Goal: Transaction & Acquisition: Book appointment/travel/reservation

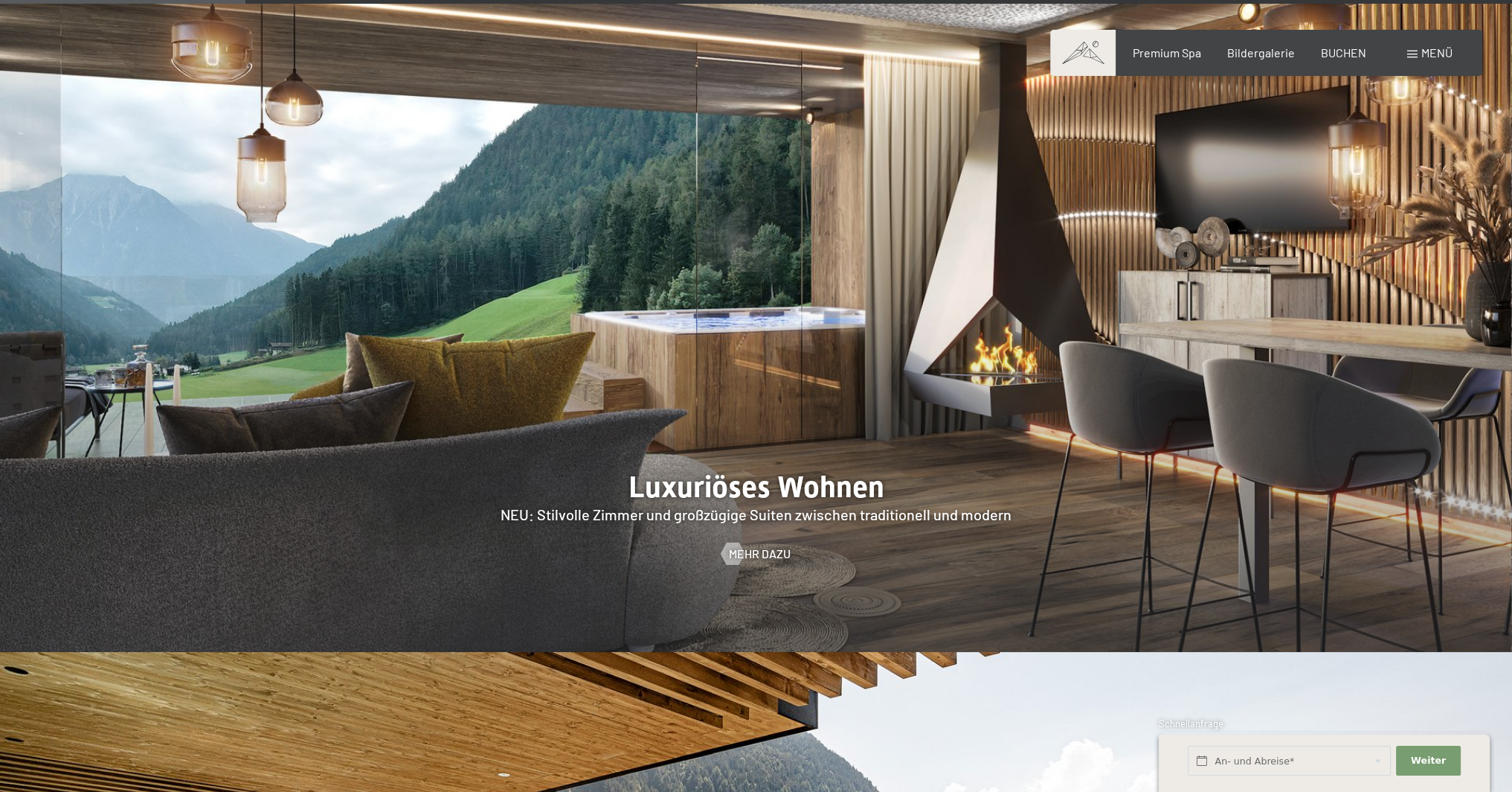
scroll to position [1563, 0]
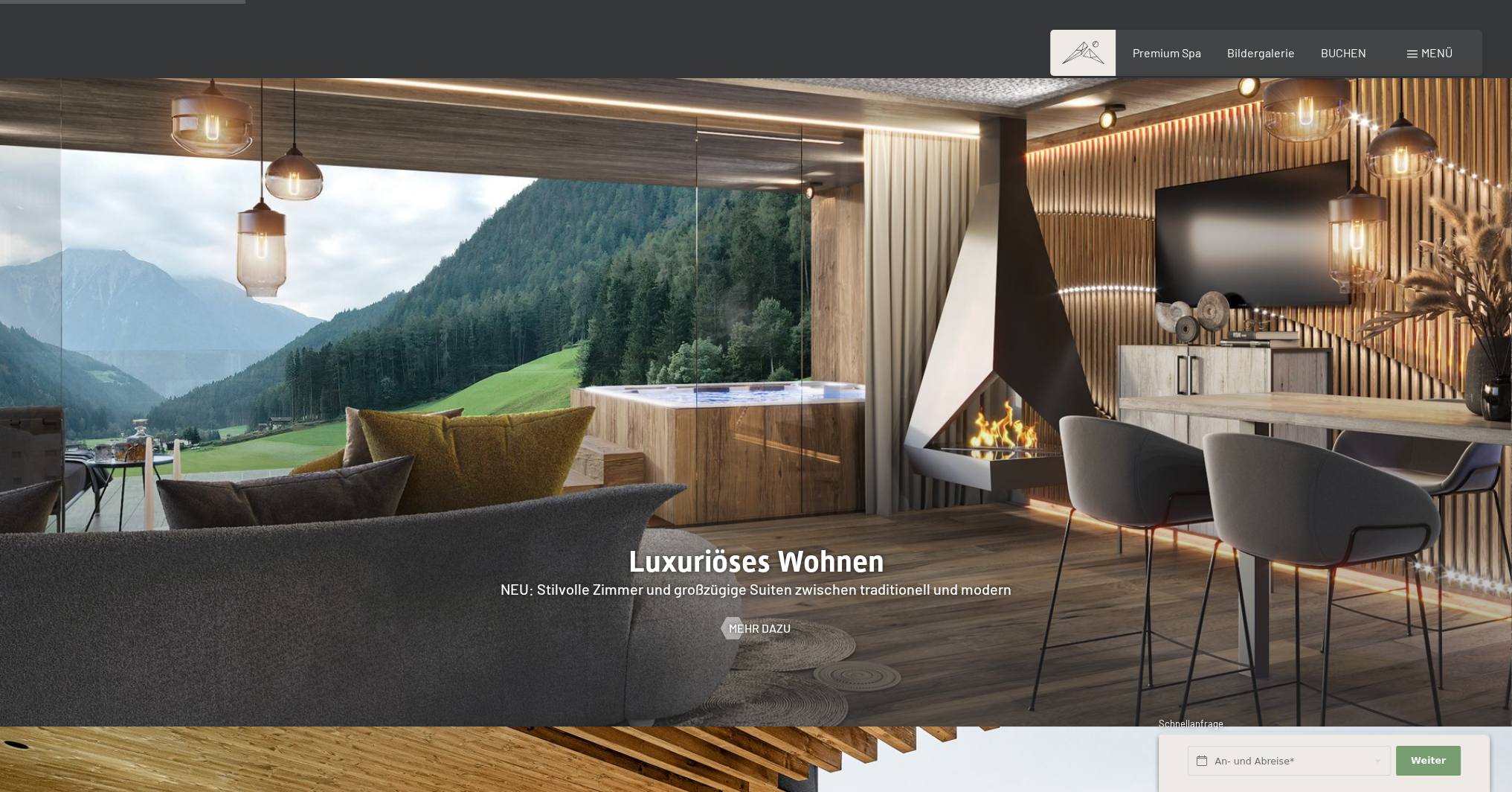
click at [455, 323] on img at bounding box center [756, 401] width 1512 height 647
click at [752, 620] on span "Mehr dazu" at bounding box center [774, 628] width 61 height 17
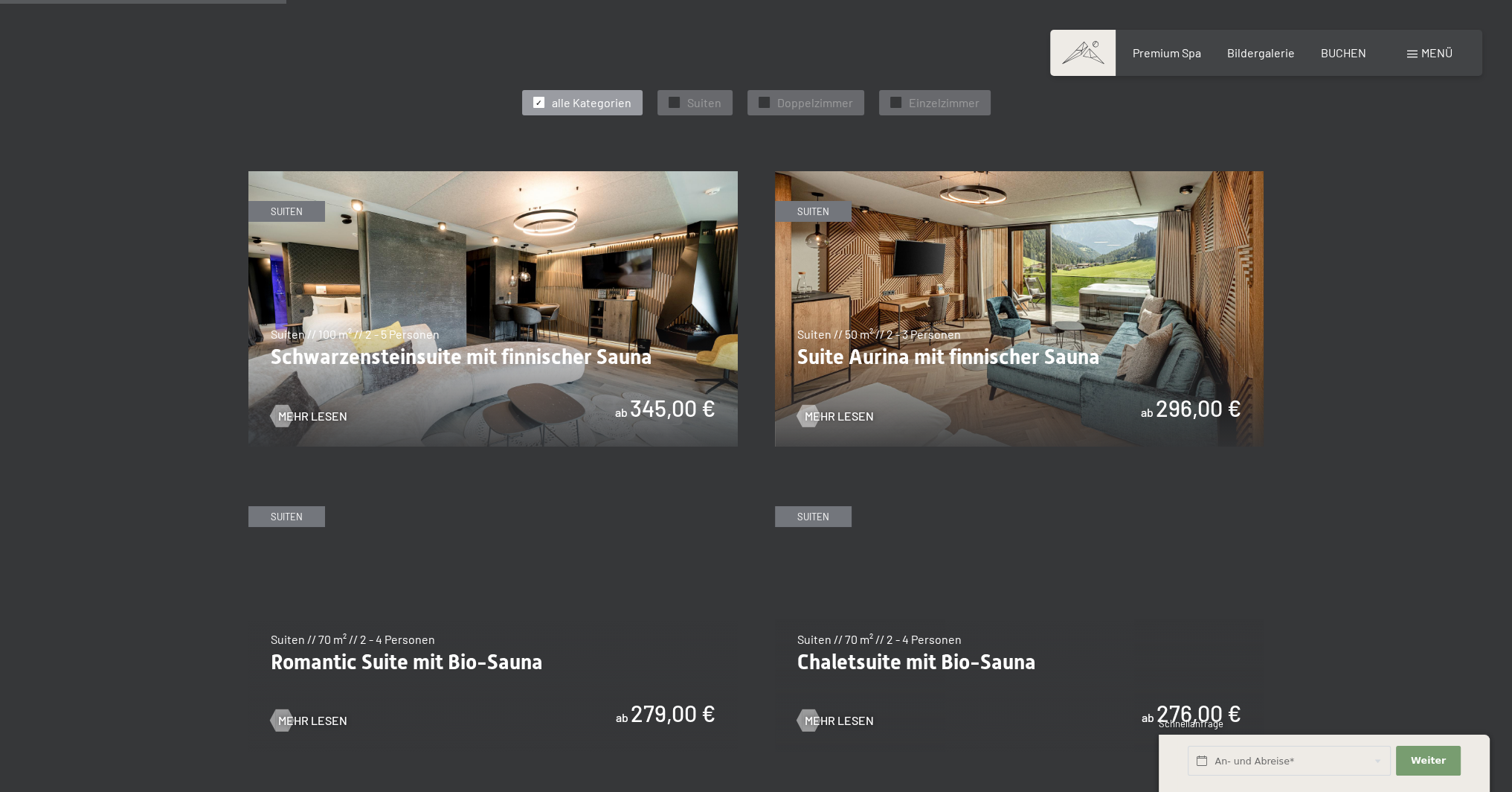
scroll to position [967, 0]
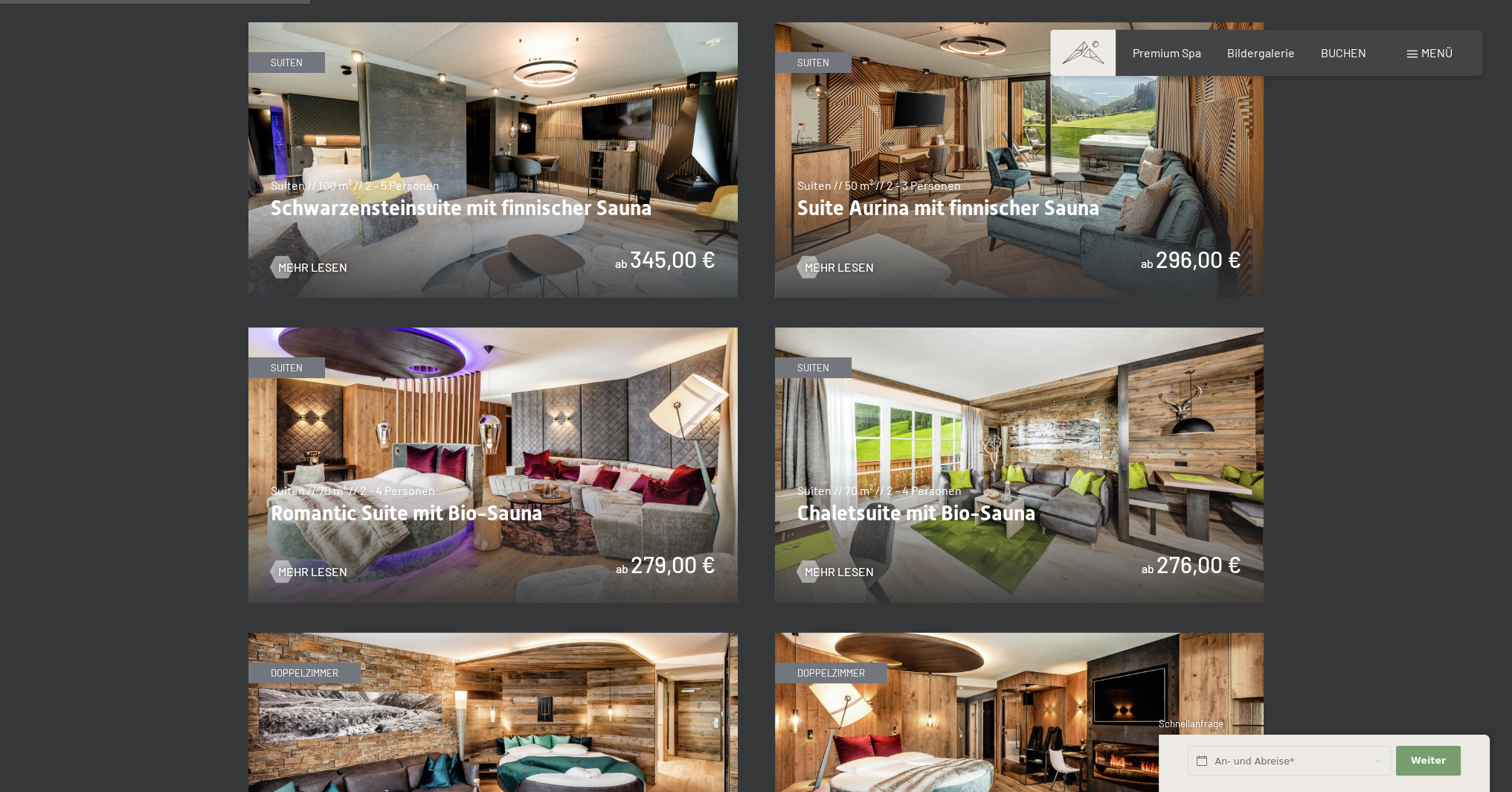
click at [1042, 203] on img at bounding box center [1019, 160] width 489 height 275
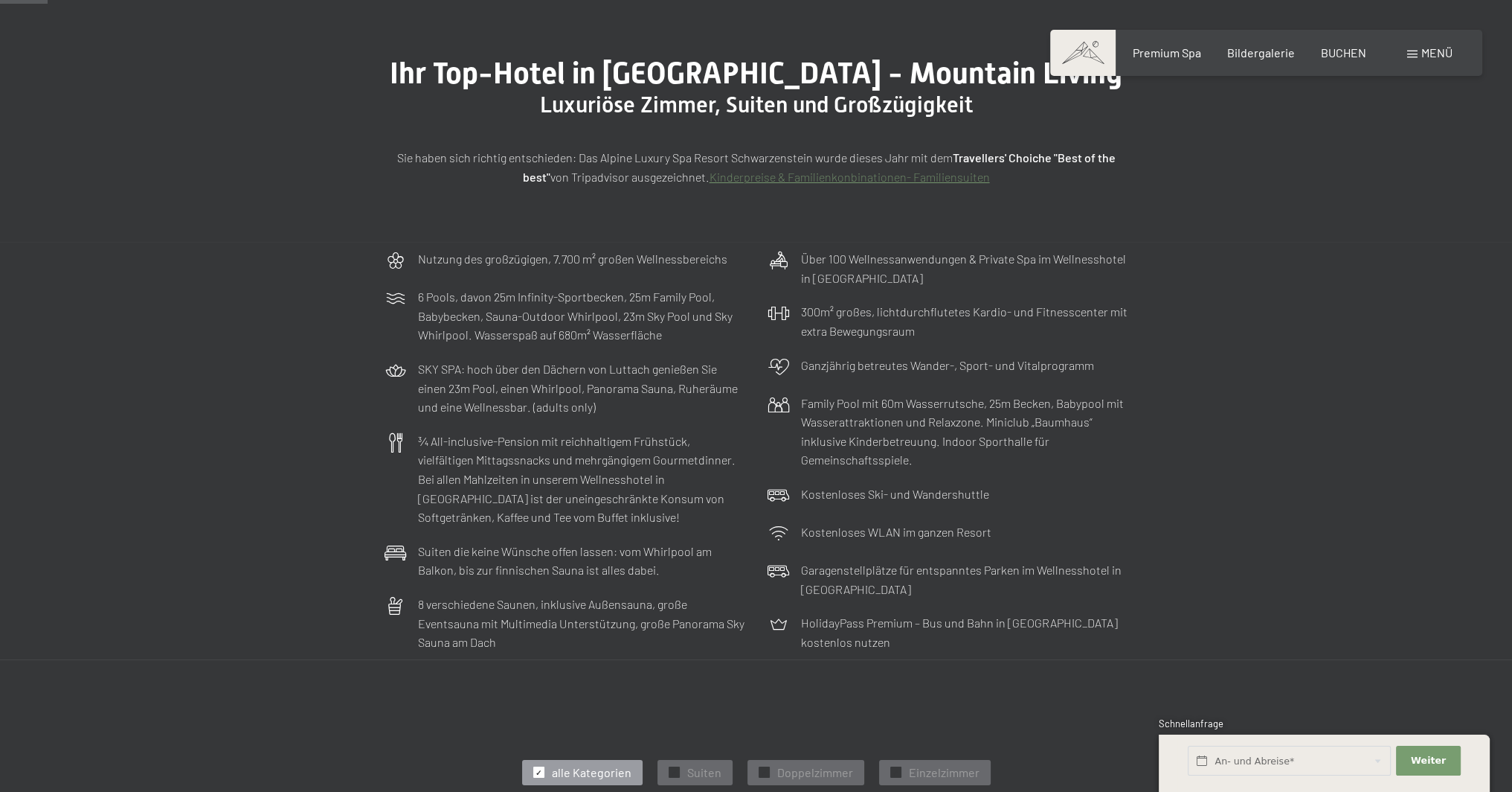
scroll to position [0, 0]
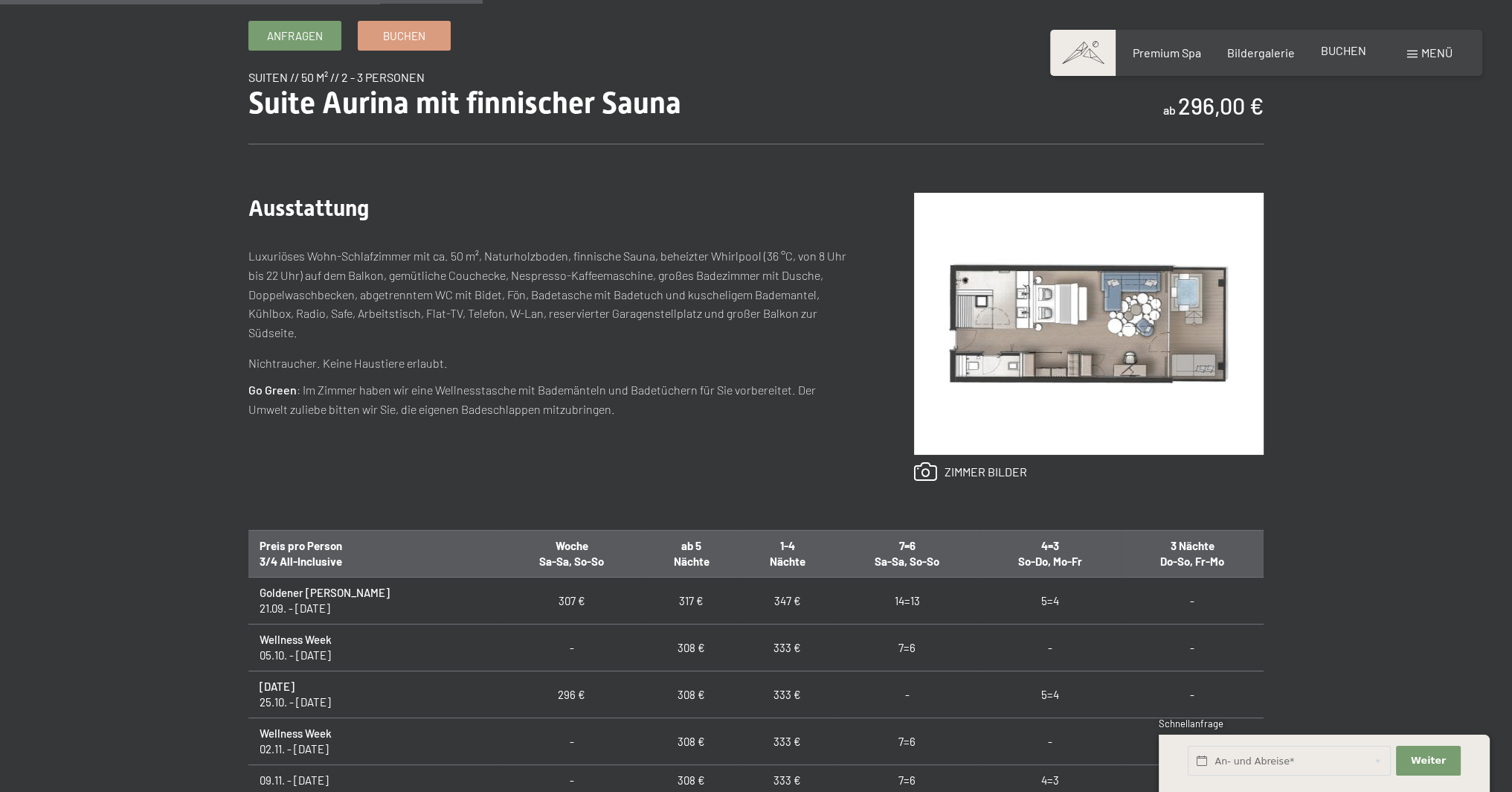
click at [1337, 55] on span "BUCHEN" at bounding box center [1343, 50] width 45 height 14
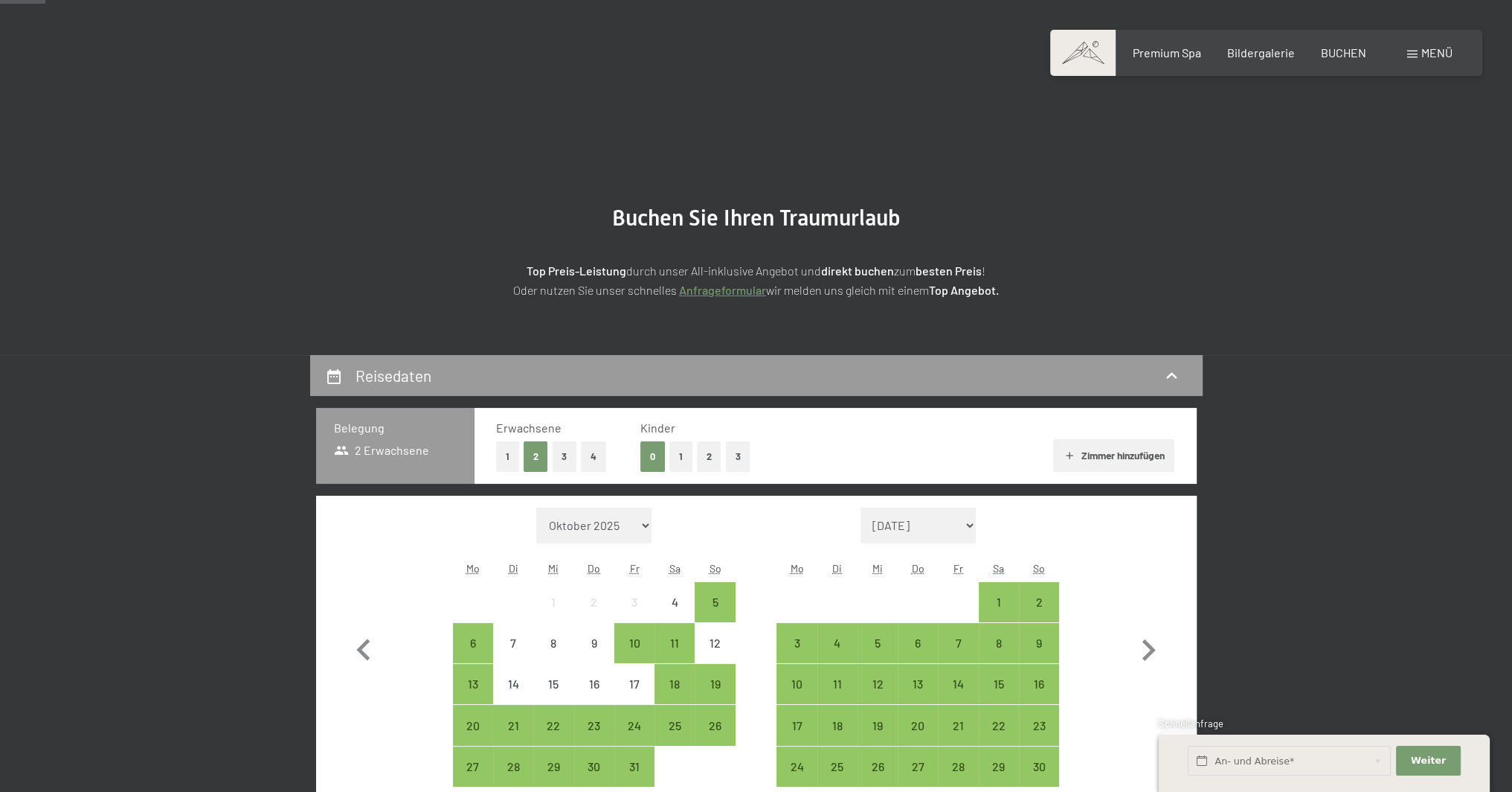
scroll to position [372, 0]
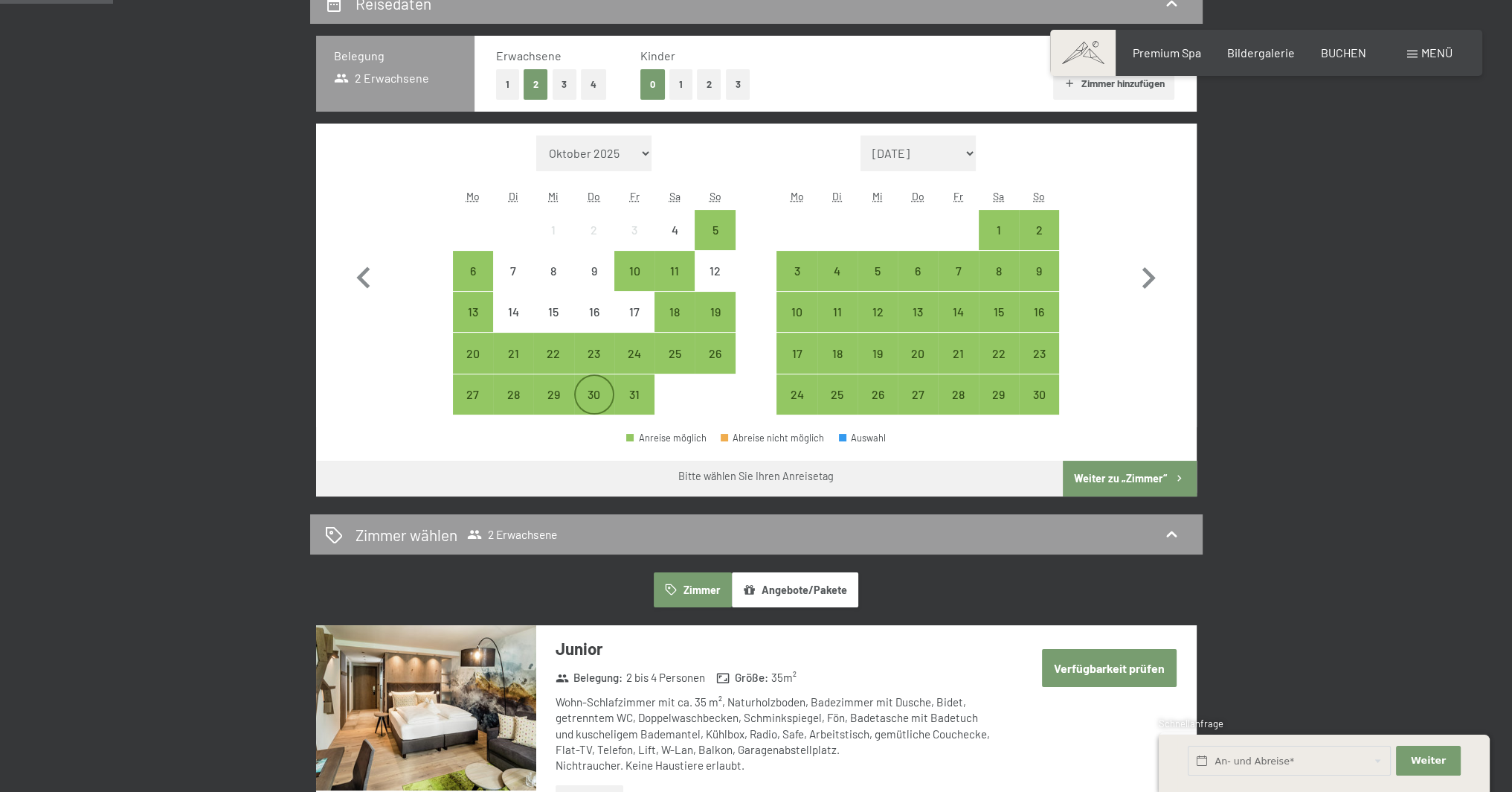
click at [597, 399] on div "30" at bounding box center [594, 407] width 37 height 37
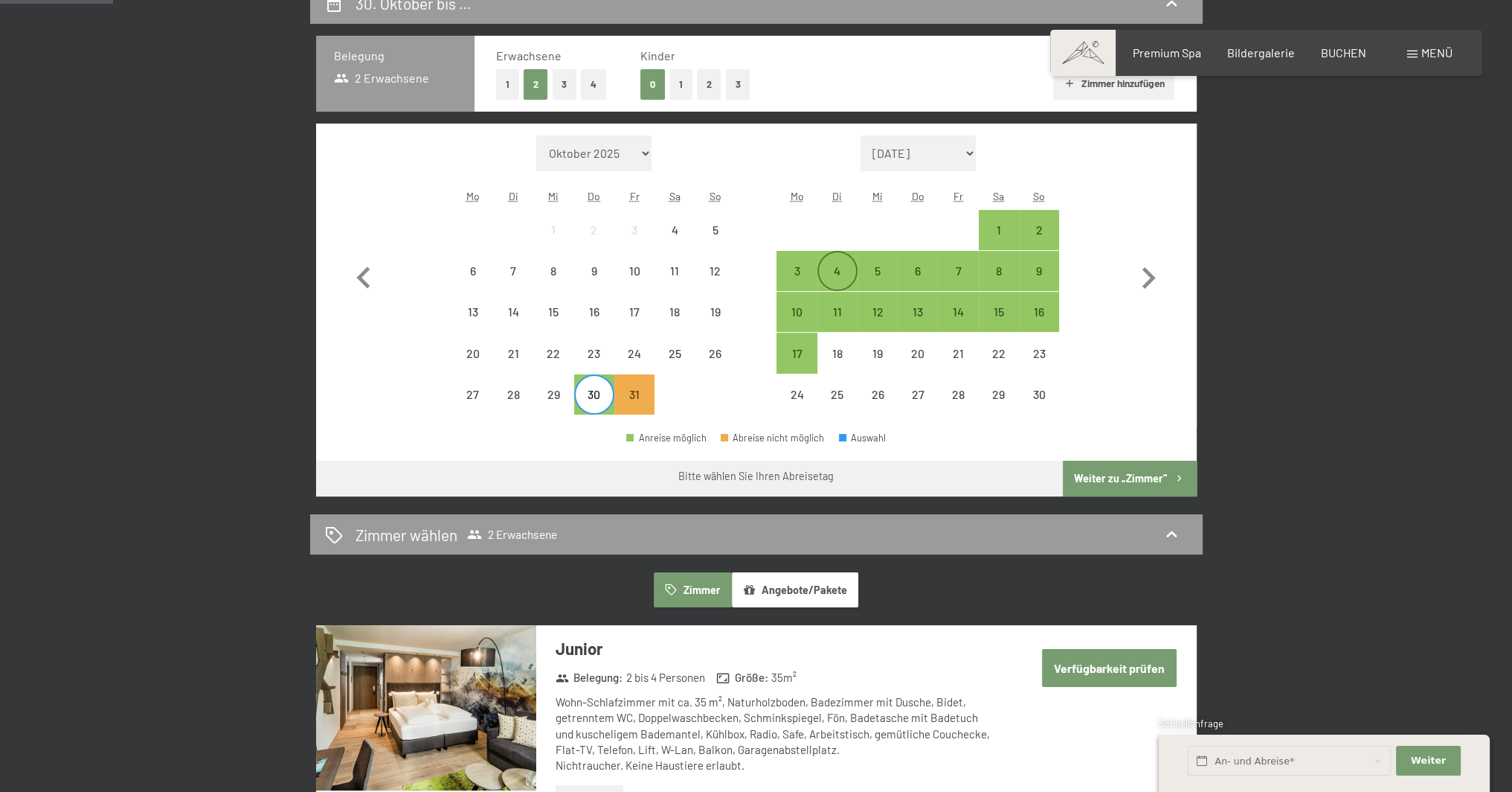
click at [841, 274] on div "4" at bounding box center [838, 283] width 37 height 37
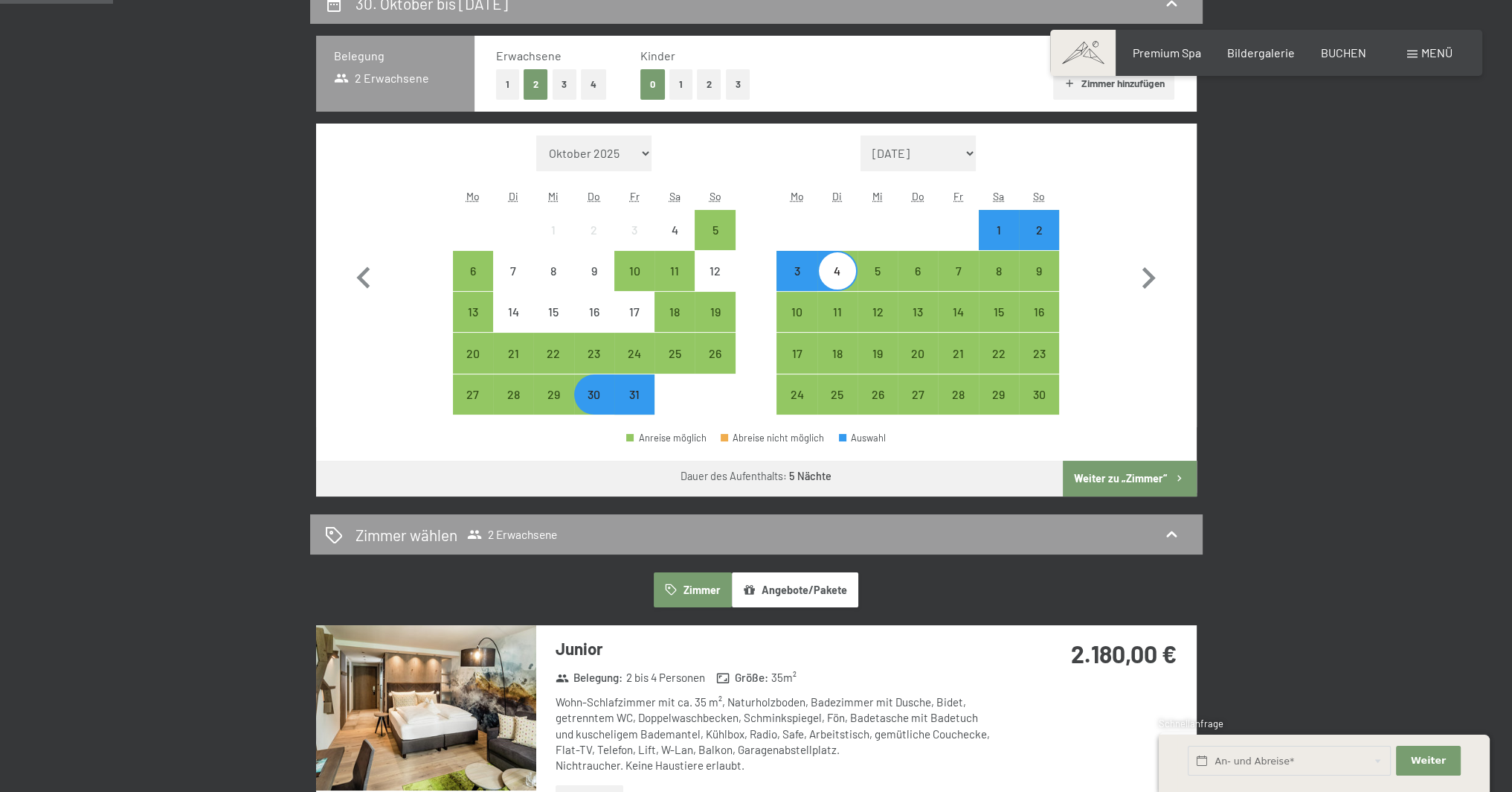
click at [1137, 472] on button "Weiter zu „Zimmer“" at bounding box center [1129, 479] width 133 height 36
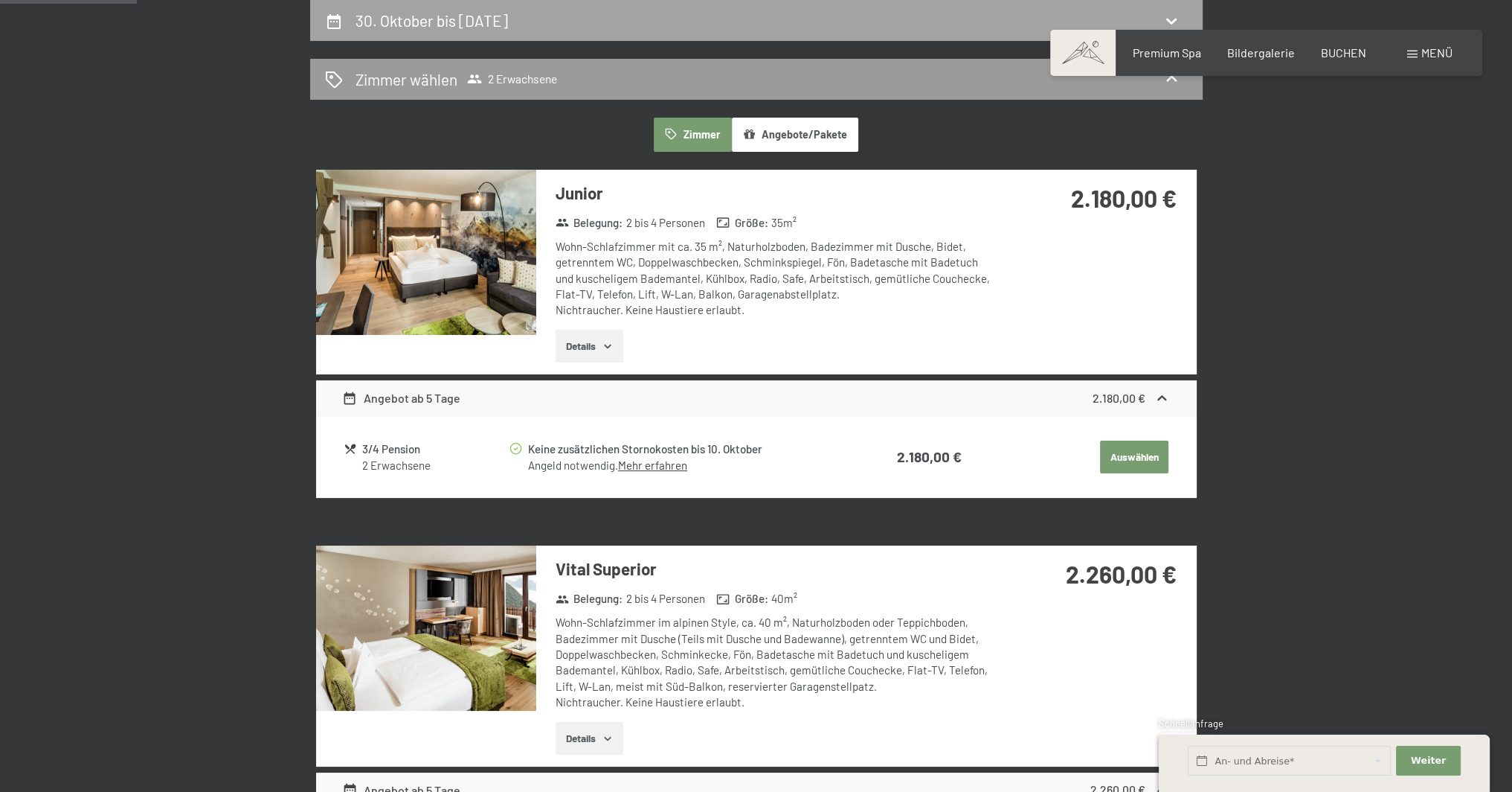
click at [508, 24] on h2 "30. Oktober bis 4. November 2025" at bounding box center [431, 20] width 152 height 19
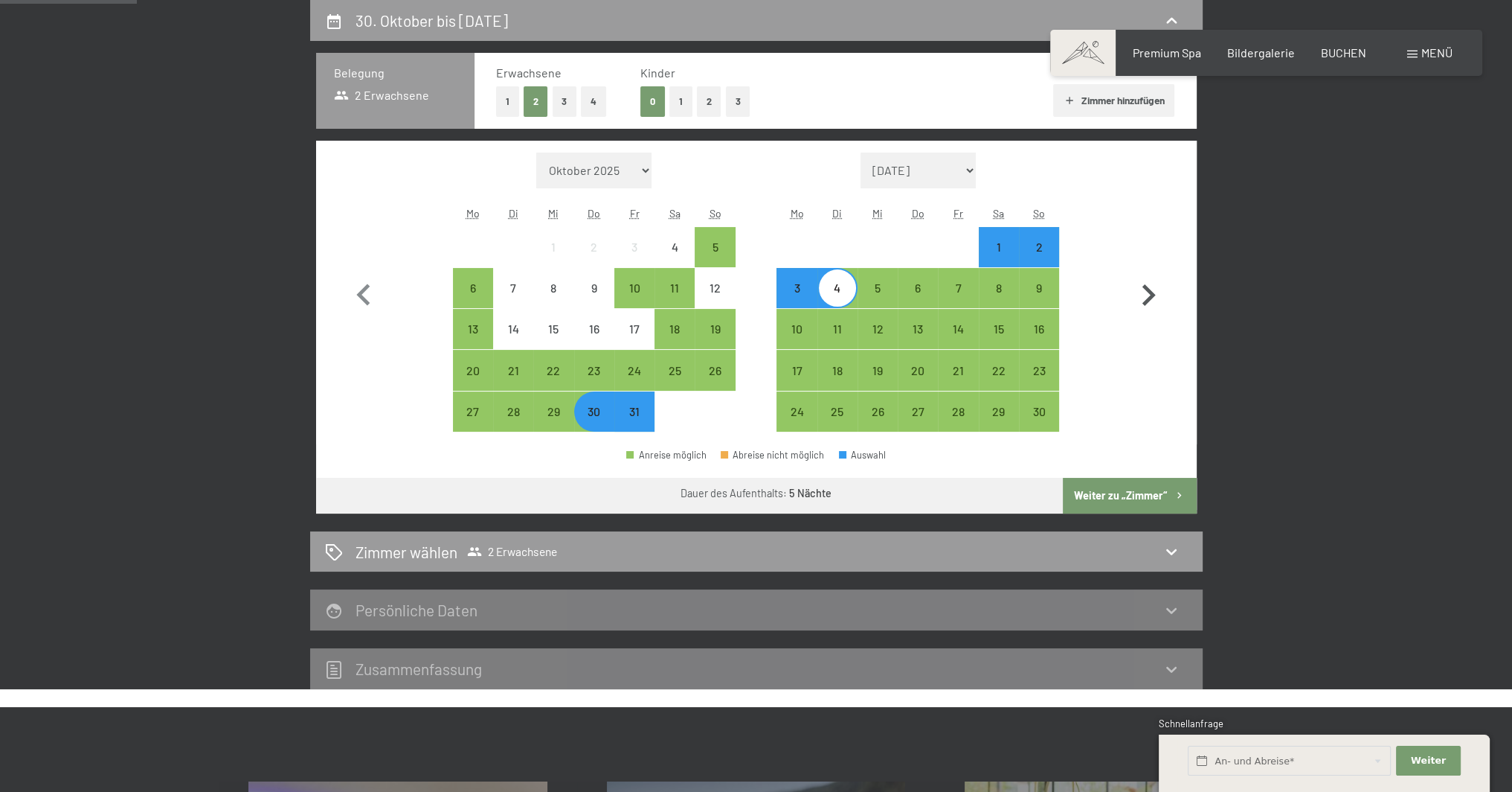
click at [1157, 302] on icon "button" at bounding box center [1148, 295] width 43 height 43
select select "2025-11-01"
select select "2025-12-01"
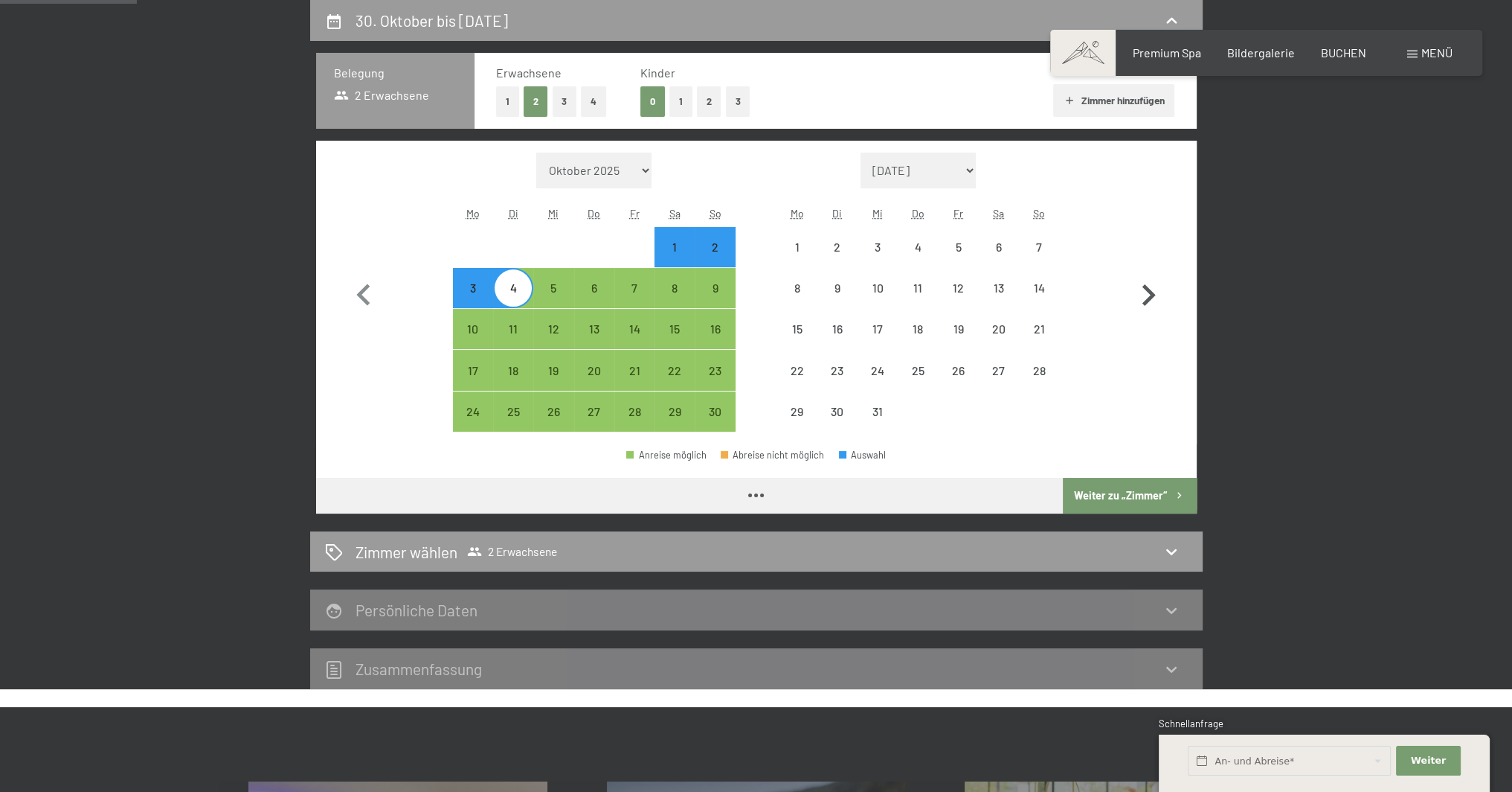
click at [1154, 302] on icon "button" at bounding box center [1148, 295] width 43 height 43
select select "2025-12-01"
select select "2026-01-01"
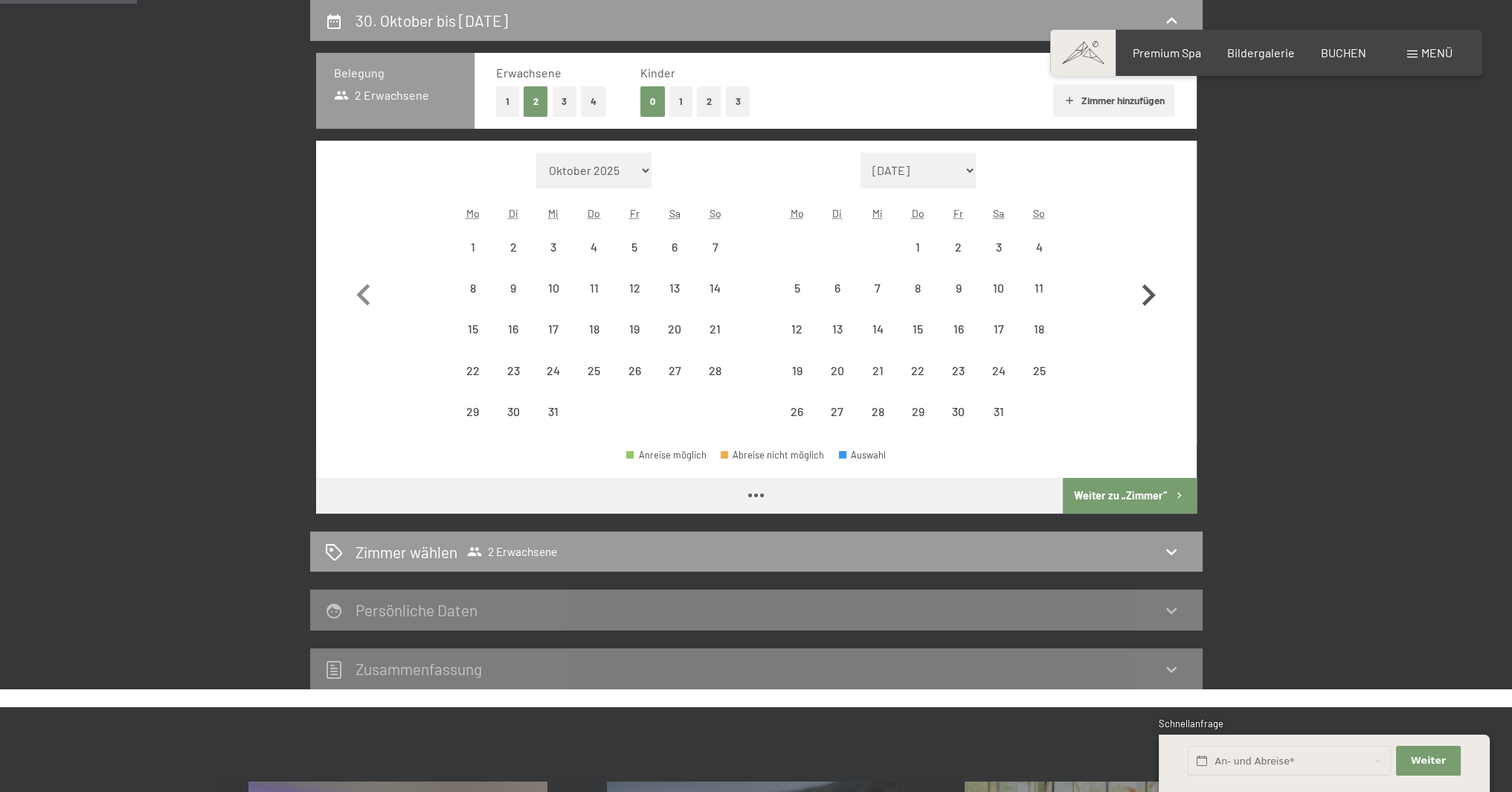
select select "2025-12-01"
select select "[DATE]"
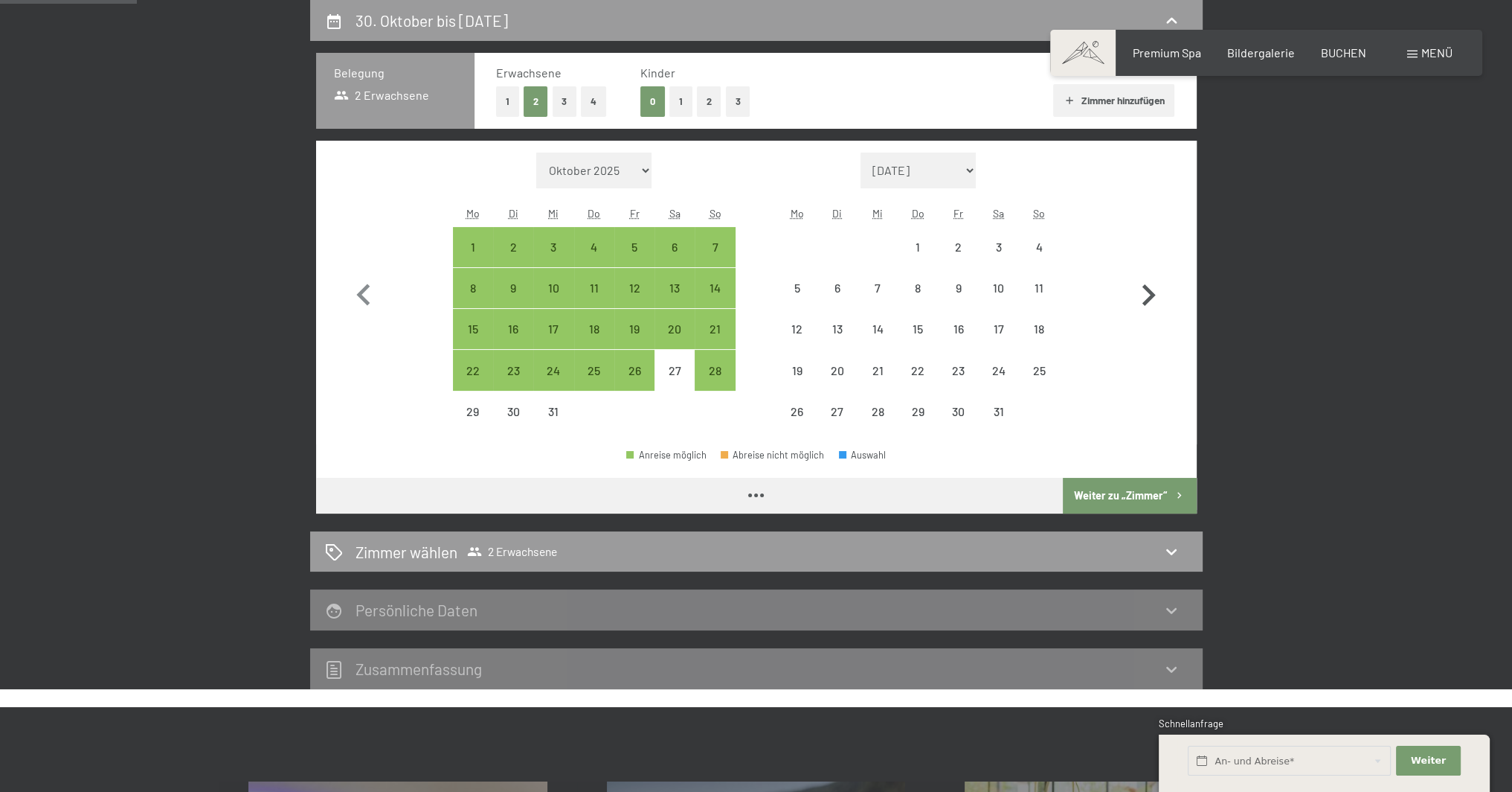
click at [1154, 302] on icon "button" at bounding box center [1148, 295] width 43 height 43
select select "[DATE]"
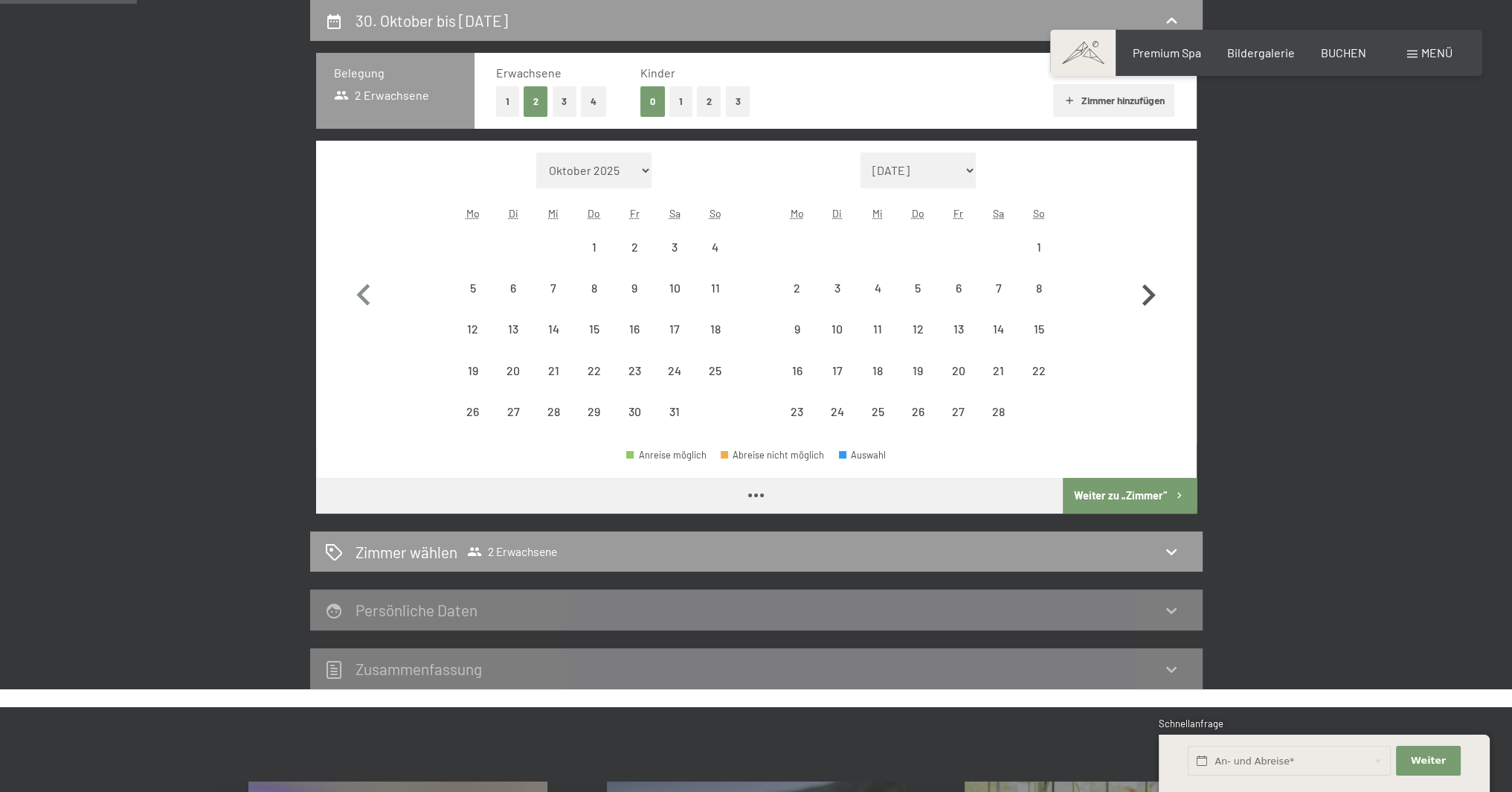
select select "[DATE]"
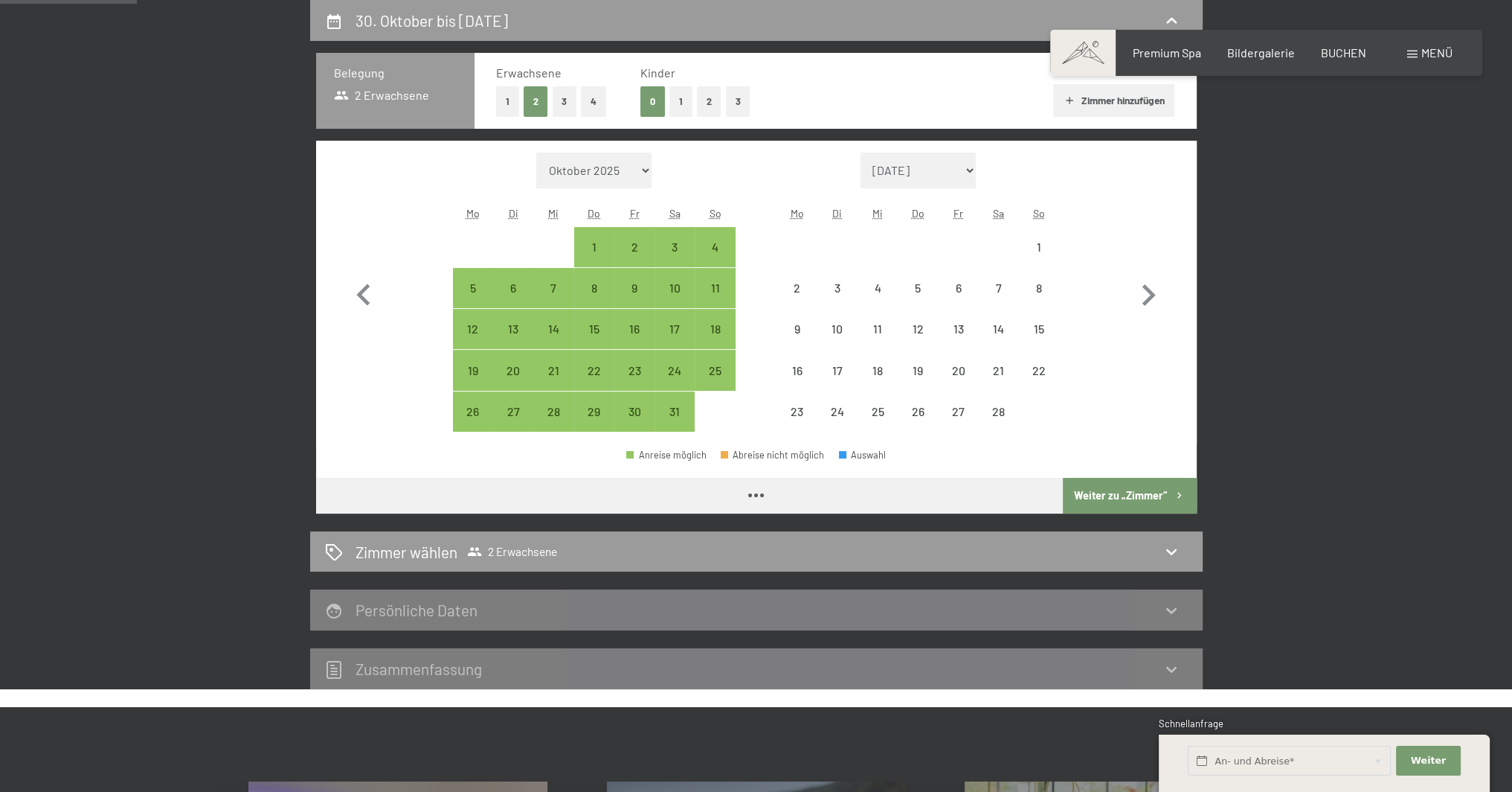
select select "[DATE]"
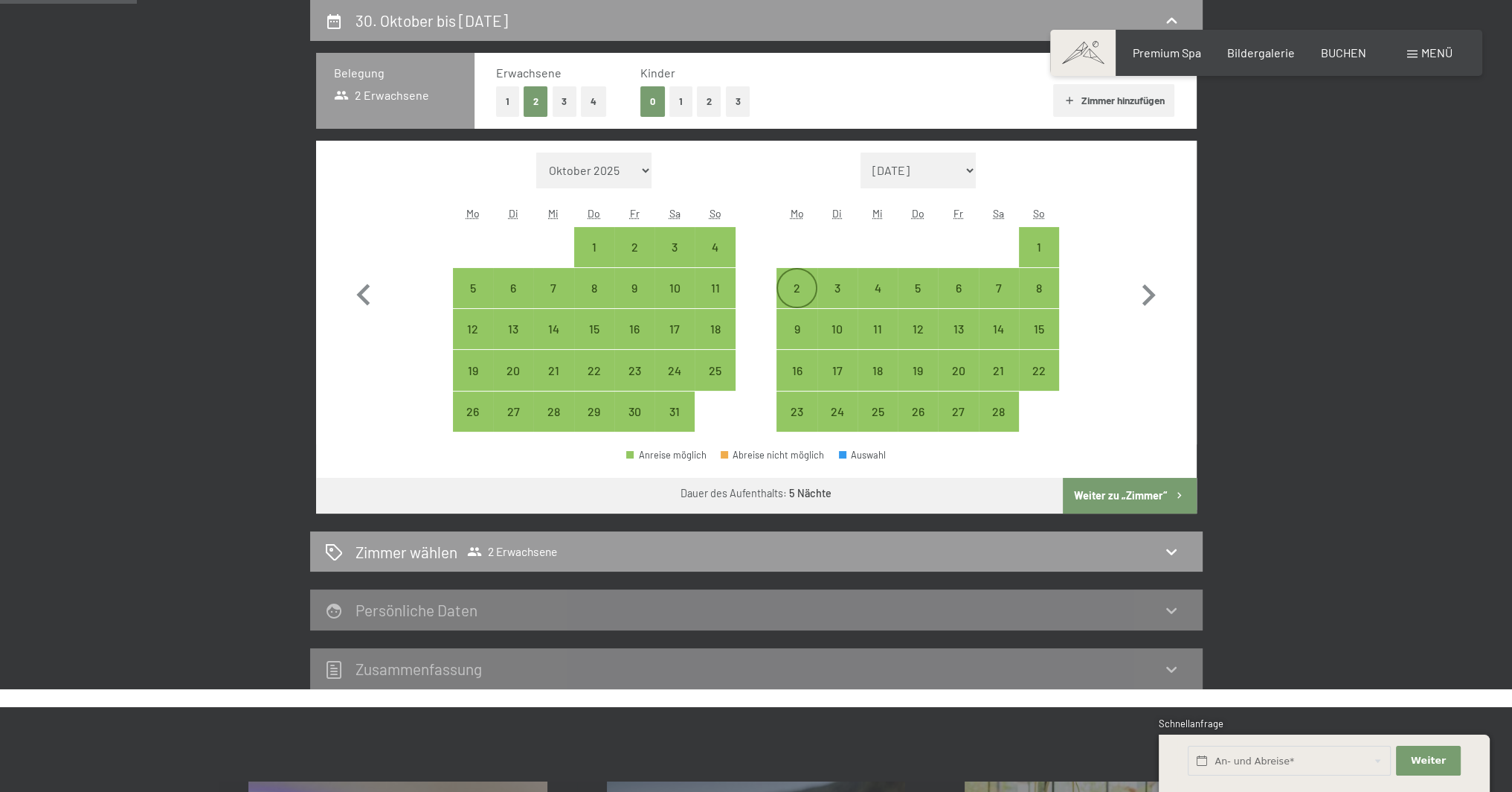
click at [797, 287] on div "2" at bounding box center [797, 301] width 37 height 37
select select "[DATE]"
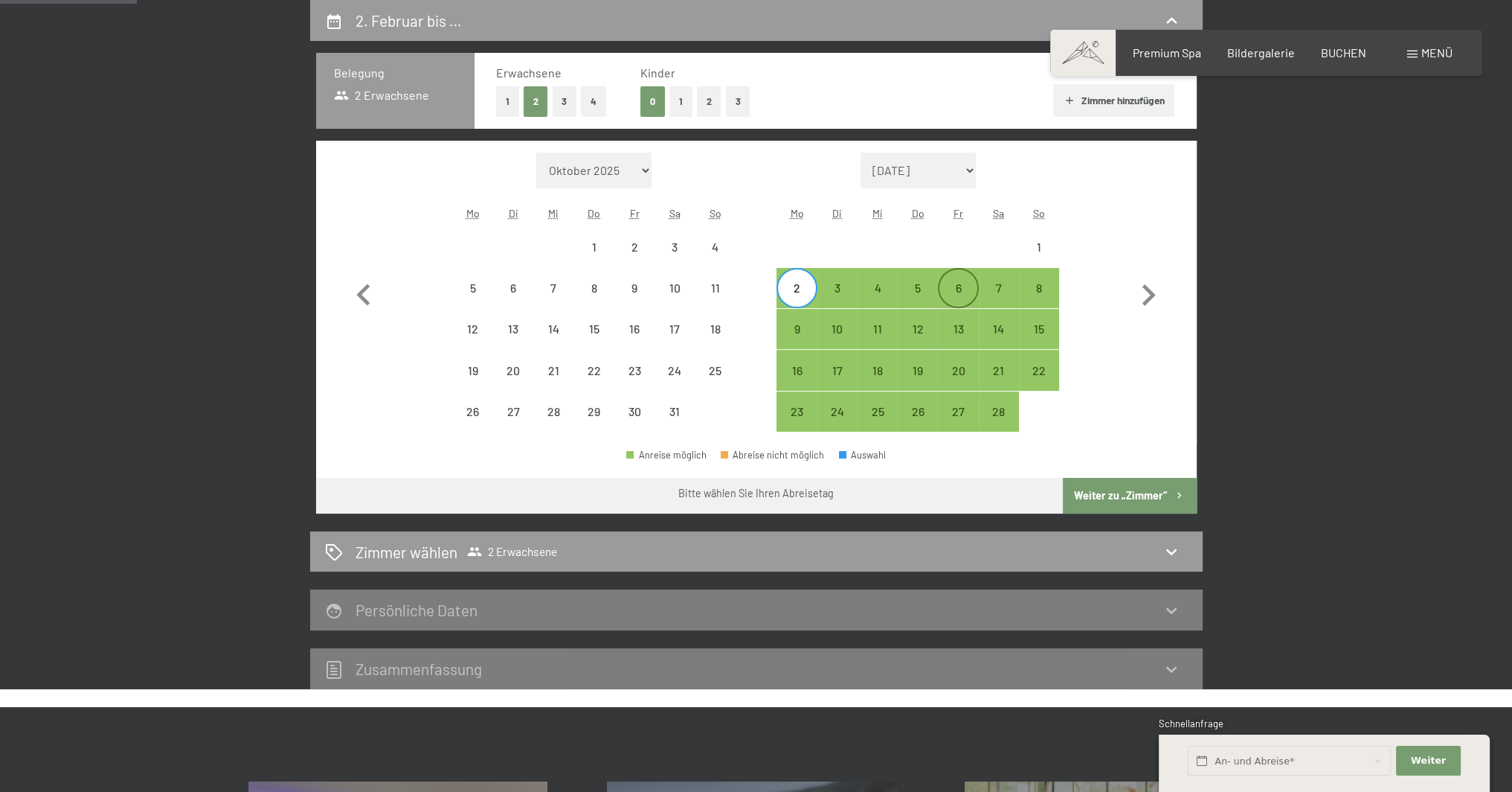
click at [954, 295] on div "6" at bounding box center [958, 301] width 37 height 37
select select "[DATE]"
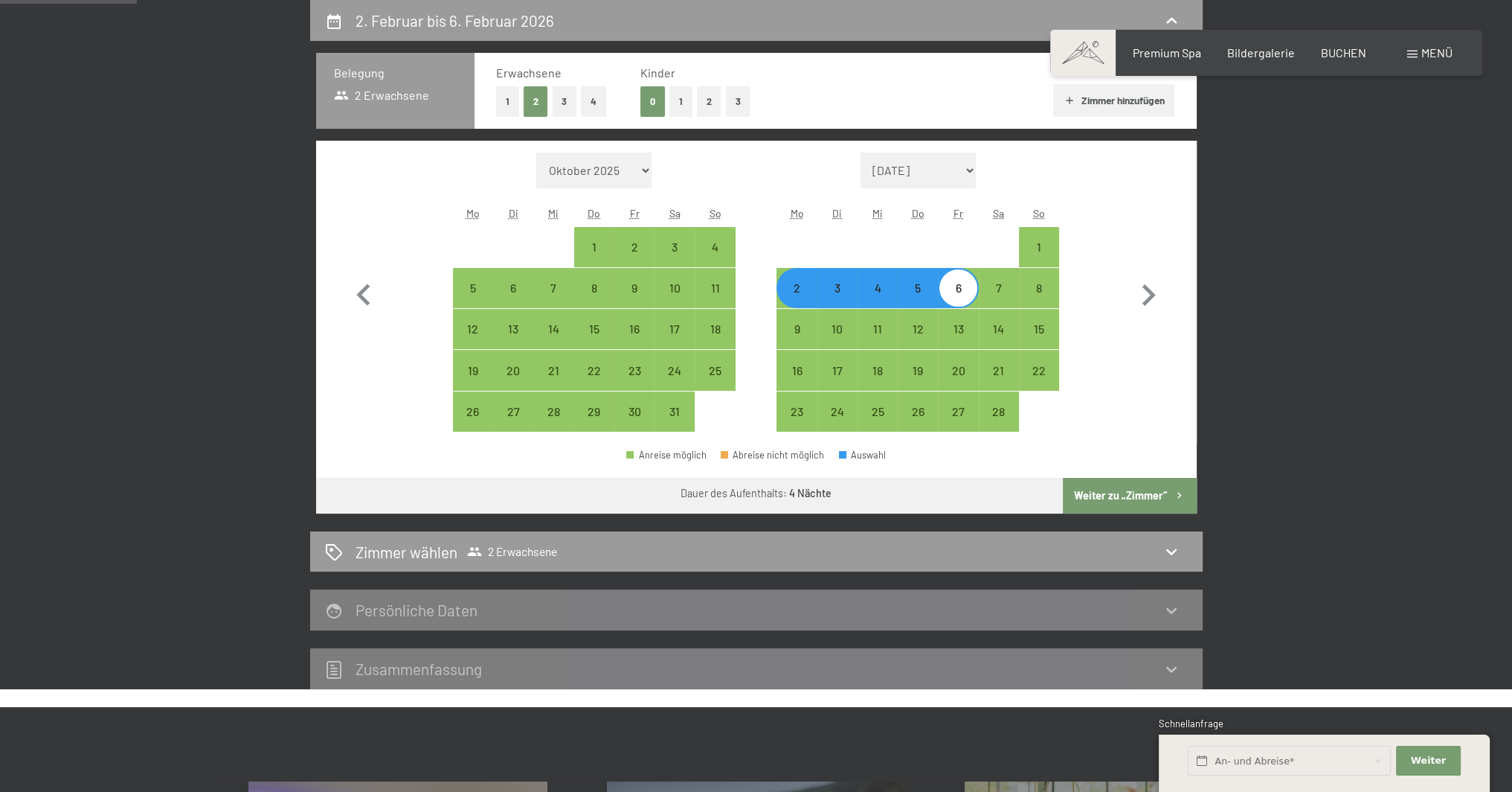
click at [1122, 501] on button "Weiter zu „Zimmer“" at bounding box center [1129, 495] width 133 height 36
select select "[DATE]"
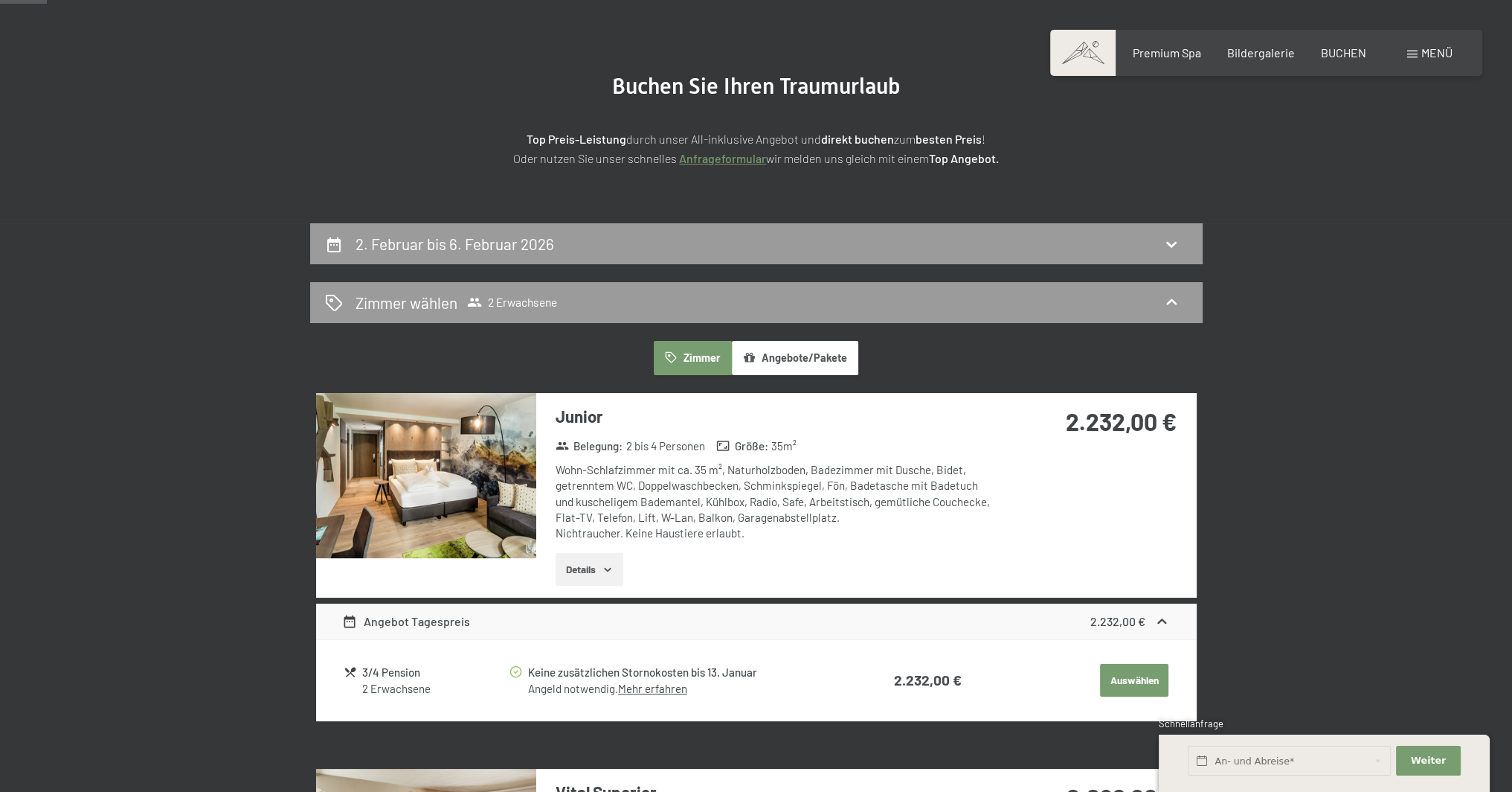
scroll to position [58, 0]
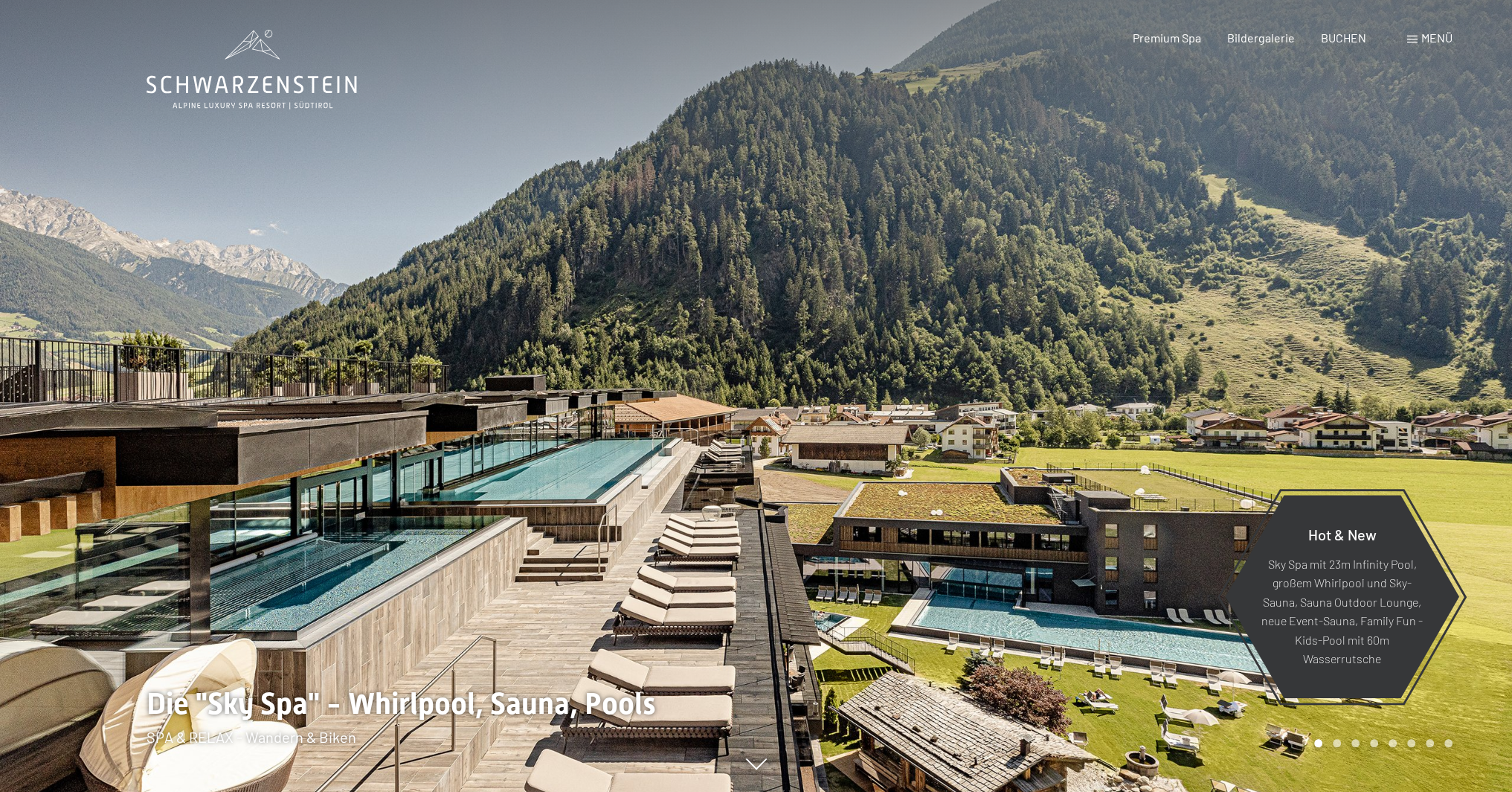
click at [1416, 39] on div "Menü" at bounding box center [1429, 37] width 45 height 17
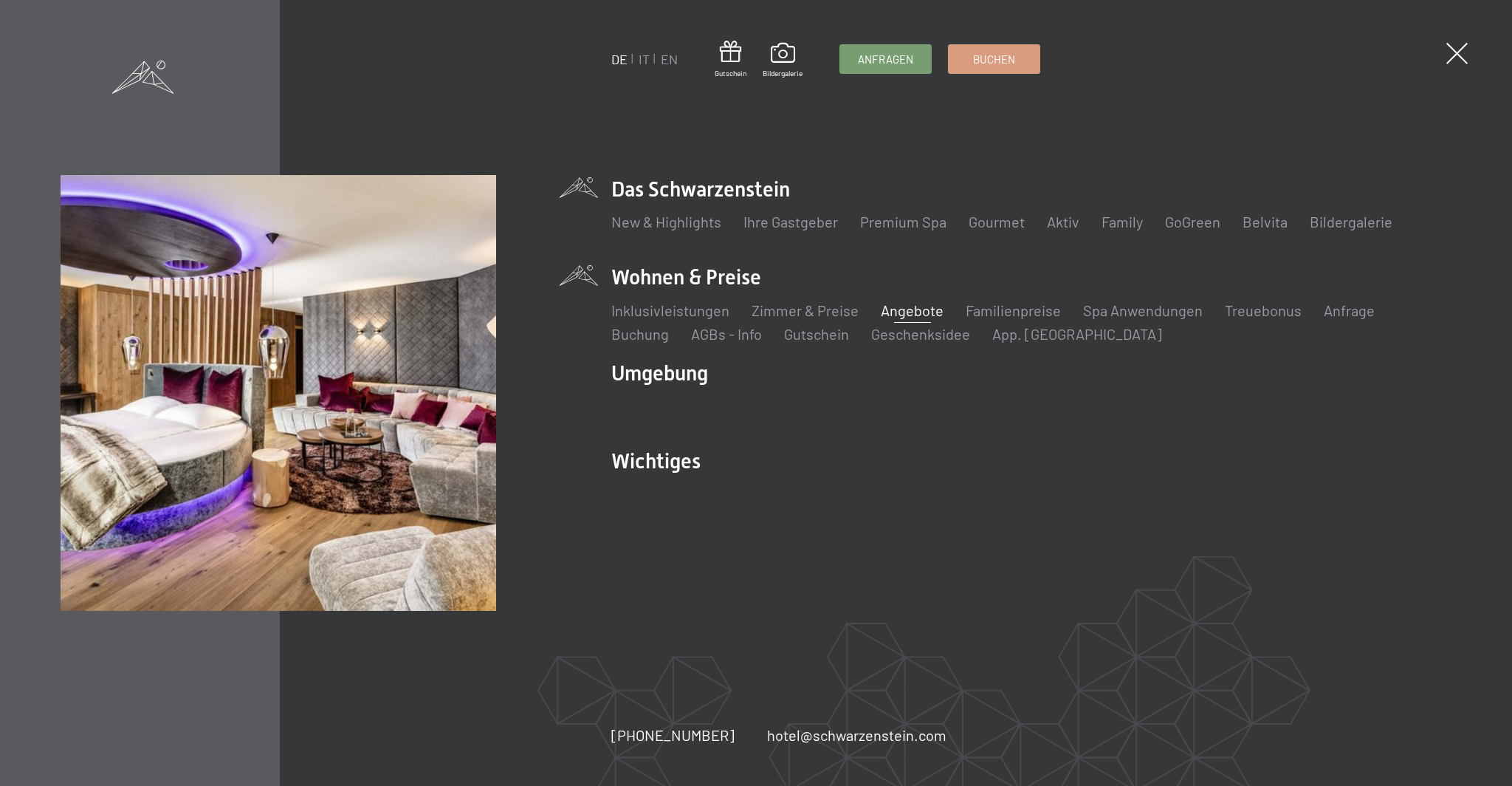
click at [903, 312] on link "Angebote" at bounding box center [912, 310] width 63 height 17
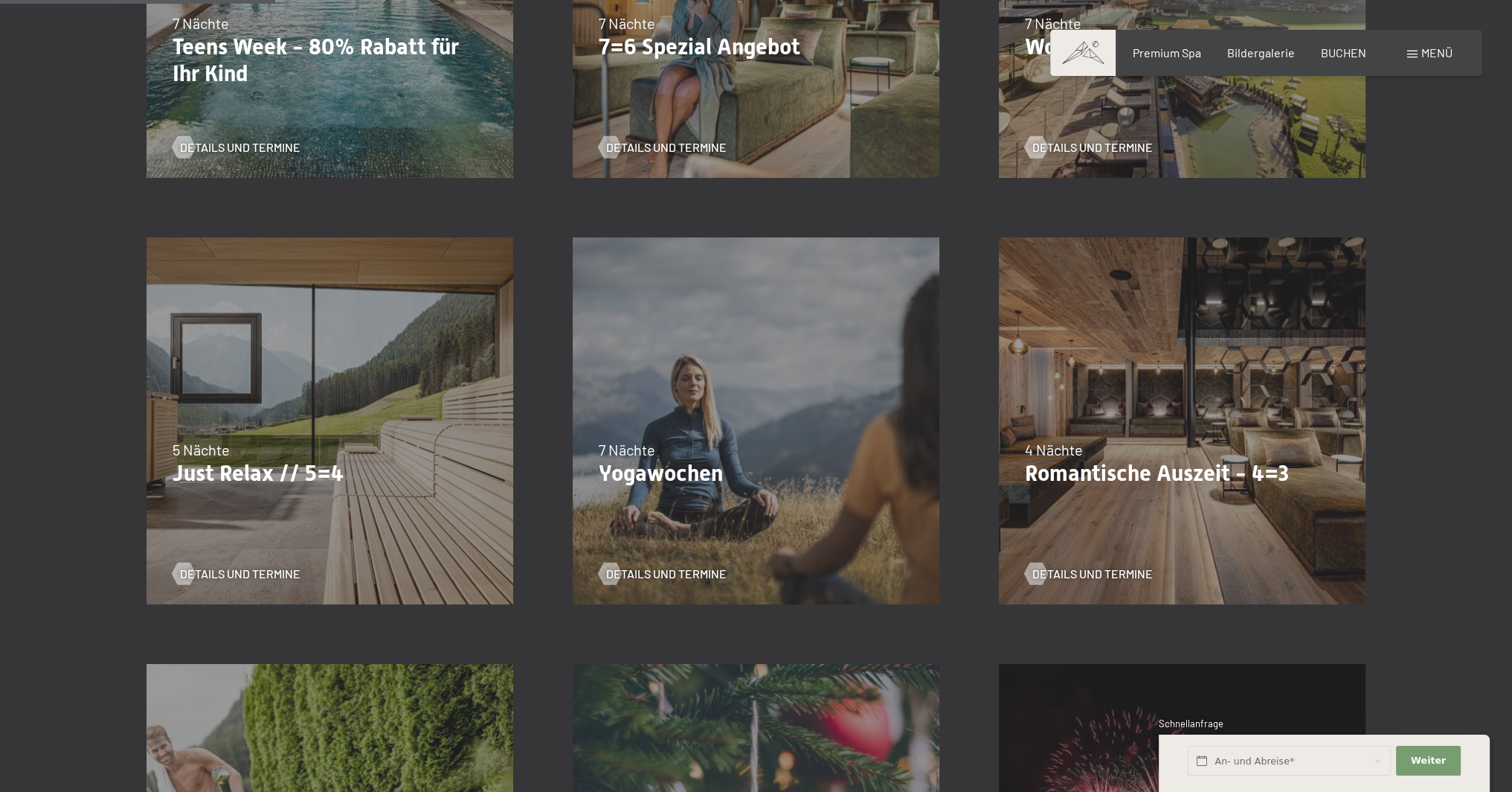
scroll to position [744, 0]
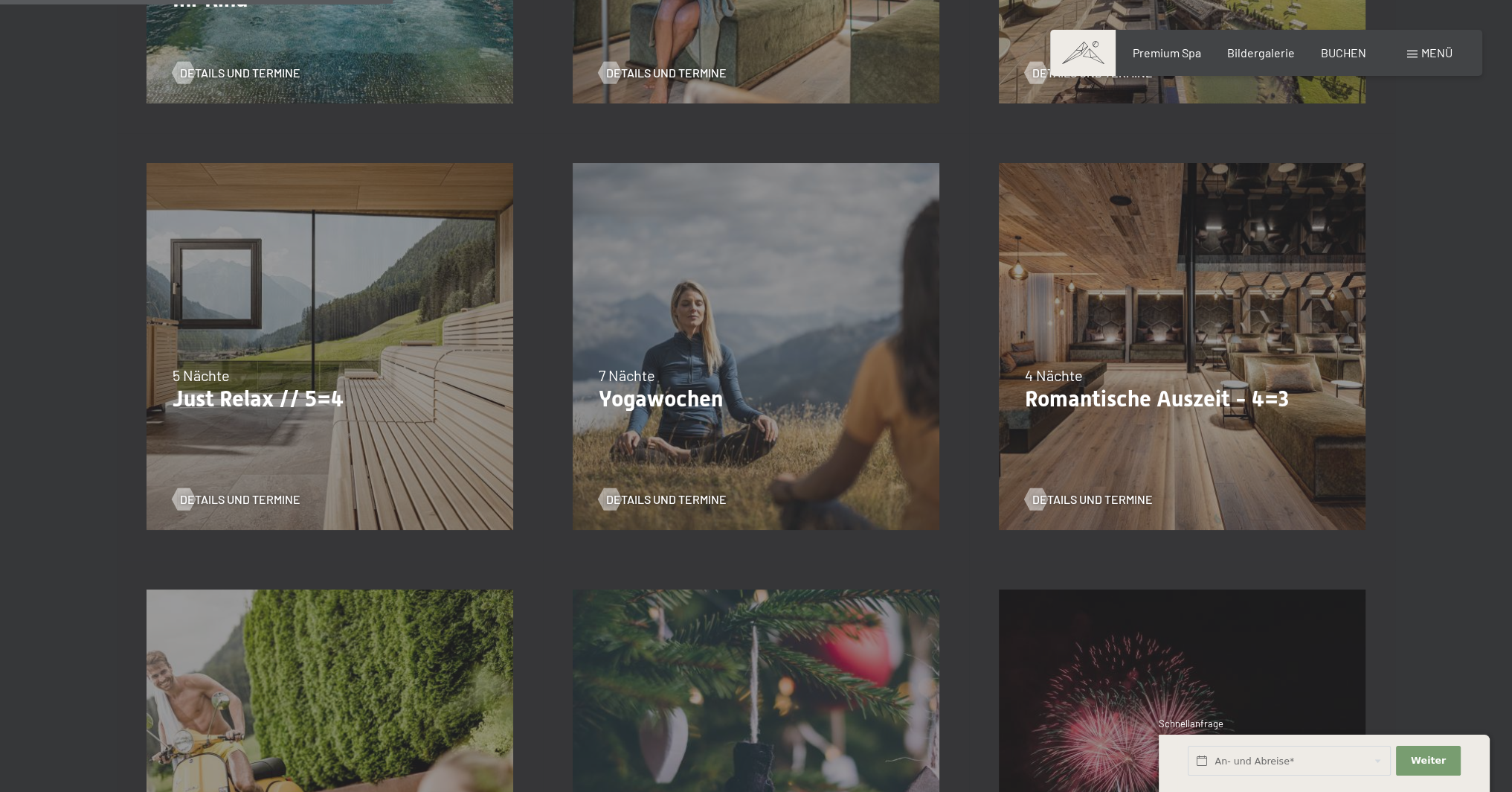
click at [270, 370] on div "5 Nächte" at bounding box center [330, 374] width 314 height 21
click at [245, 501] on span "Details und Termine" at bounding box center [255, 499] width 120 height 17
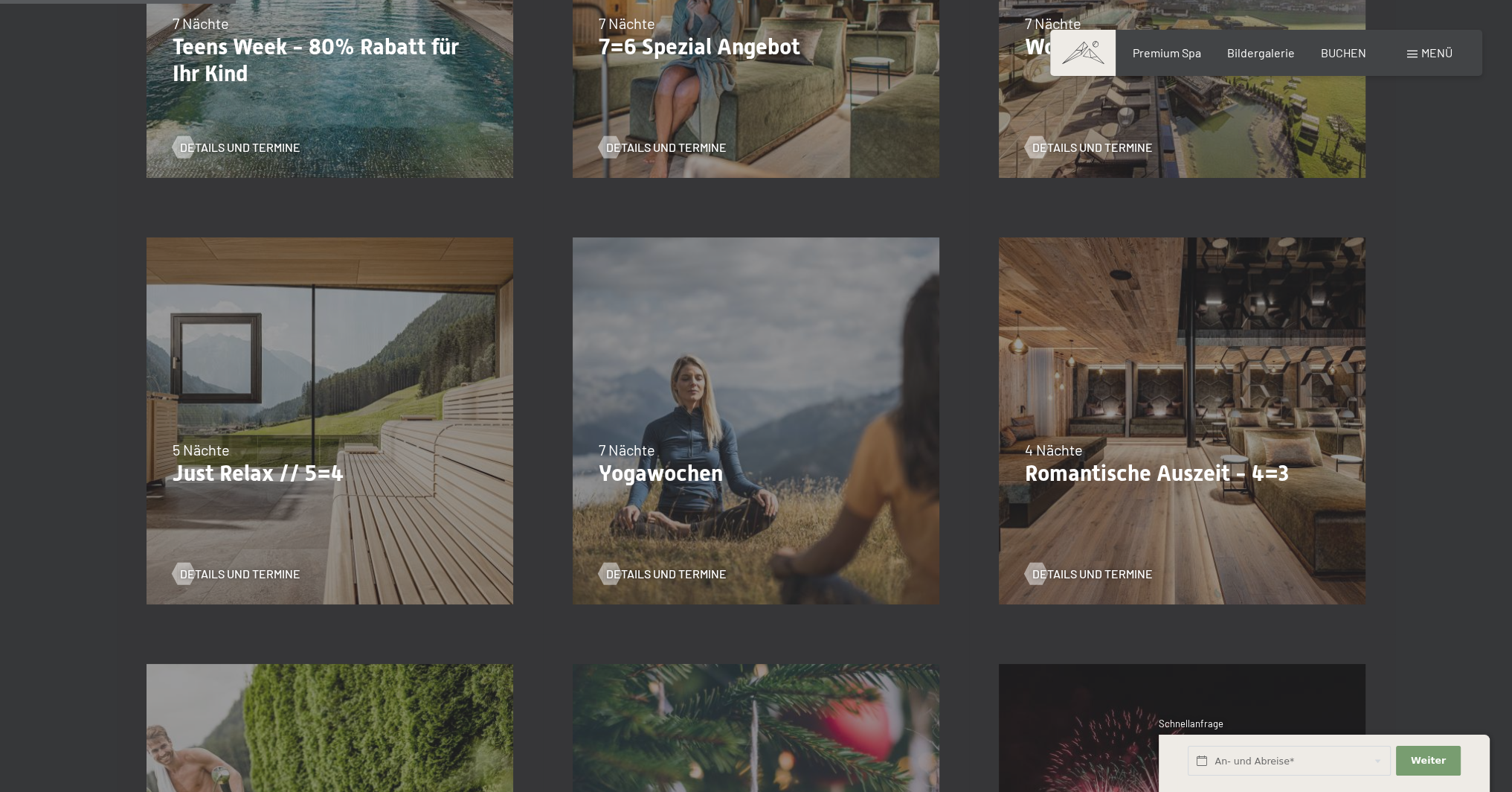
scroll to position [818, 0]
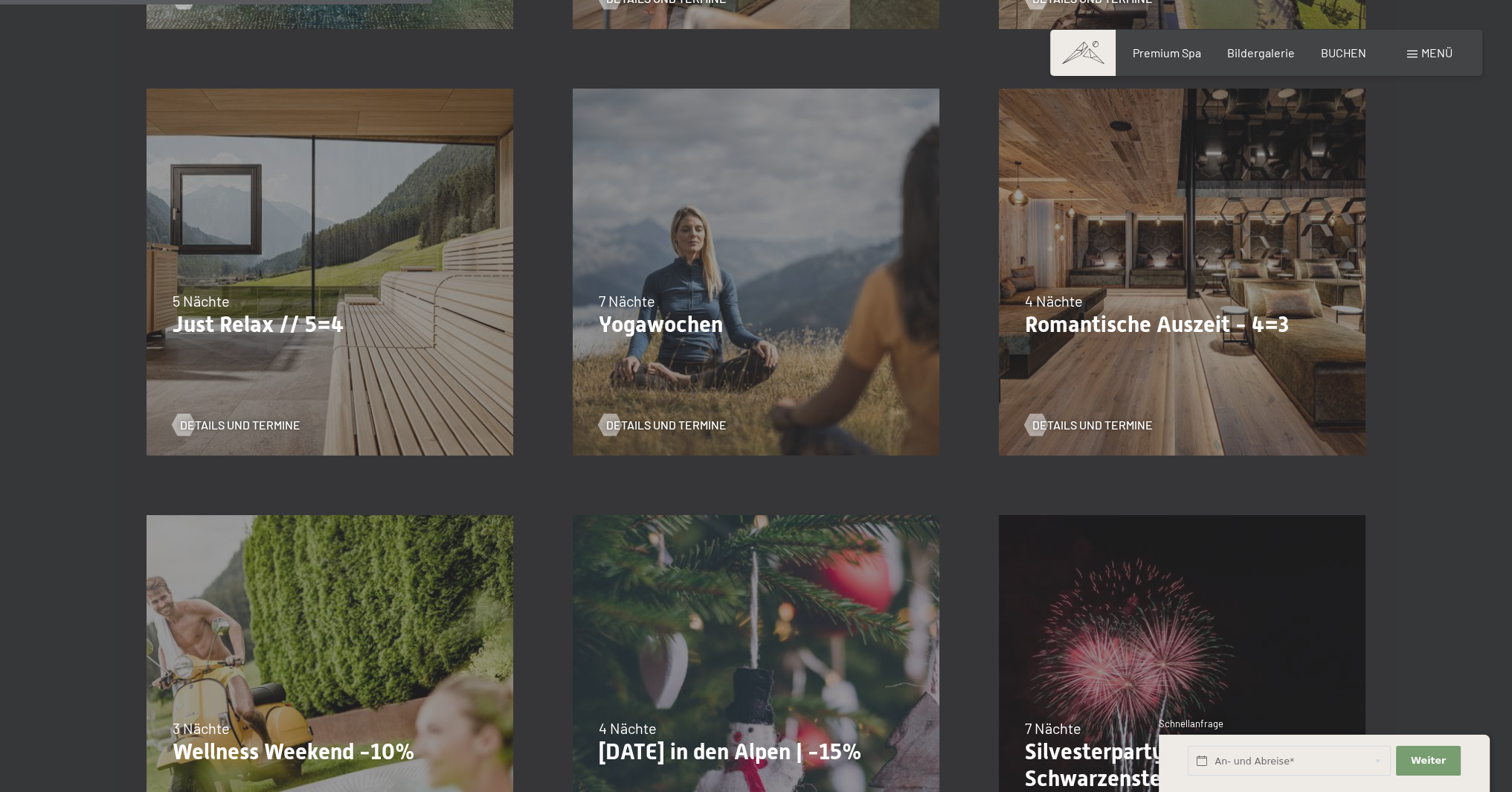
click at [1169, 288] on div "09.11.–05.12.2025 08.12.–19.12.2025 11.01.–23.01.2026 08.03.–27.03.2026 29.03.–…" at bounding box center [1182, 271] width 427 height 427
click at [1080, 427] on span "Details und Termine" at bounding box center [1107, 425] width 120 height 17
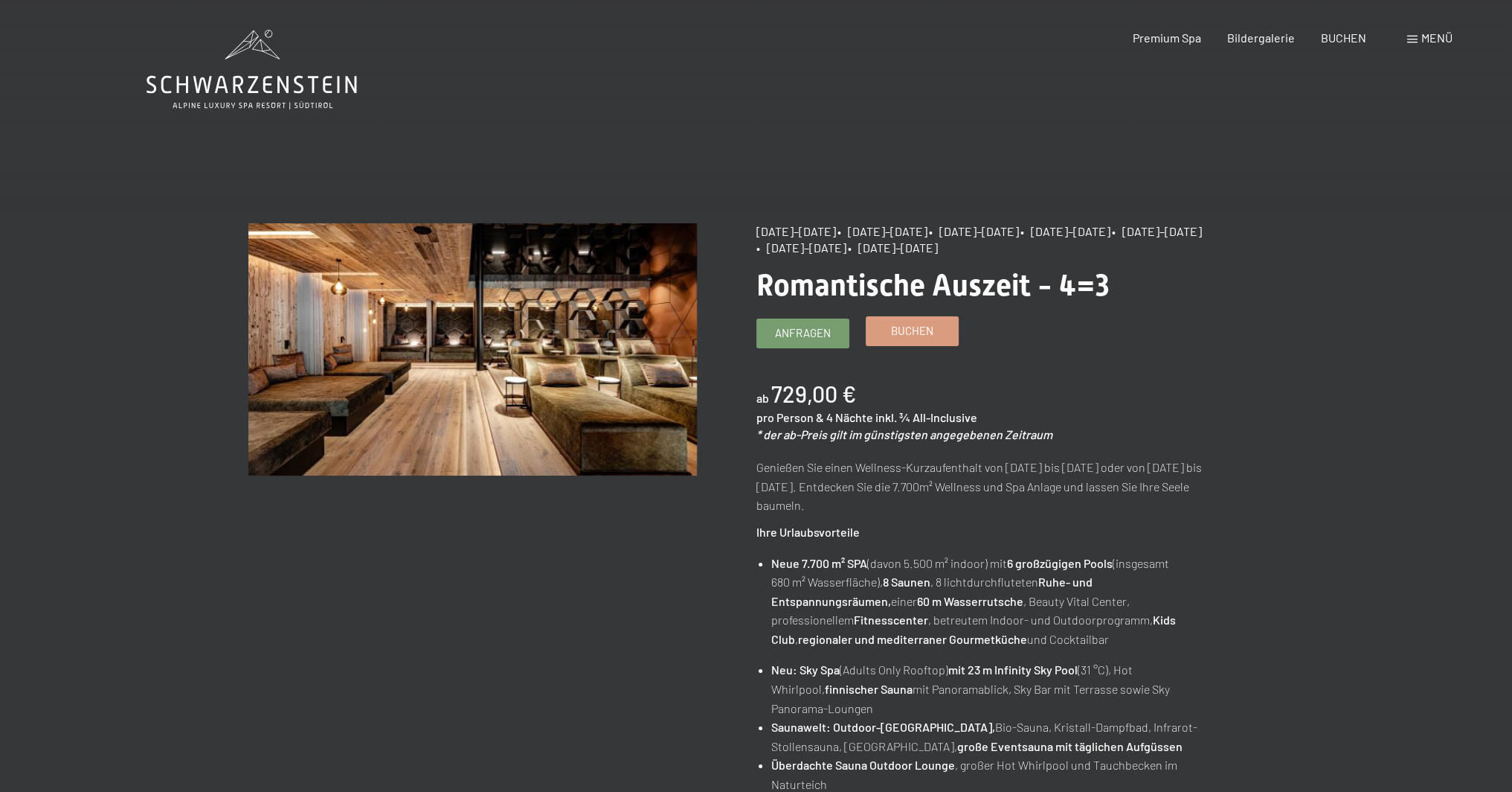
click at [925, 326] on span "Buchen" at bounding box center [912, 331] width 42 height 16
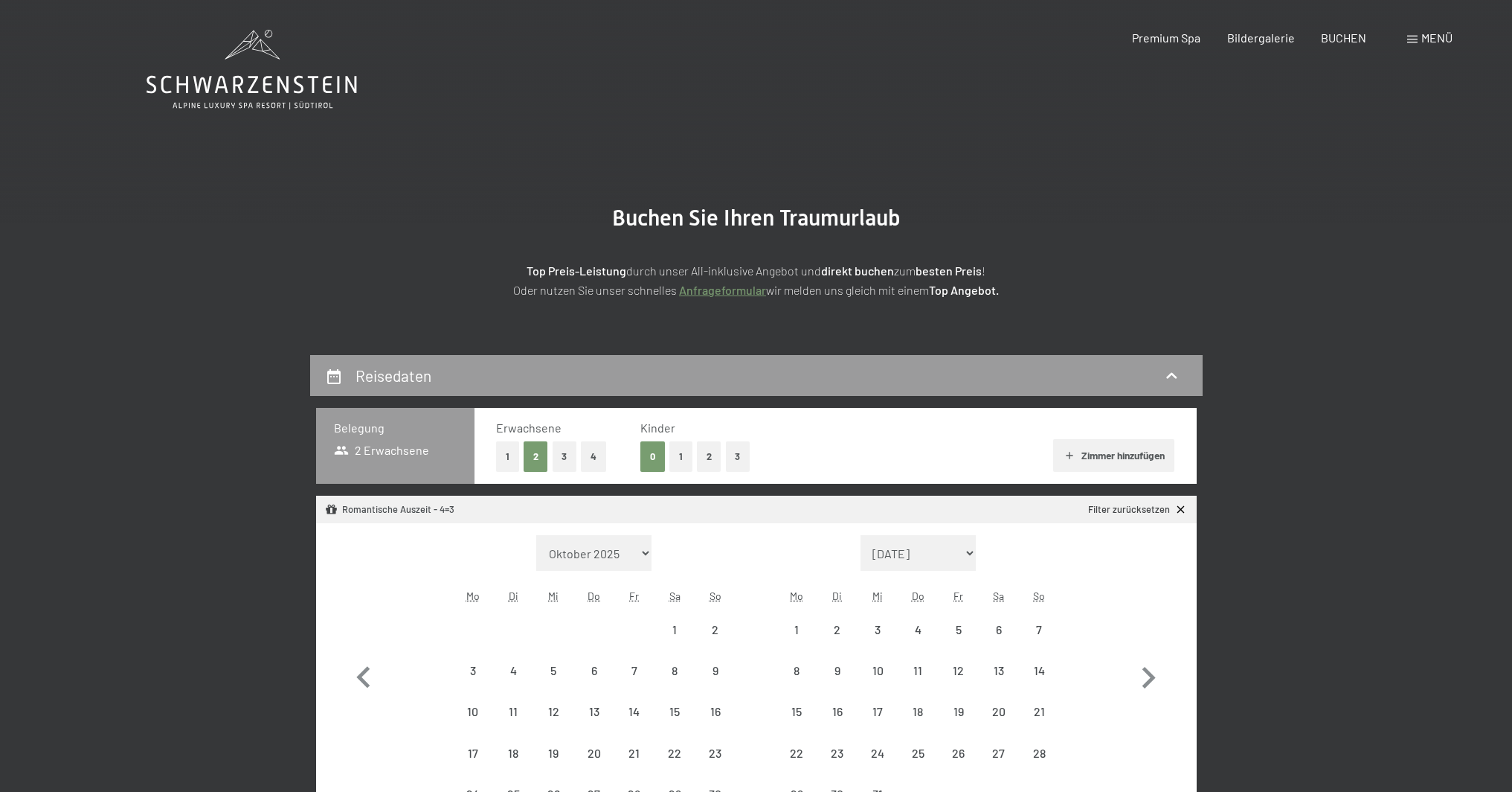
select select "[DATE]"
select select "2025-12-01"
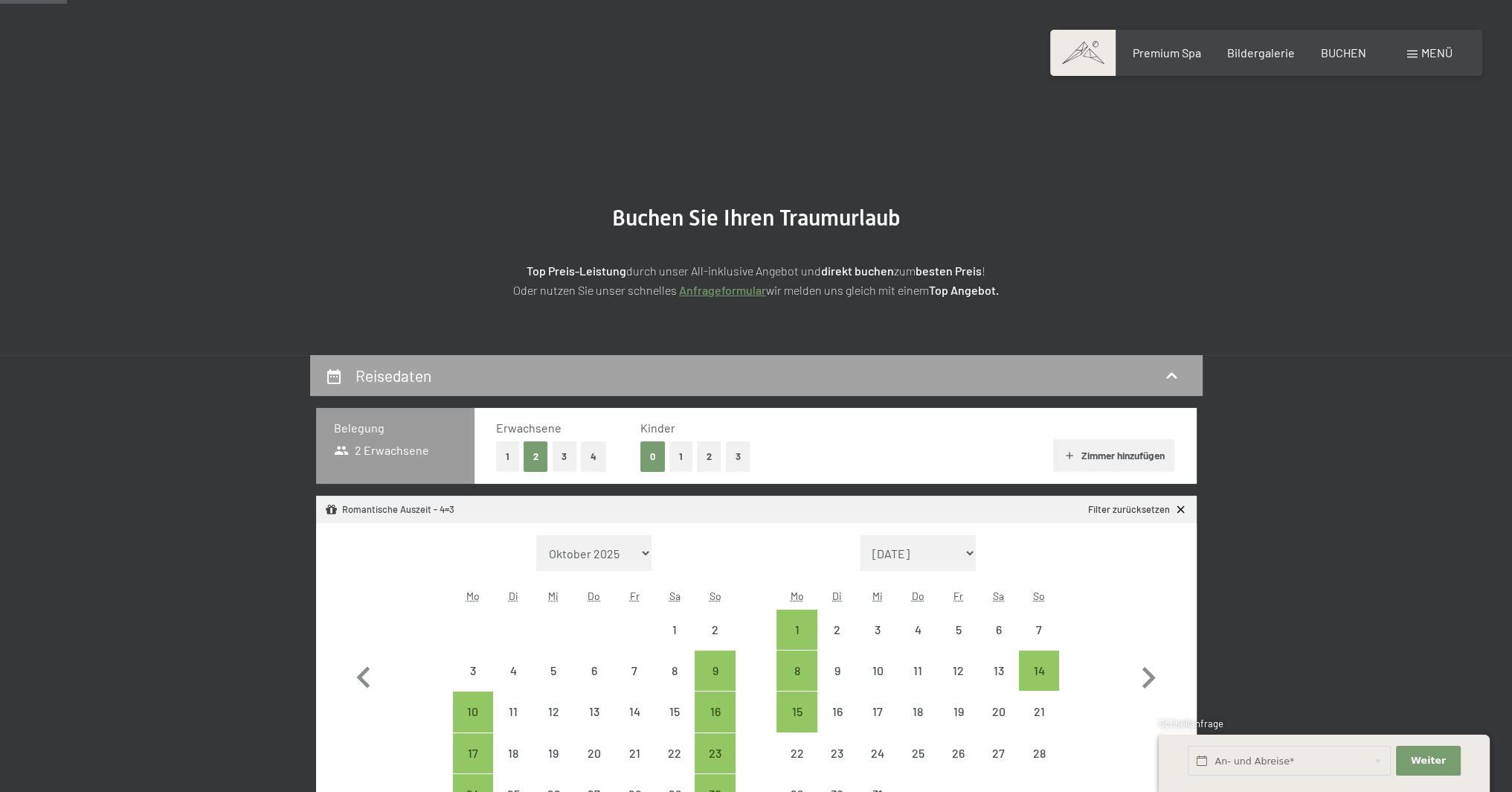
scroll to position [224, 0]
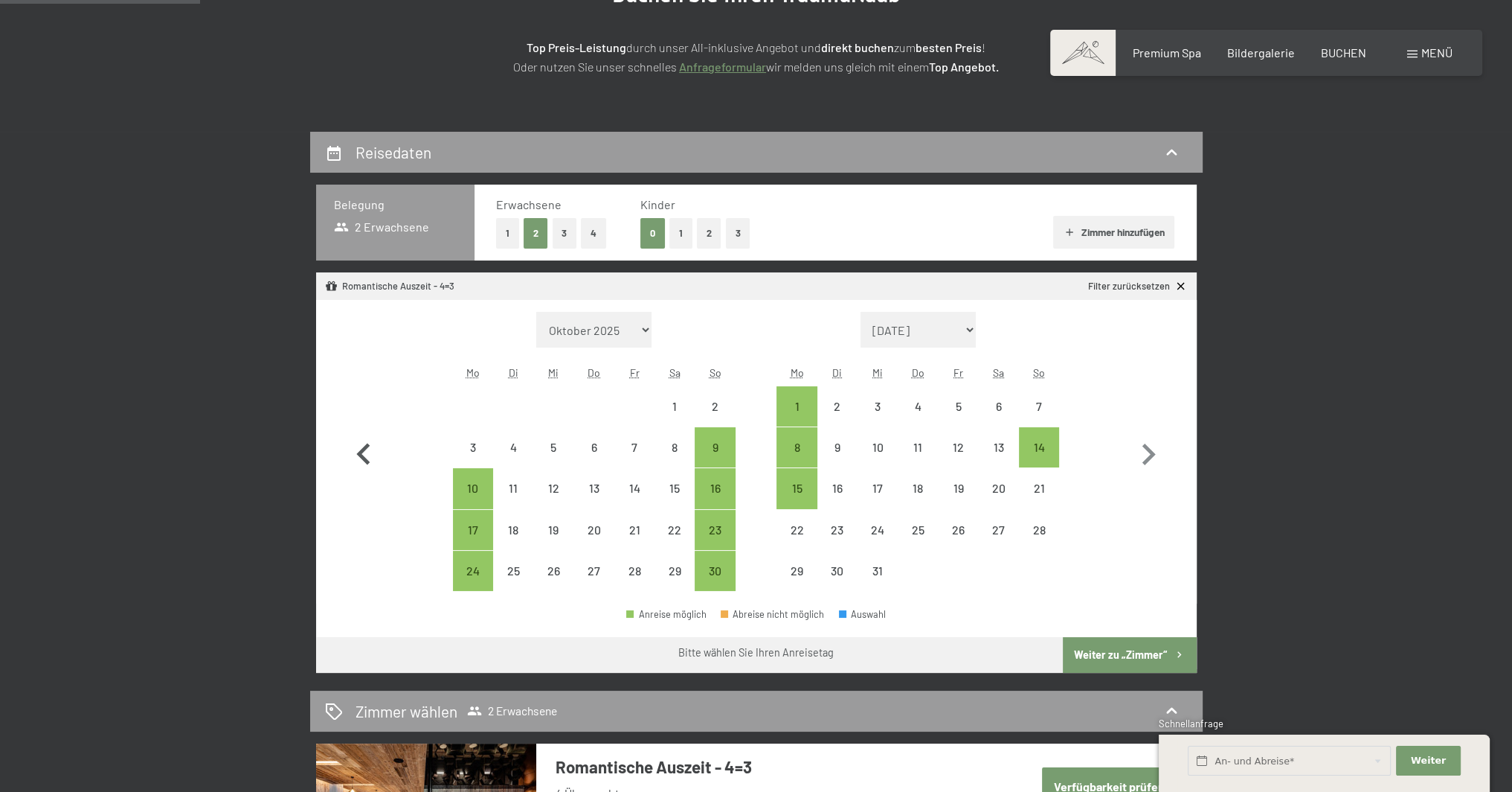
click at [365, 449] on icon "button" at bounding box center [363, 454] width 43 height 43
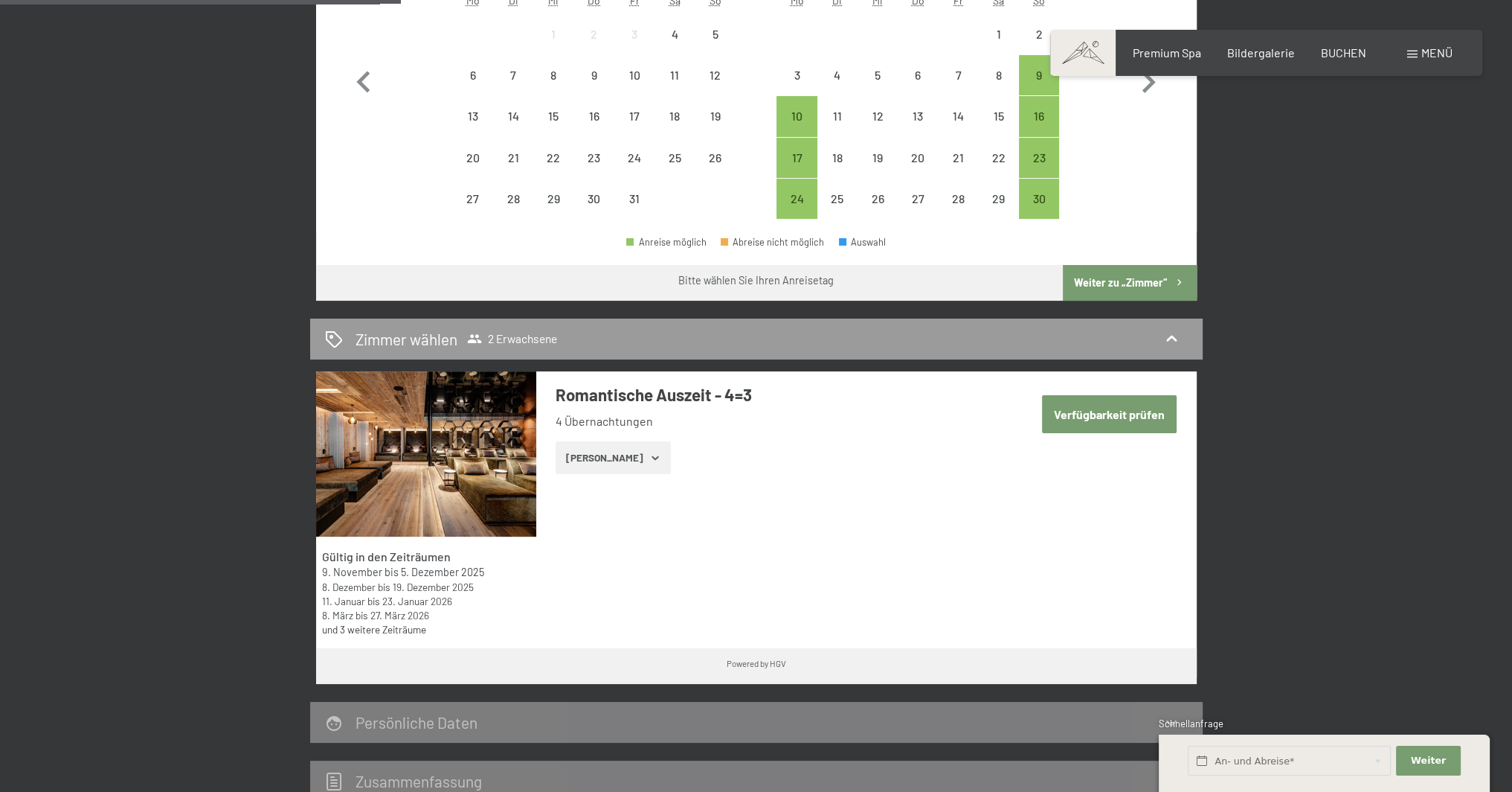
scroll to position [670, 0]
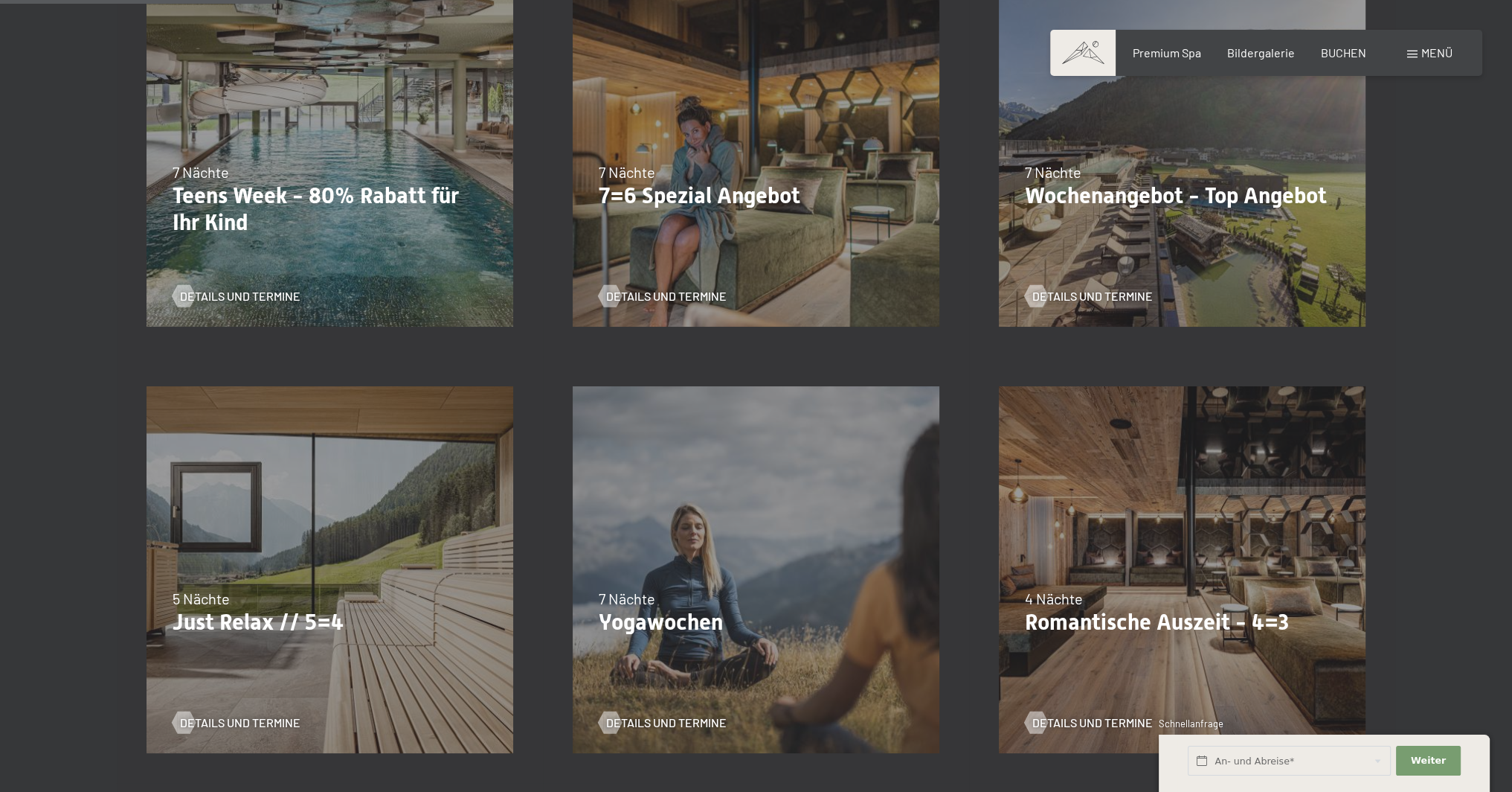
scroll to position [595, 0]
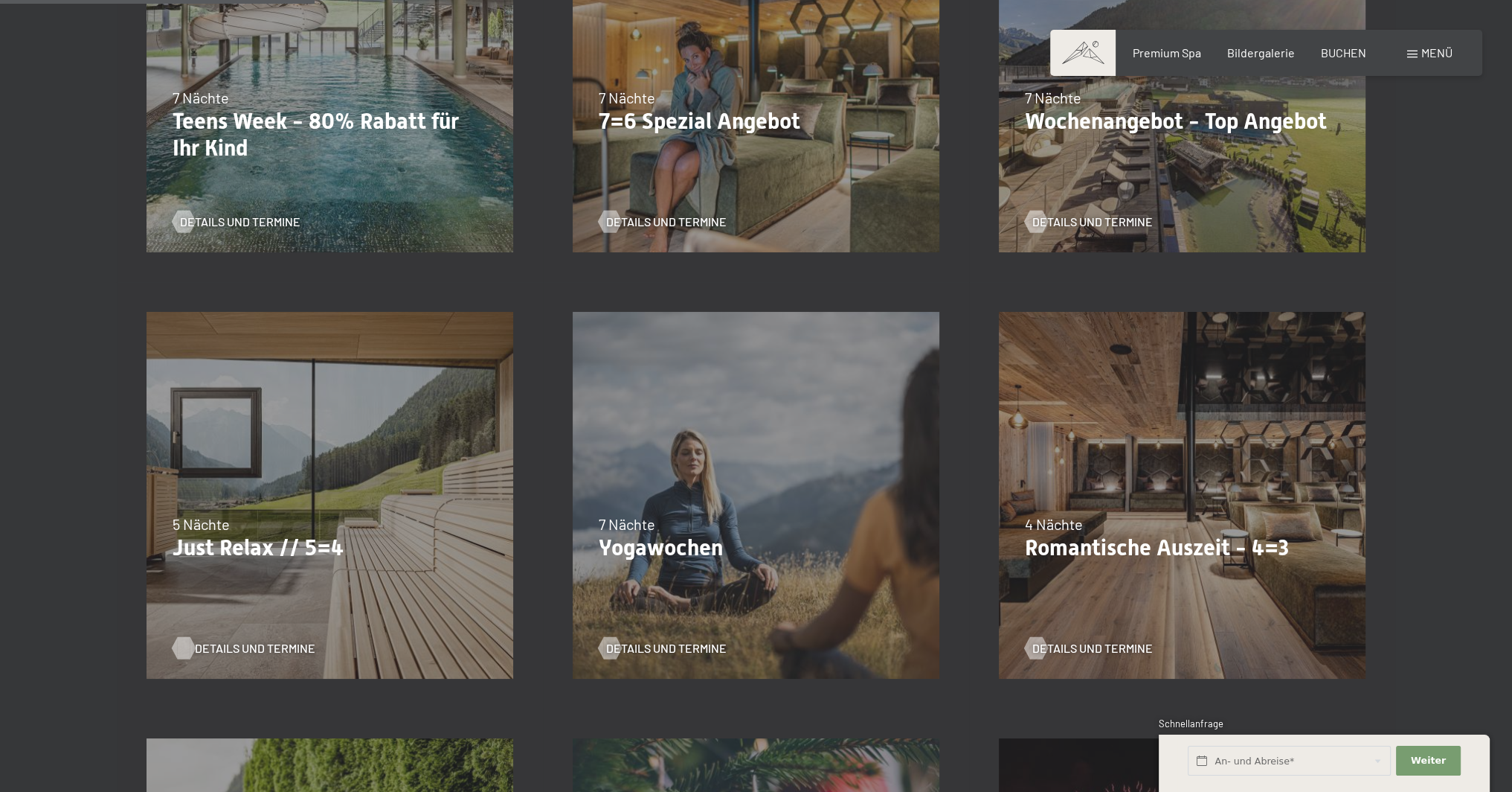
click at [226, 649] on span "Details und Termine" at bounding box center [255, 647] width 120 height 17
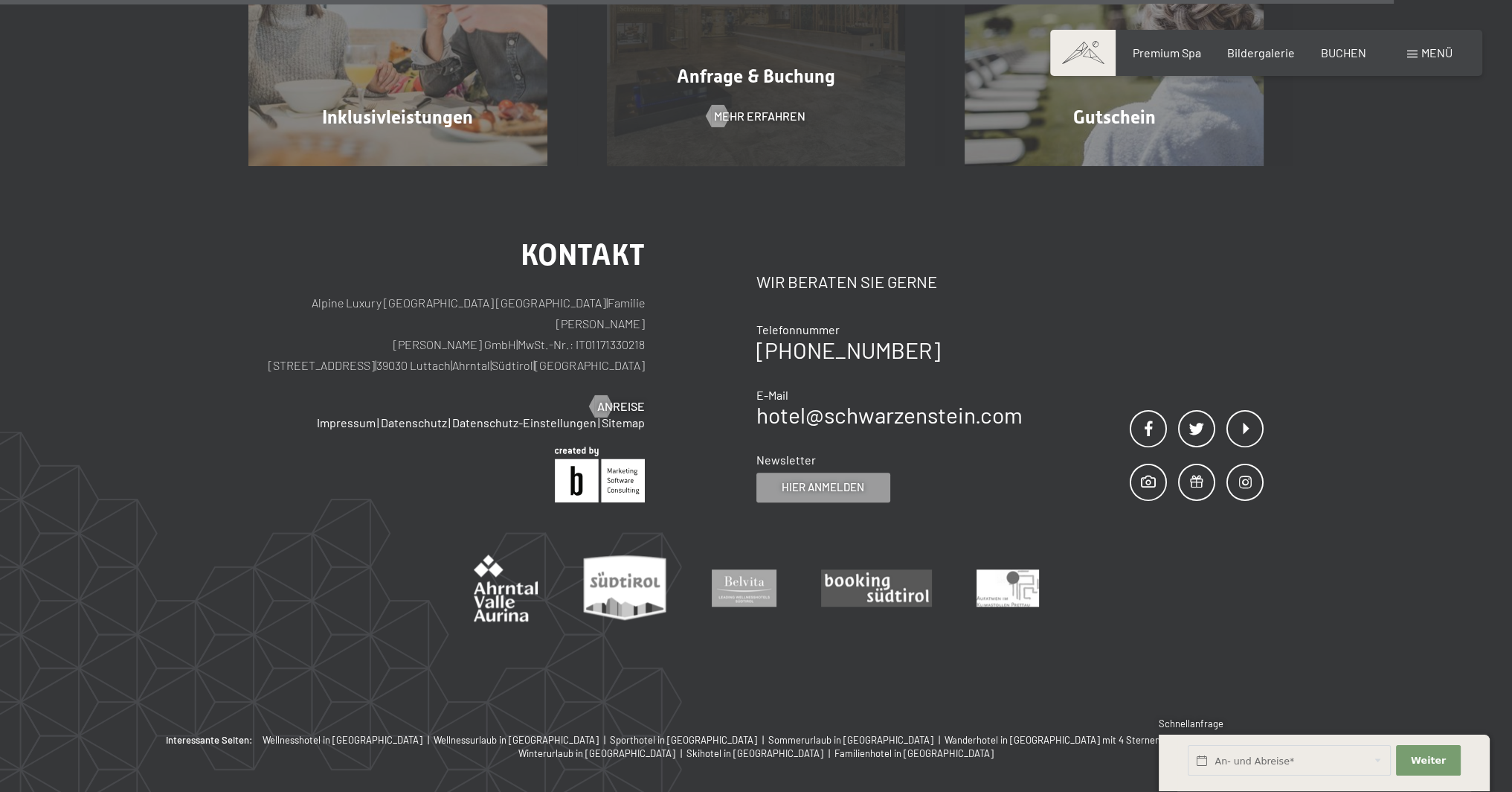
scroll to position [1775, 0]
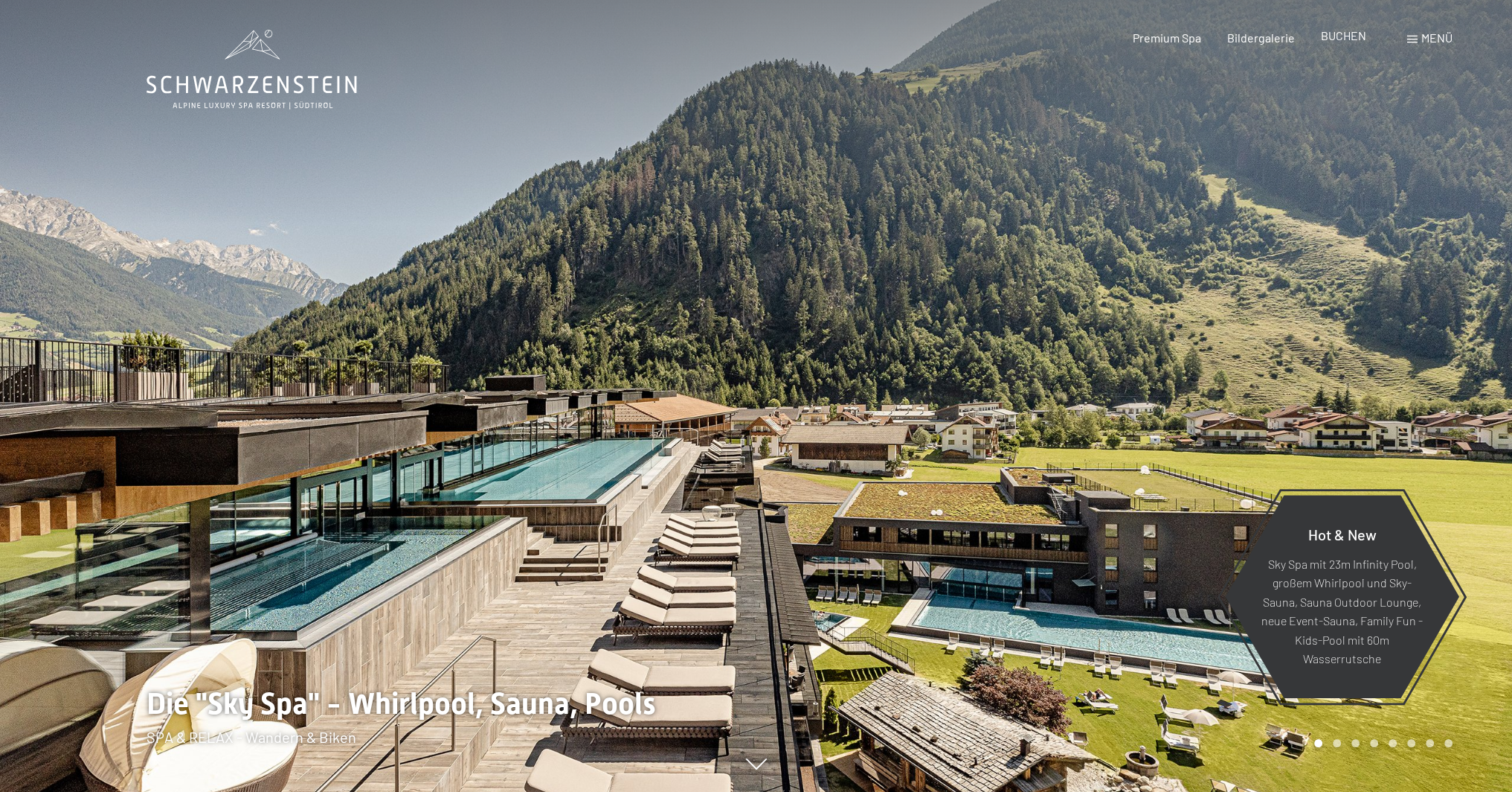
click at [1347, 36] on span "BUCHEN" at bounding box center [1343, 35] width 45 height 14
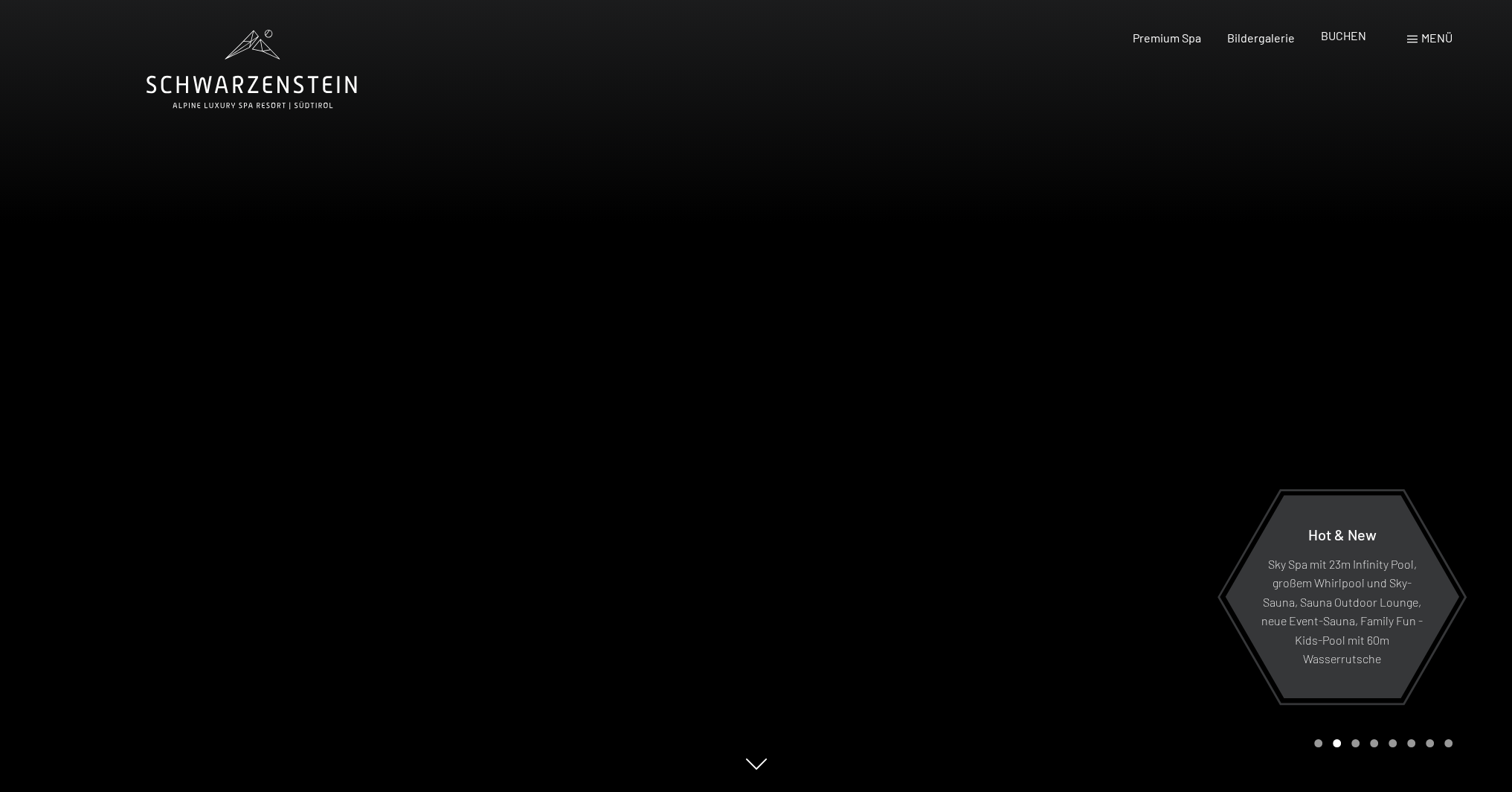
click at [1347, 42] on span "BUCHEN" at bounding box center [1343, 35] width 45 height 14
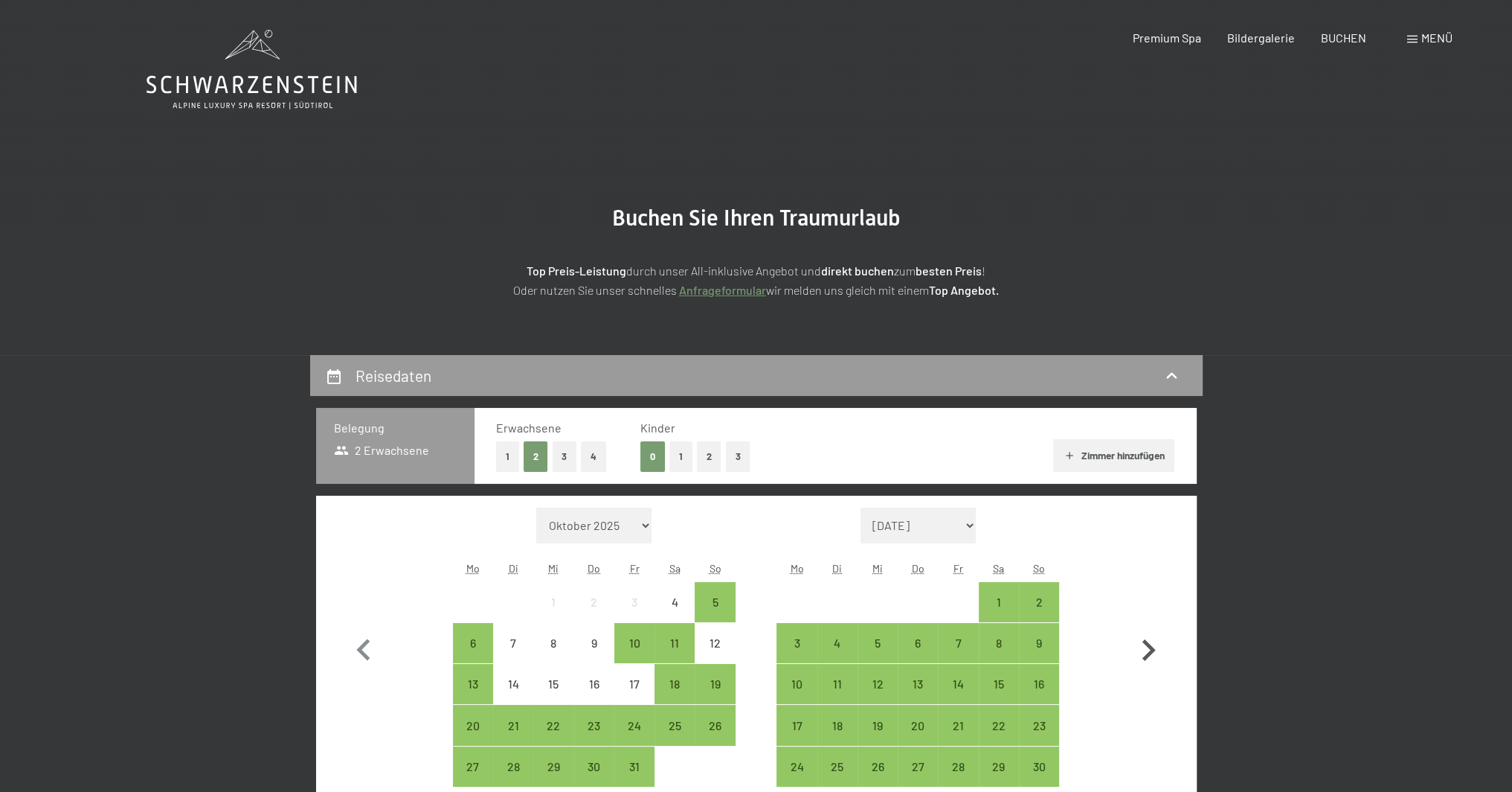
click at [1140, 642] on icon "button" at bounding box center [1148, 650] width 43 height 43
select select "[DATE]"
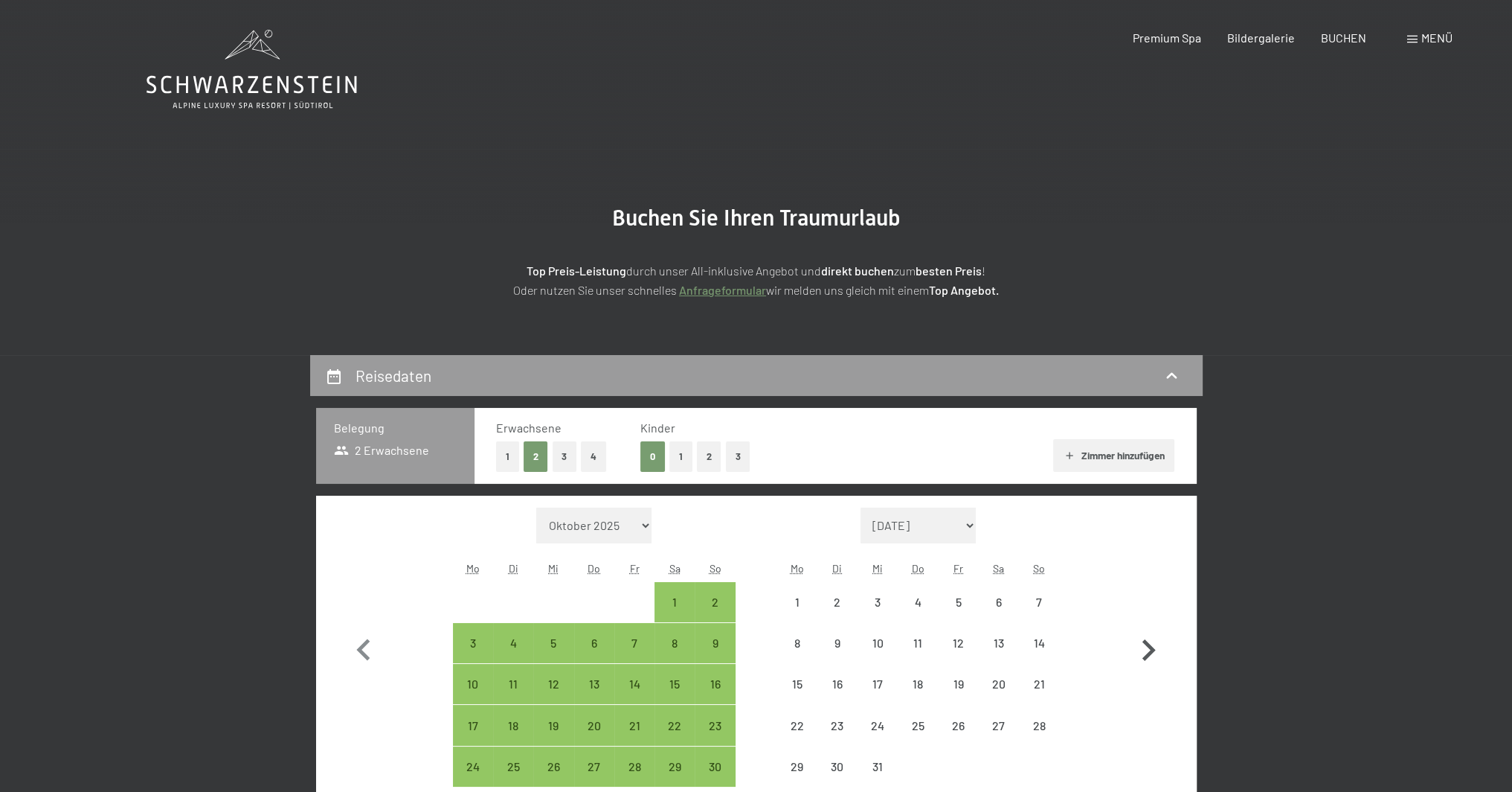
click at [1140, 642] on icon "button" at bounding box center [1148, 650] width 43 height 43
select select "[DATE]"
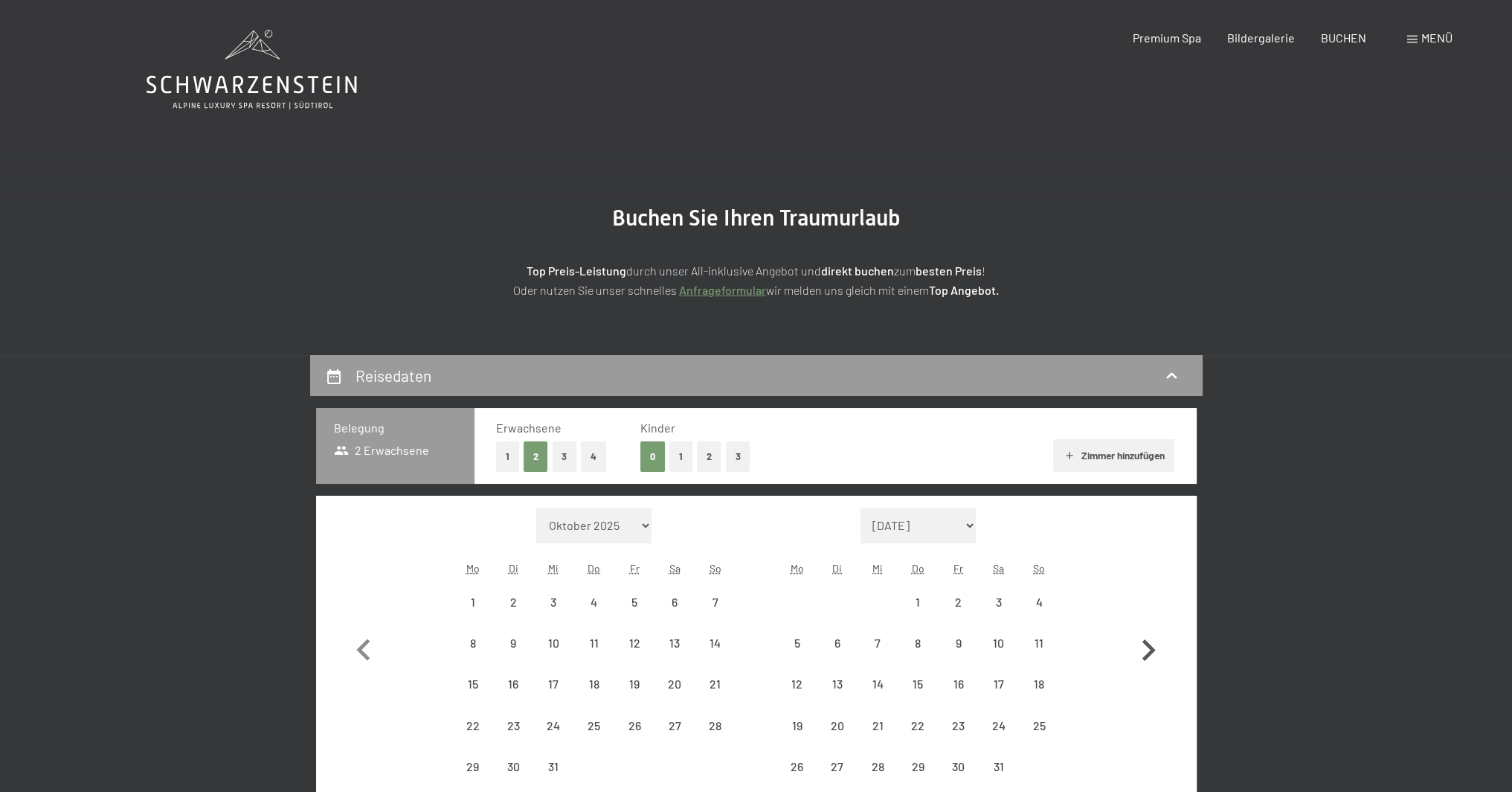
click at [1140, 642] on icon "button" at bounding box center [1148, 650] width 43 height 43
select select "[DATE]"
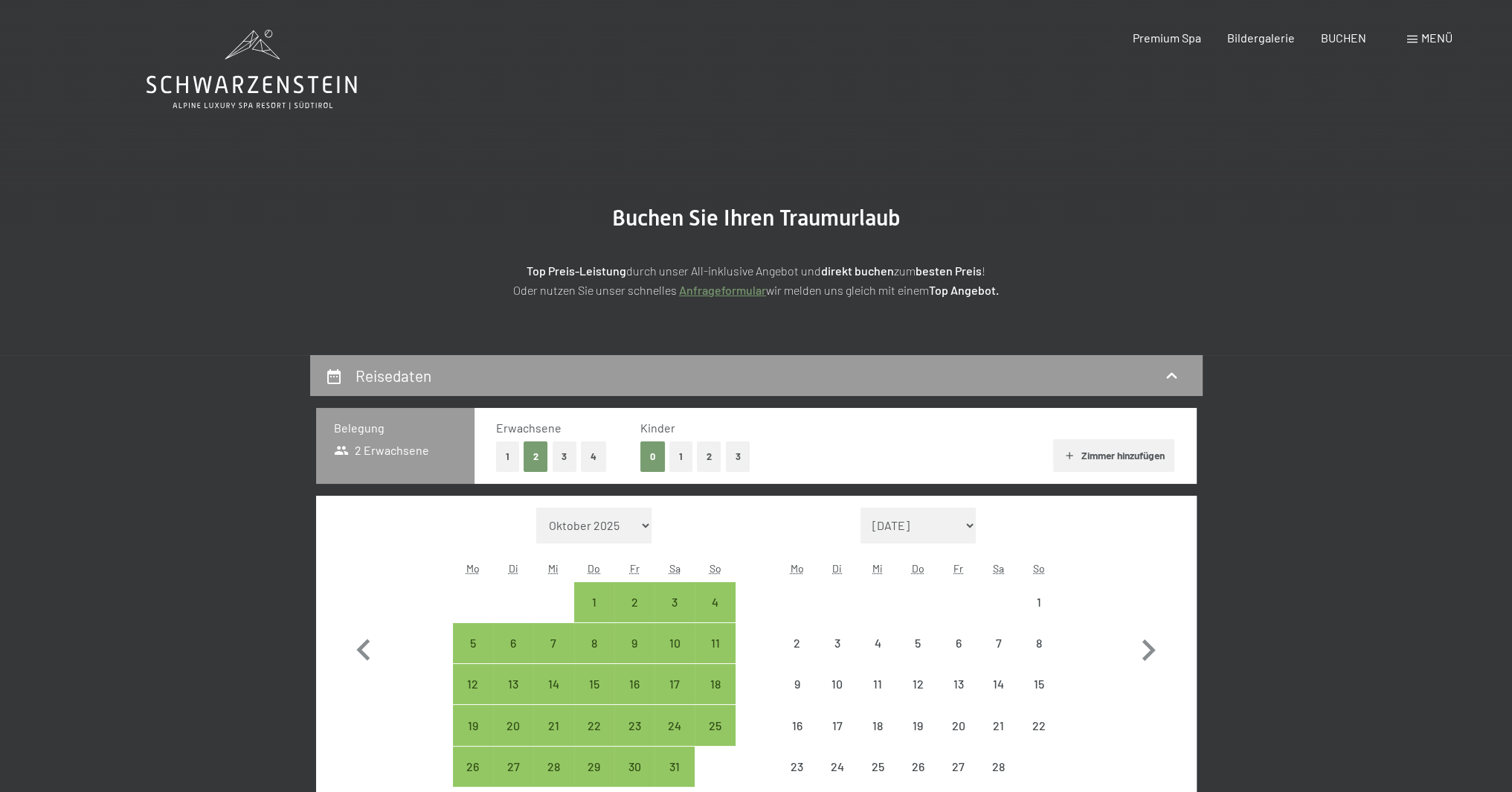
select select "2026-01-01"
select select "2026-02-01"
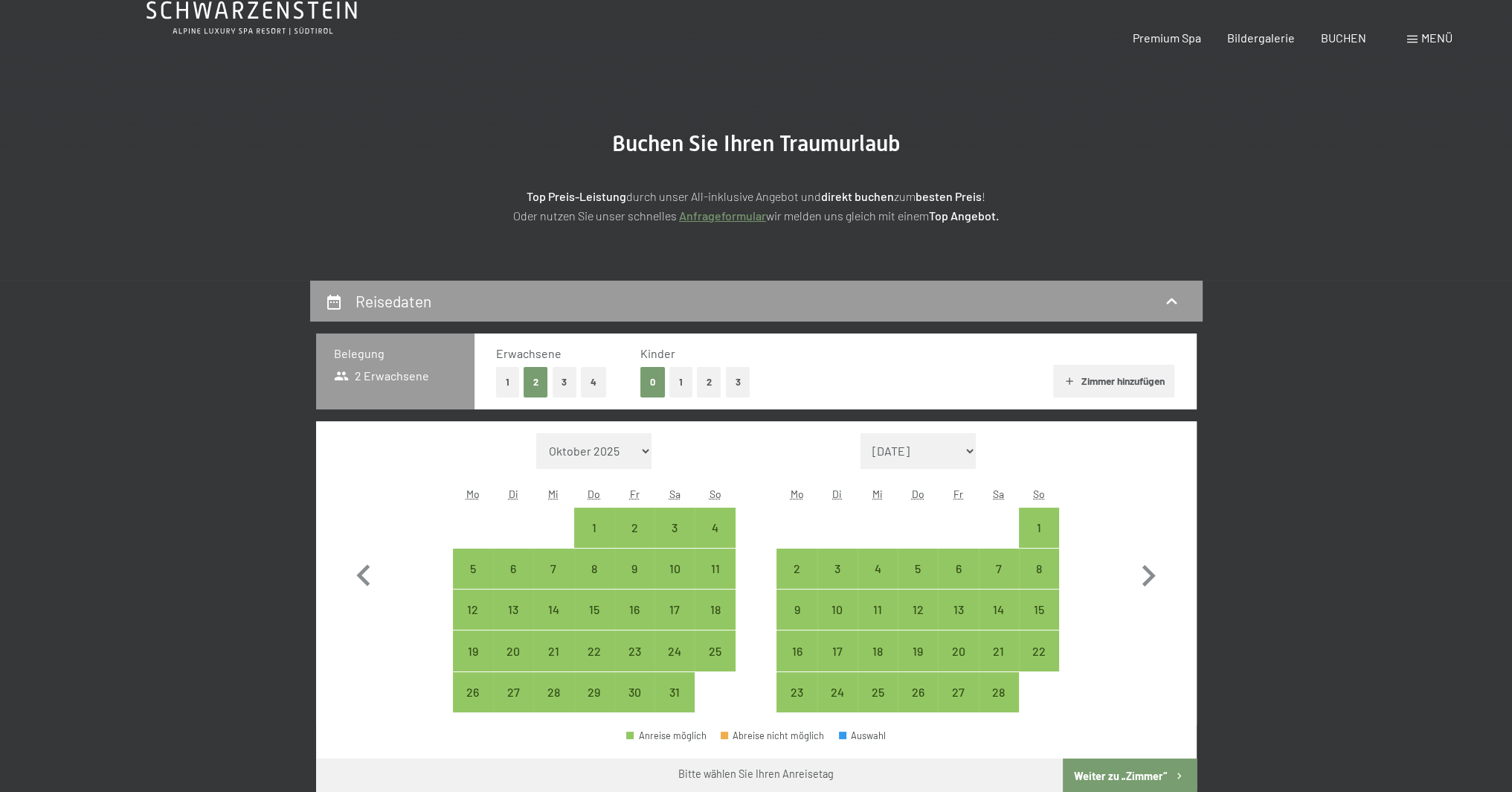
scroll to position [148, 0]
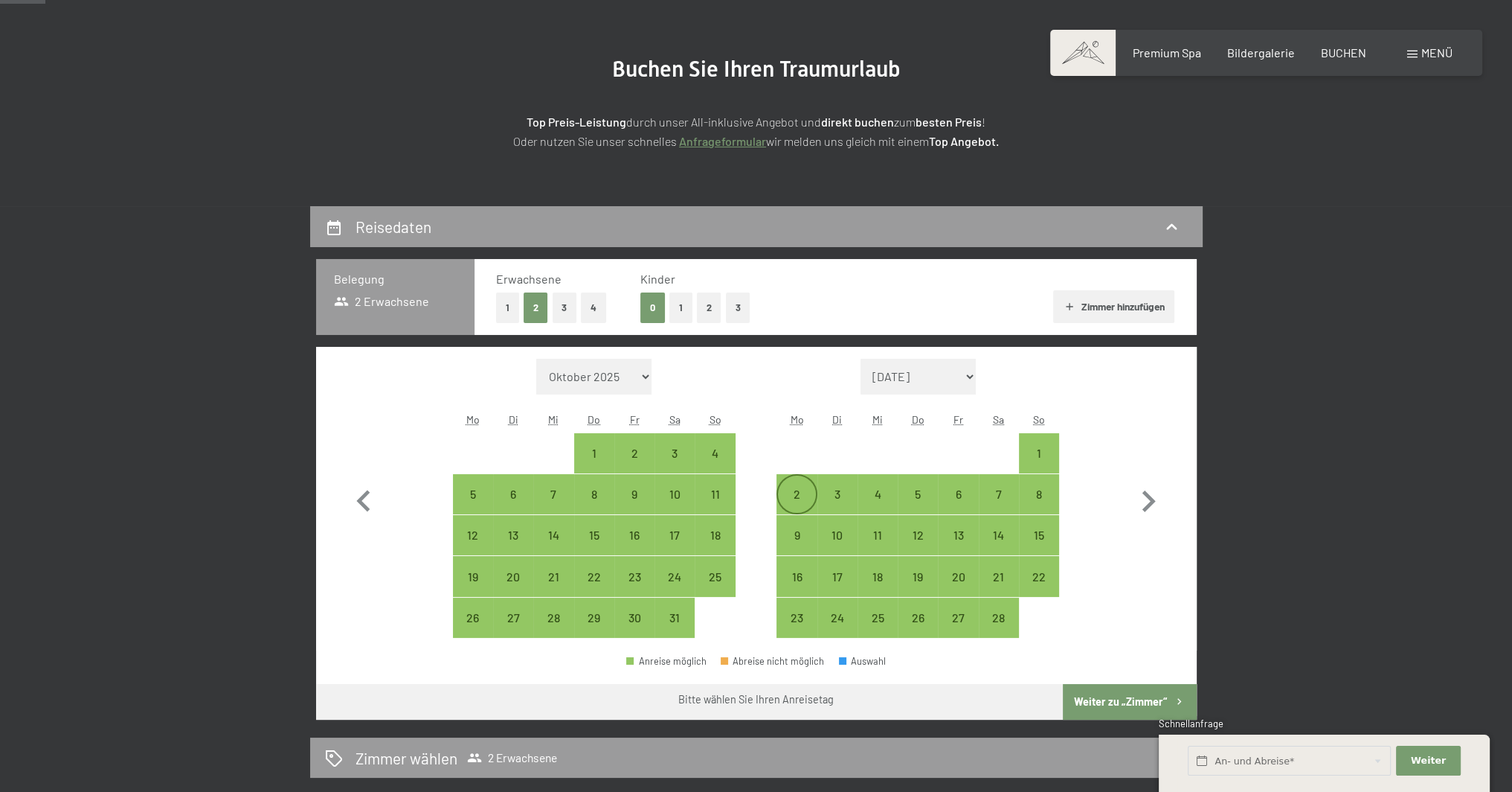
click at [803, 498] on div "2" at bounding box center [797, 507] width 37 height 37
select select "2026-01-01"
select select "2026-02-01"
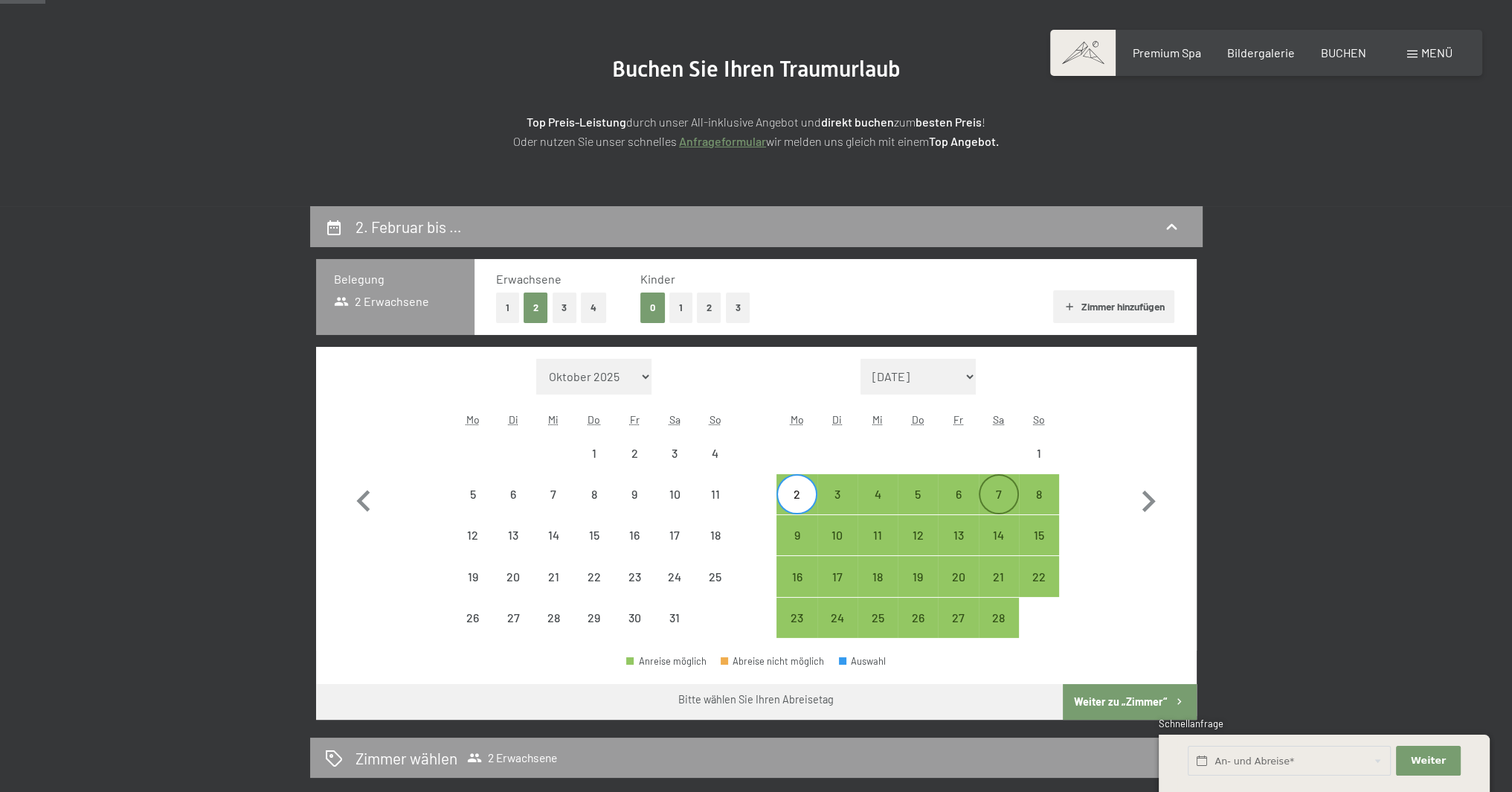
click at [1002, 498] on div "7" at bounding box center [999, 507] width 37 height 37
select select "2026-01-01"
select select "2026-02-01"
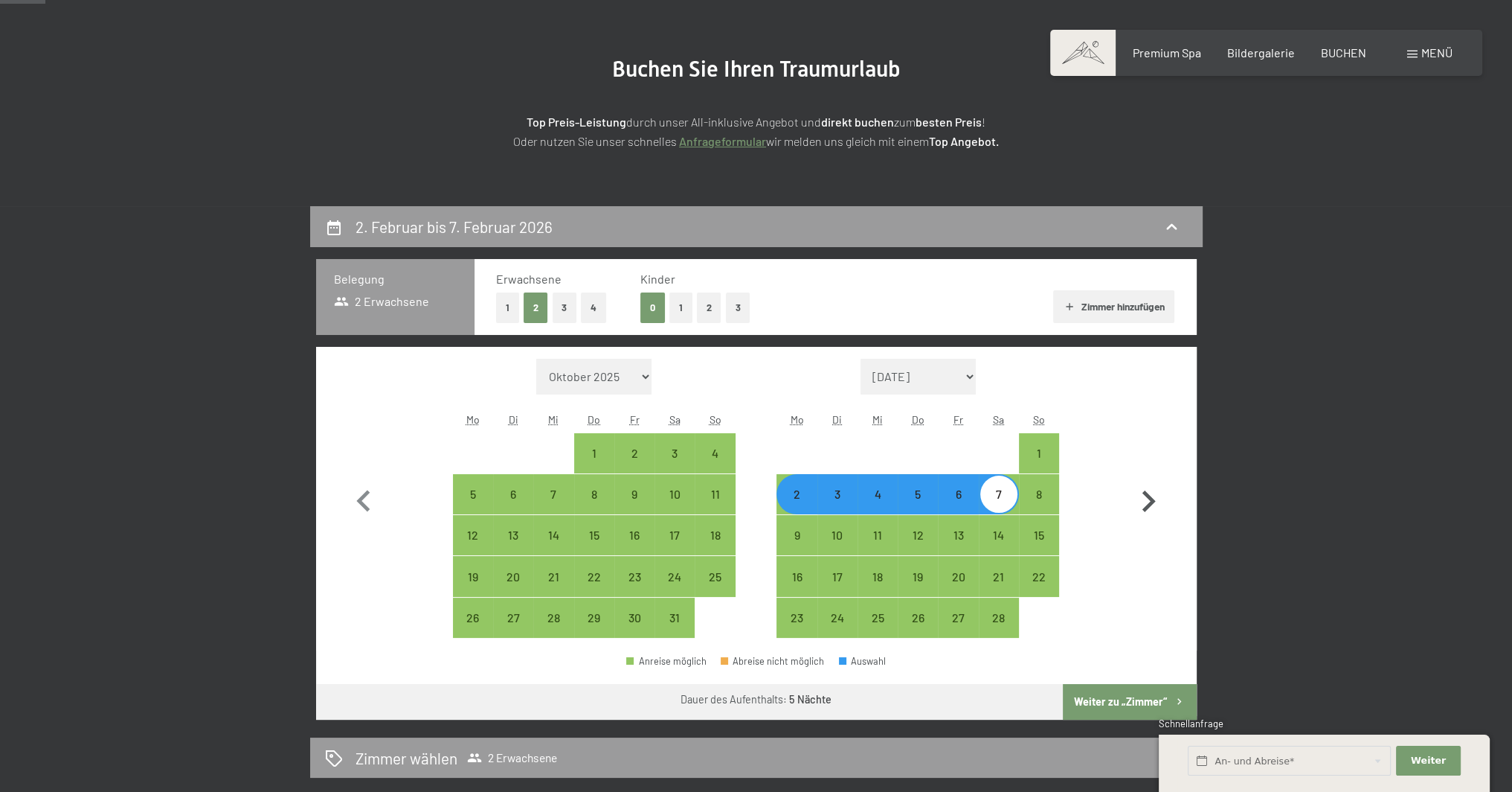
click at [1157, 498] on icon "button" at bounding box center [1148, 501] width 43 height 43
select select "2026-02-01"
select select "2026-03-01"
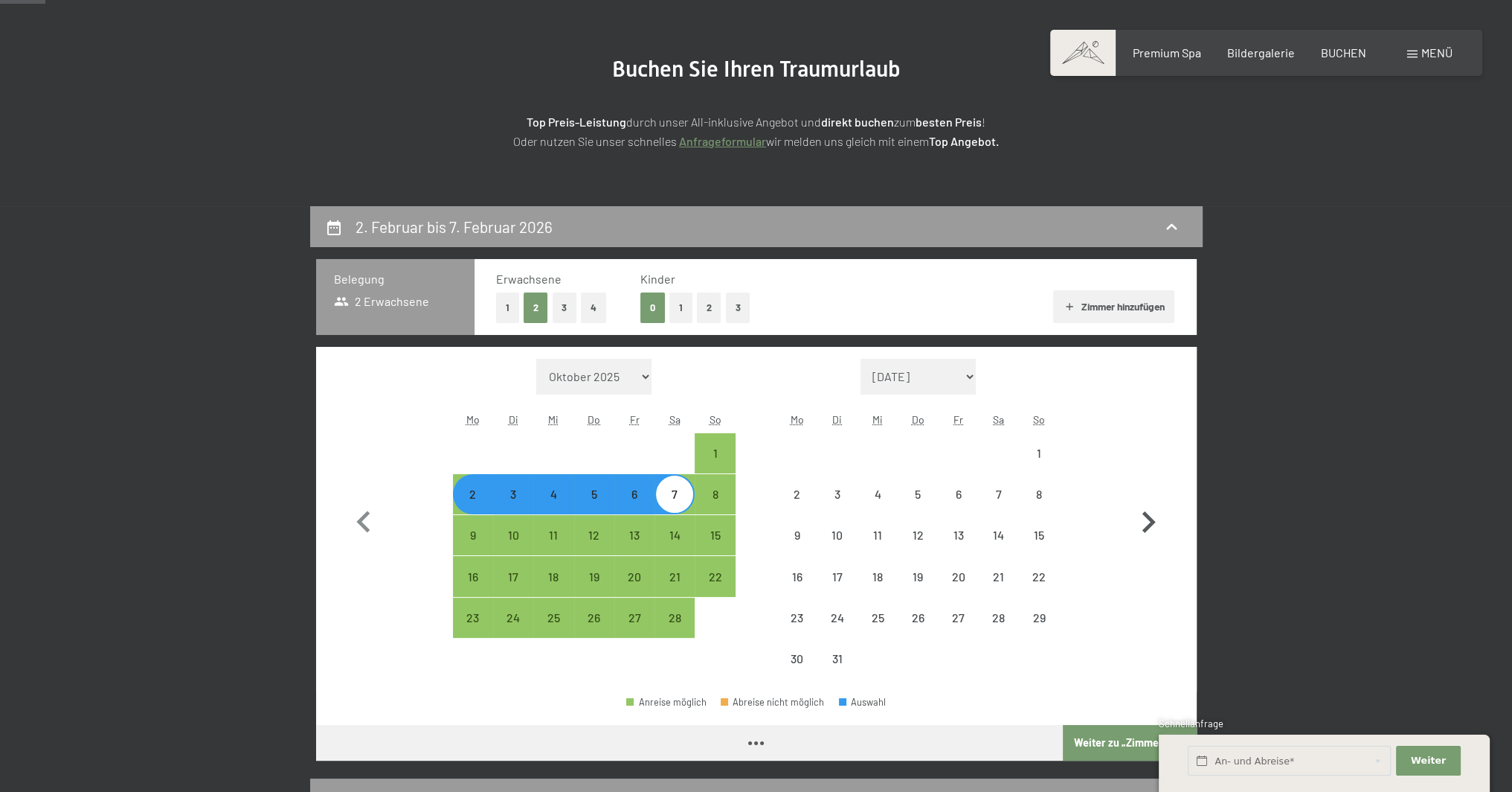
select select "2026-02-01"
select select "2026-03-01"
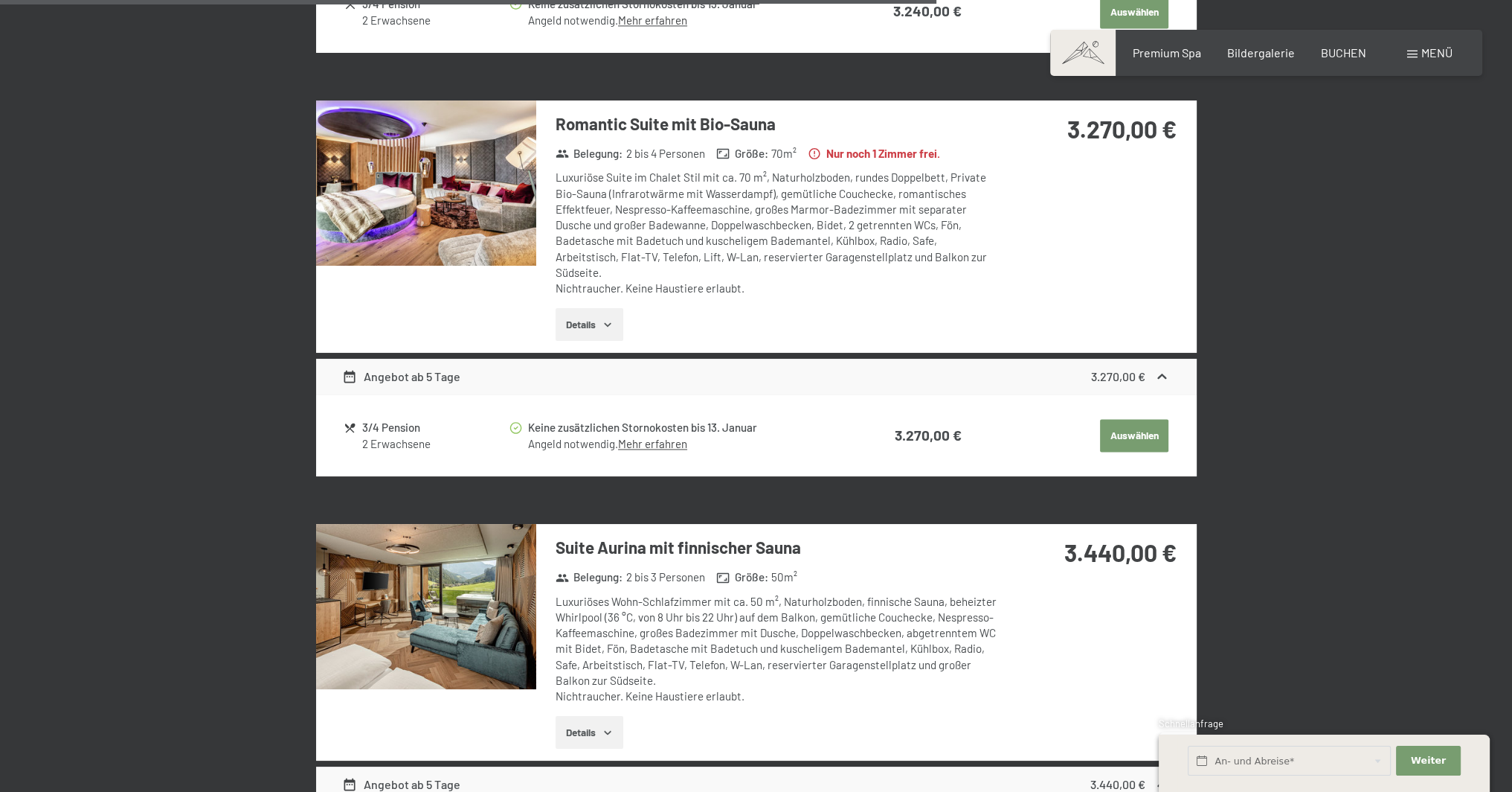
scroll to position [3125, 0]
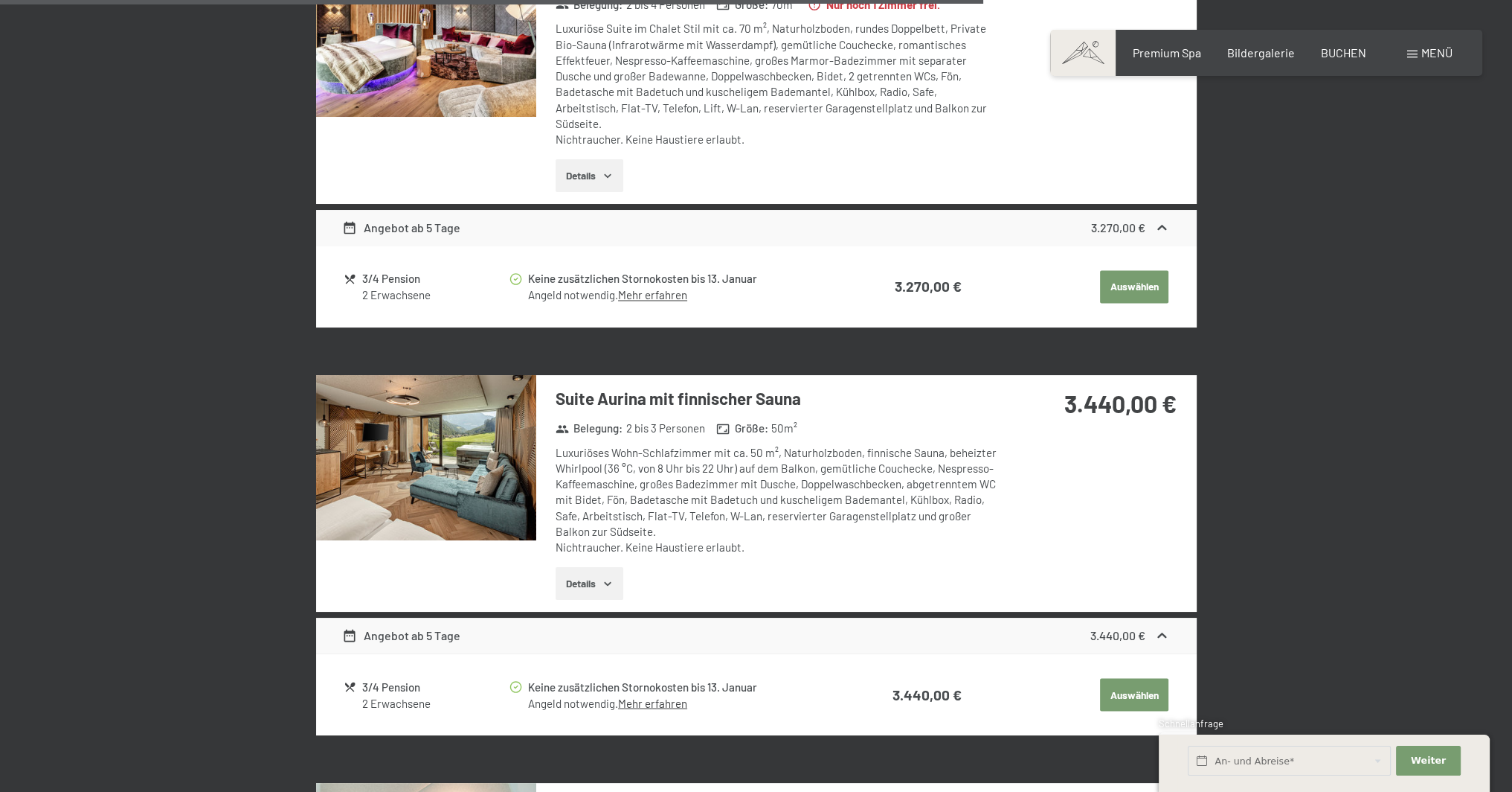
click at [597, 567] on button "Details" at bounding box center [589, 583] width 67 height 33
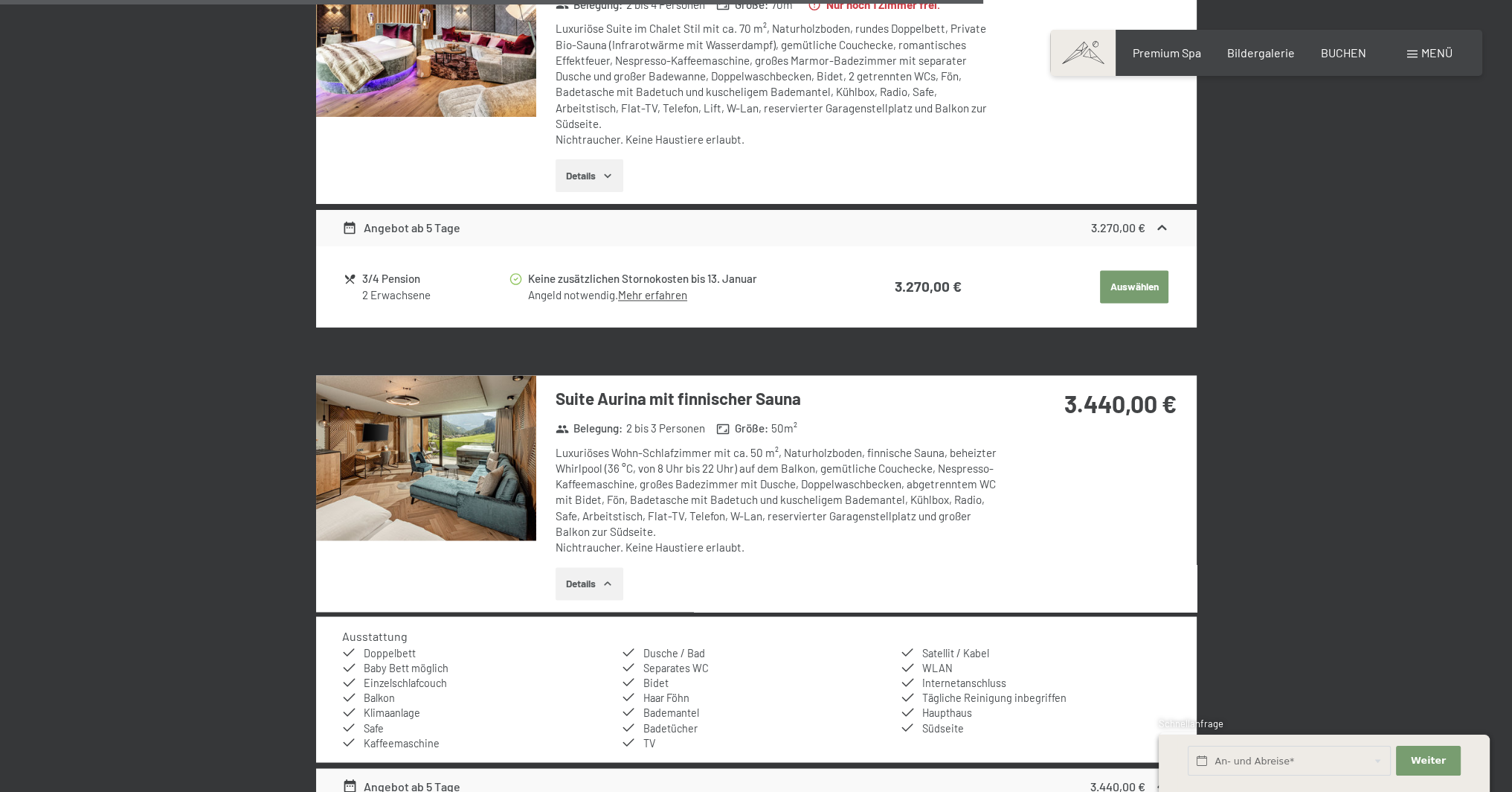
click at [465, 474] on img at bounding box center [426, 457] width 220 height 165
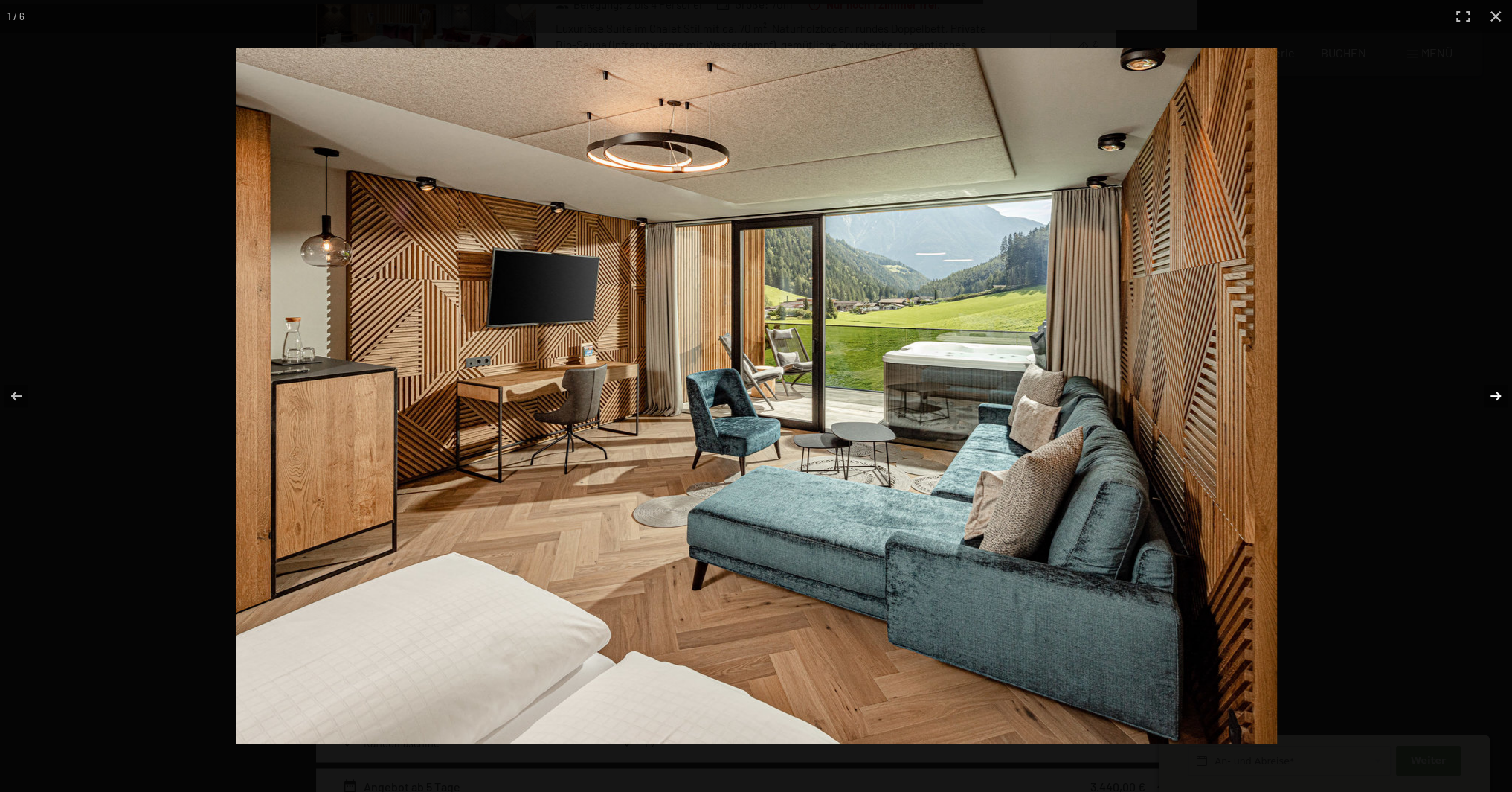
click at [1491, 399] on button "button" at bounding box center [1485, 396] width 52 height 74
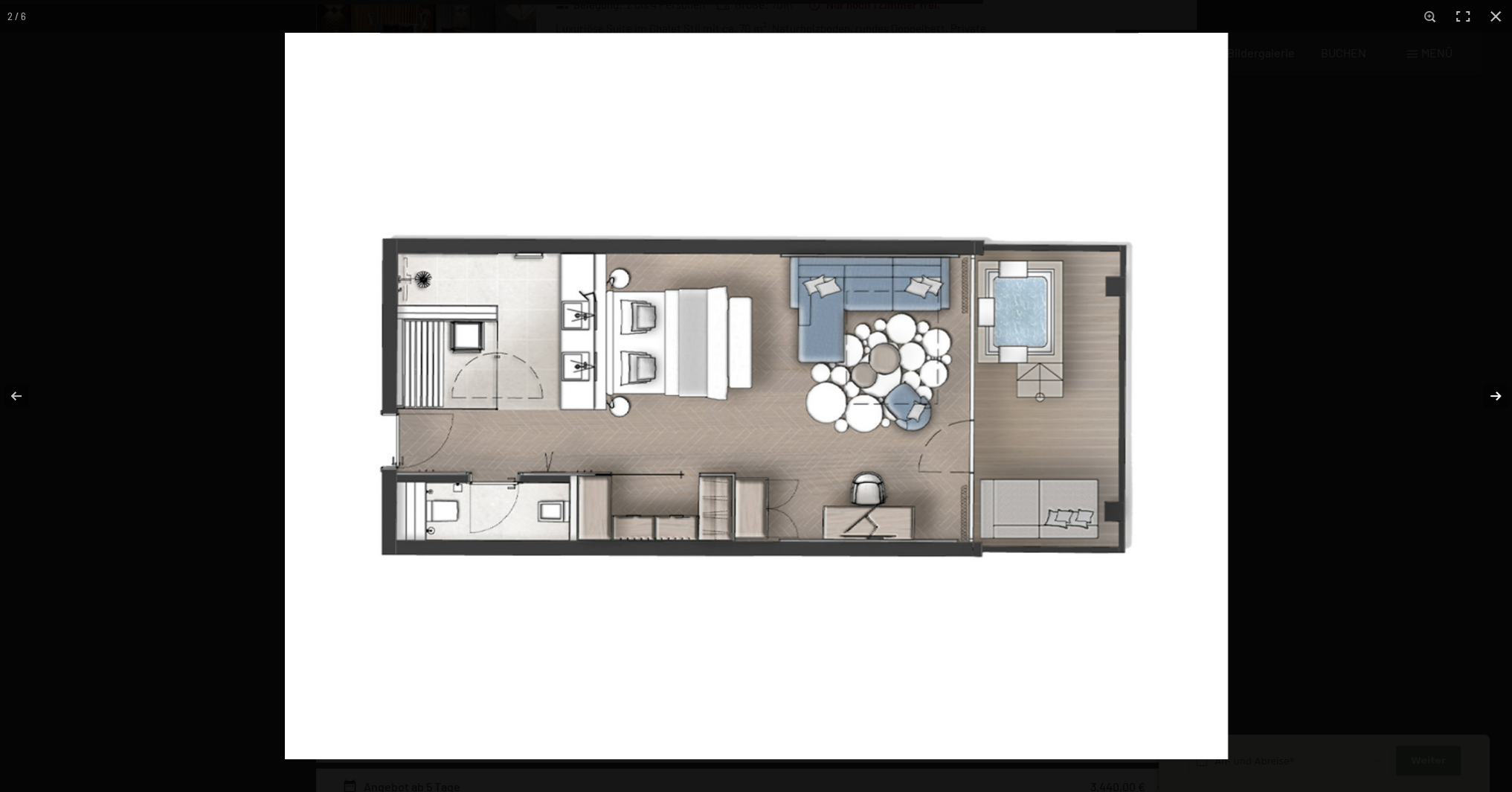
click at [1491, 399] on button "button" at bounding box center [1485, 396] width 52 height 74
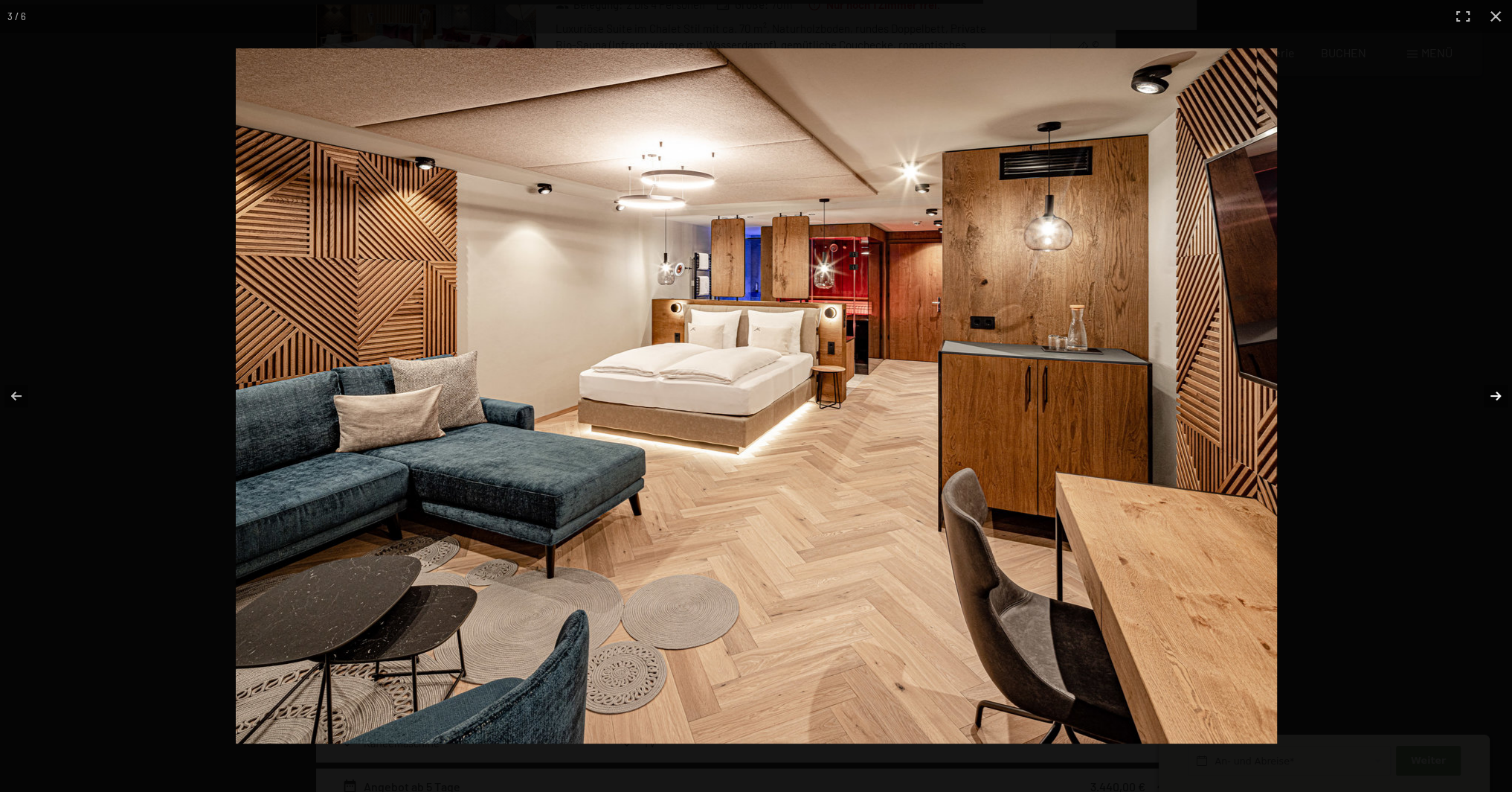
click at [1491, 399] on button "button" at bounding box center [1485, 396] width 52 height 74
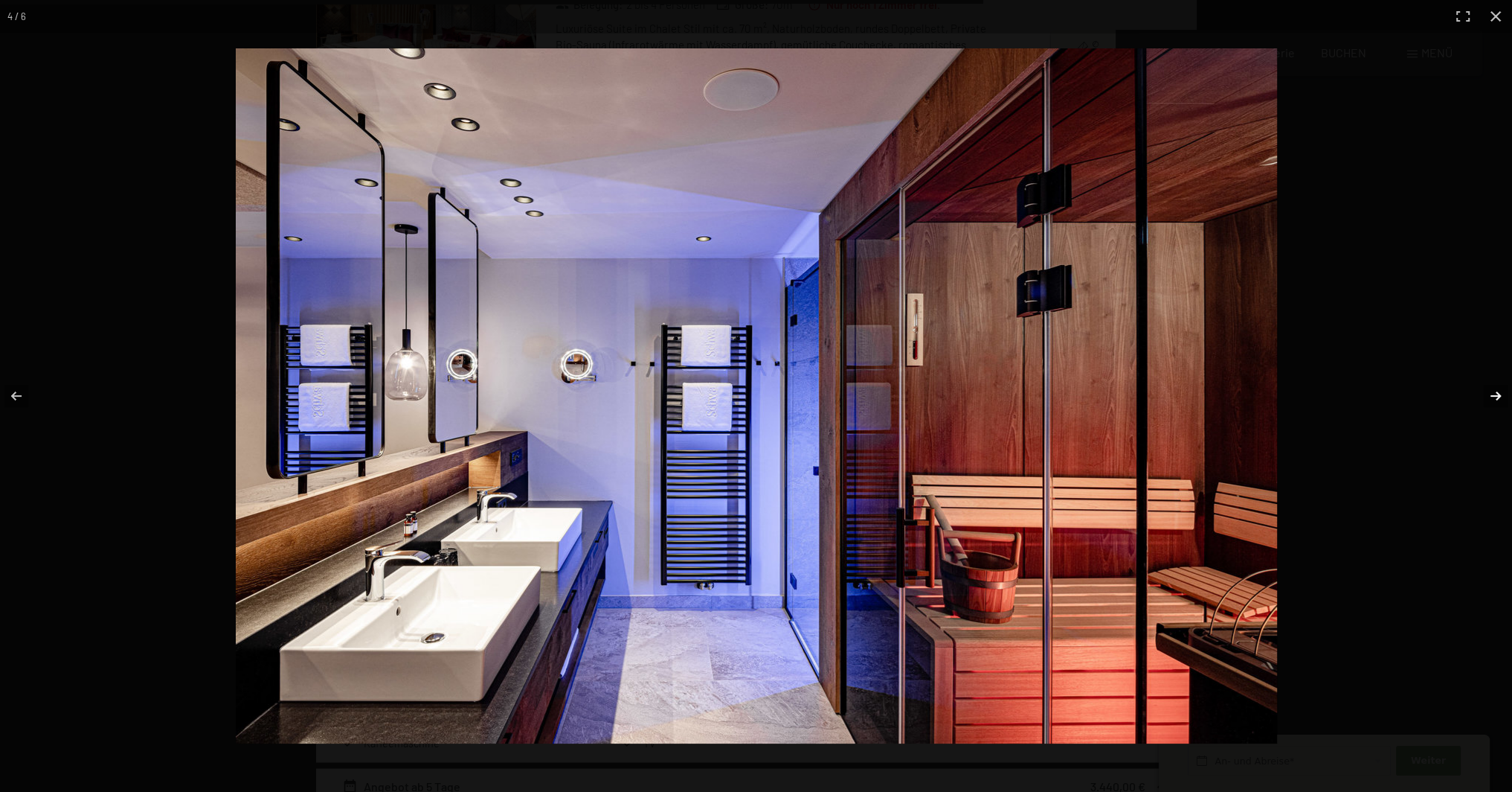
click at [1491, 399] on button "button" at bounding box center [1485, 396] width 52 height 74
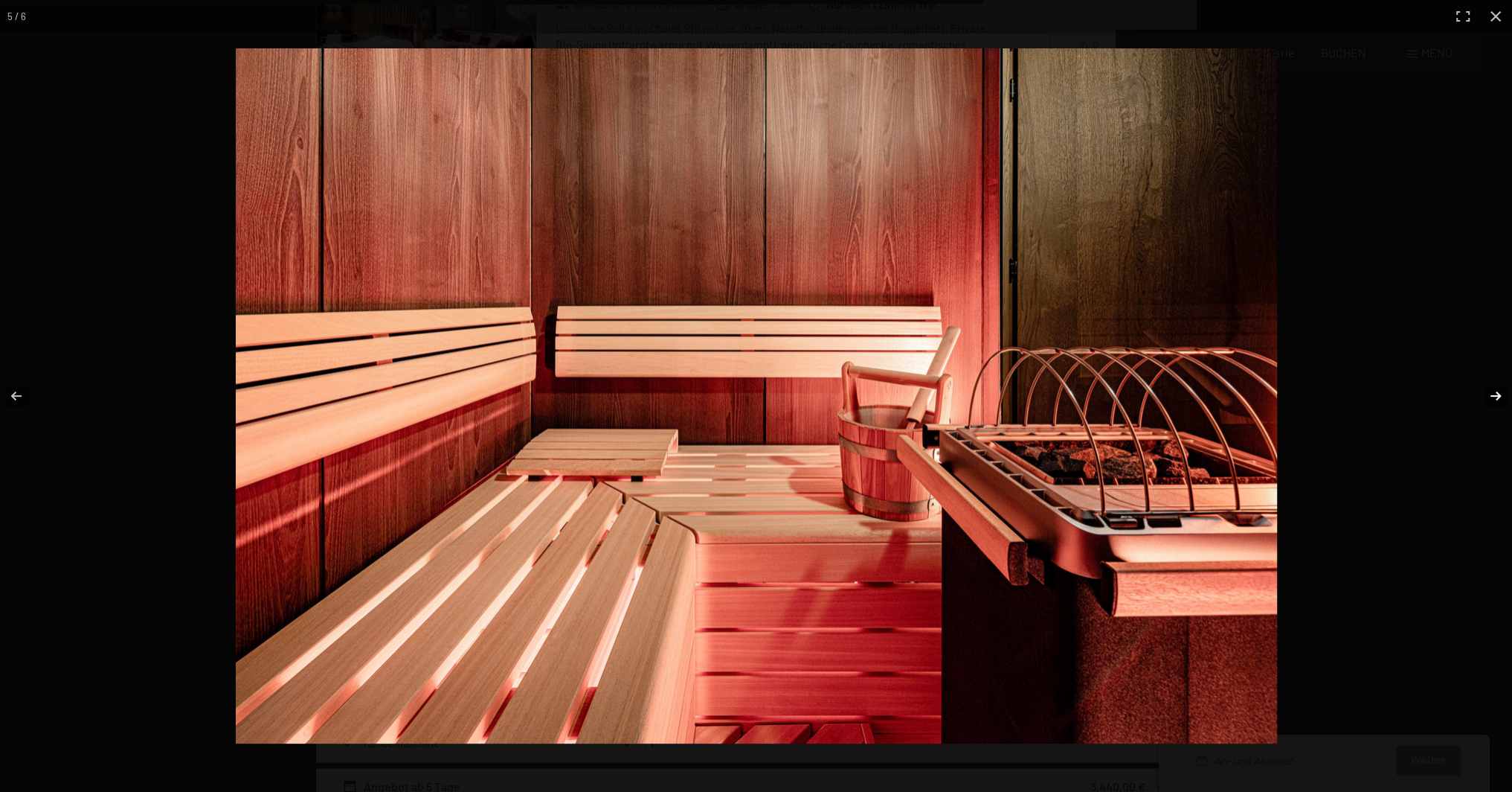
click at [1491, 400] on button "button" at bounding box center [1485, 396] width 52 height 74
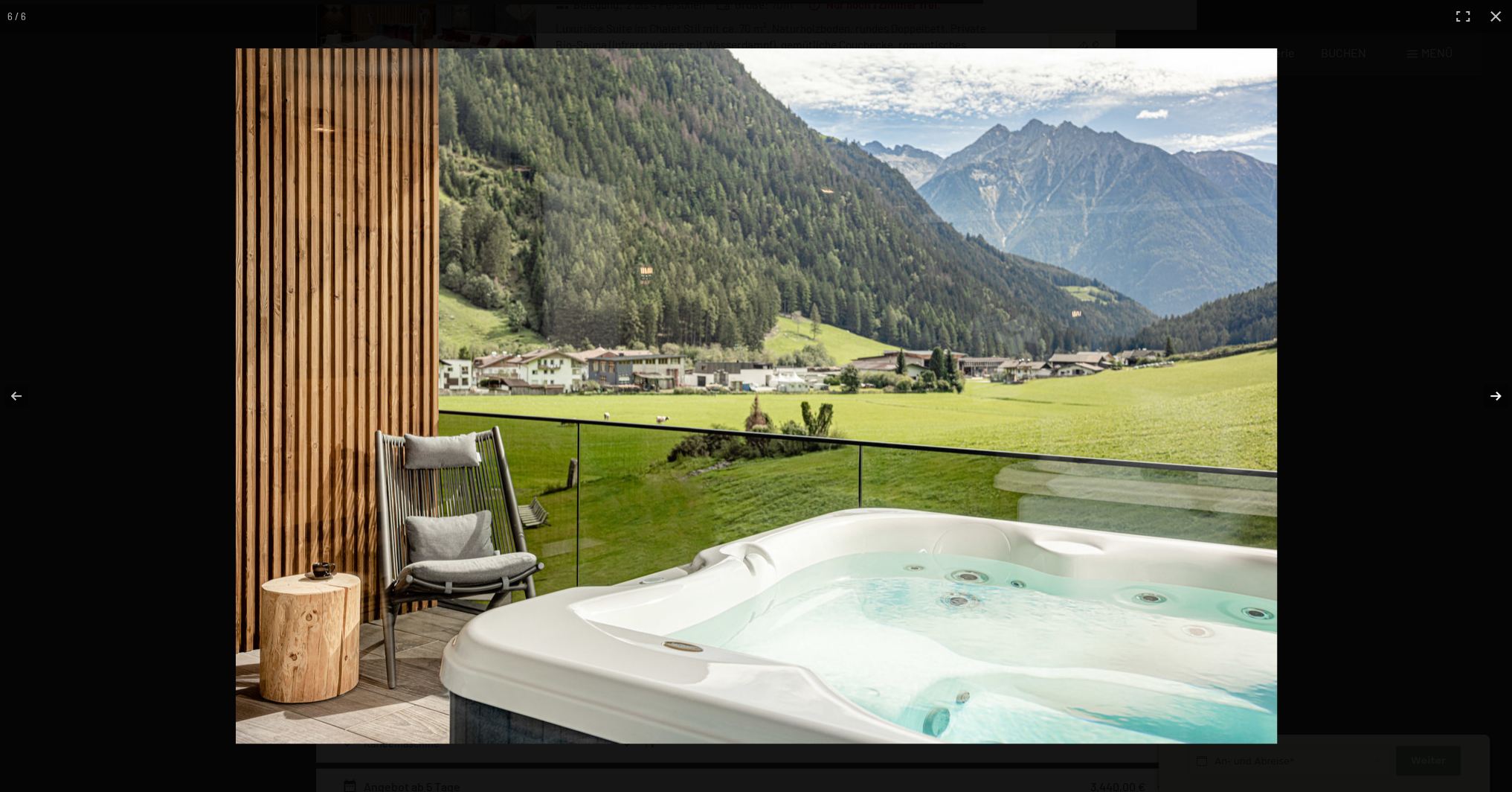
click at [1491, 401] on button "button" at bounding box center [1485, 396] width 52 height 74
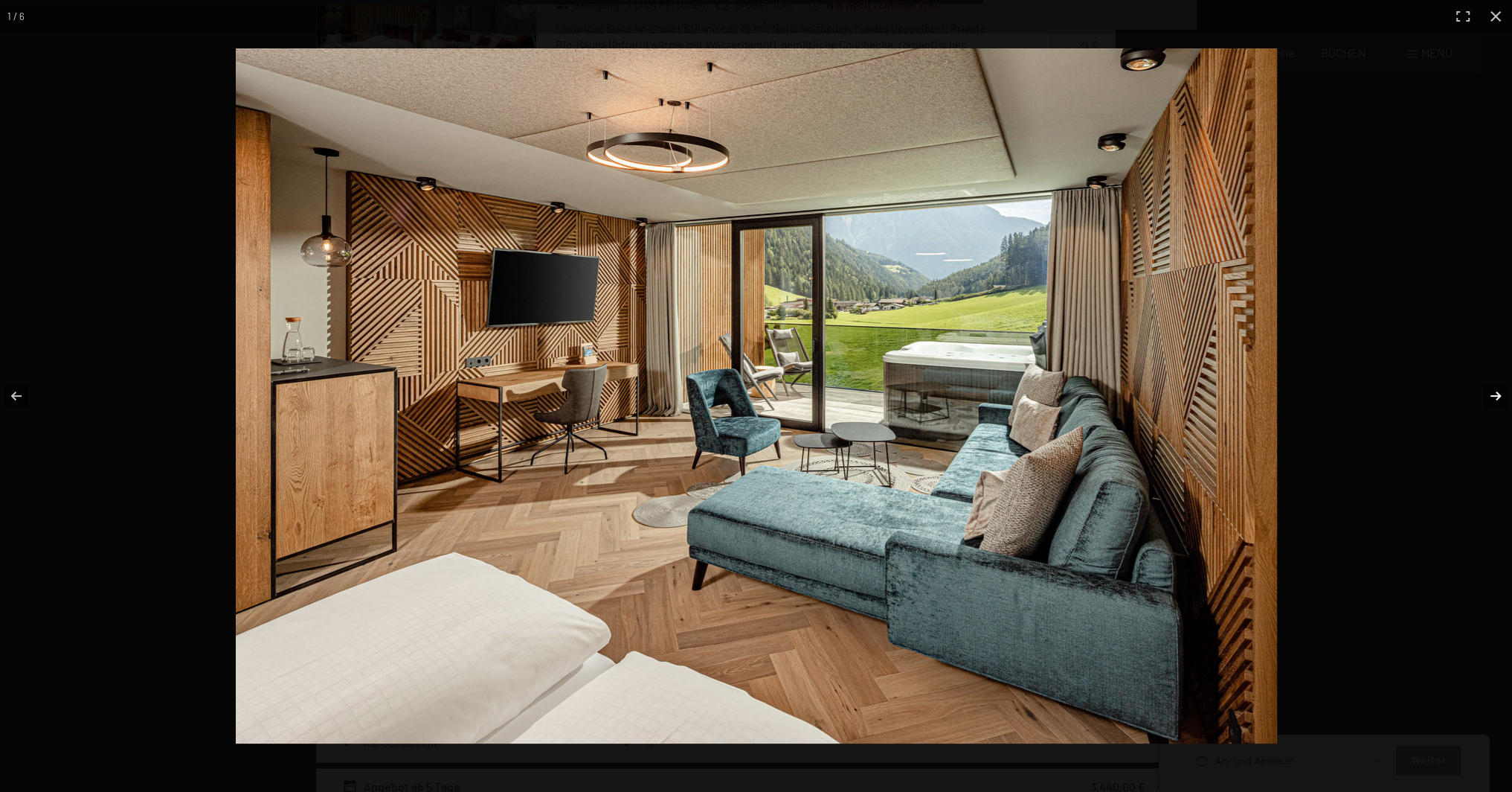
click at [1491, 402] on button "button" at bounding box center [1485, 396] width 52 height 74
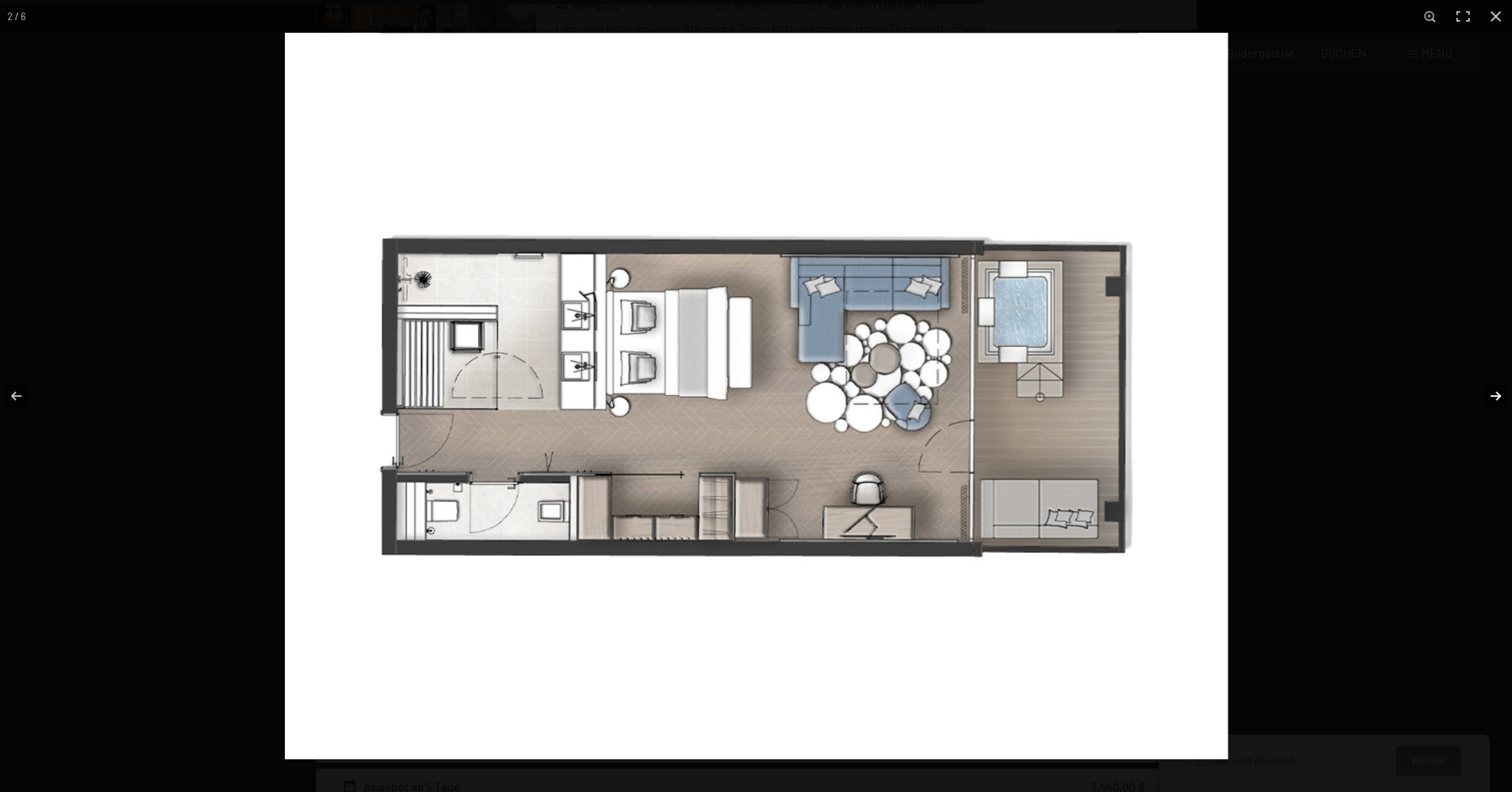
click at [1491, 402] on button "button" at bounding box center [1485, 396] width 52 height 74
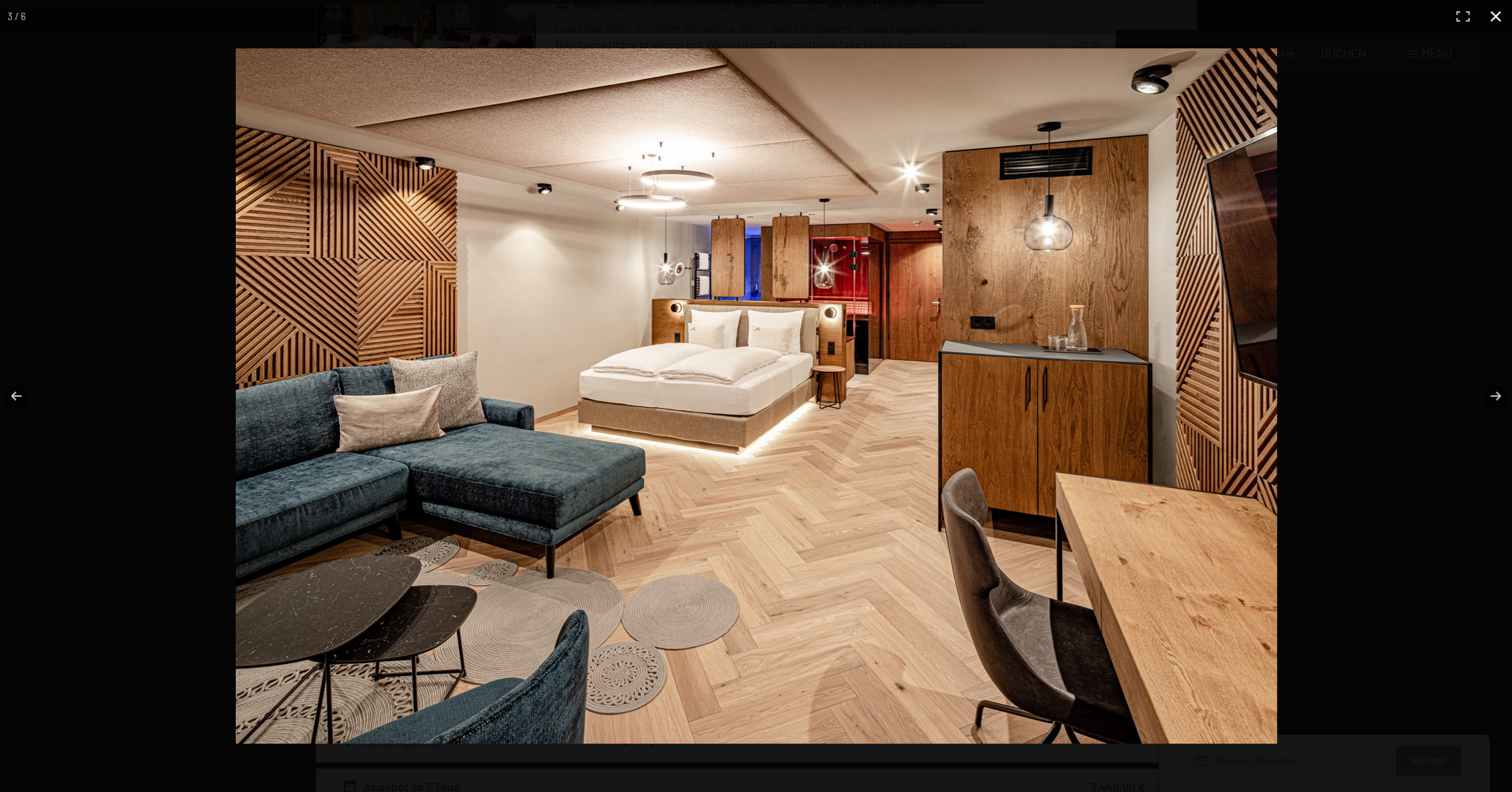
click at [1487, 21] on button "button" at bounding box center [1495, 17] width 33 height 33
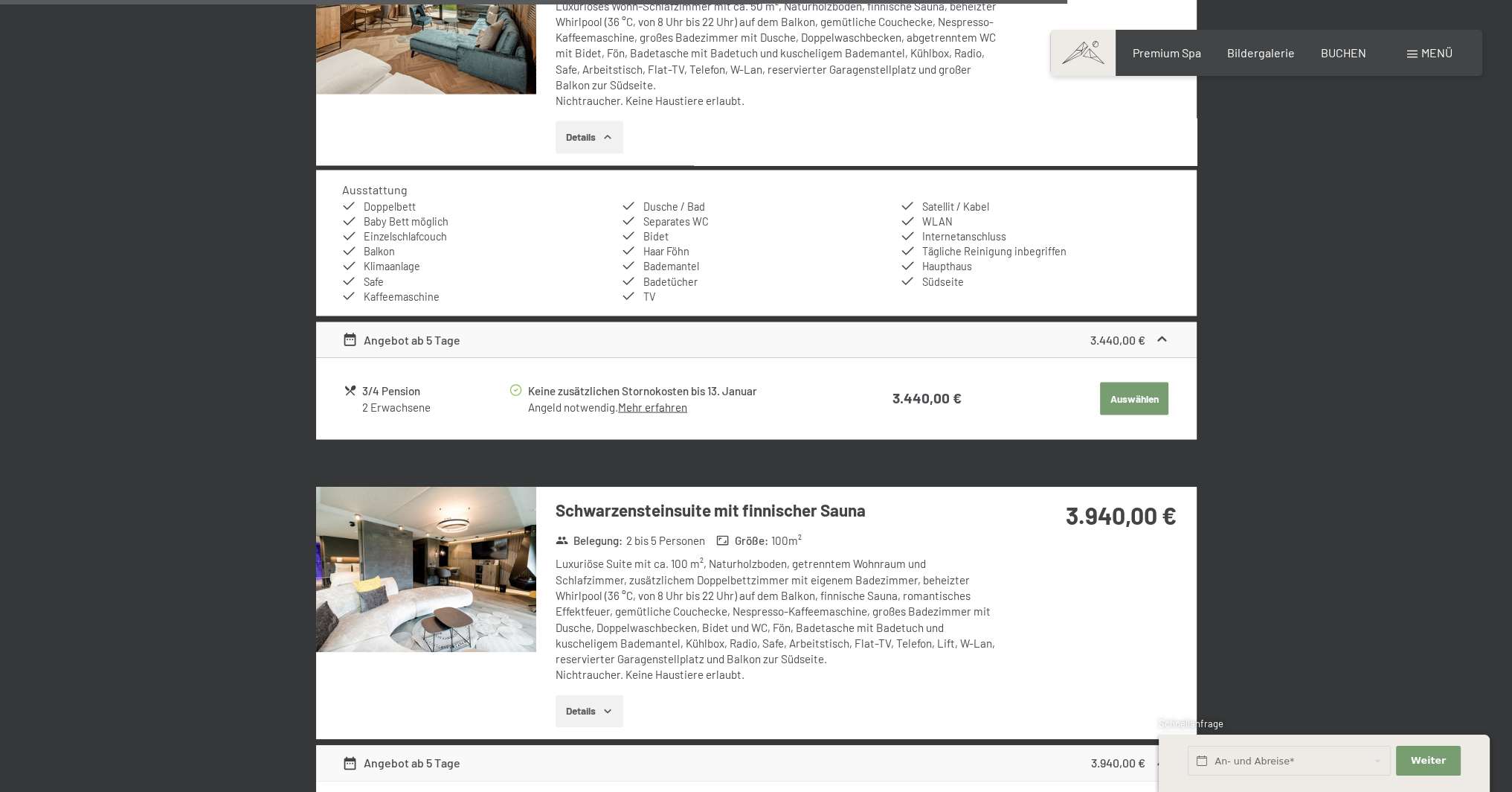
scroll to position [3646, 0]
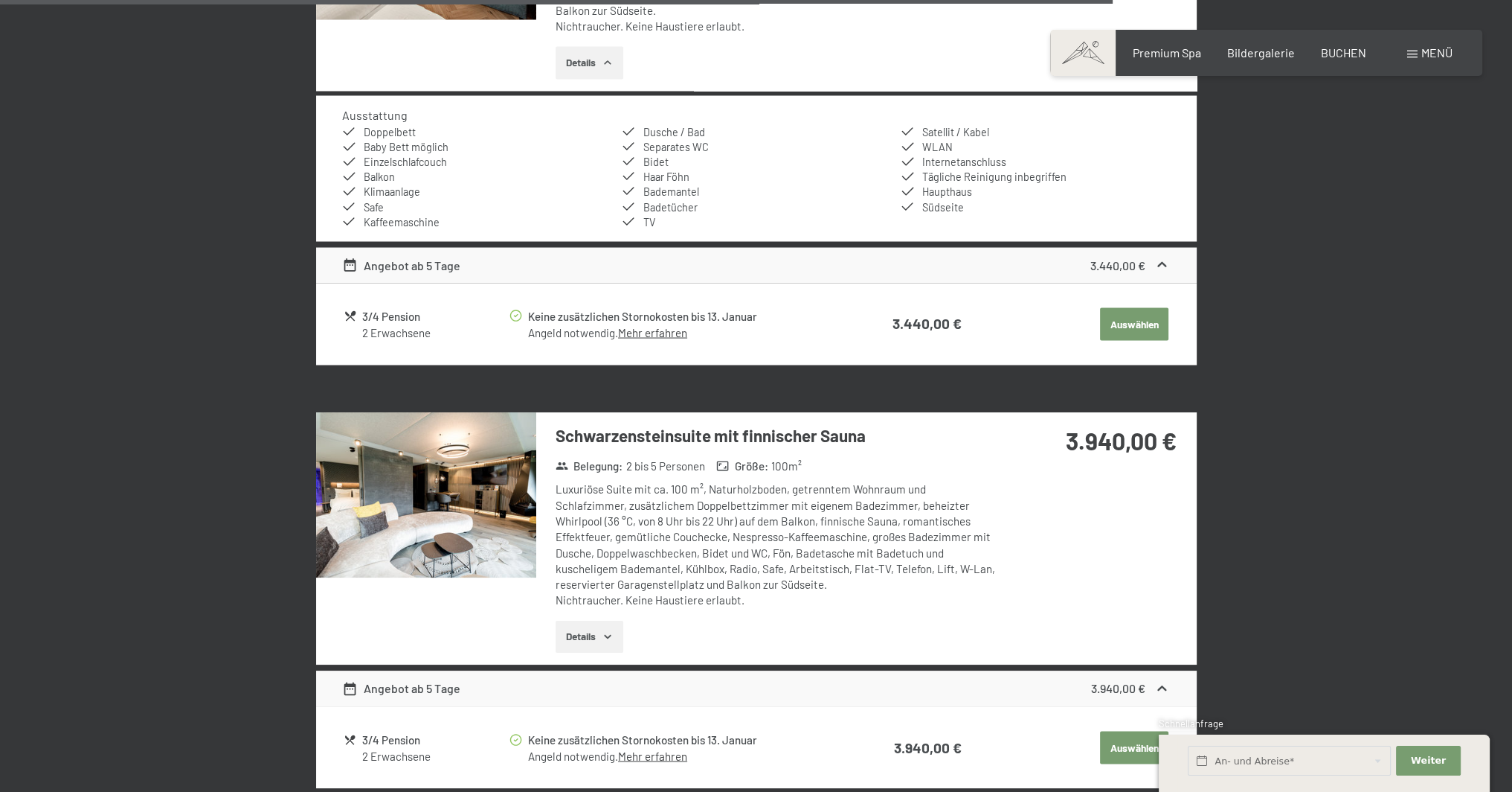
click at [601, 630] on button "Details" at bounding box center [589, 637] width 67 height 33
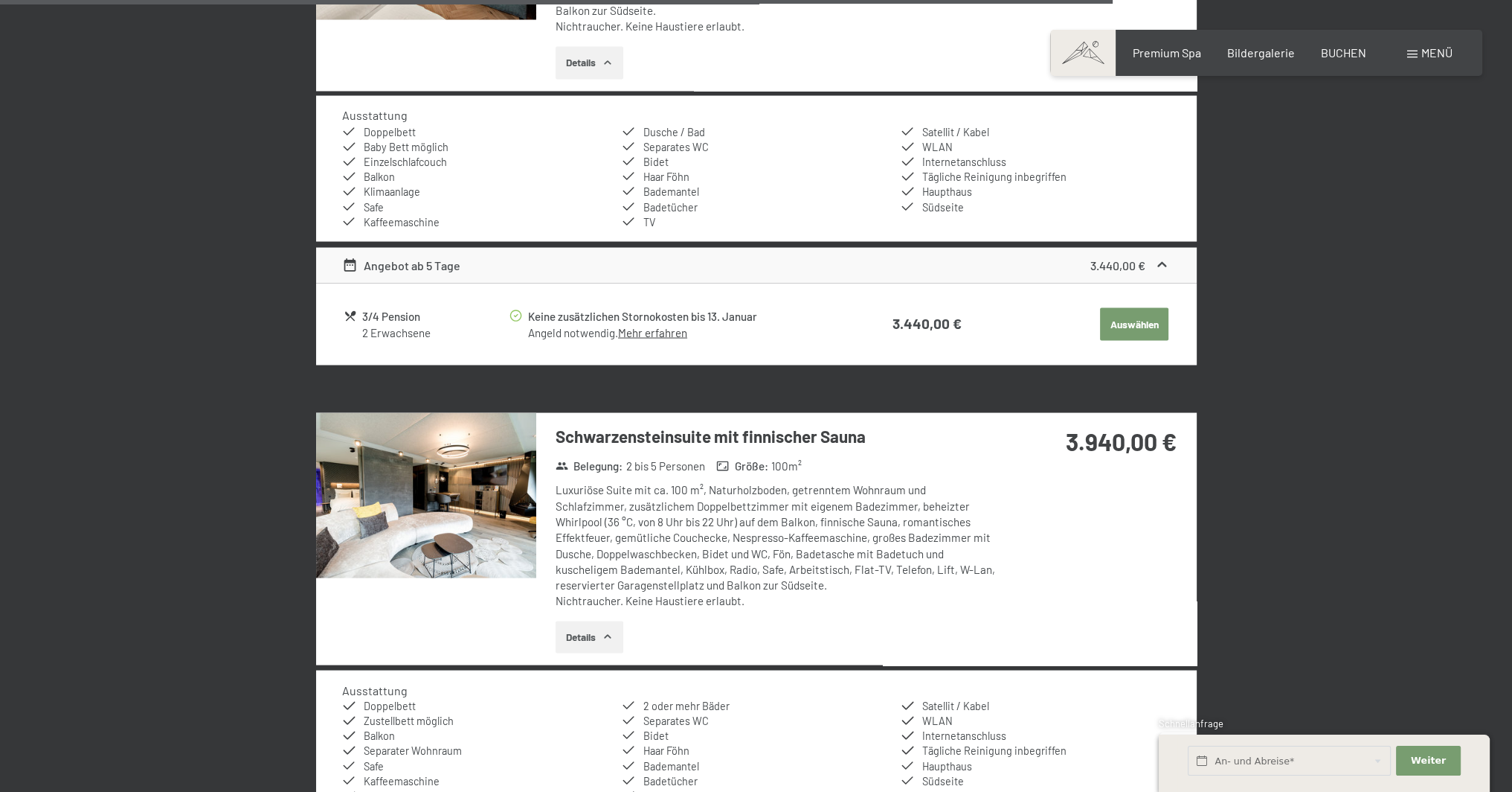
click at [438, 489] on img at bounding box center [426, 494] width 220 height 165
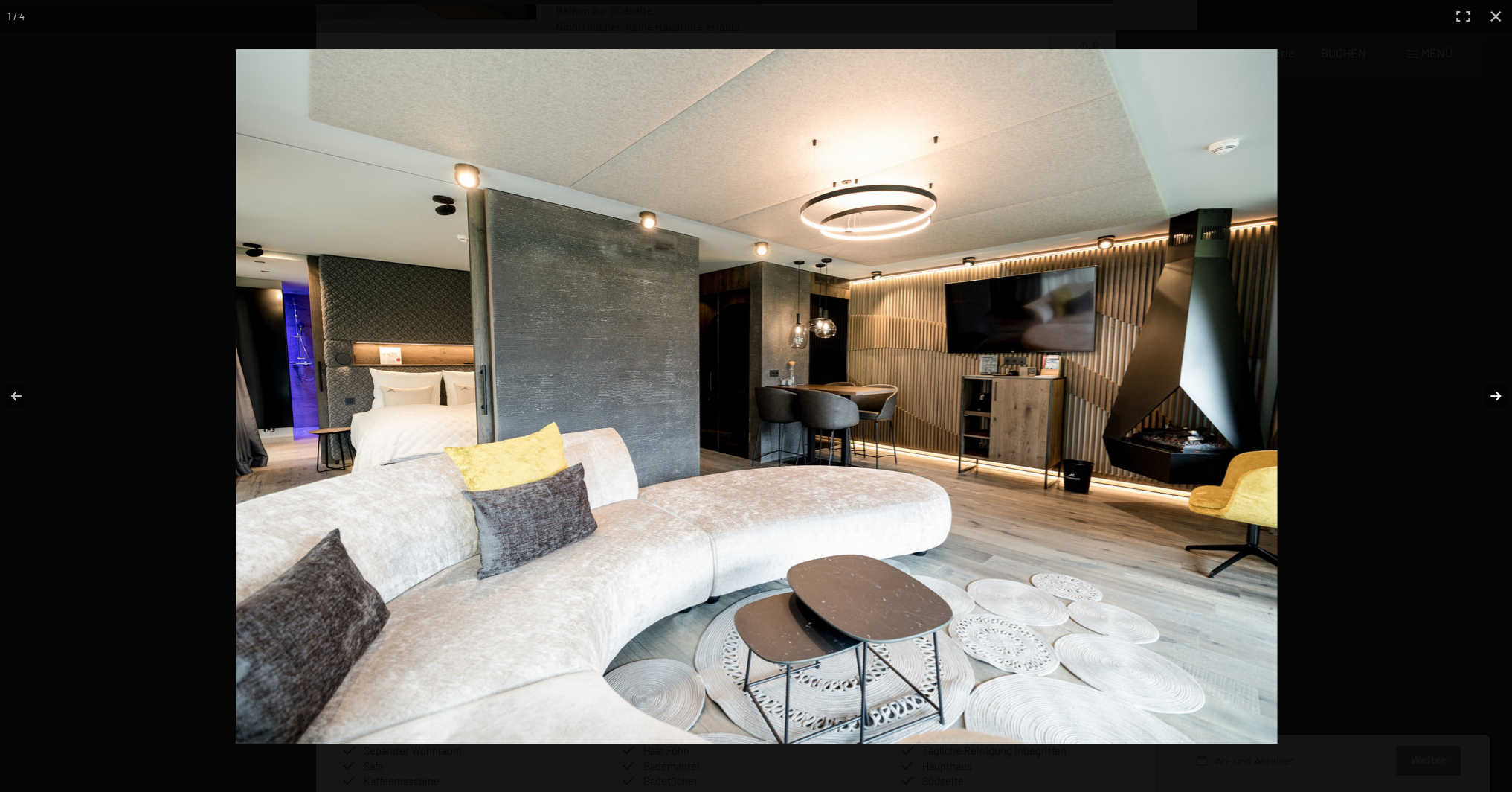
click at [1498, 398] on button "button" at bounding box center [1485, 396] width 52 height 74
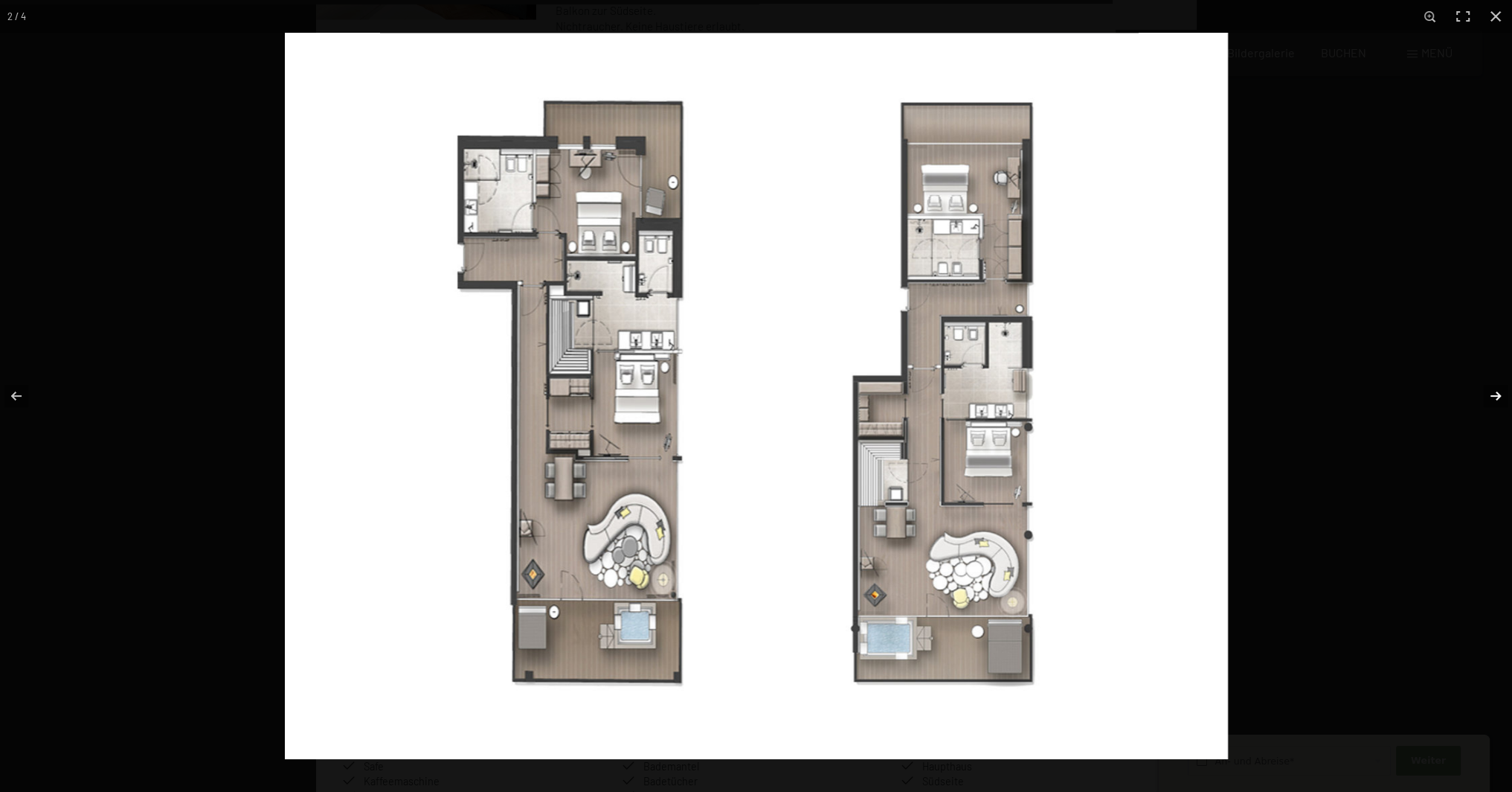
click at [1498, 398] on button "button" at bounding box center [1485, 396] width 52 height 74
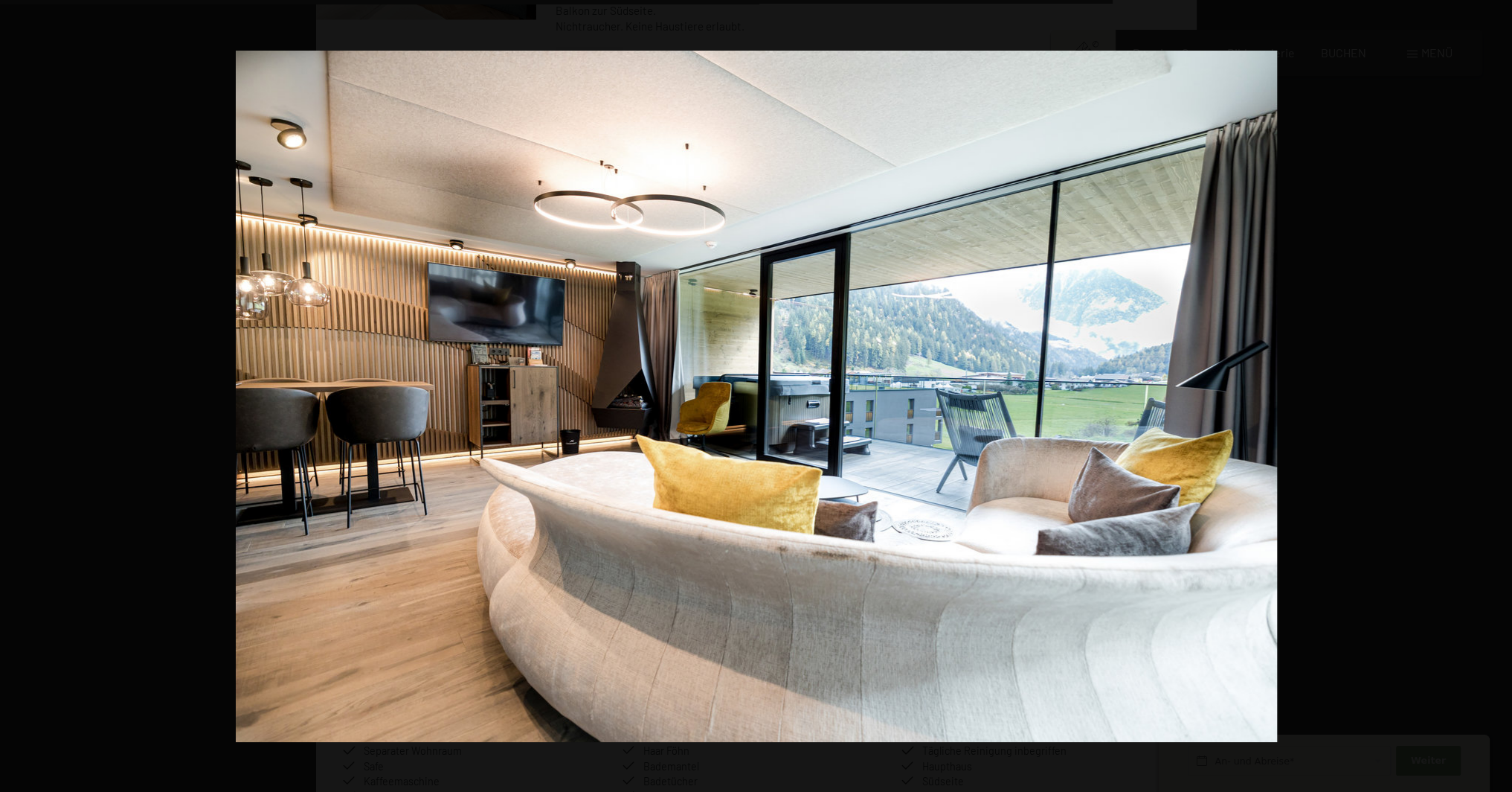
click at [1498, 398] on button "button" at bounding box center [1485, 396] width 52 height 74
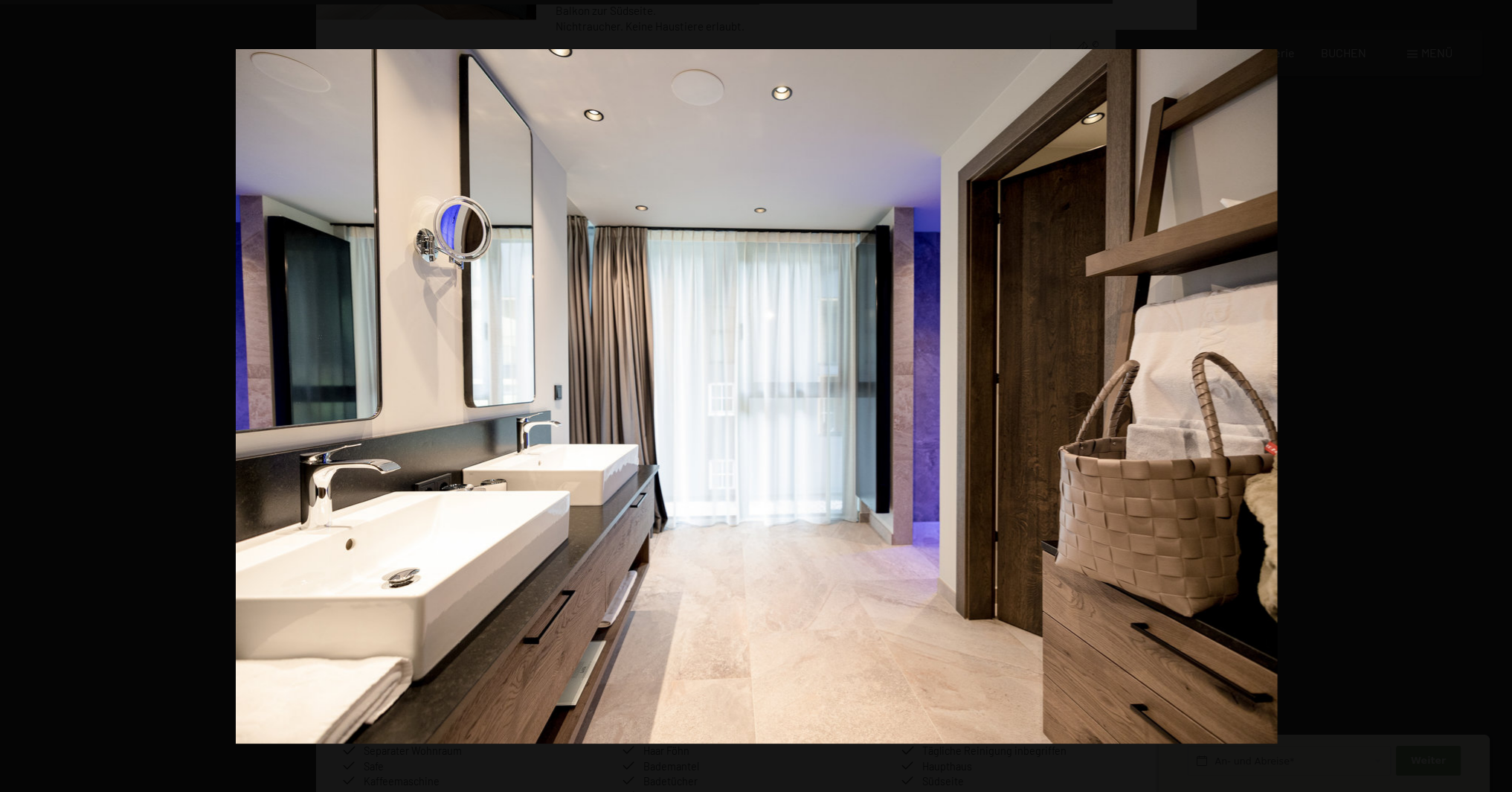
click at [1498, 398] on button "button" at bounding box center [1485, 396] width 52 height 74
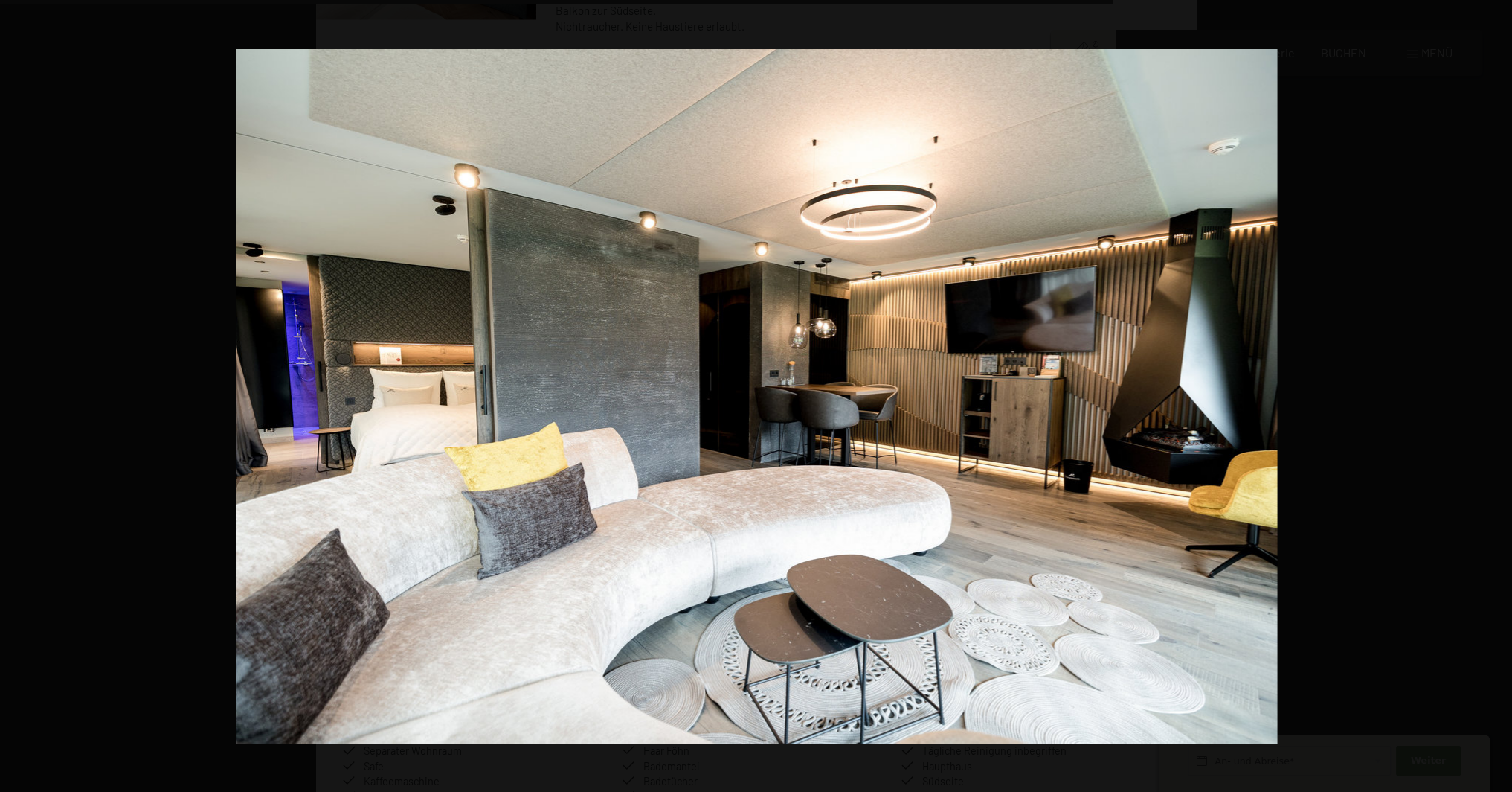
click at [1498, 398] on button "button" at bounding box center [1485, 396] width 52 height 74
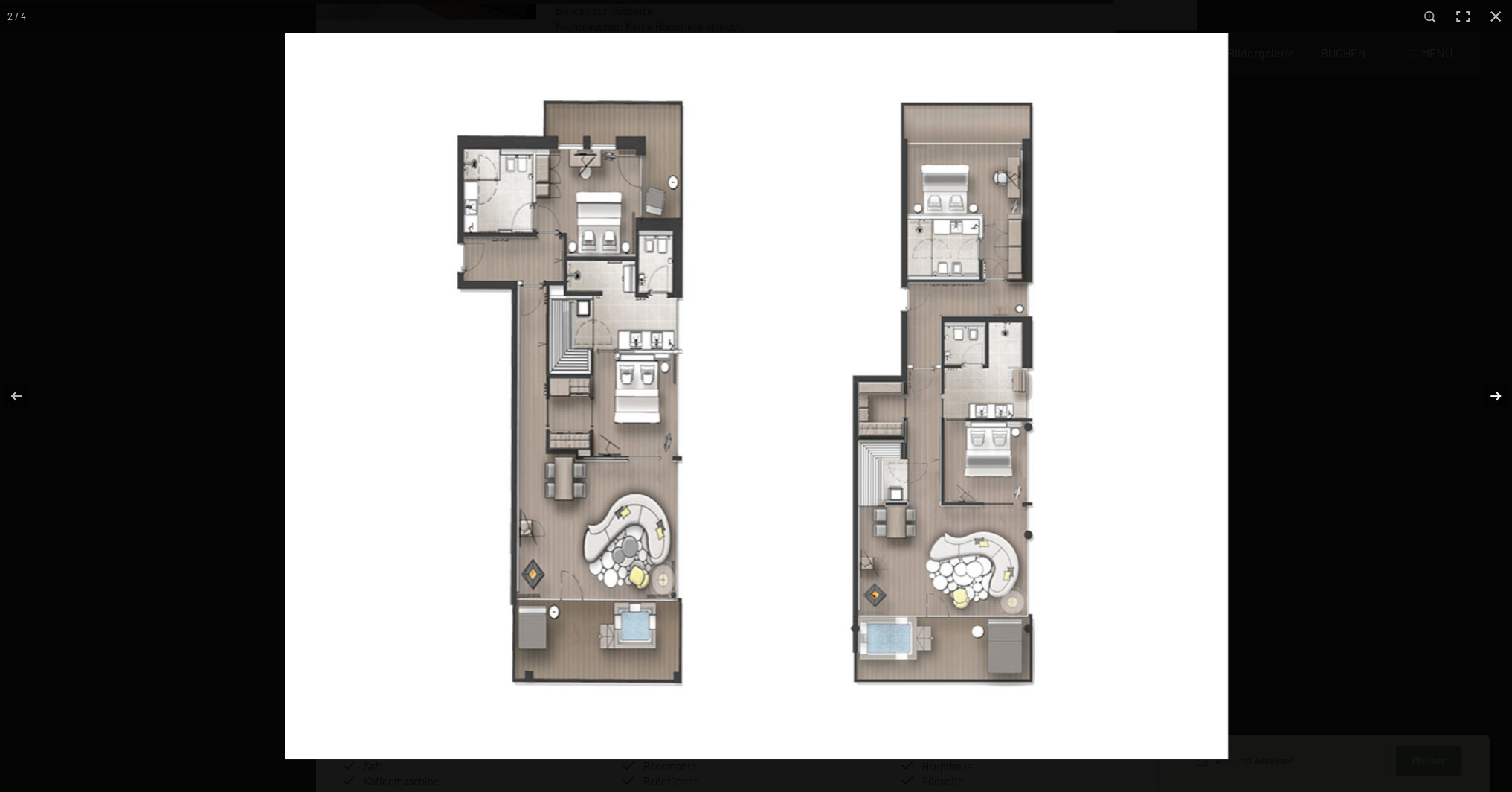
click at [1499, 398] on button "button" at bounding box center [1485, 396] width 52 height 74
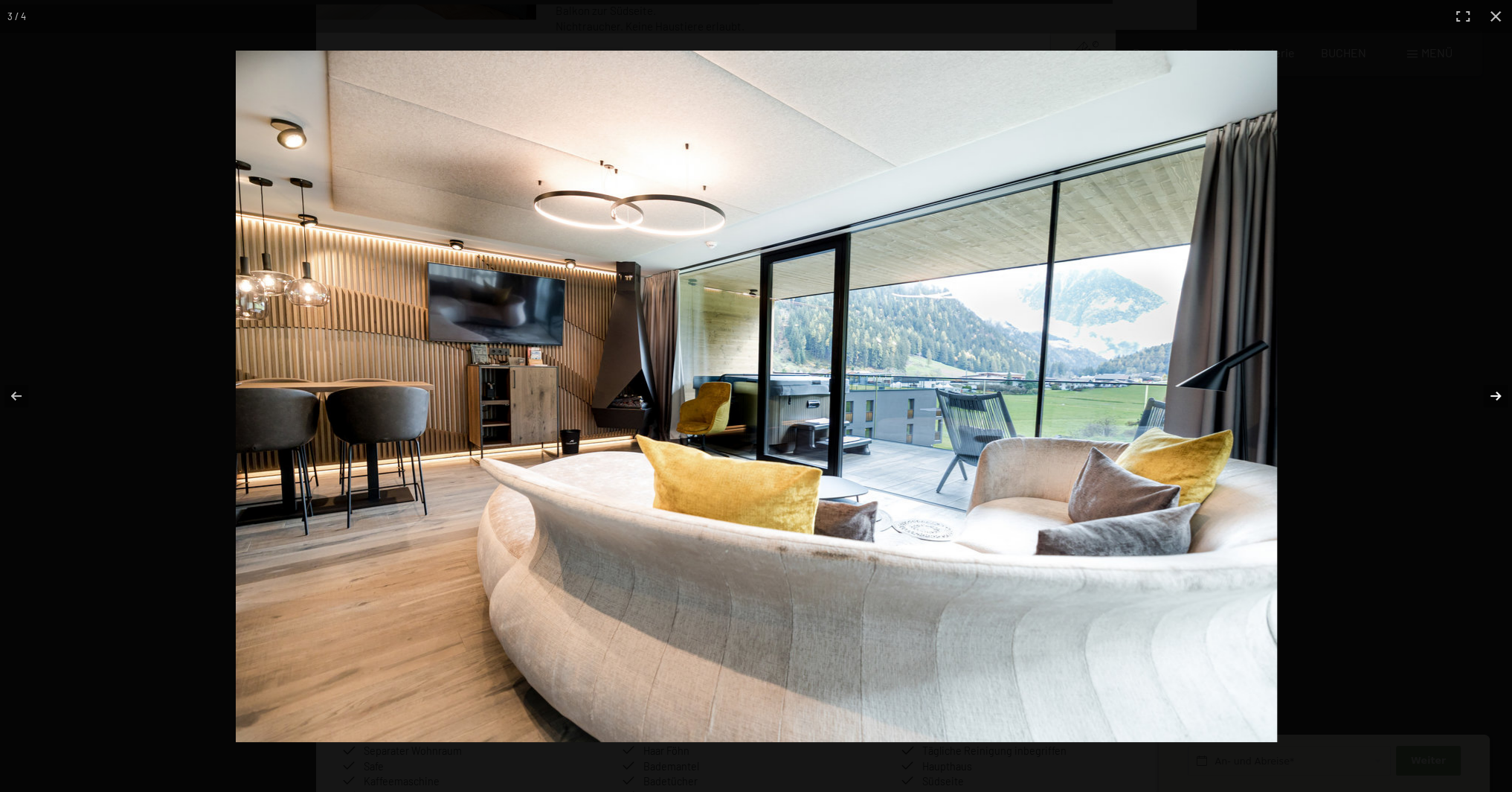
click at [1500, 399] on button "button" at bounding box center [1485, 396] width 52 height 74
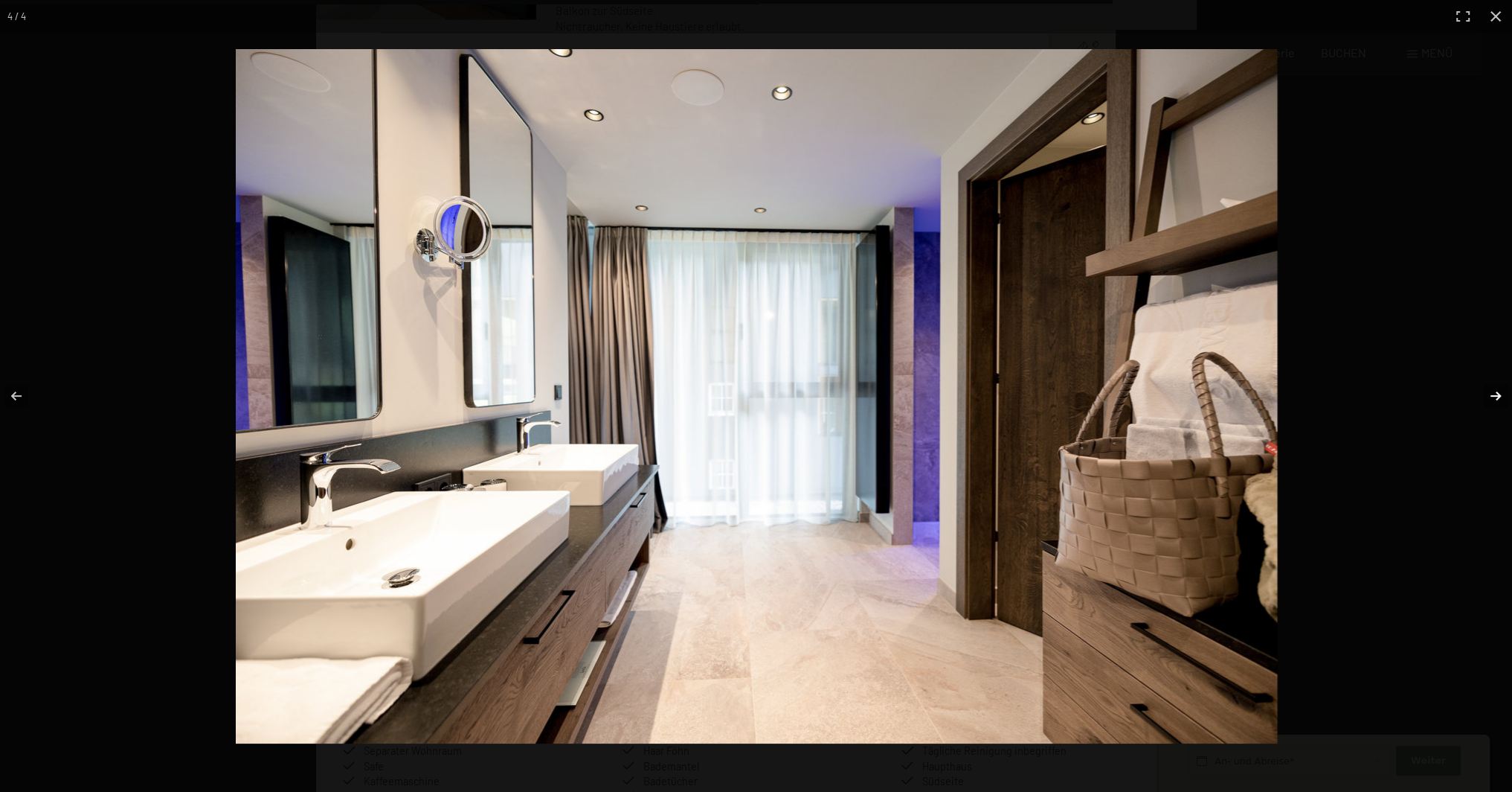
click at [1500, 400] on button "button" at bounding box center [1485, 396] width 52 height 74
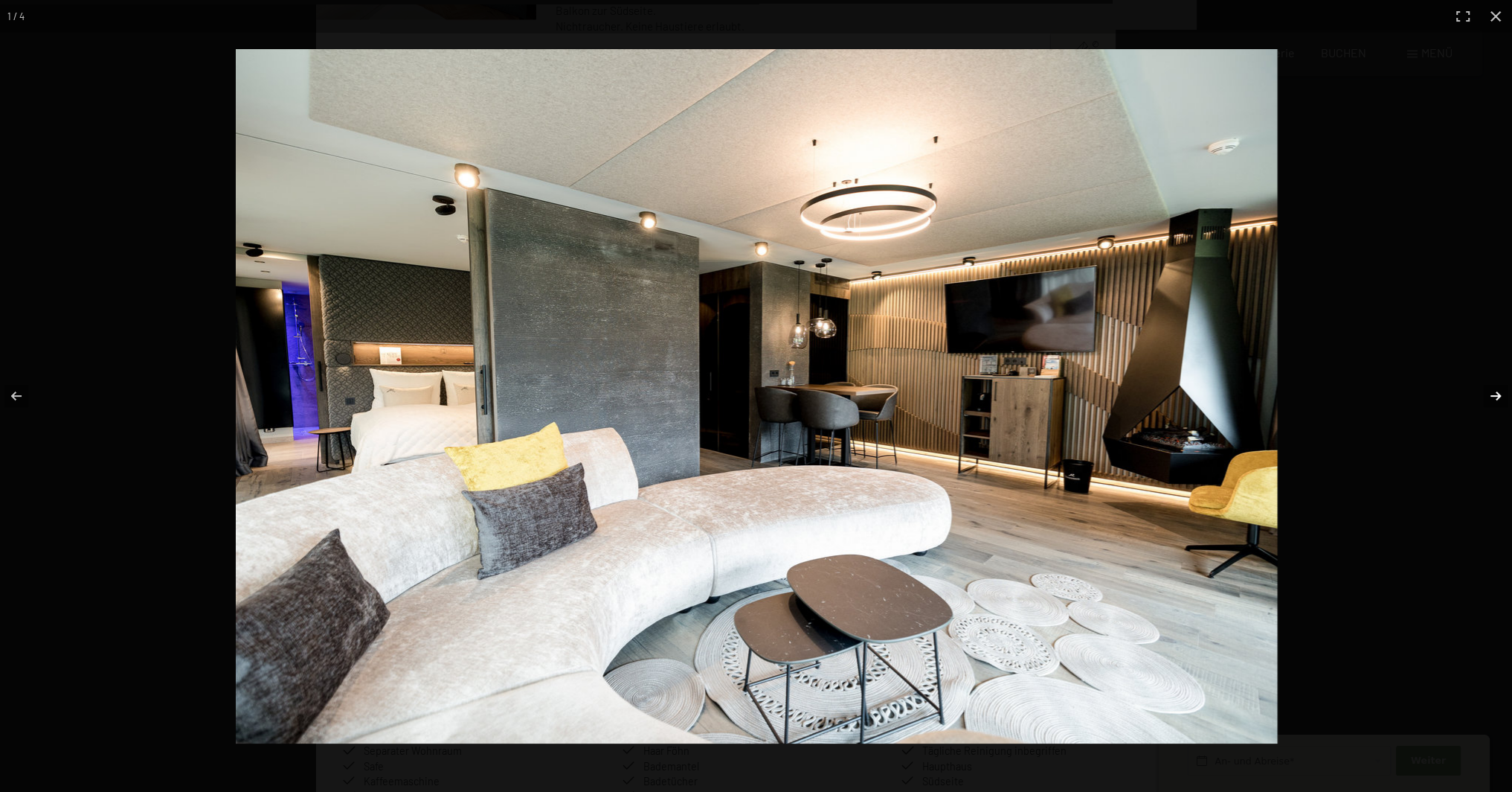
click at [1500, 401] on button "button" at bounding box center [1485, 396] width 52 height 74
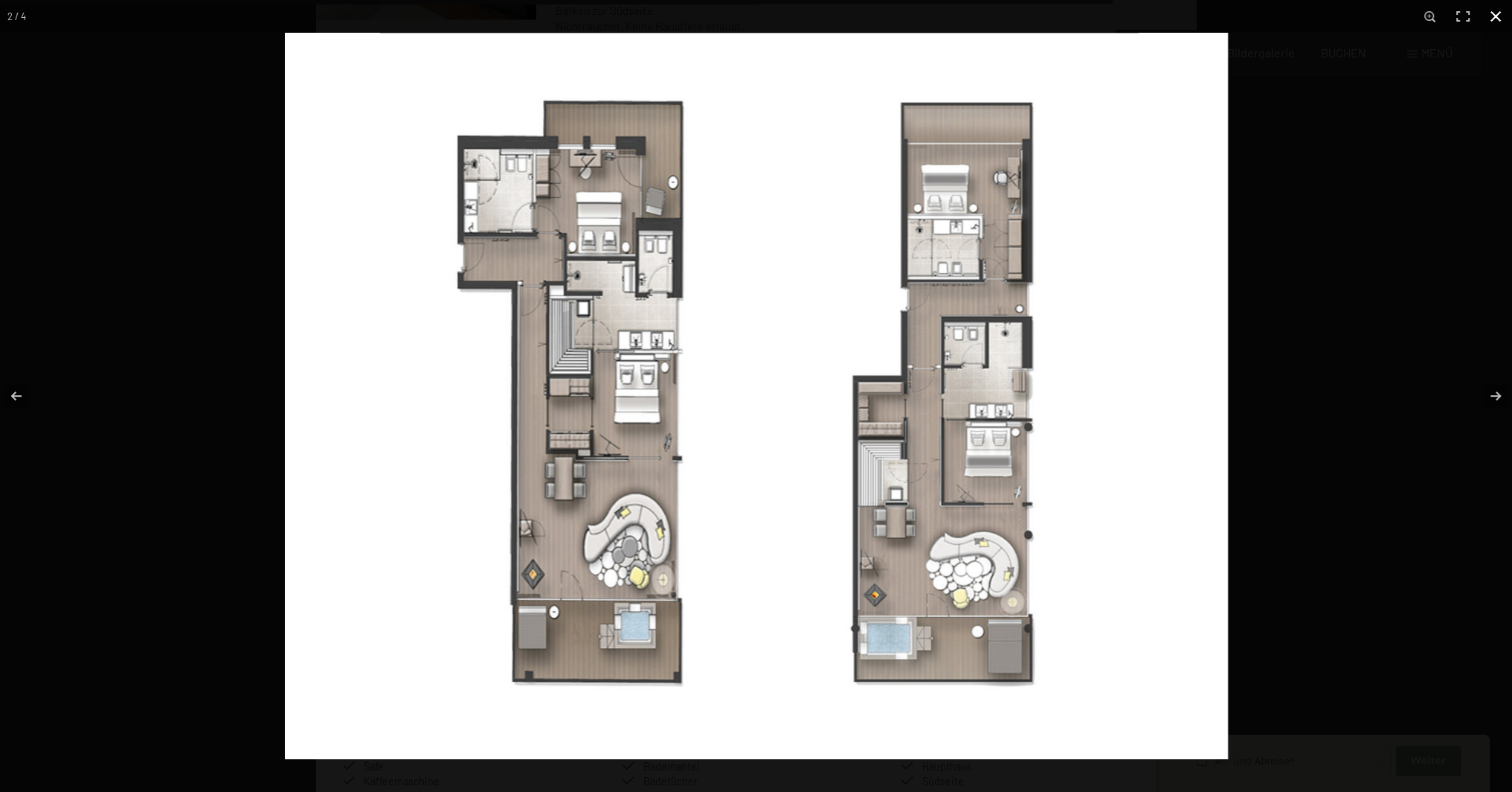
click at [1495, 21] on button "button" at bounding box center [1495, 17] width 33 height 33
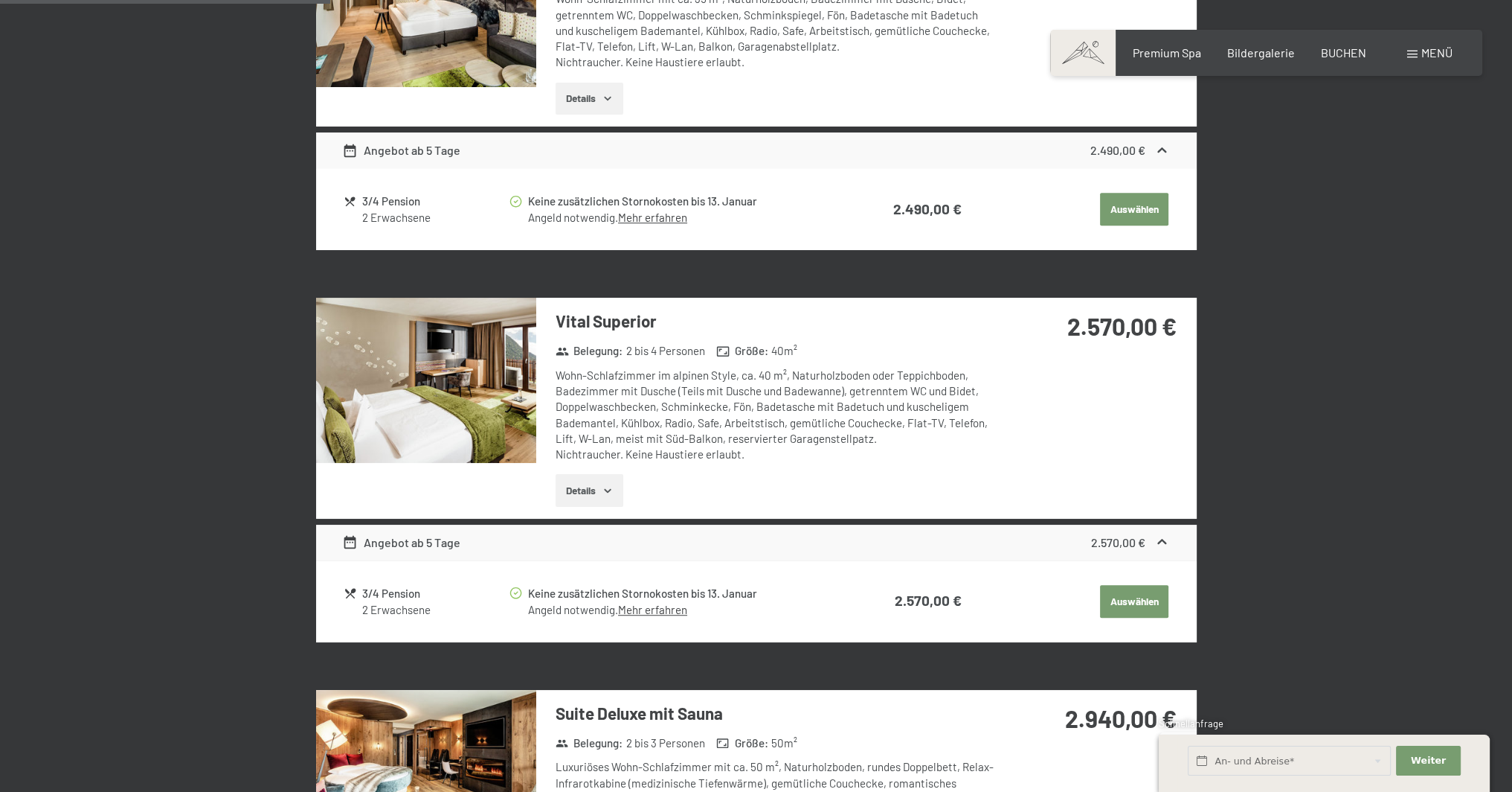
scroll to position [670, 0]
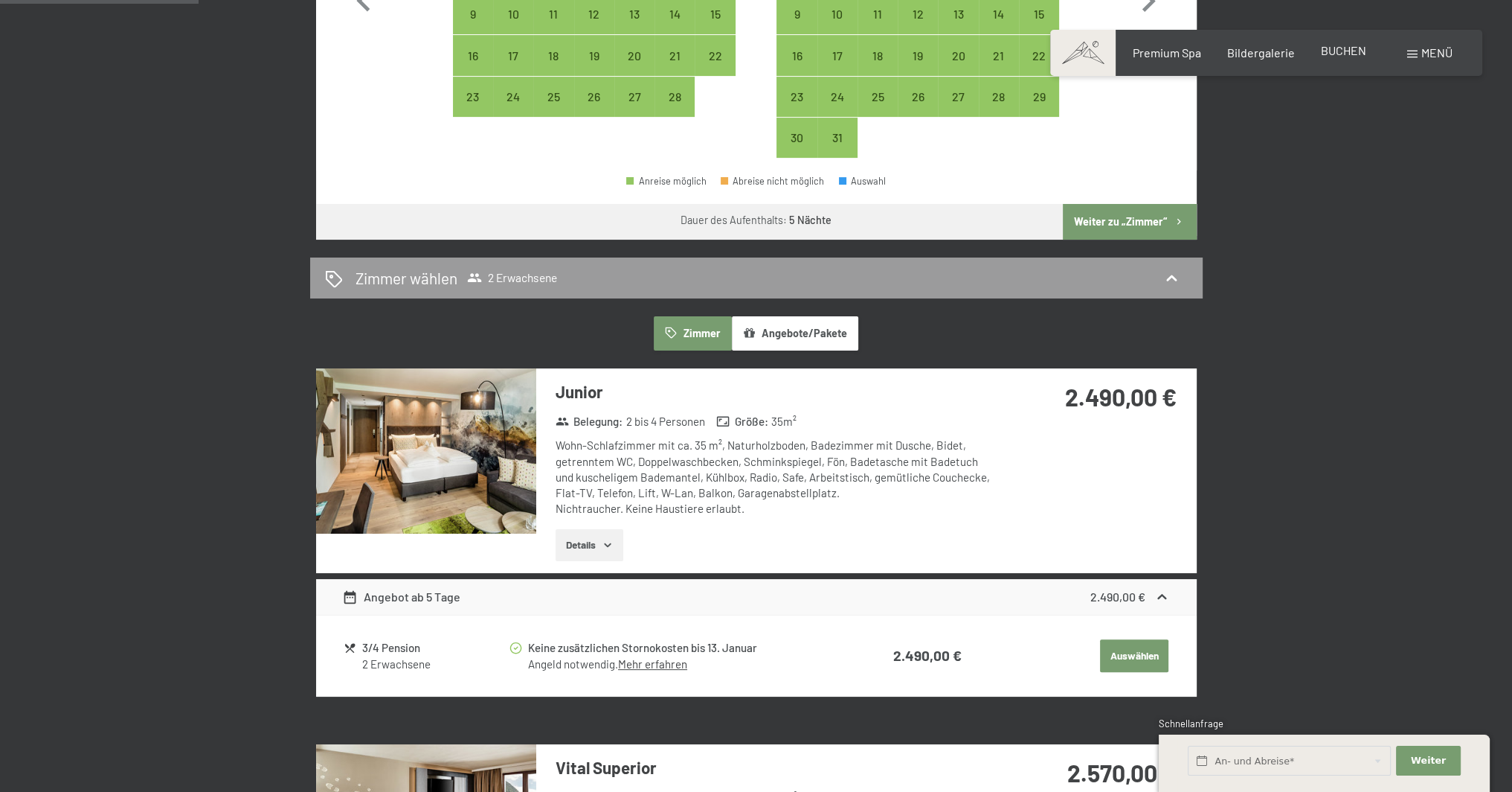
click at [1336, 58] on span "BUCHEN" at bounding box center [1343, 50] width 45 height 14
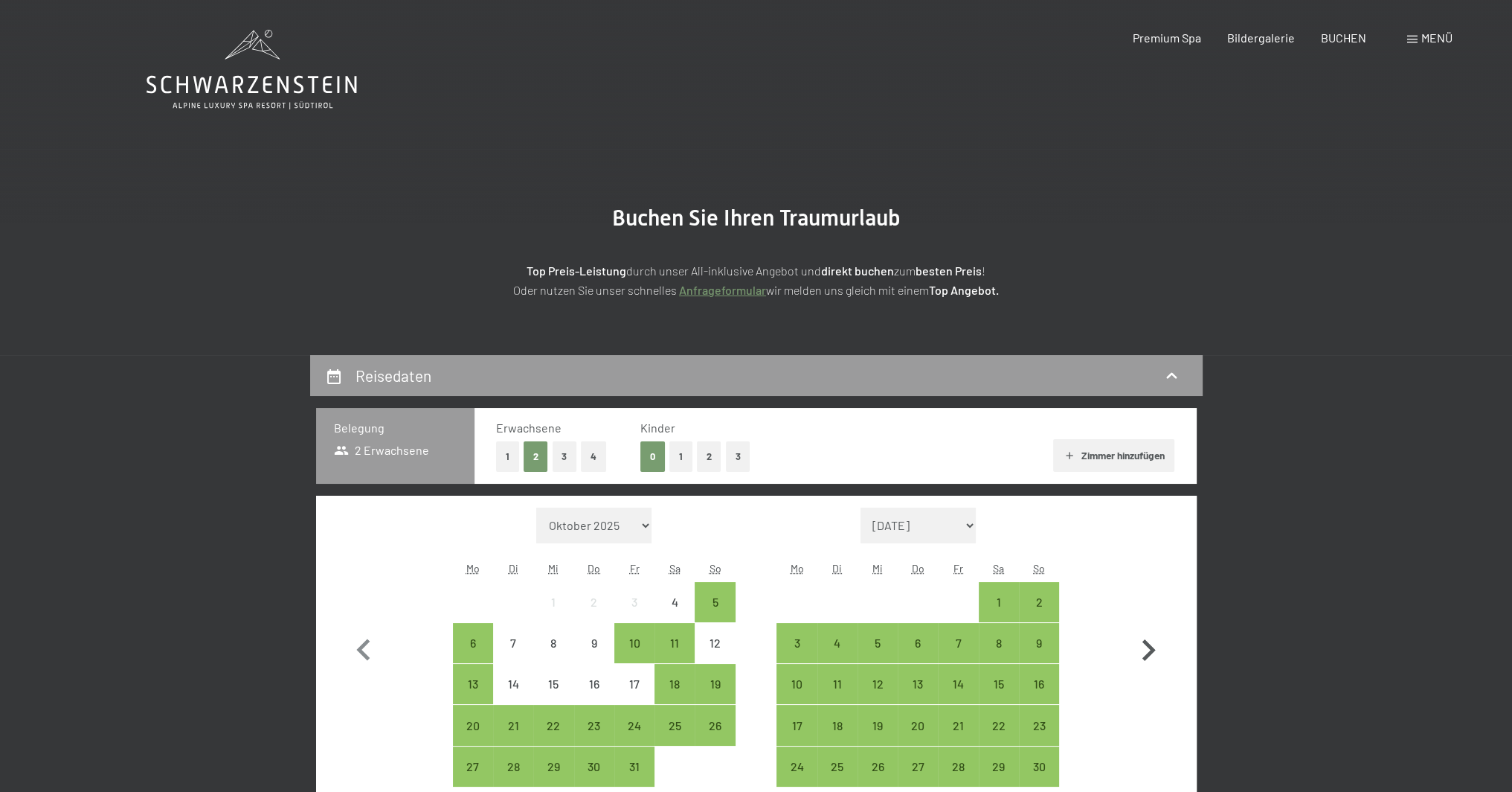
click at [1152, 649] on icon "button" at bounding box center [1149, 649] width 14 height 21
select select "2025-11-01"
select select "2025-12-01"
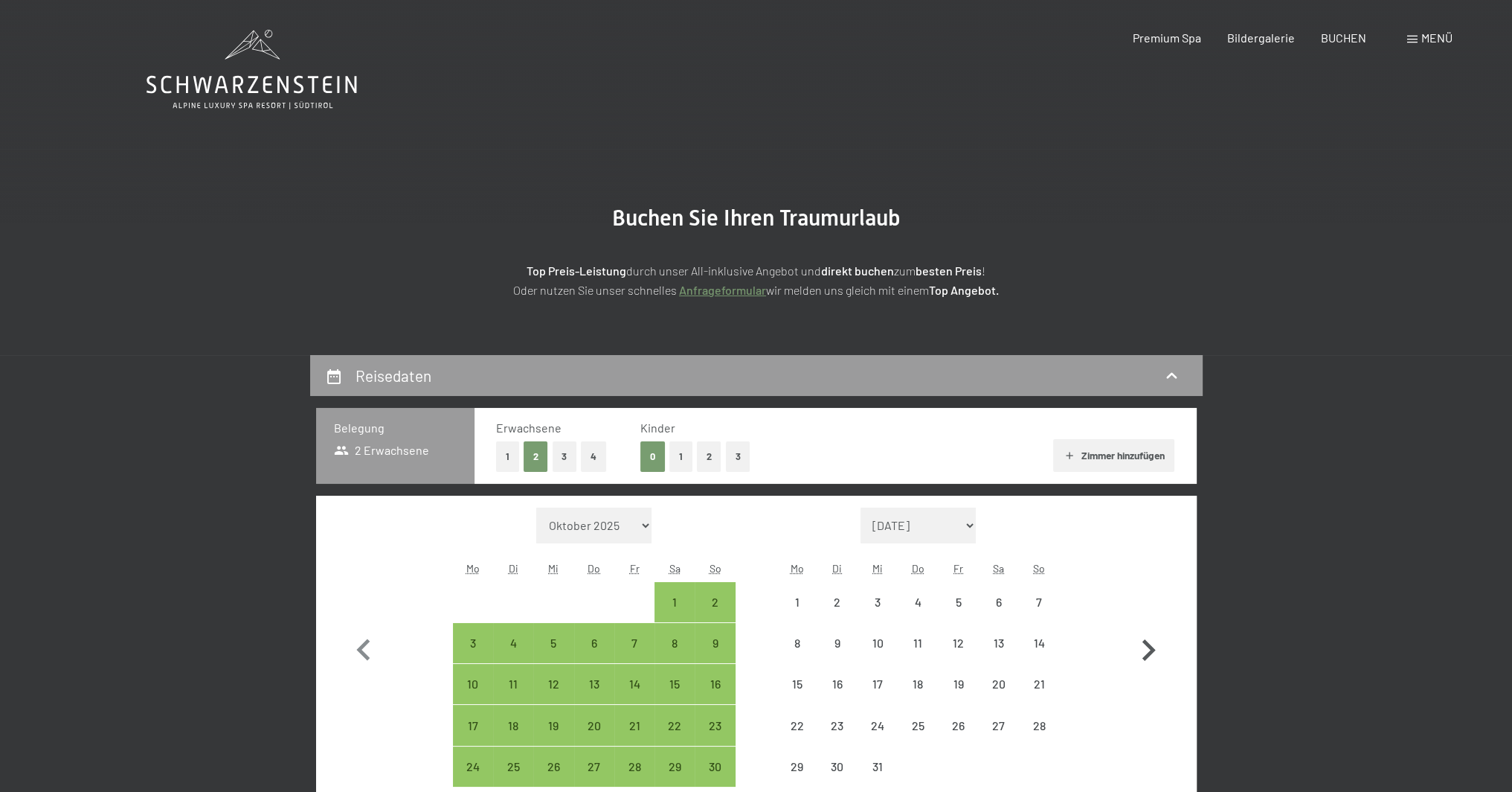
click at [1152, 649] on icon "button" at bounding box center [1149, 649] width 14 height 21
select select "2025-12-01"
select select "2026-01-01"
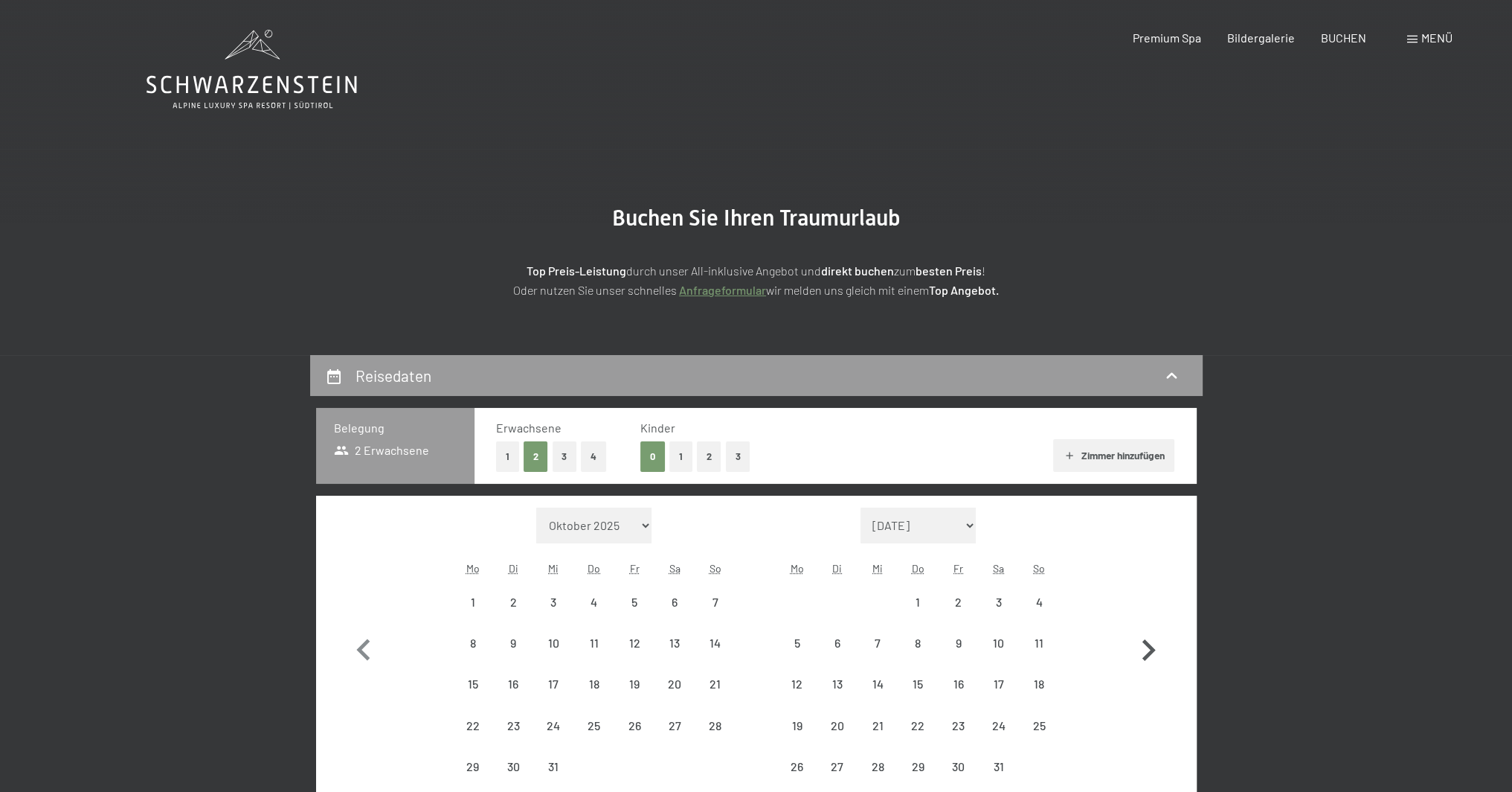
click at [1152, 649] on icon "button" at bounding box center [1149, 649] width 14 height 21
select select "2026-01-01"
select select "2026-02-01"
click at [1152, 649] on icon "button" at bounding box center [1149, 649] width 14 height 21
select select "2026-02-01"
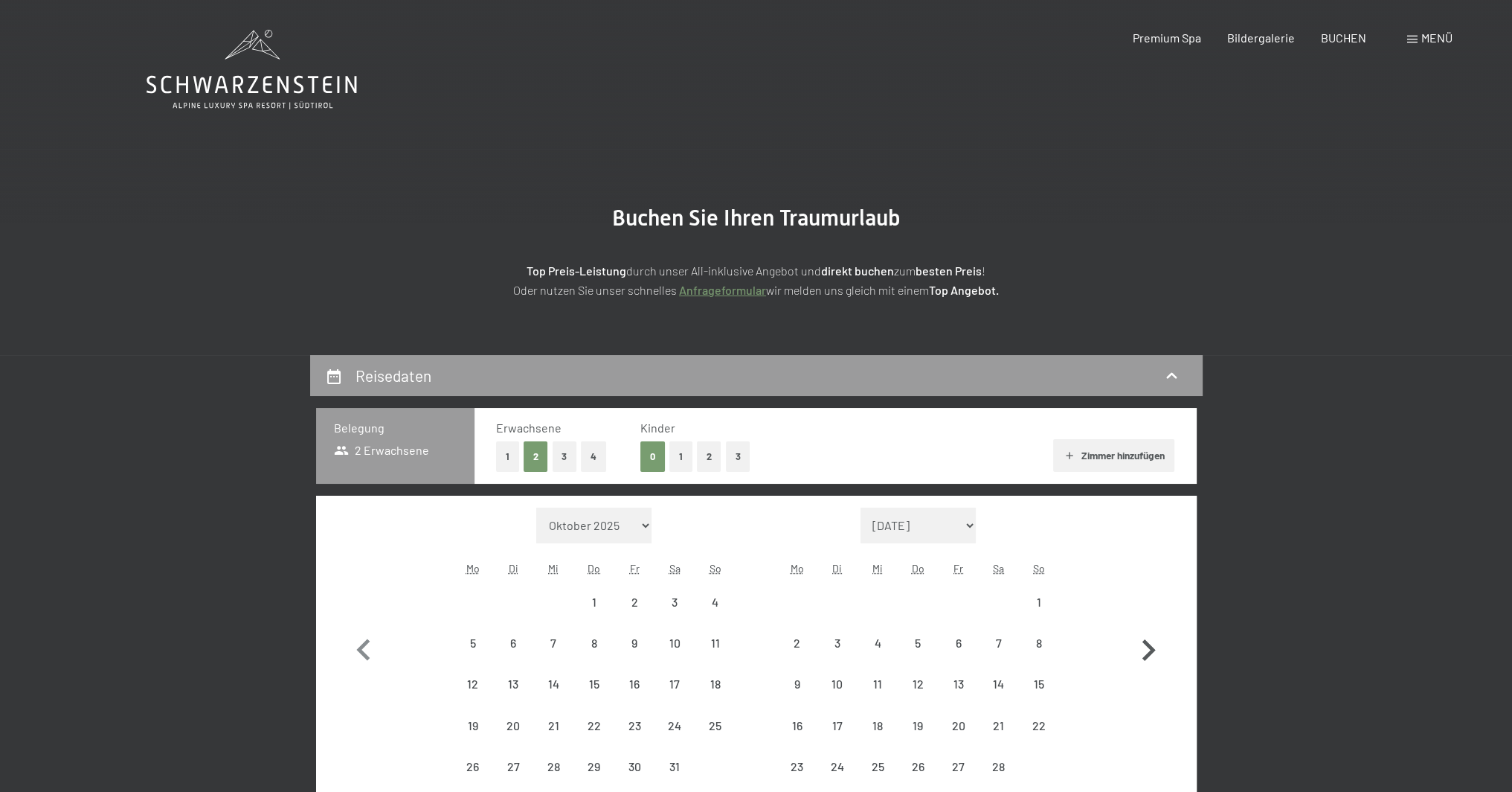
select select "2026-03-01"
click at [1151, 649] on icon "button" at bounding box center [1148, 671] width 43 height 43
select select "[DATE]"
click at [1151, 649] on icon "button" at bounding box center [1148, 671] width 43 height 43
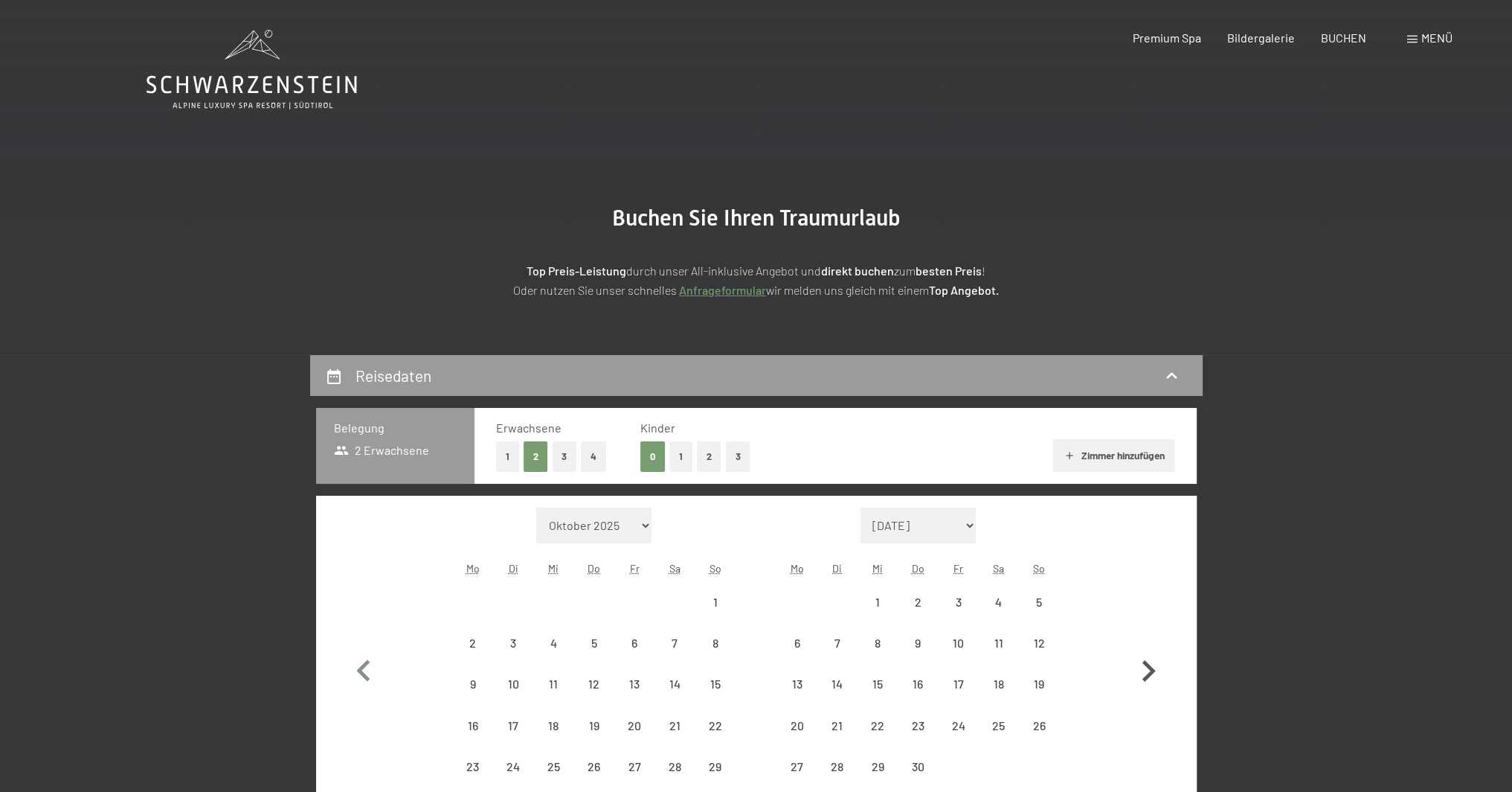
select select "[DATE]"
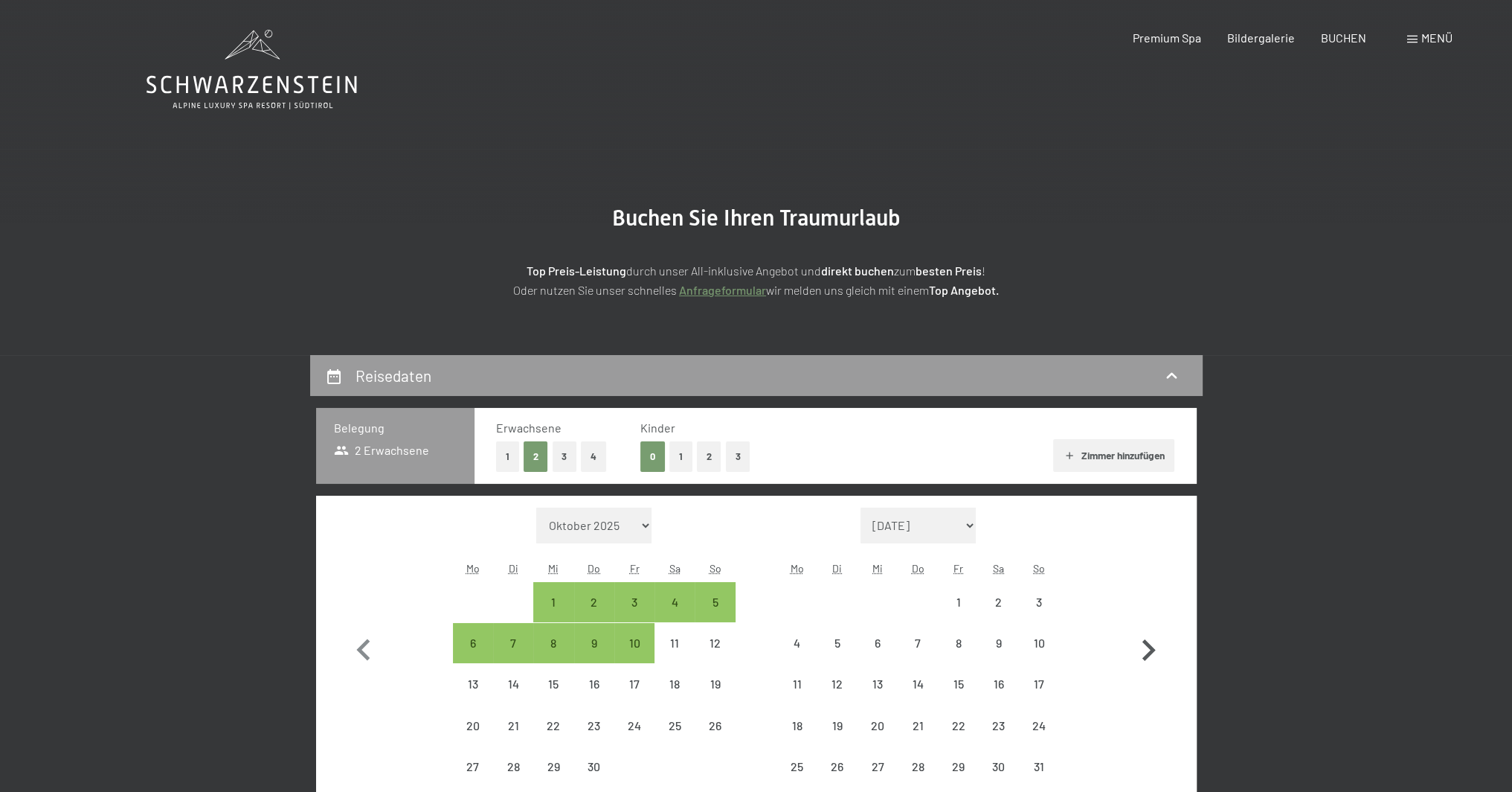
click at [1151, 649] on icon "button" at bounding box center [1149, 649] width 14 height 21
select select "[DATE]"
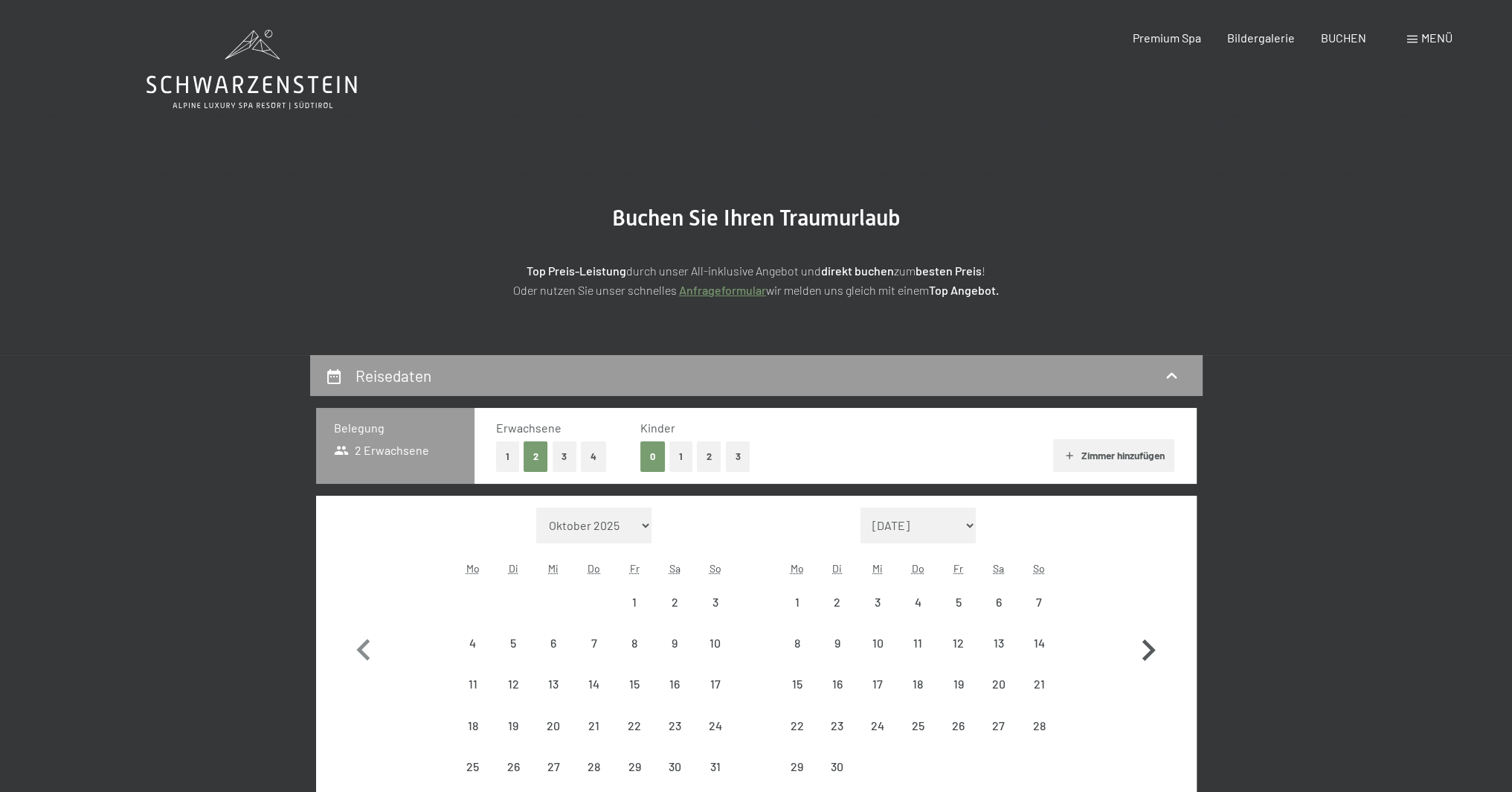
select select "[DATE]"
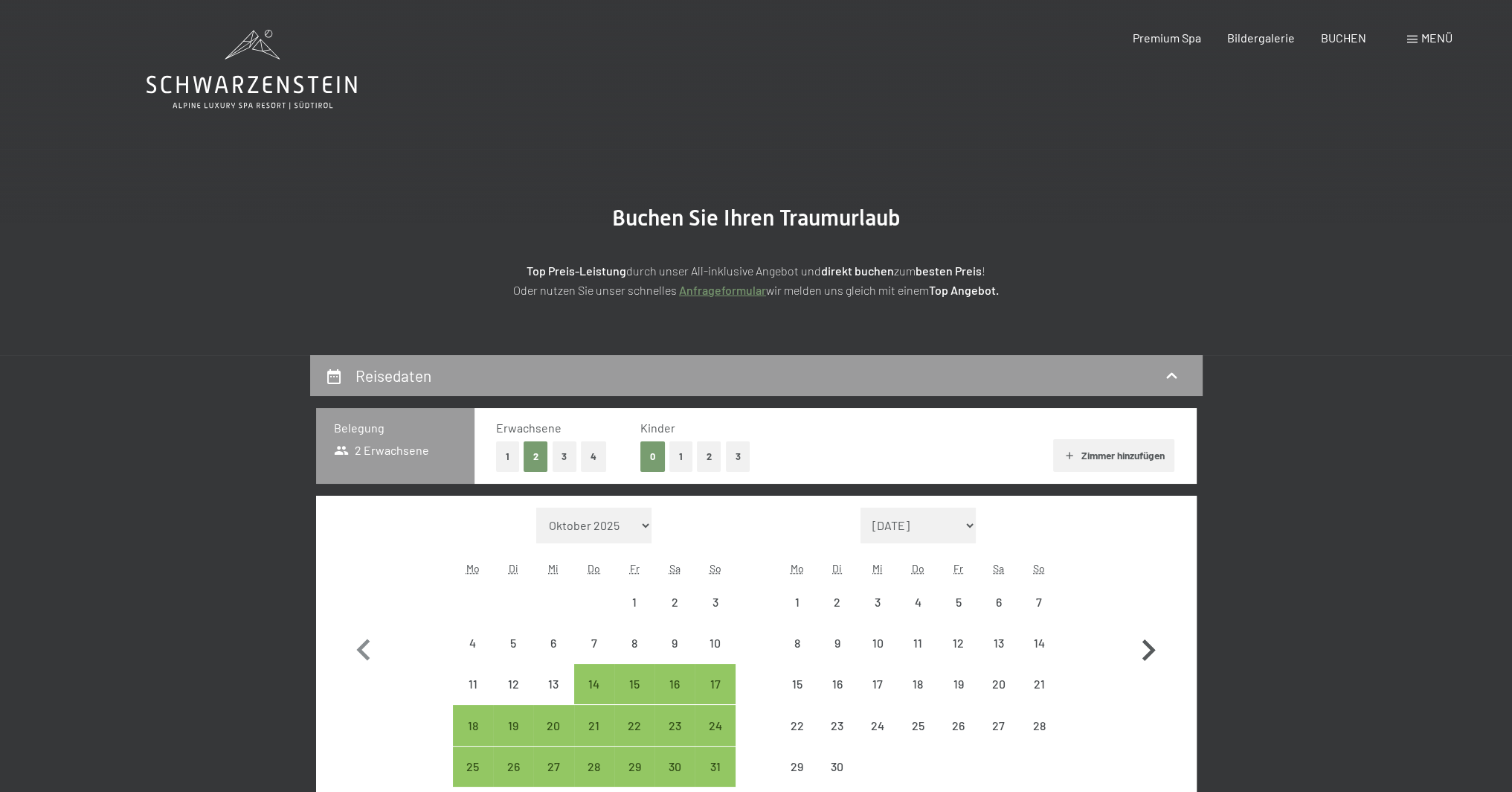
click at [1151, 649] on icon "button" at bounding box center [1149, 649] width 14 height 21
select select "2026-06-01"
select select "2026-07-01"
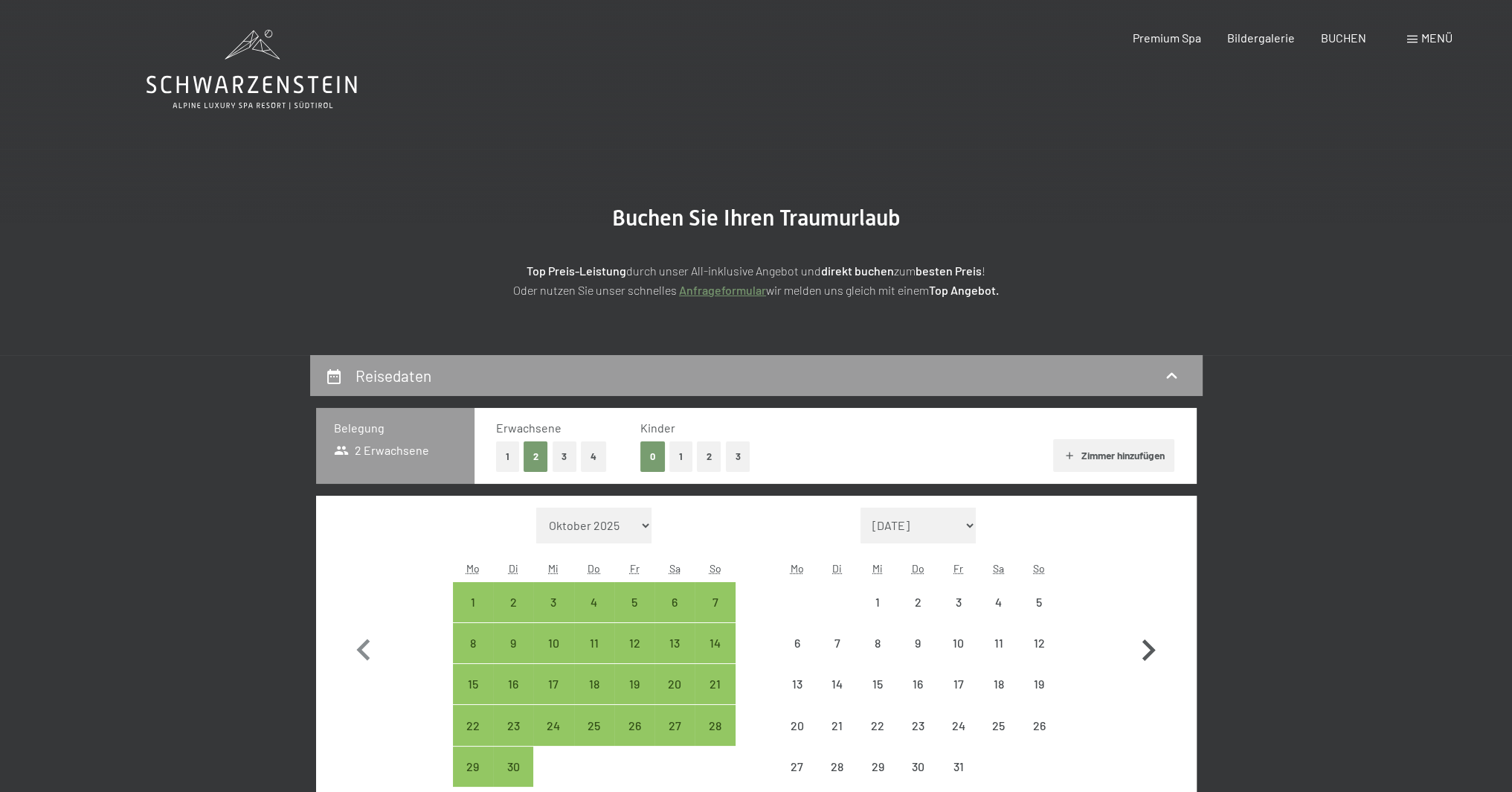
click at [1151, 649] on icon "button" at bounding box center [1149, 649] width 14 height 21
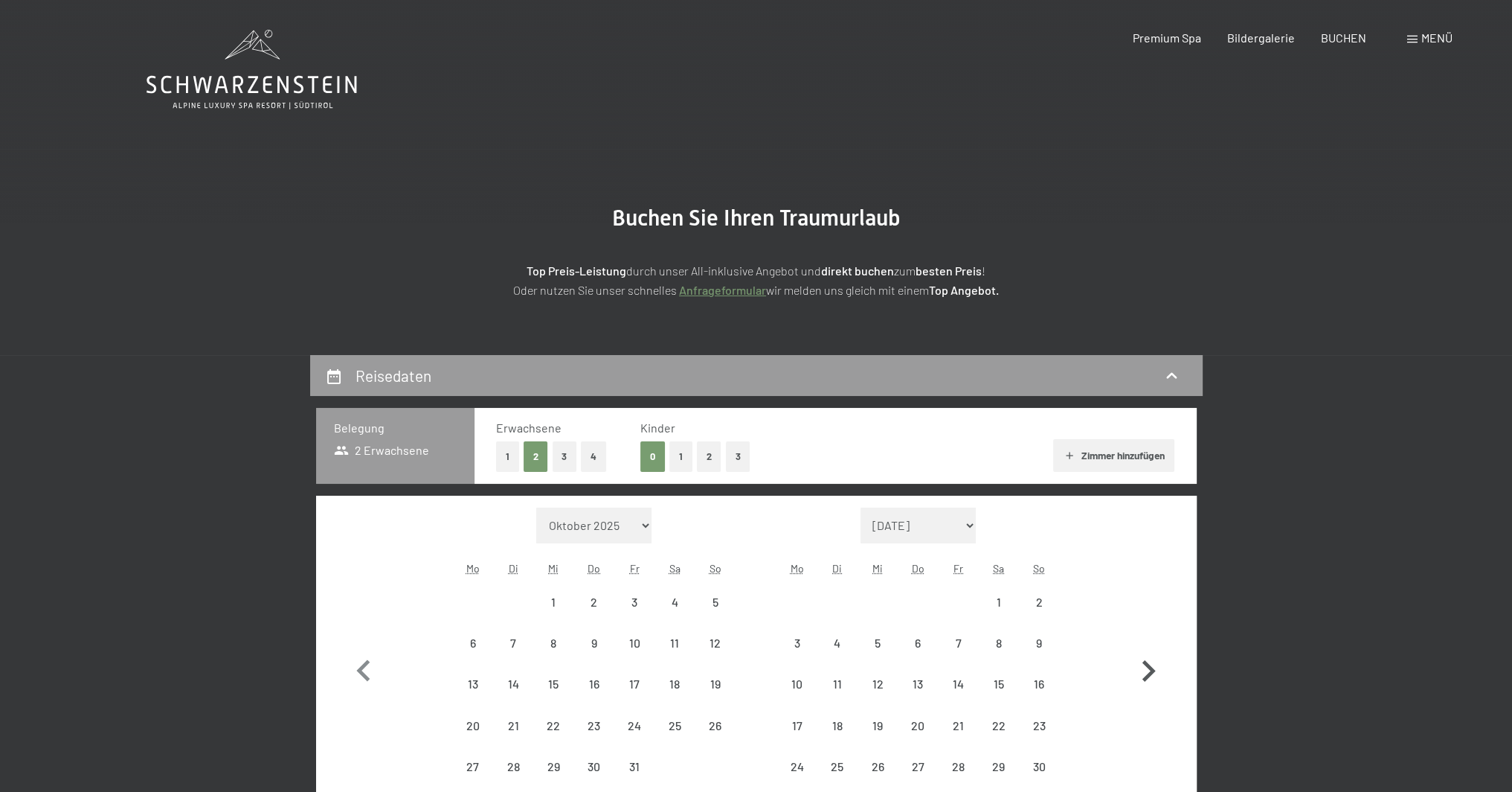
select select "2026-07-01"
select select "2026-08-01"
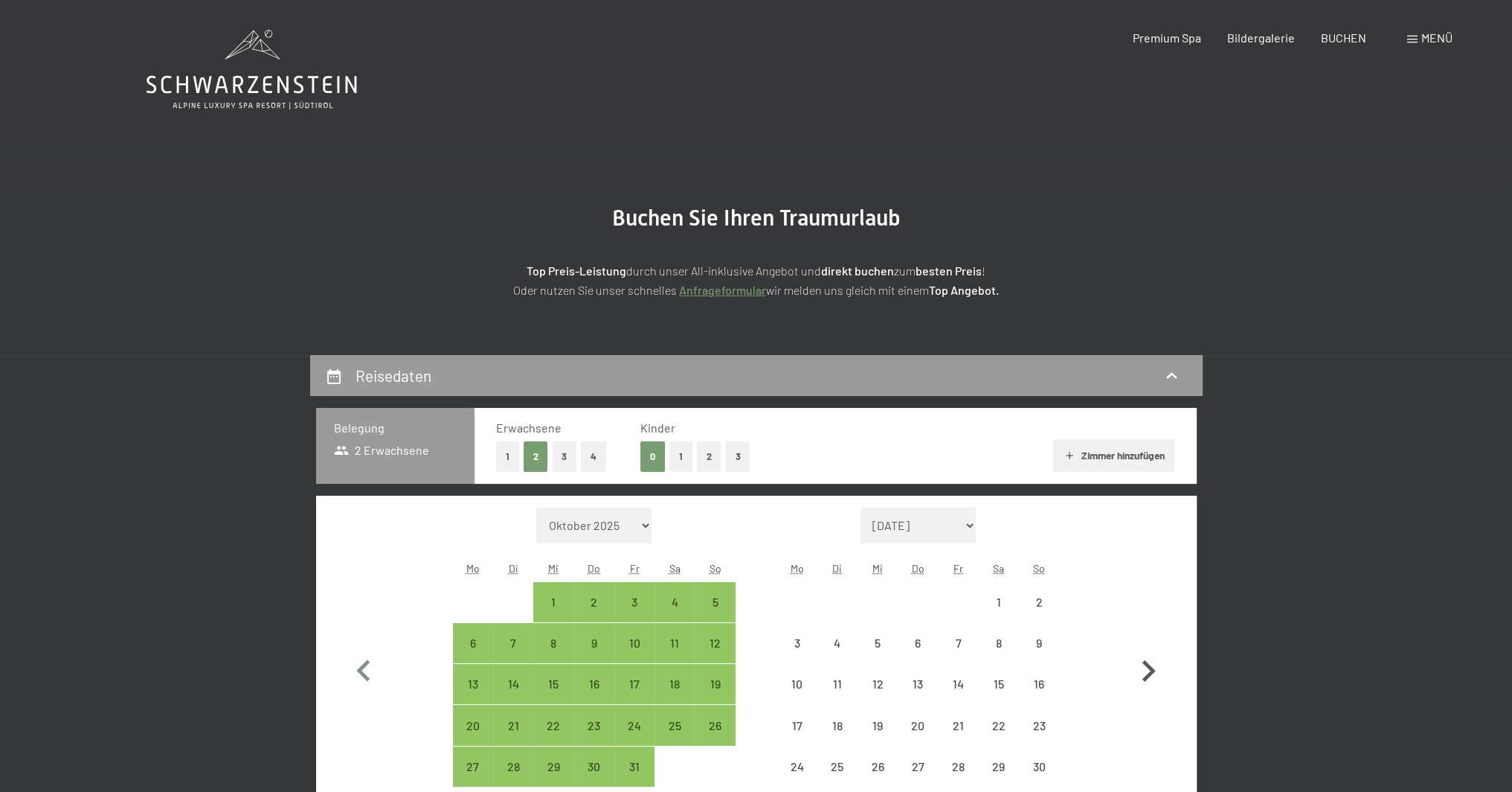
click at [1151, 649] on icon "button" at bounding box center [1148, 671] width 43 height 43
select select "2026-08-01"
select select "2026-09-01"
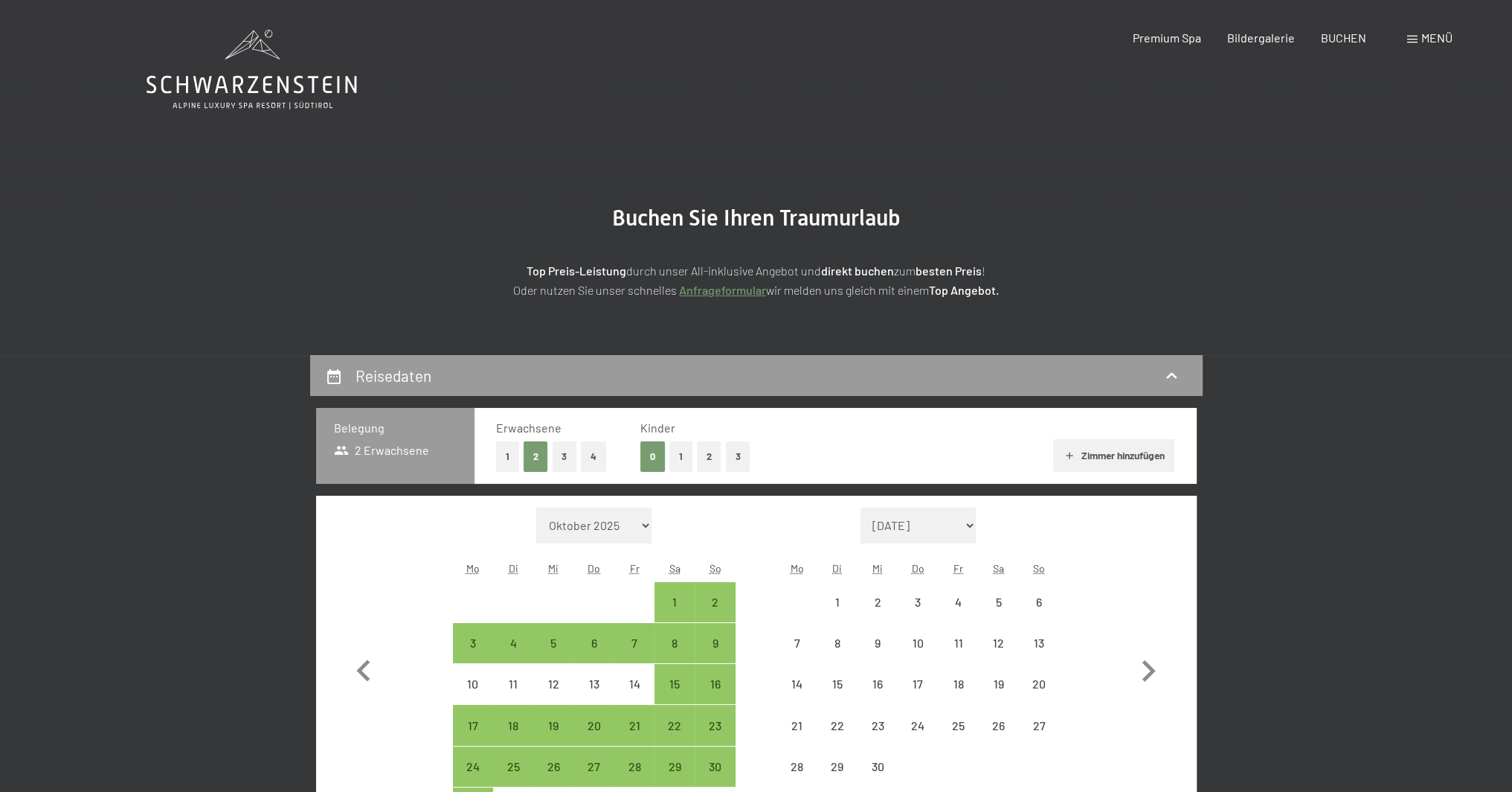
select select "2026-08-01"
select select "2026-09-01"
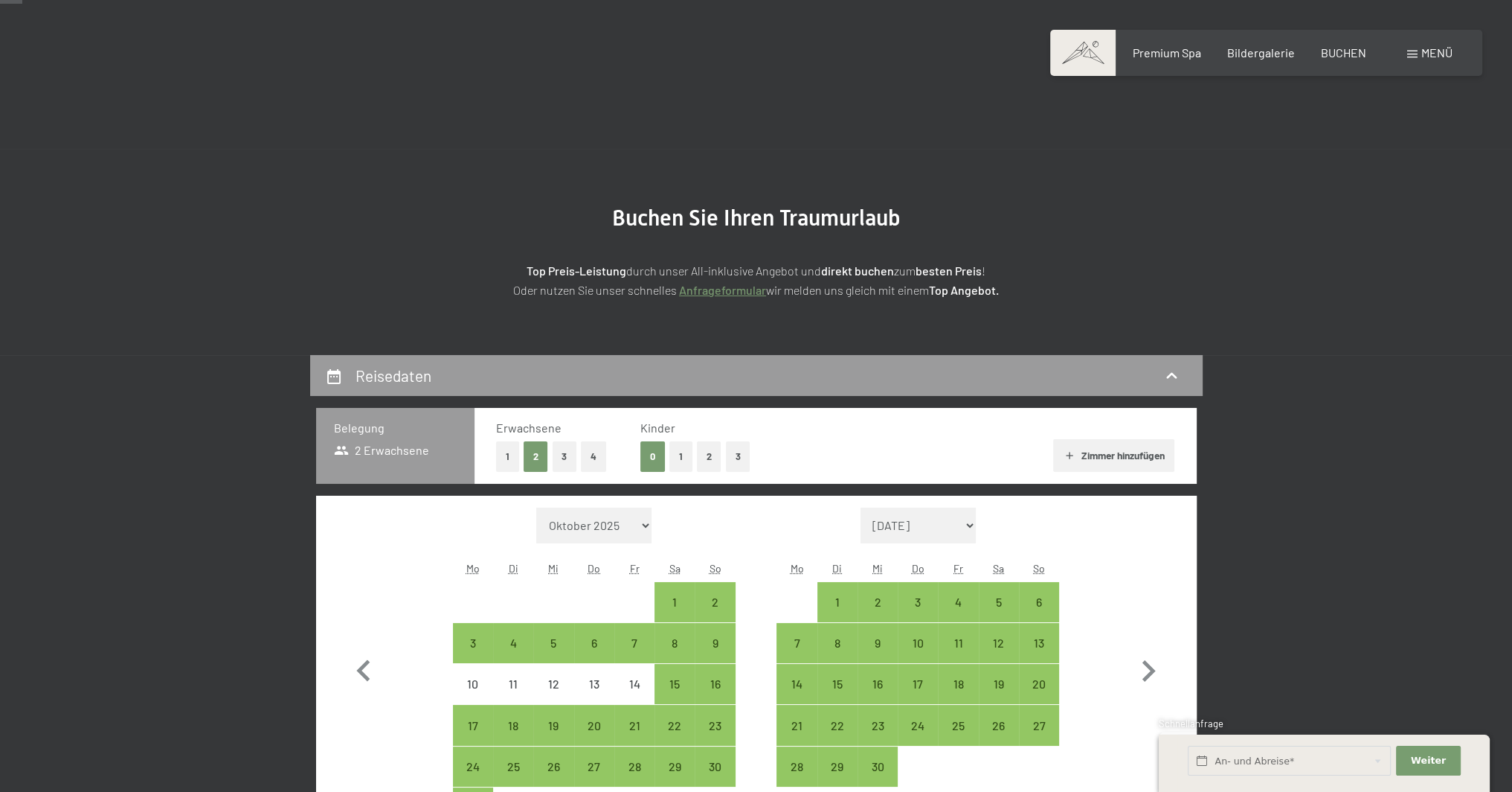
scroll to position [224, 0]
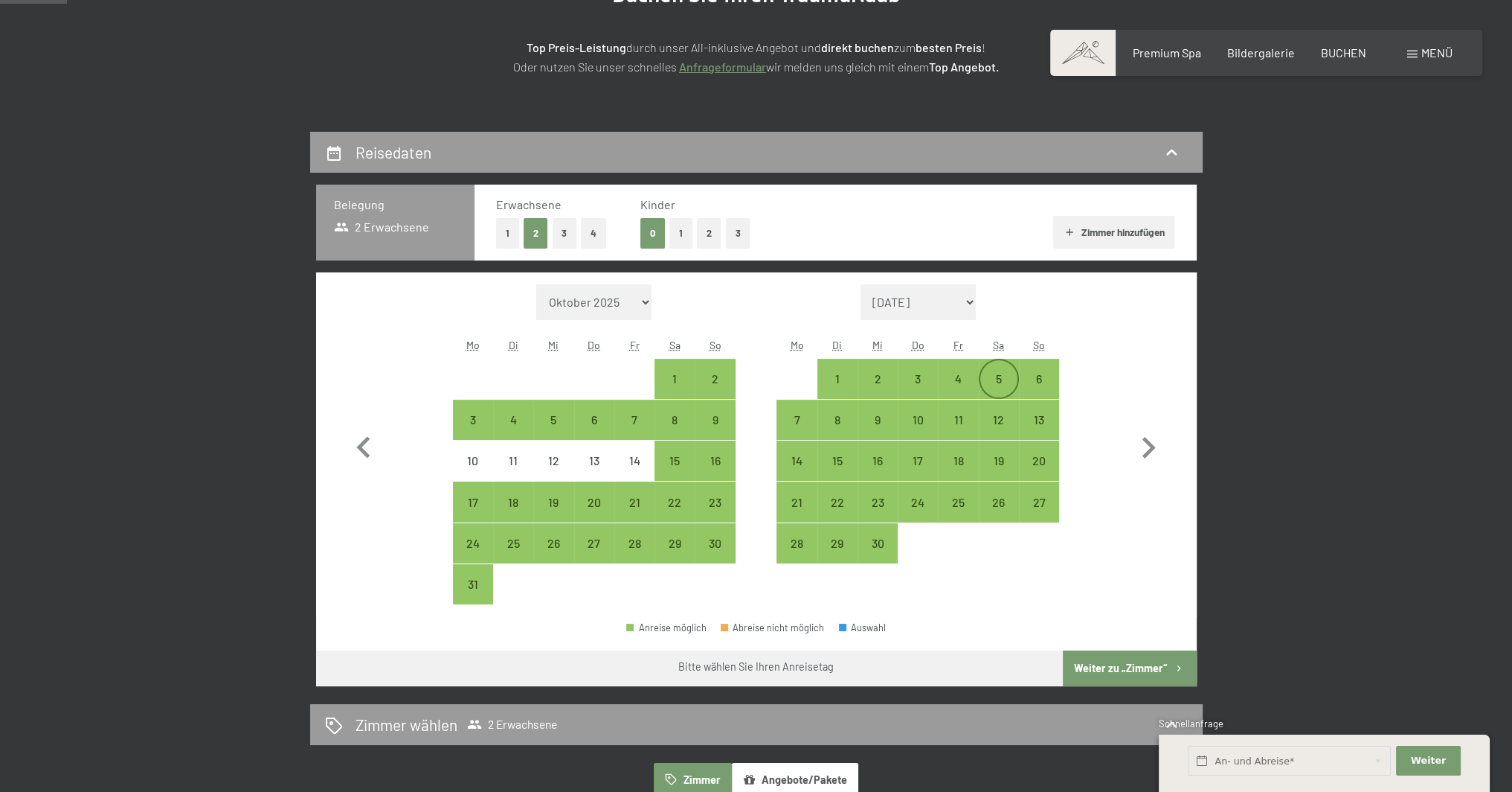
click at [1000, 385] on div "5" at bounding box center [999, 392] width 37 height 37
select select "2026-08-01"
select select "2026-09-01"
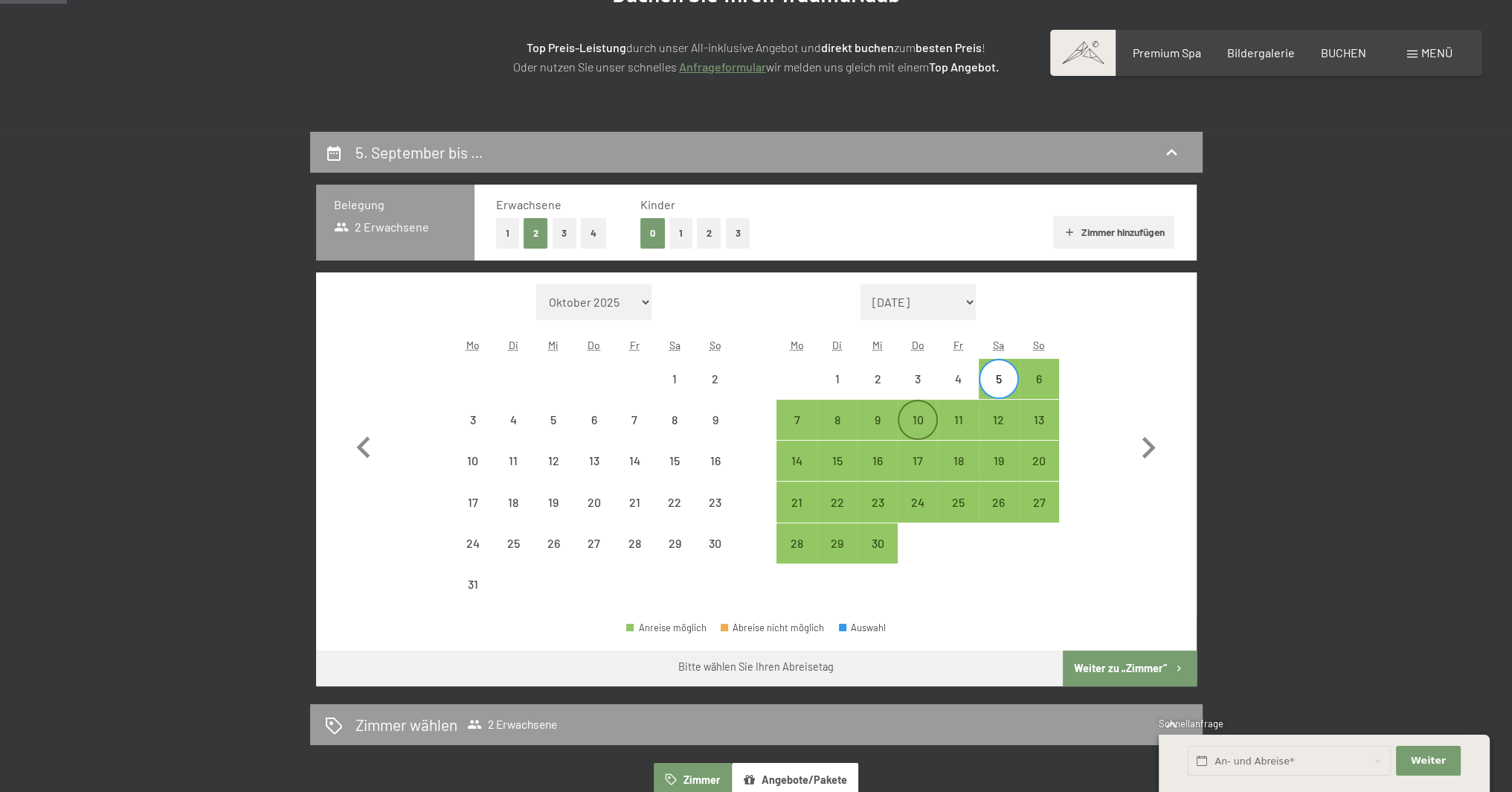
click at [911, 416] on div "10" at bounding box center [918, 433] width 37 height 37
select select "2026-08-01"
select select "2026-09-01"
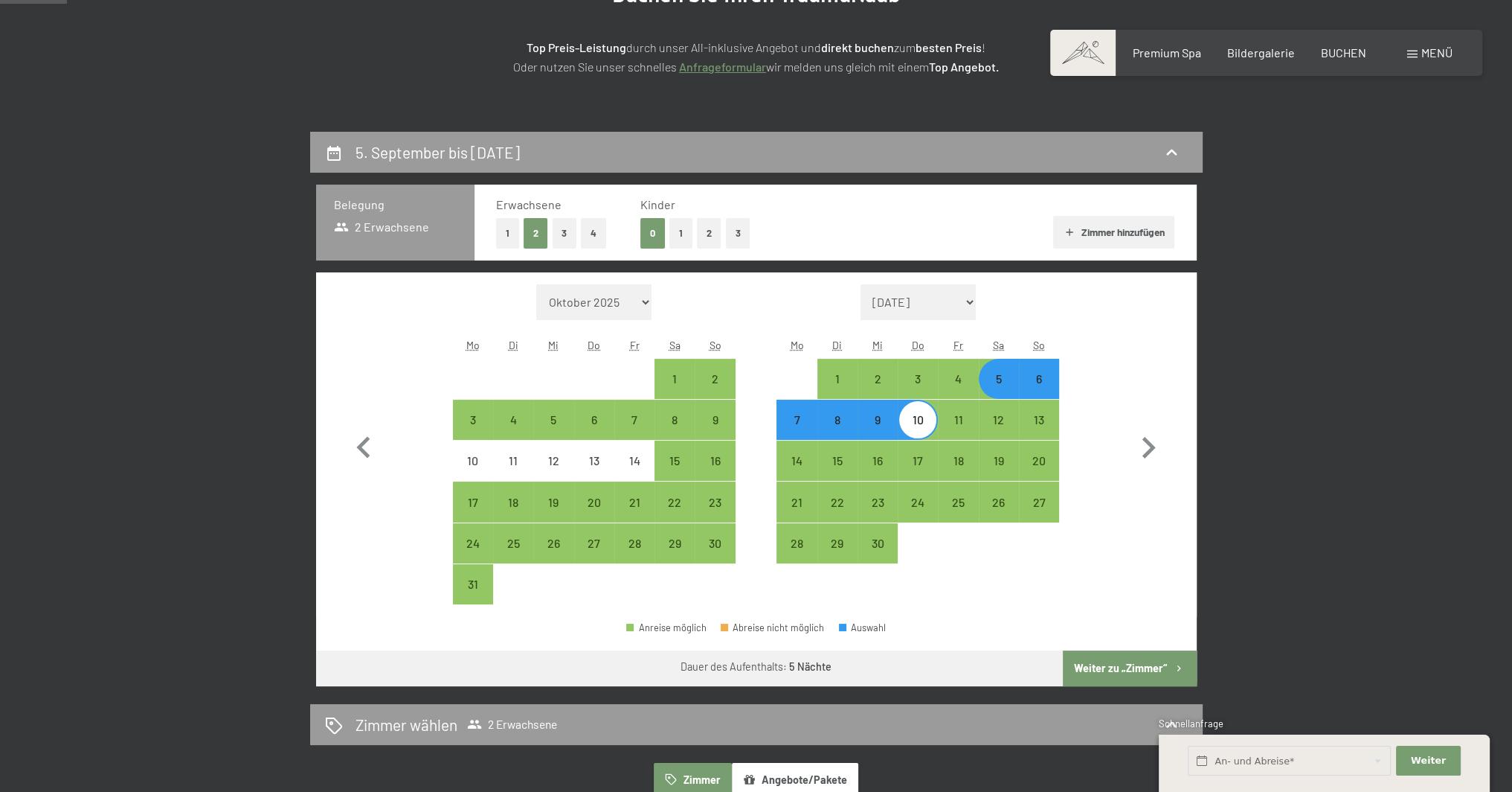
click at [1109, 661] on button "Weiter zu „Zimmer“" at bounding box center [1129, 668] width 133 height 36
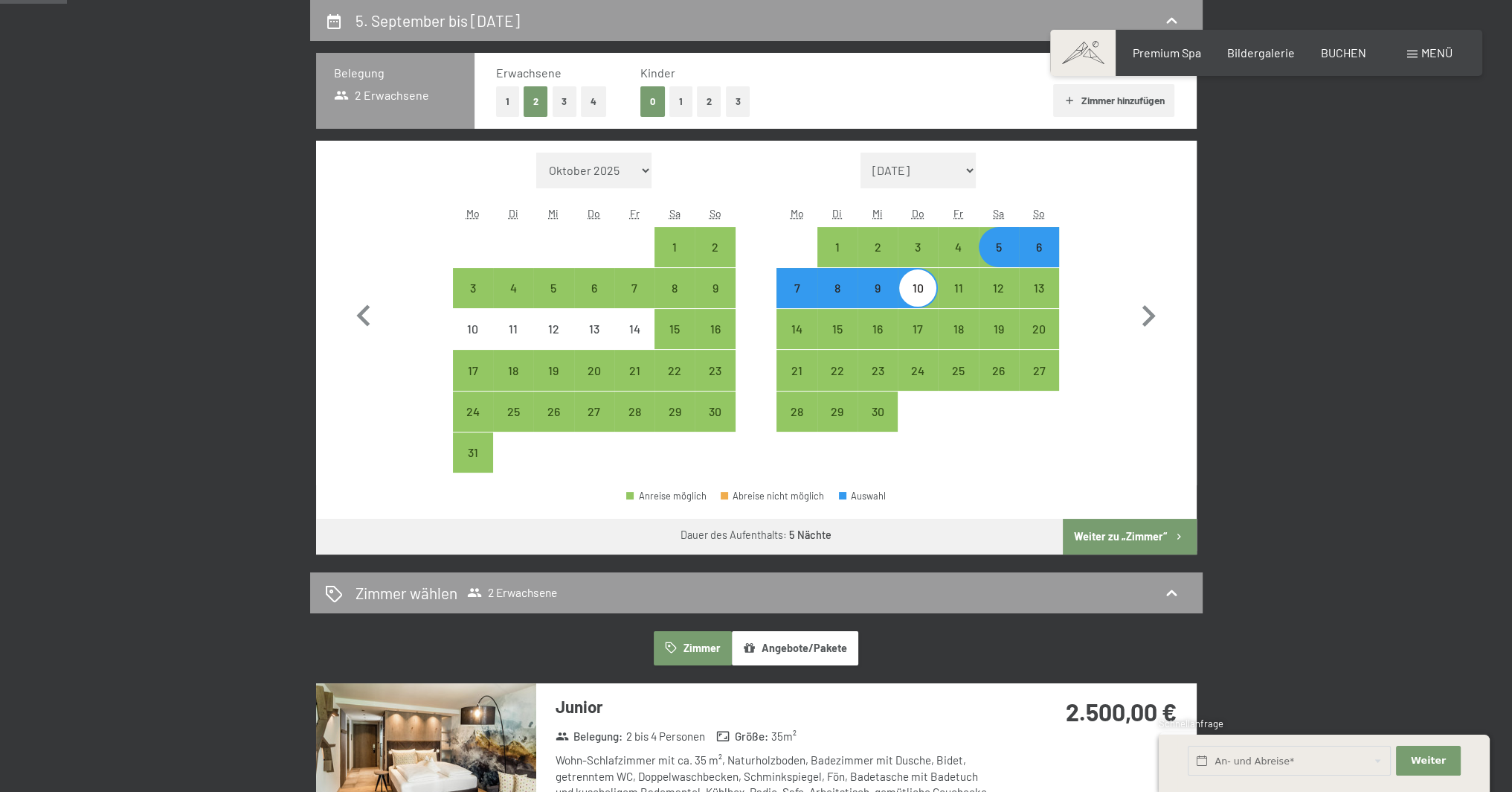
select select "2026-08-01"
select select "2026-09-01"
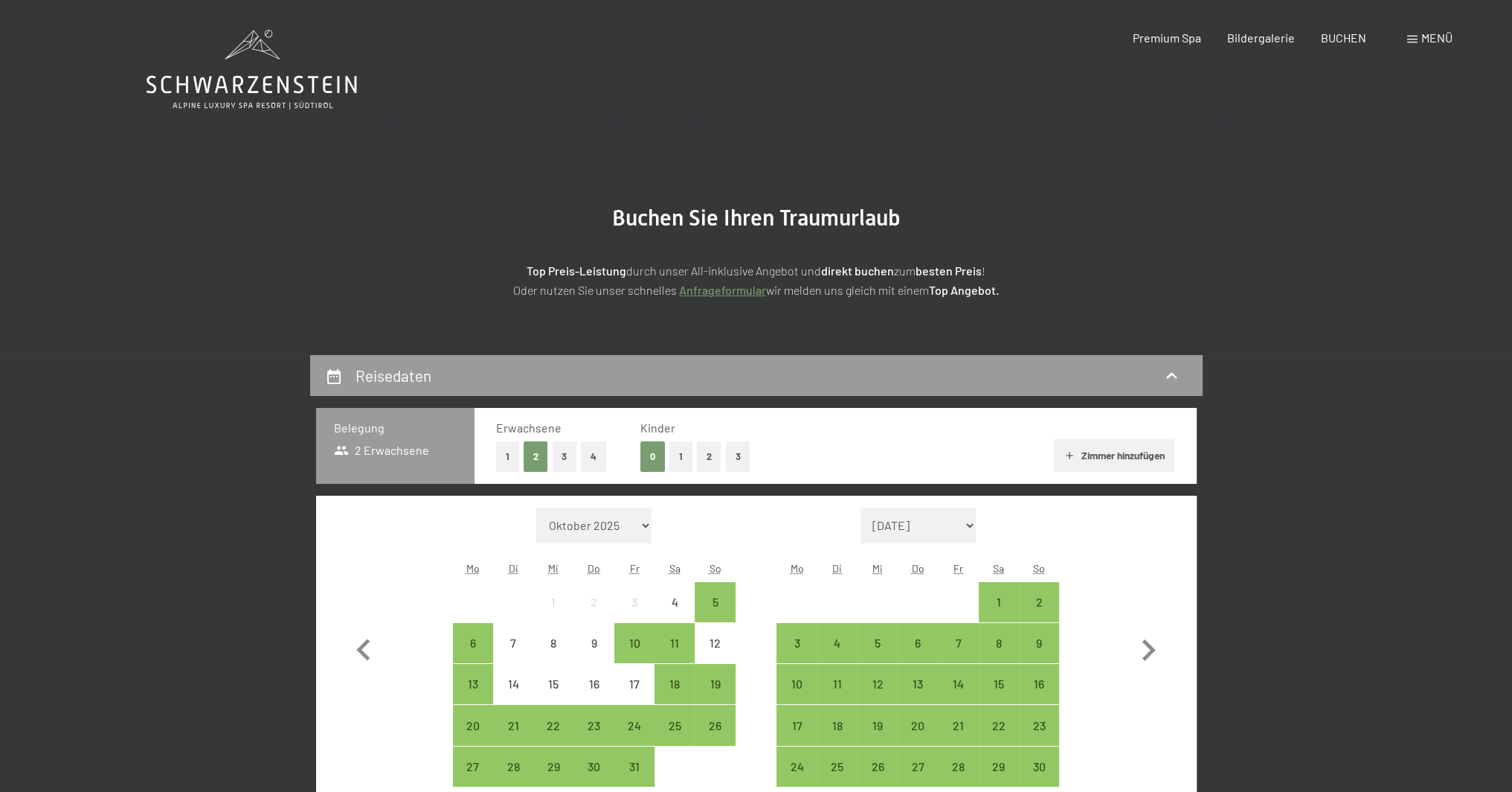
click at [1430, 41] on span "Menü" at bounding box center [1437, 37] width 31 height 14
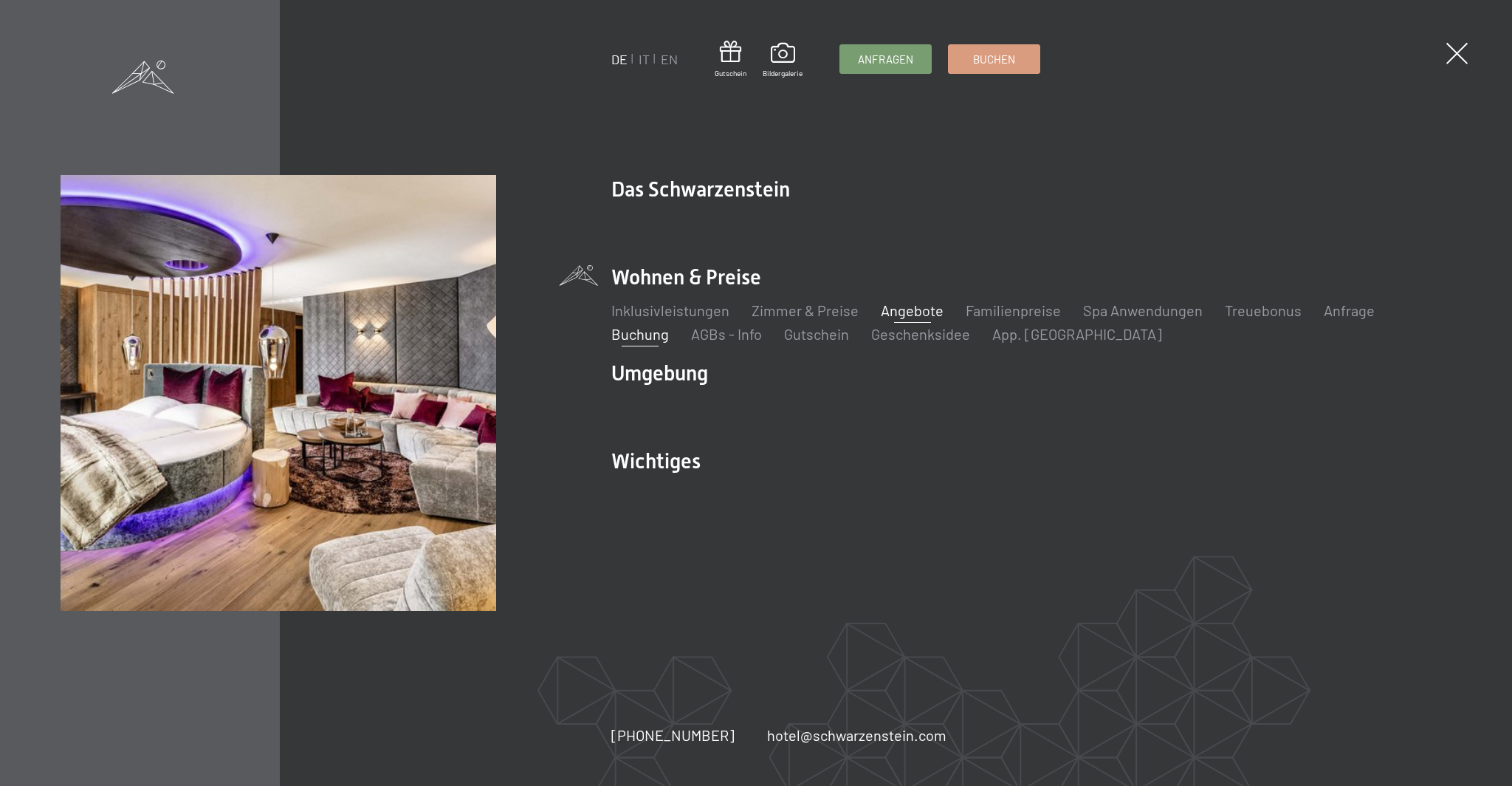
click at [921, 311] on link "Angebote" at bounding box center [912, 310] width 63 height 17
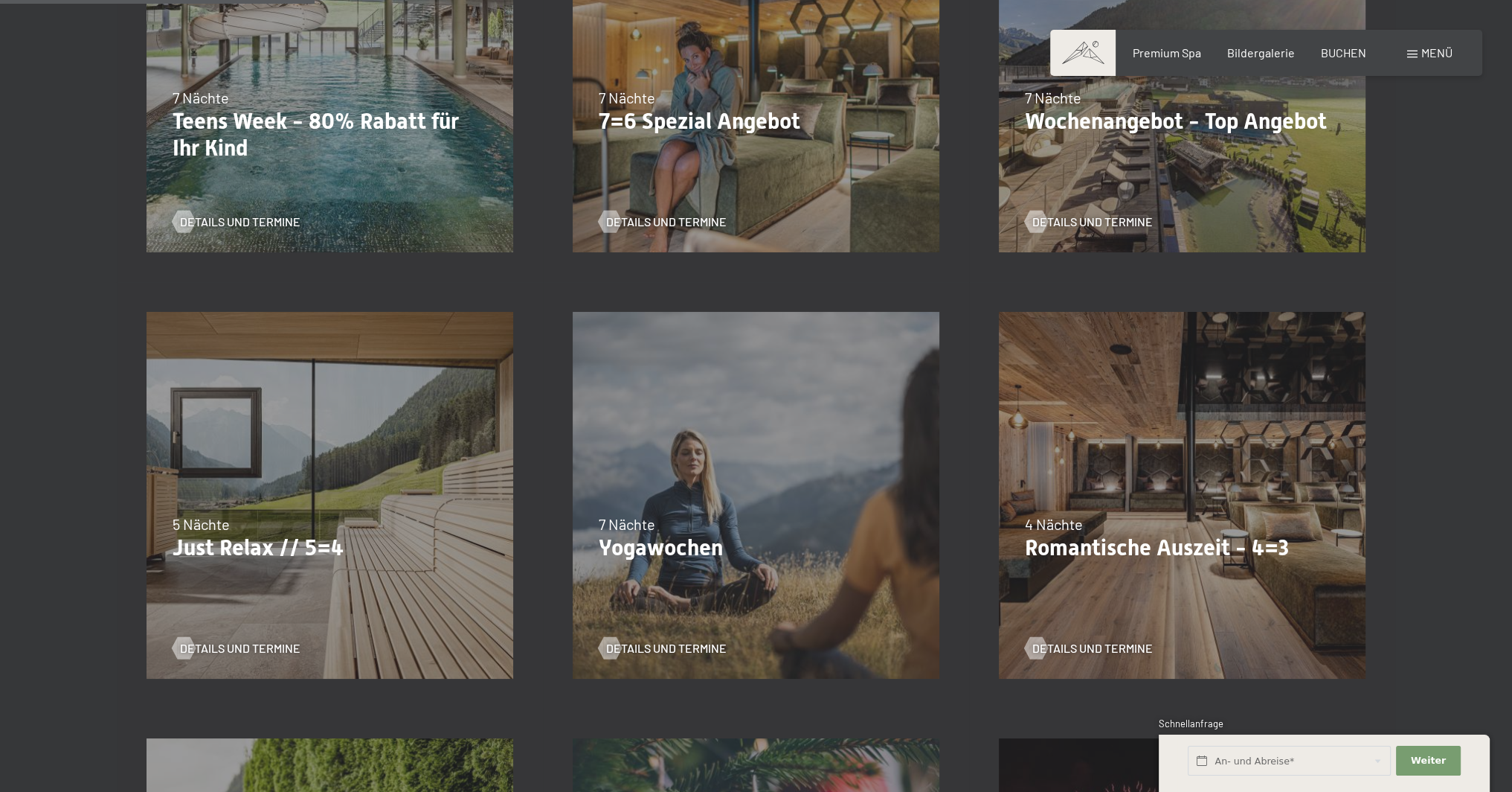
scroll to position [744, 0]
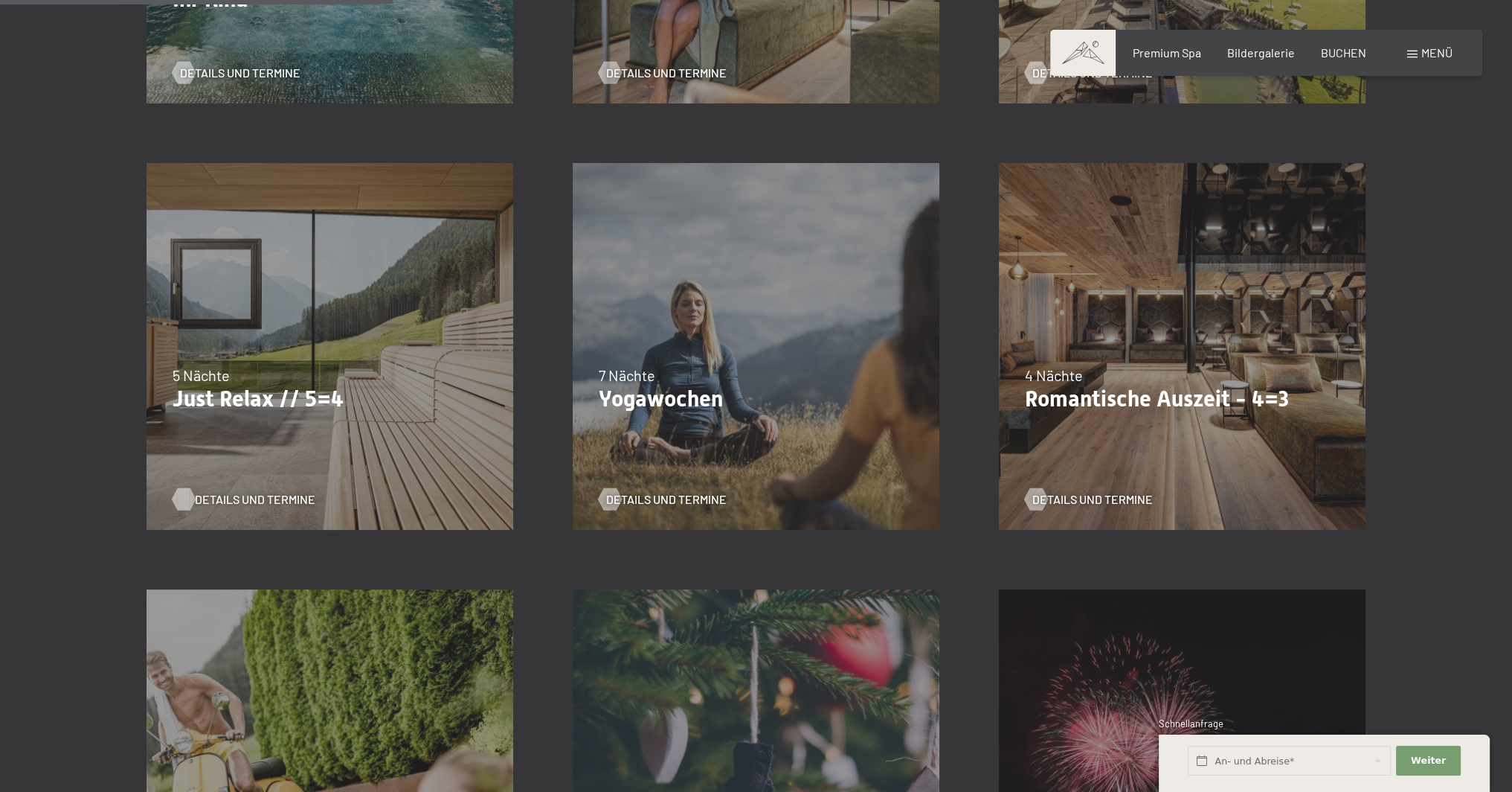
click at [252, 501] on span "Details und Termine" at bounding box center [255, 499] width 120 height 17
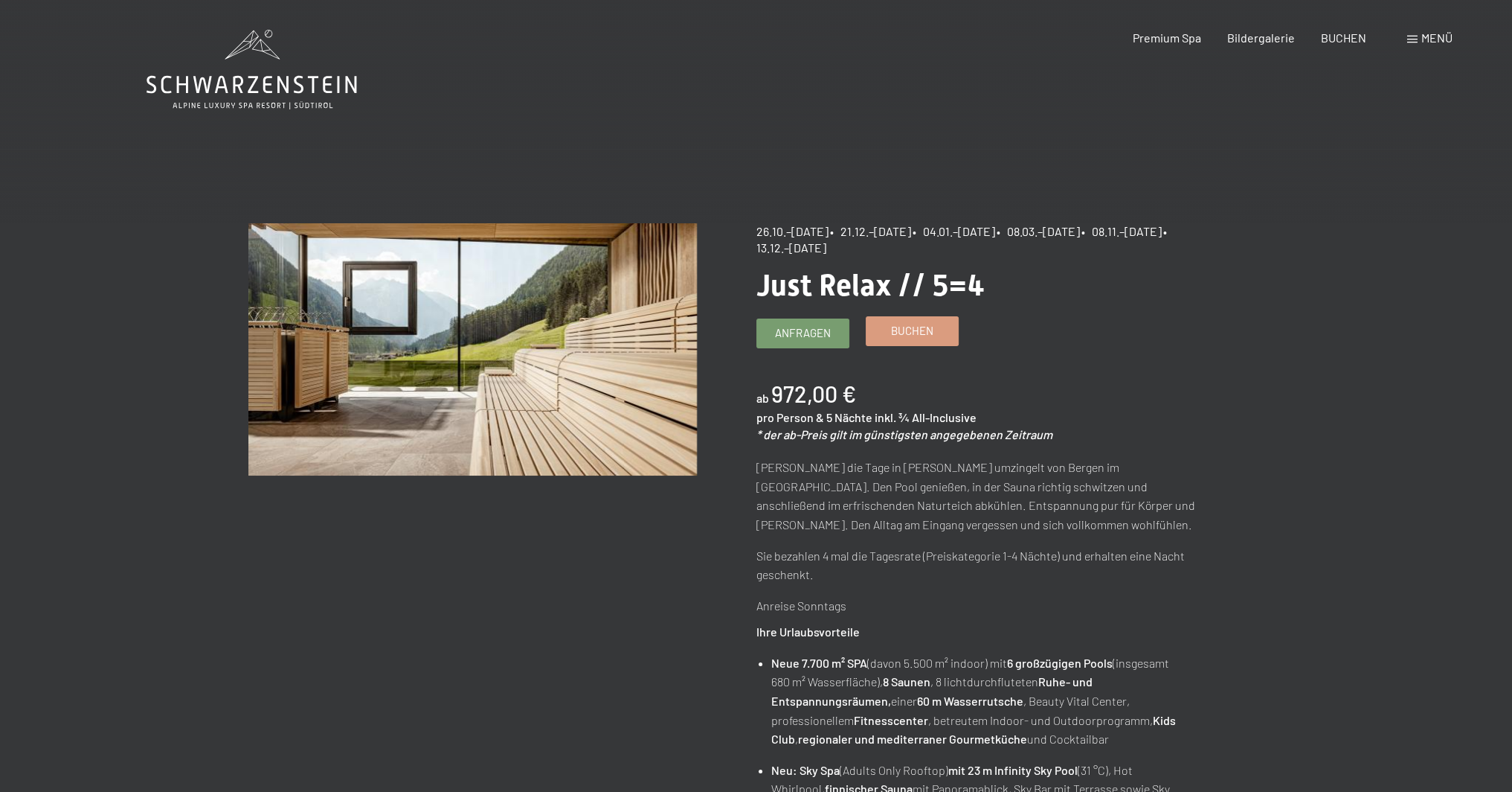
click at [928, 329] on span "Buchen" at bounding box center [912, 331] width 42 height 16
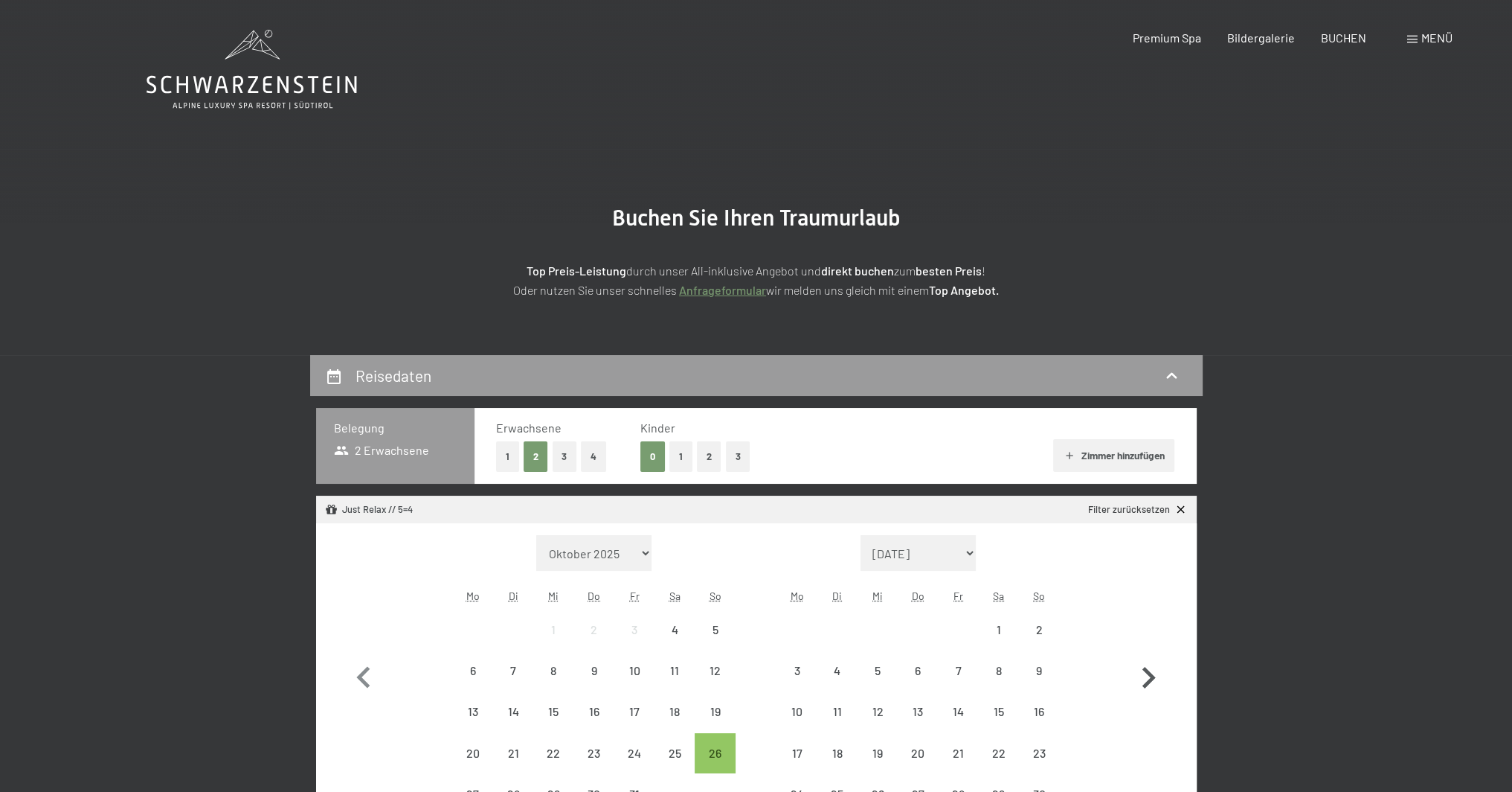
click at [1146, 686] on icon "button" at bounding box center [1149, 678] width 14 height 21
select select "[DATE]"
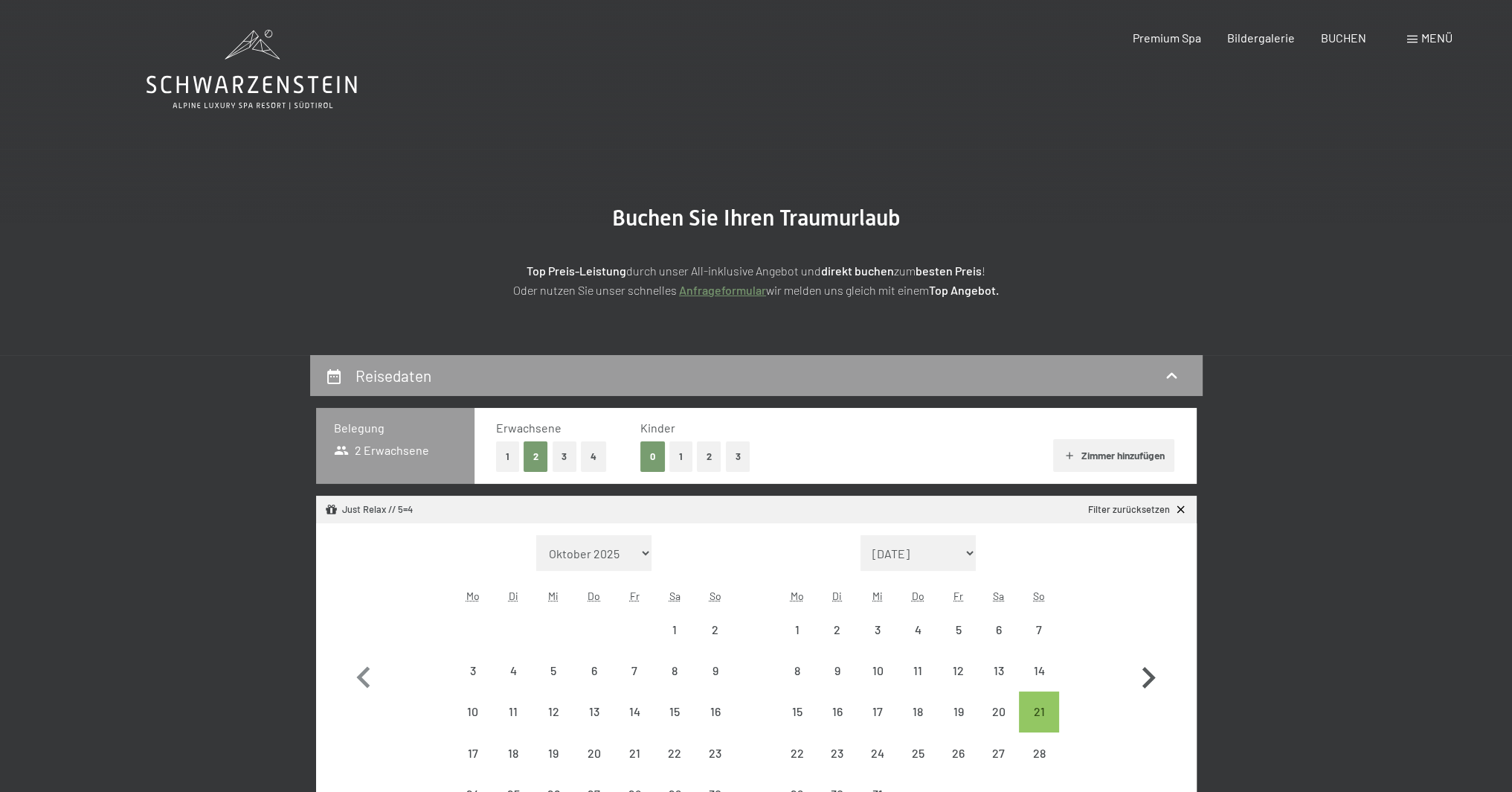
click at [1148, 686] on icon "button" at bounding box center [1148, 678] width 43 height 43
select select "[DATE]"
select select "2026-01-01"
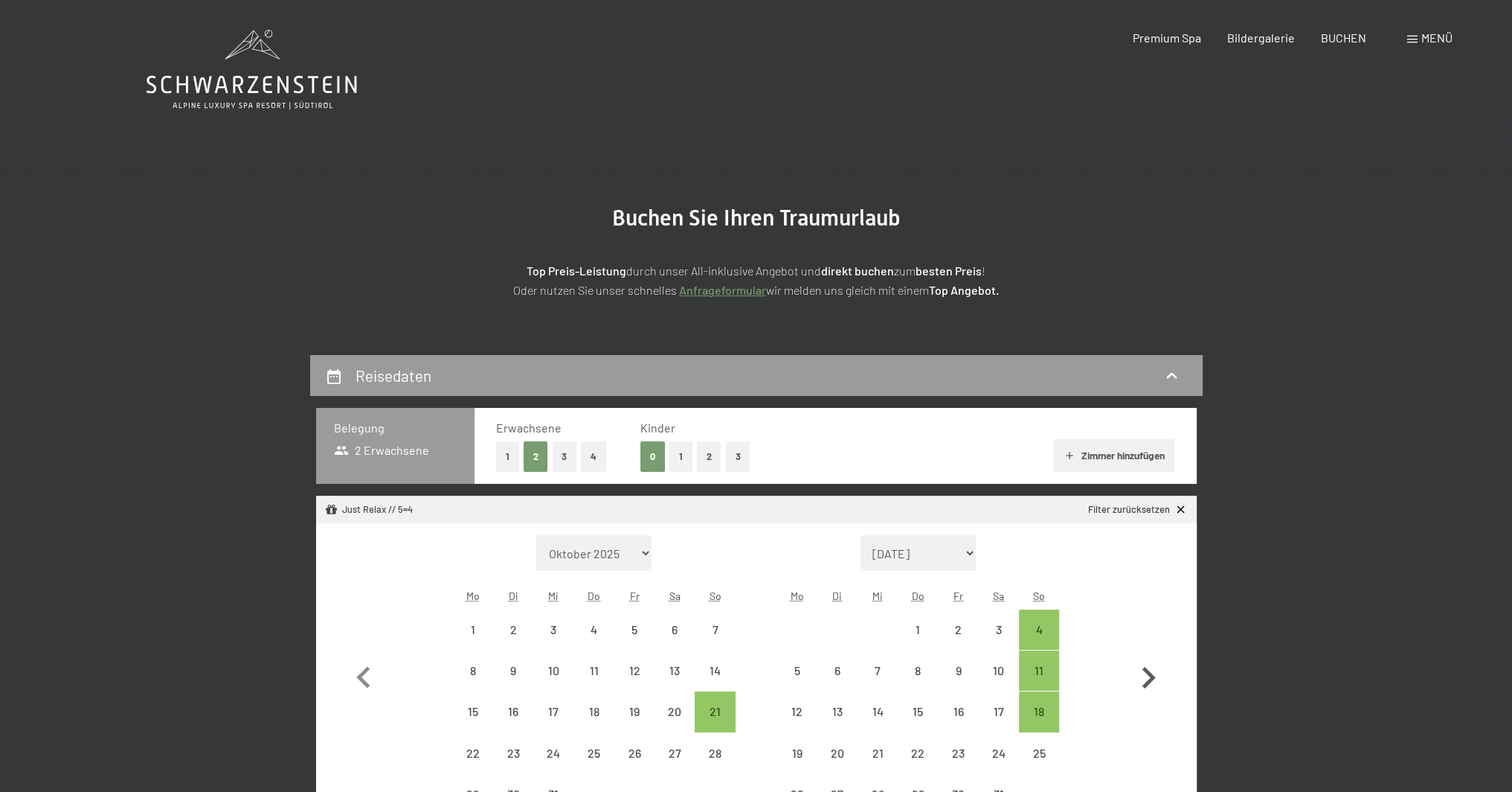
click at [1149, 686] on icon "button" at bounding box center [1148, 678] width 43 height 43
select select "[DATE]"
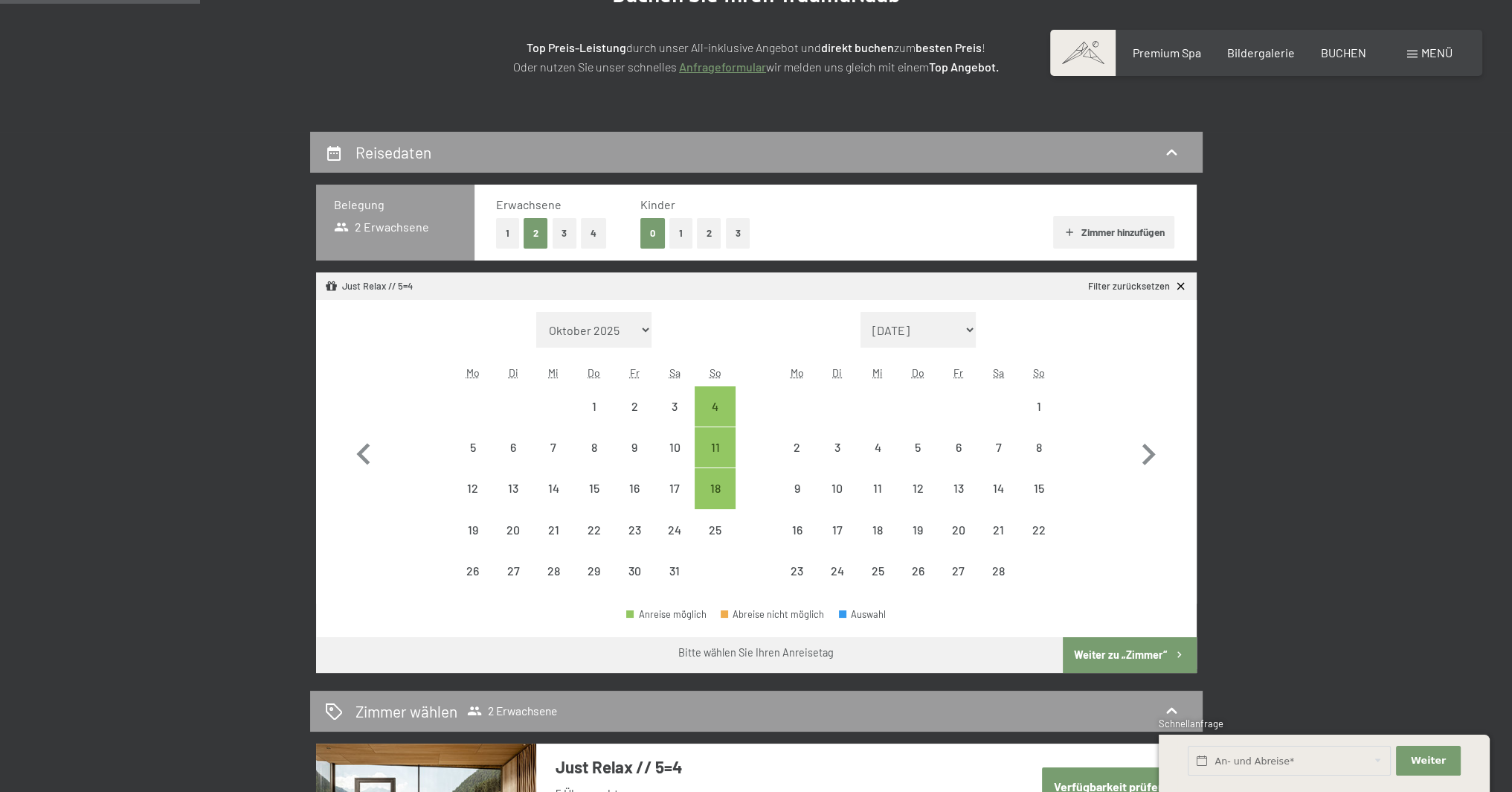
scroll to position [372, 0]
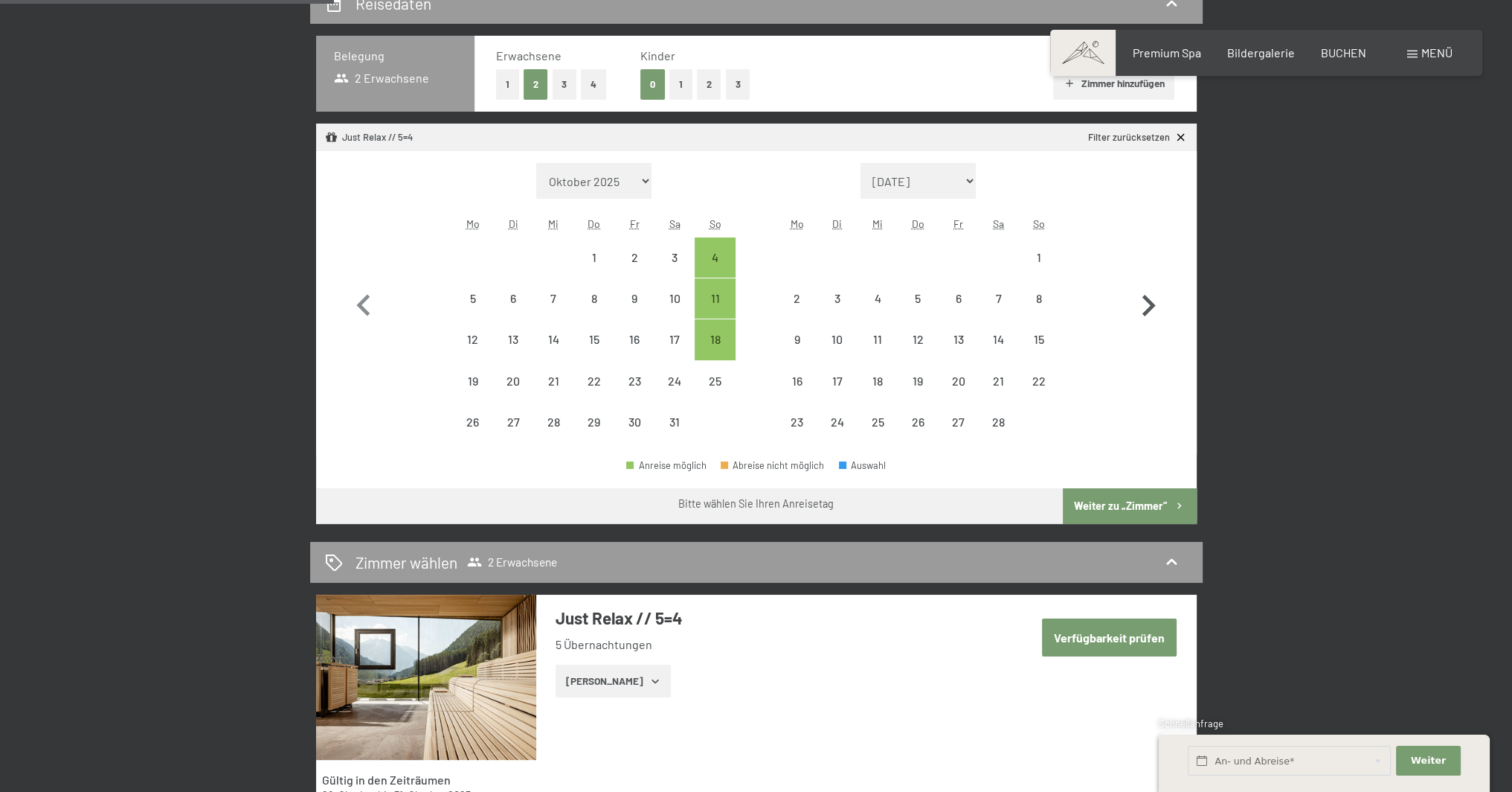
click at [1146, 311] on icon "button" at bounding box center [1149, 306] width 14 height 21
select select "[DATE]"
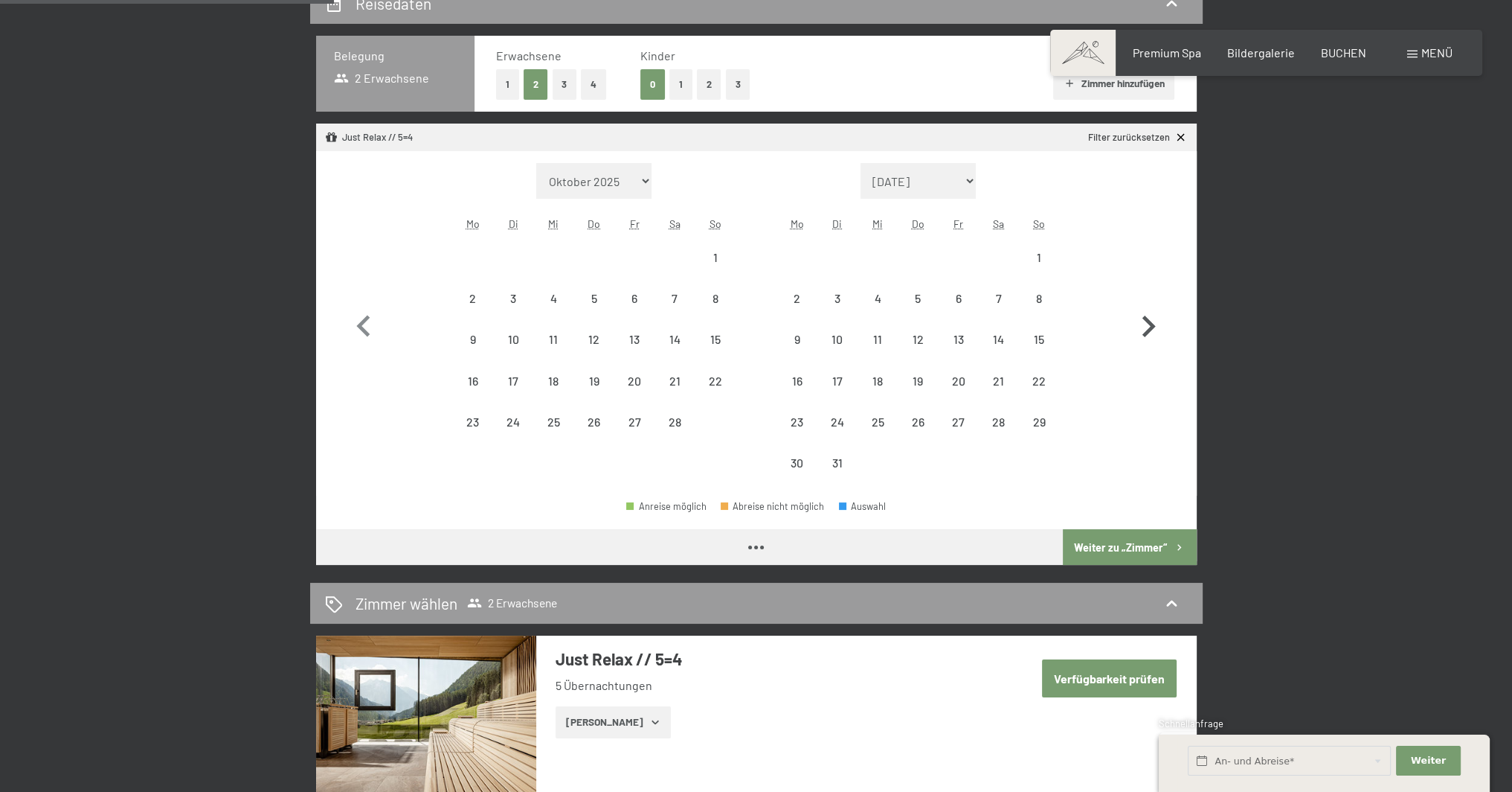
select select "[DATE]"
click at [1146, 311] on icon "button" at bounding box center [1148, 326] width 43 height 43
select select "[DATE]"
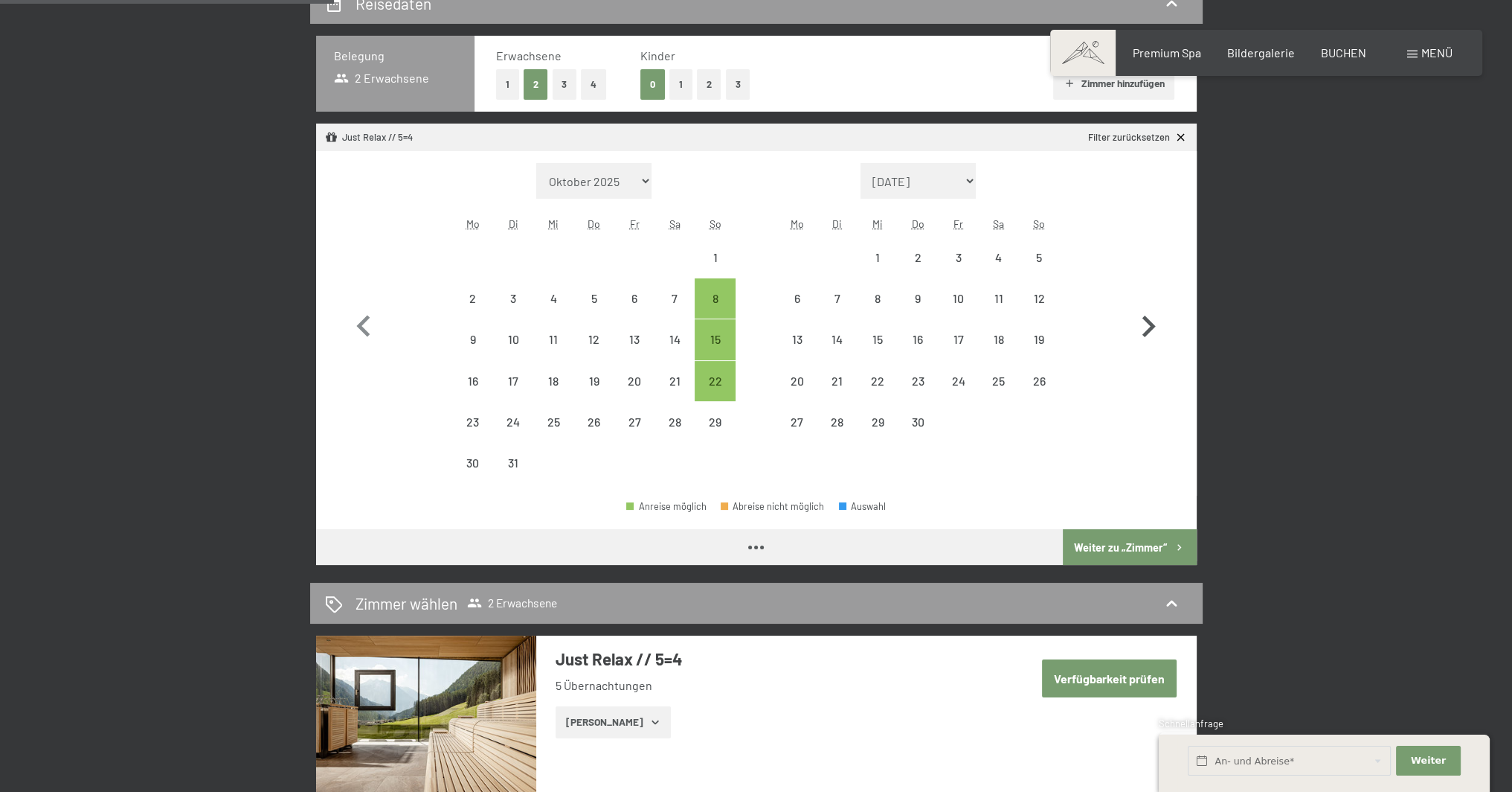
select select "[DATE]"
click at [1146, 311] on icon "button" at bounding box center [1148, 326] width 43 height 43
select select "[DATE]"
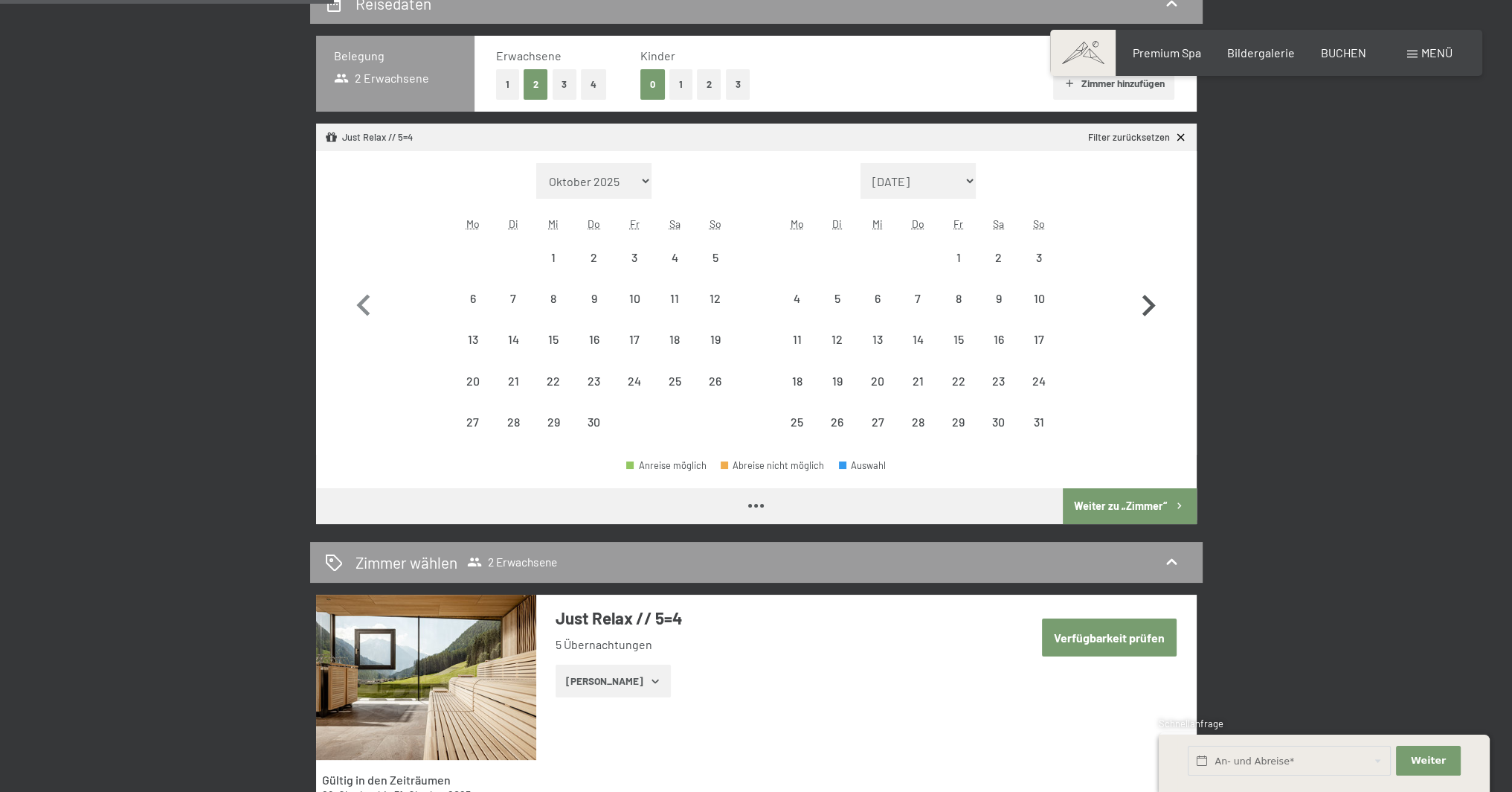
select select "[DATE]"
click at [1146, 311] on icon "button" at bounding box center [1149, 306] width 14 height 21
select select "[DATE]"
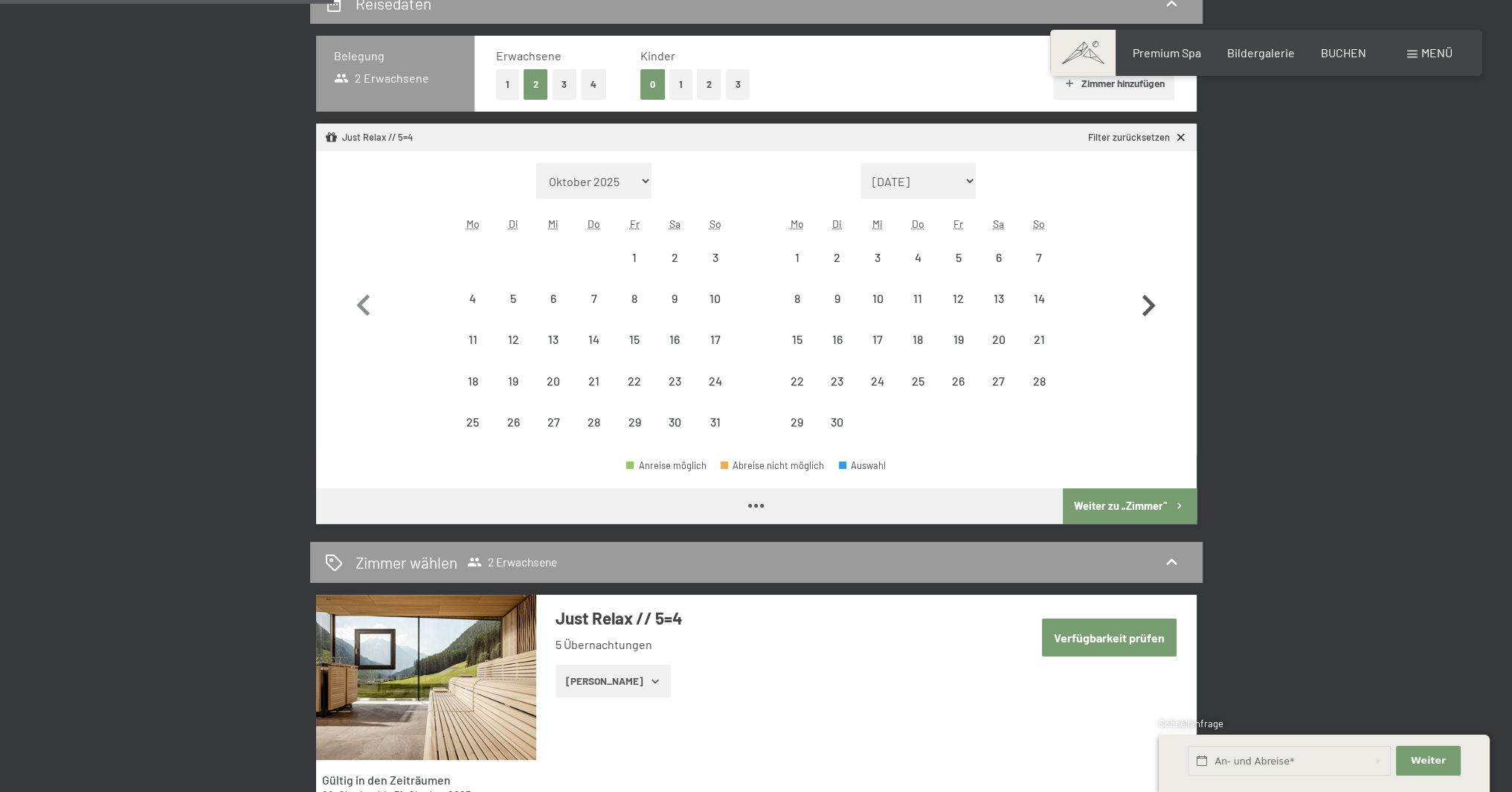
select select "[DATE]"
click at [1146, 311] on icon "button" at bounding box center [1149, 306] width 14 height 21
select select "[DATE]"
select select "2026-07-01"
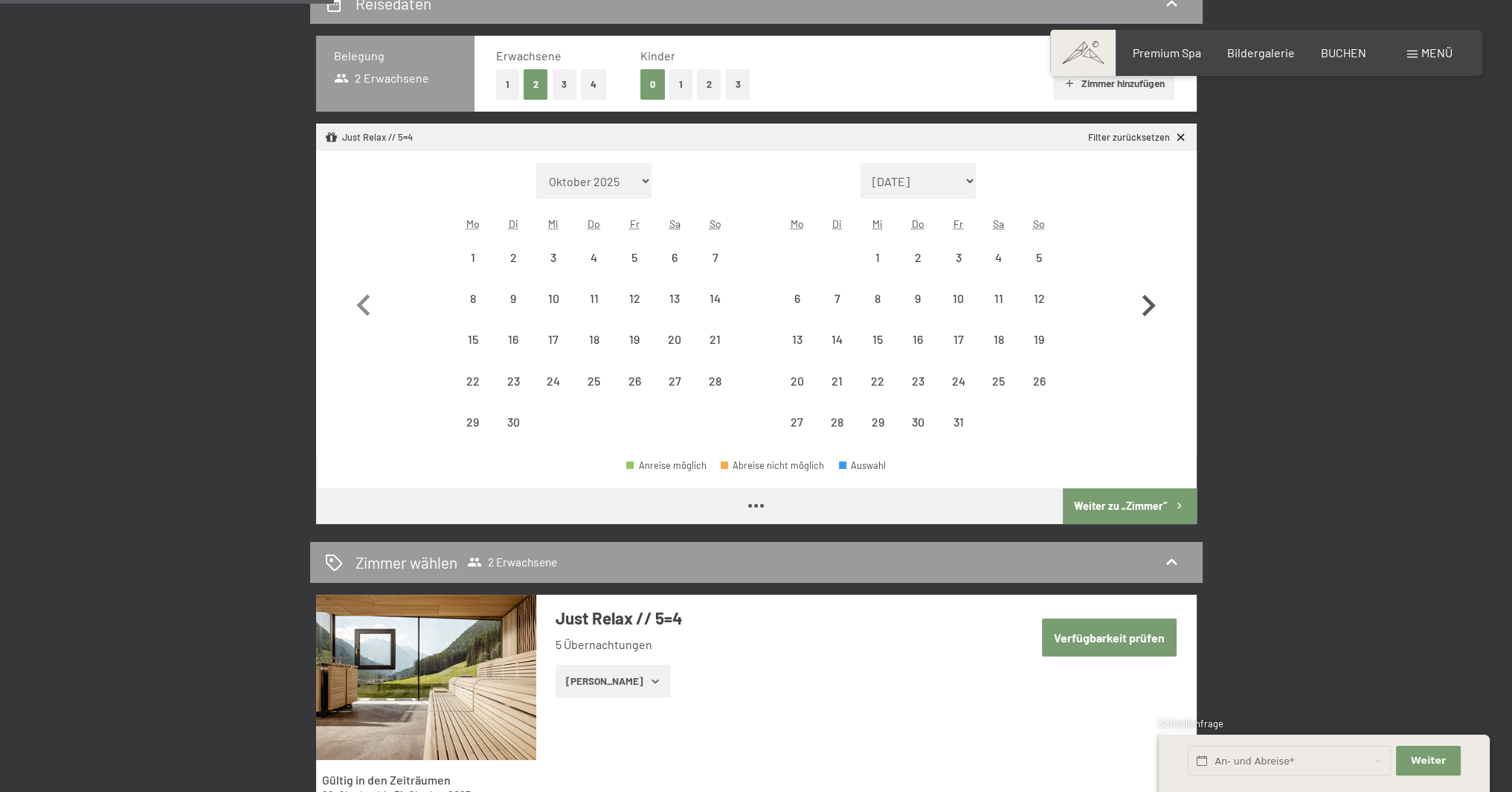
select select "[DATE]"
select select "2026-07-01"
click at [1146, 311] on icon "button" at bounding box center [1149, 306] width 14 height 21
select select "2026-07-01"
select select "2026-08-01"
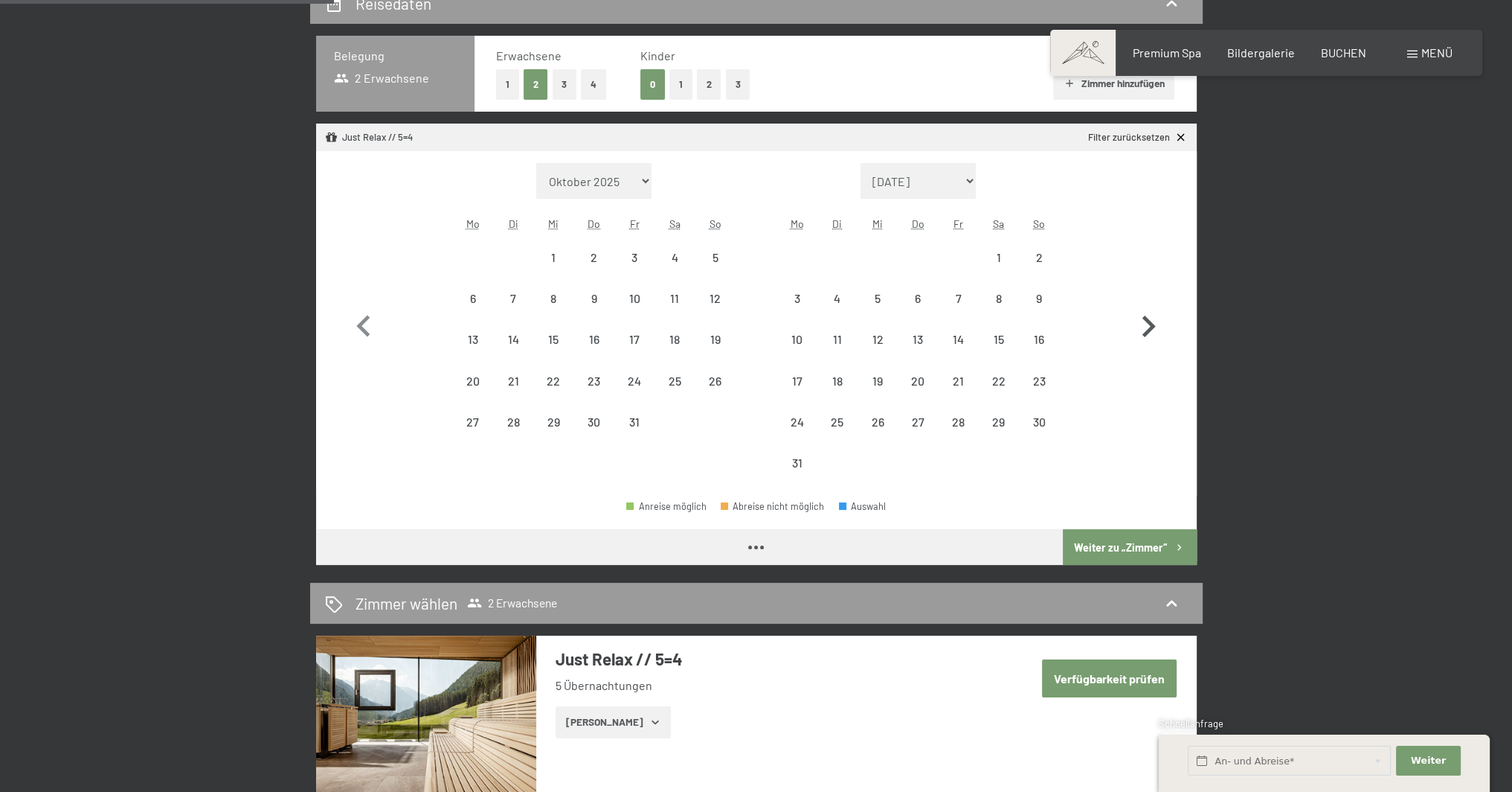
select select "2026-07-01"
select select "2026-08-01"
click at [1146, 311] on icon "button" at bounding box center [1148, 326] width 43 height 43
select select "2026-08-01"
select select "2026-09-01"
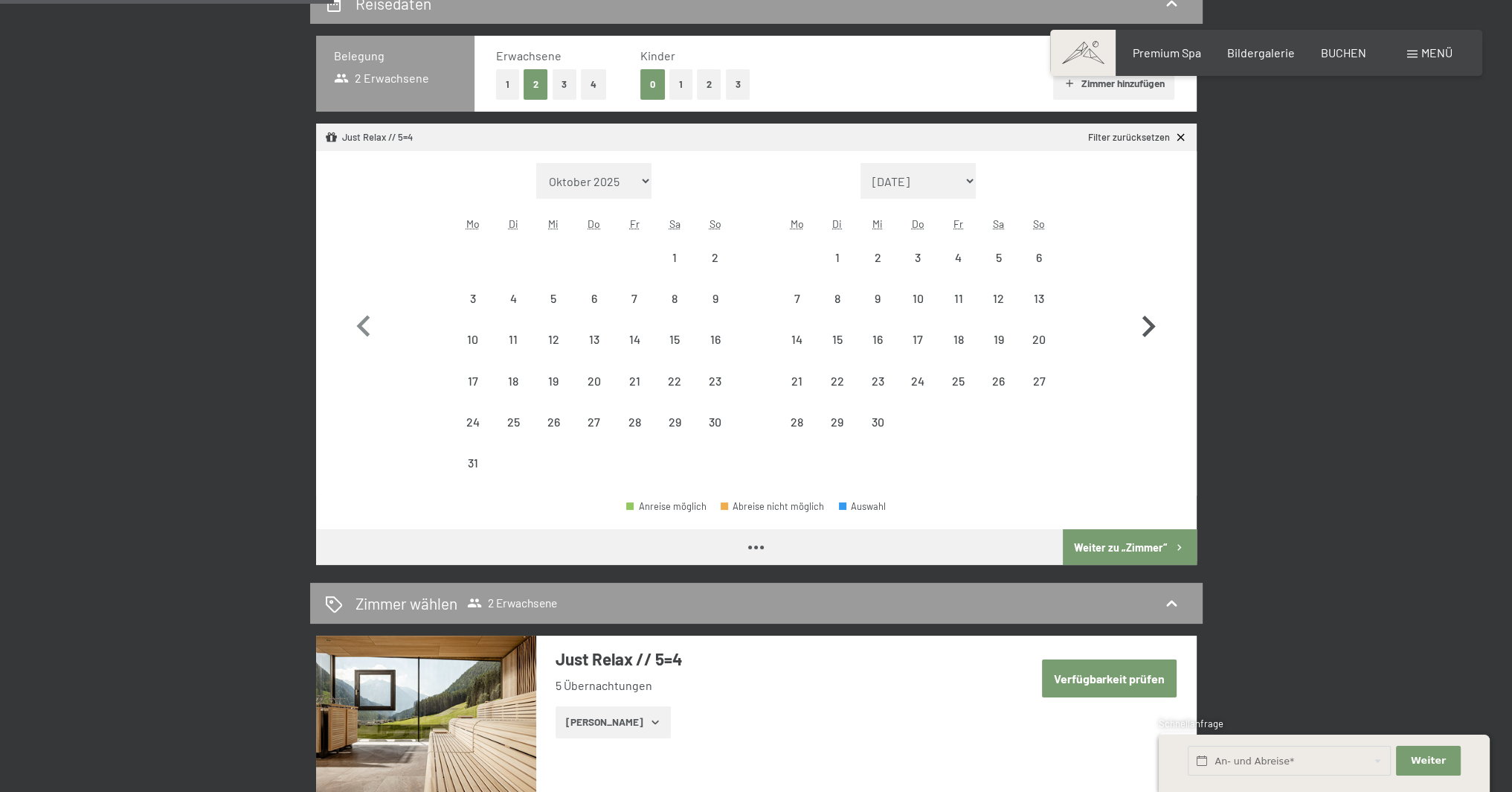
select select "2026-08-01"
select select "2026-09-01"
click at [1146, 311] on icon "button" at bounding box center [1148, 326] width 43 height 43
select select "2026-09-01"
select select "2026-10-01"
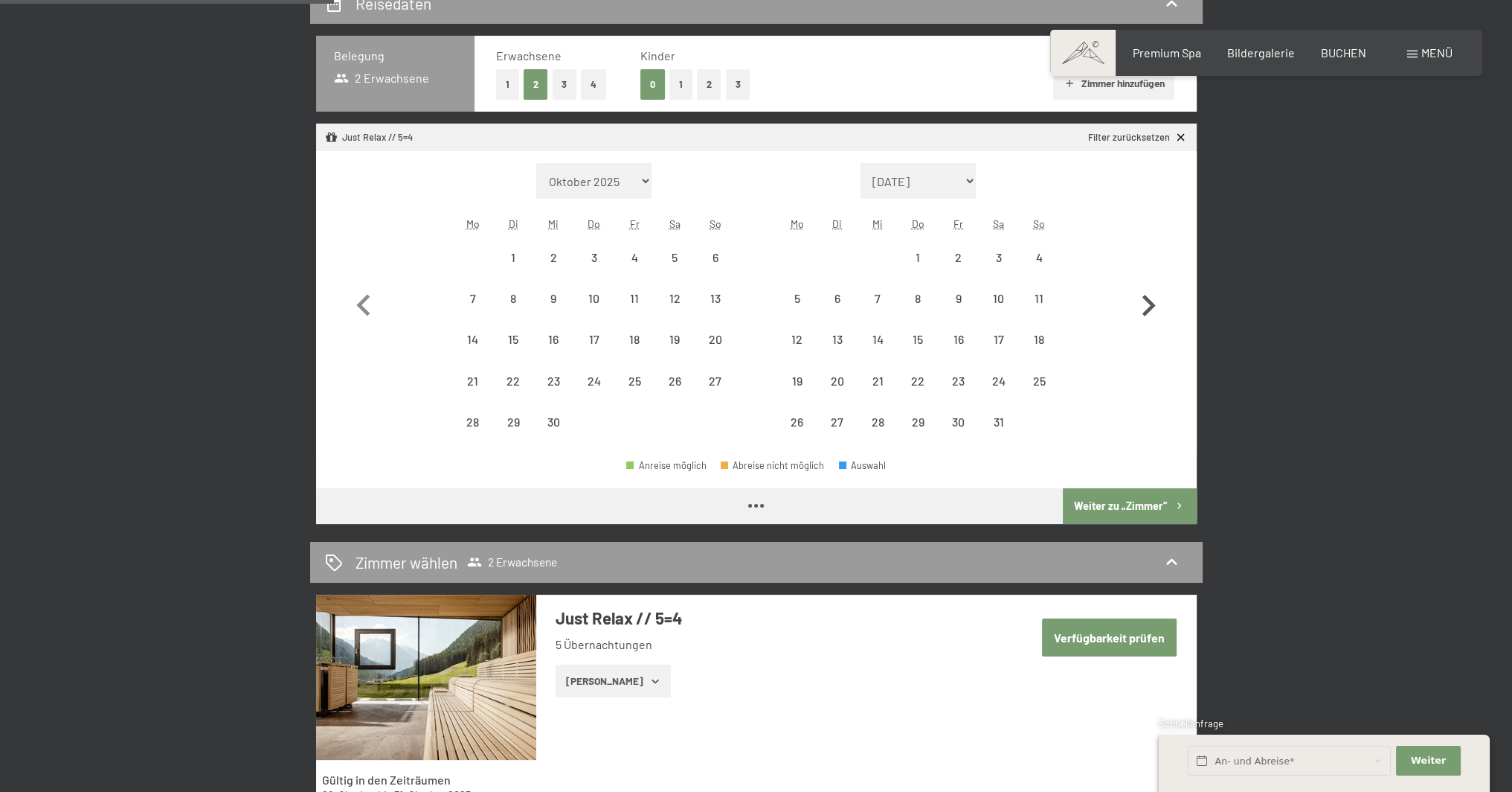
select select "2026-09-01"
select select "2026-10-01"
click at [1145, 312] on icon "button" at bounding box center [1149, 306] width 14 height 21
select select "2026-10-01"
select select "2026-11-01"
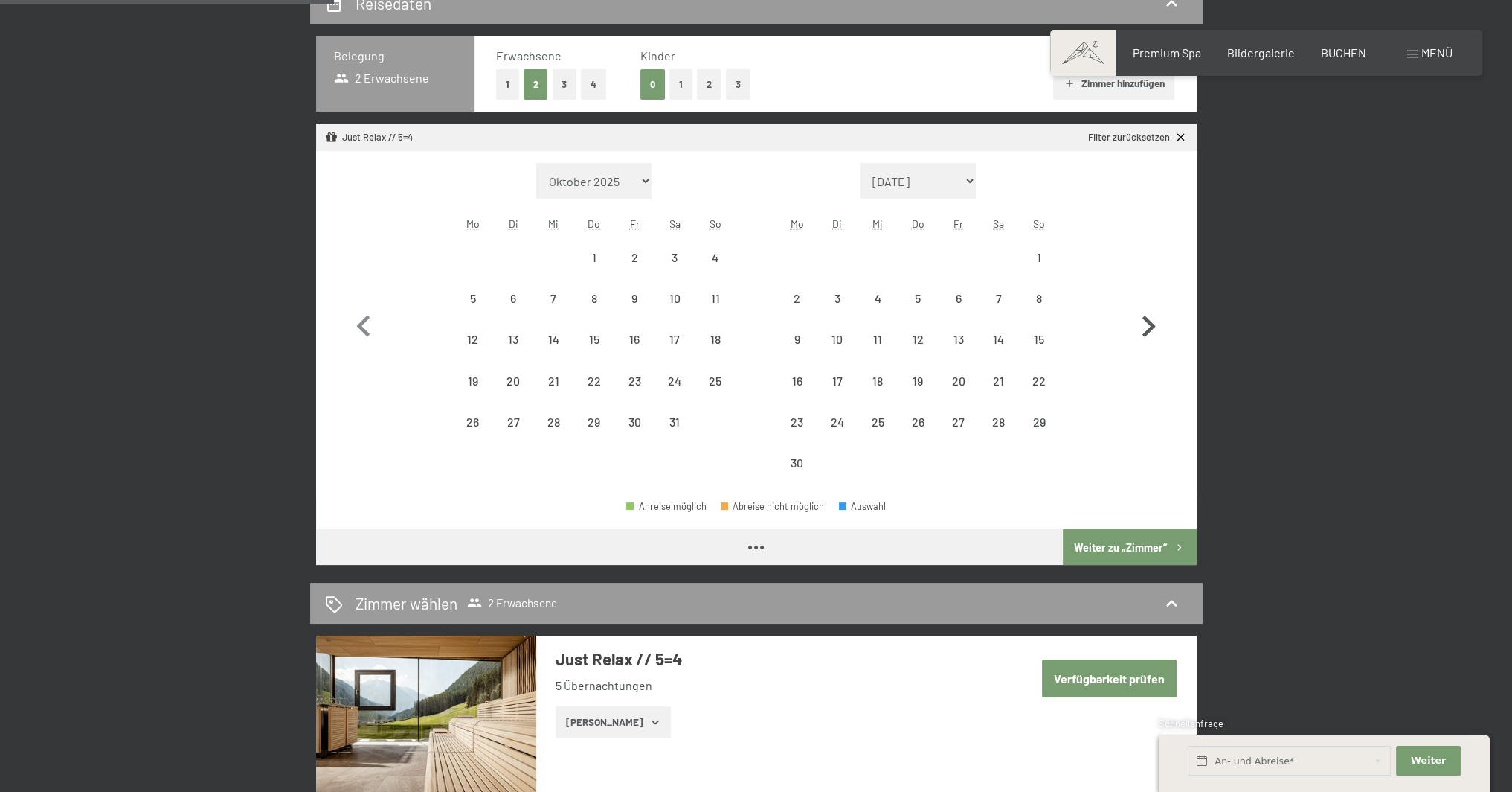
select select "2026-10-01"
select select "2026-11-01"
click at [1145, 312] on icon "button" at bounding box center [1148, 326] width 43 height 43
select select "2026-11-01"
select select "2026-12-01"
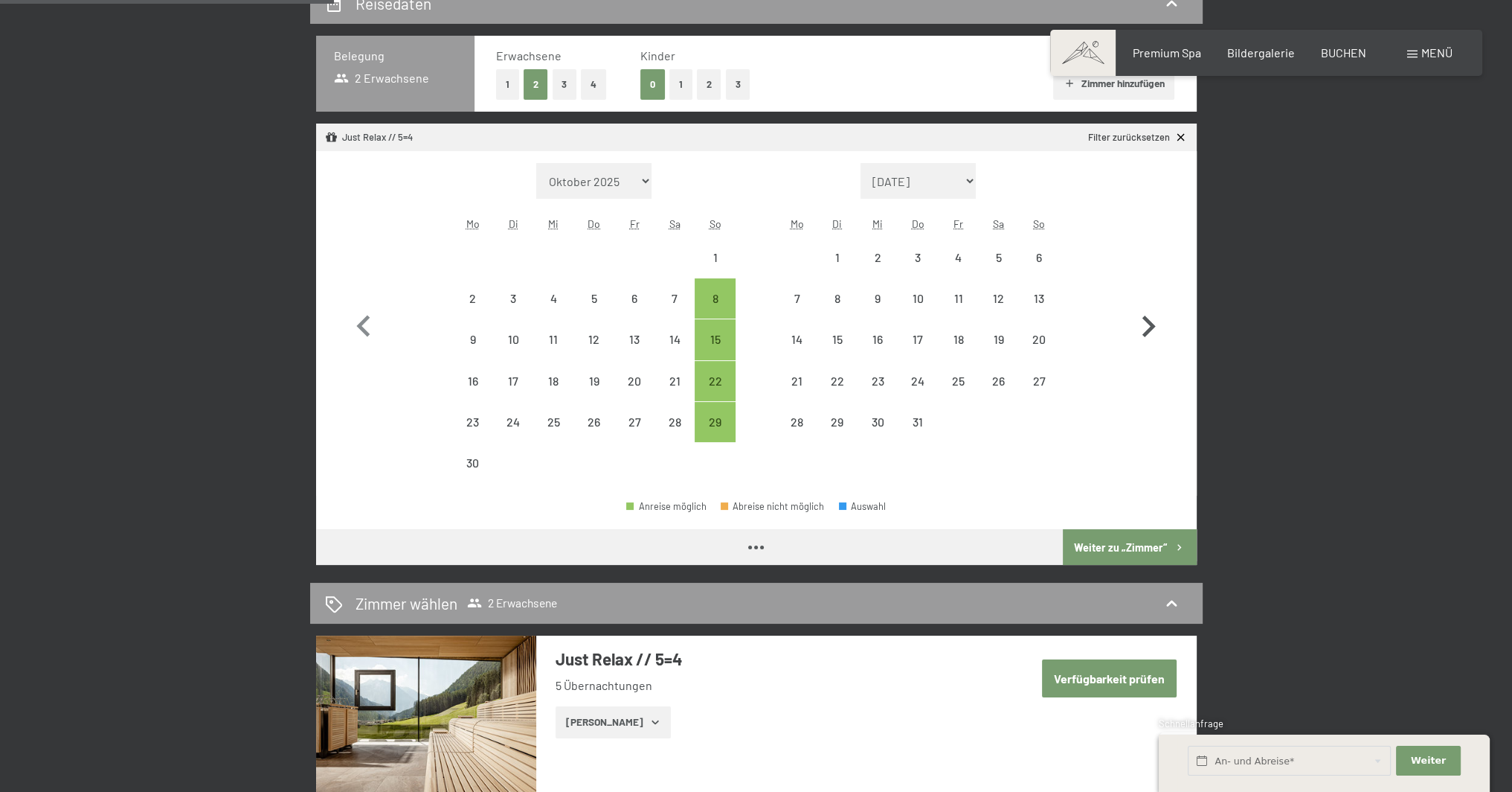
select select "2026-11-01"
select select "2026-12-01"
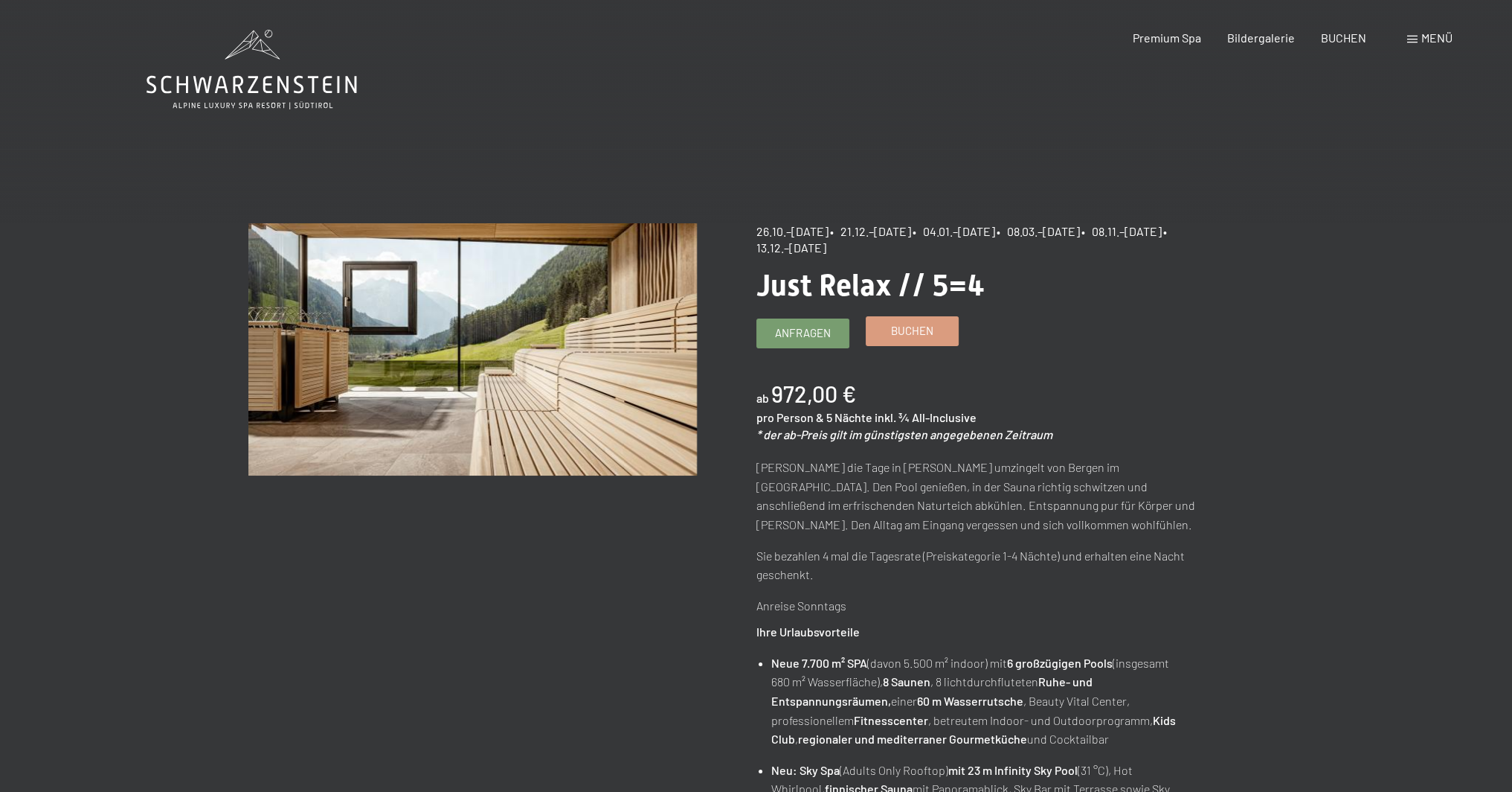
click at [933, 330] on link "Buchen" at bounding box center [912, 331] width 92 height 28
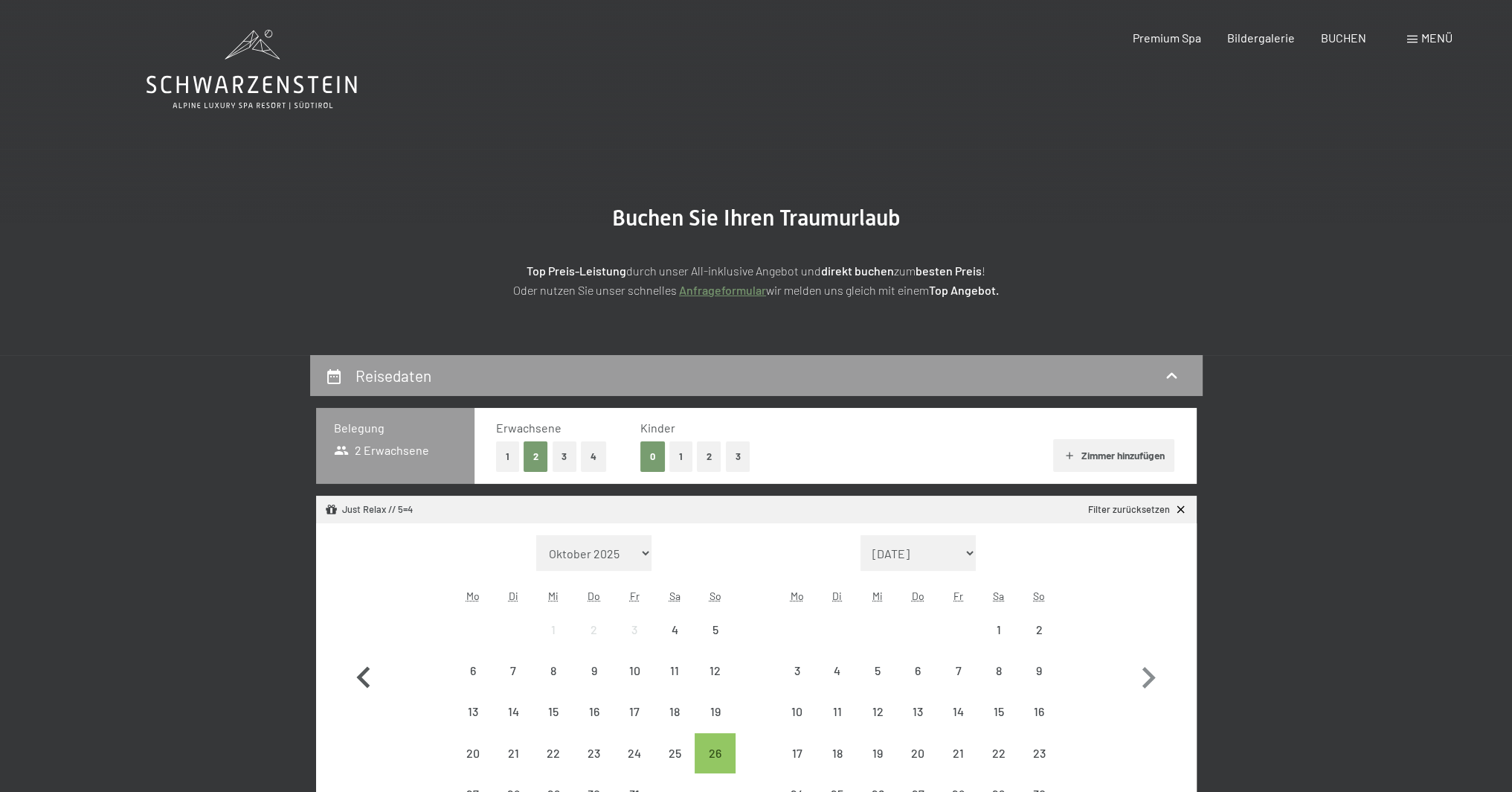
click at [354, 675] on icon "button" at bounding box center [363, 678] width 43 height 43
click at [364, 673] on icon "button" at bounding box center [363, 678] width 14 height 21
click at [368, 670] on icon "button" at bounding box center [363, 678] width 43 height 43
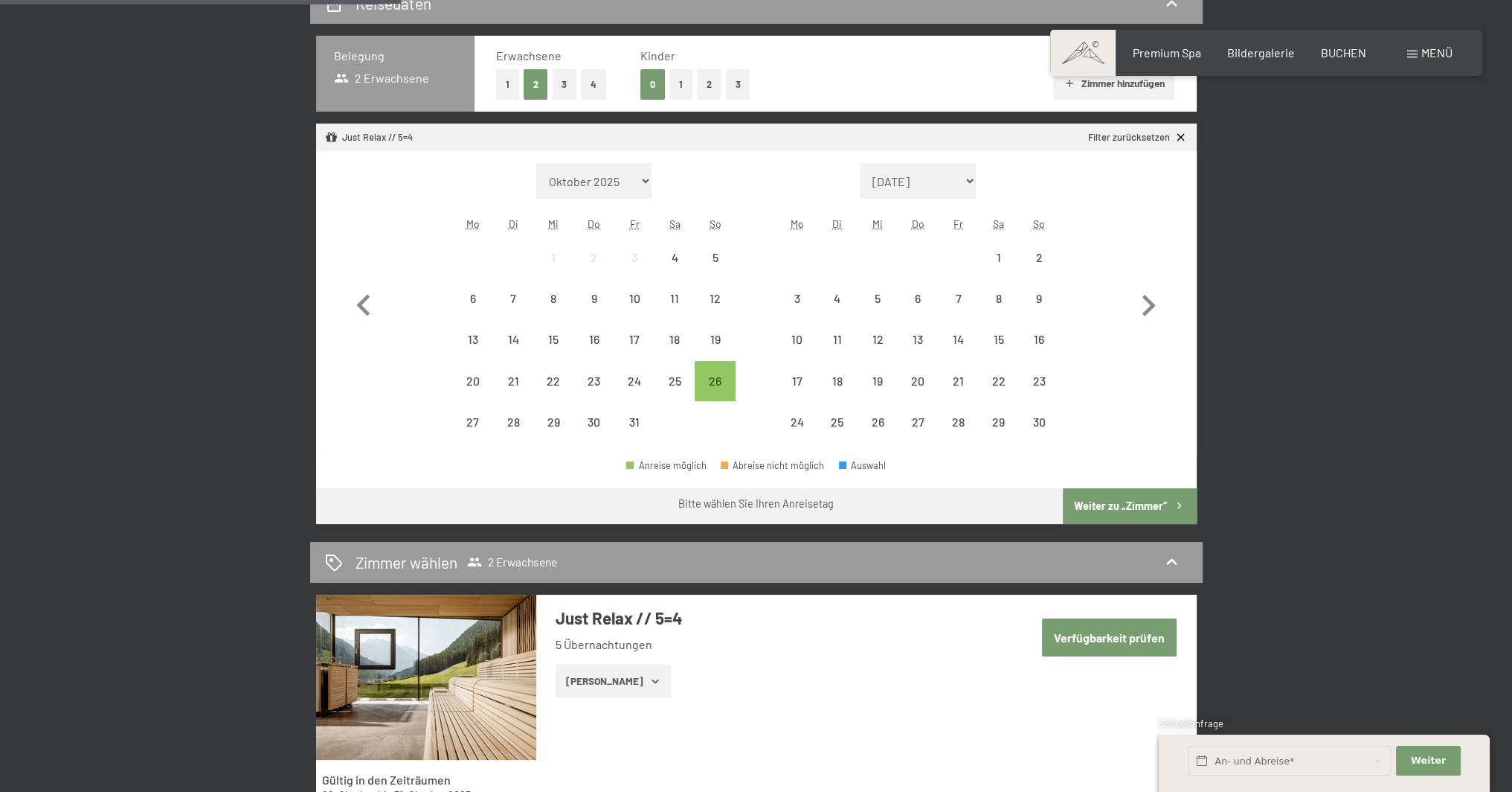
scroll to position [446, 0]
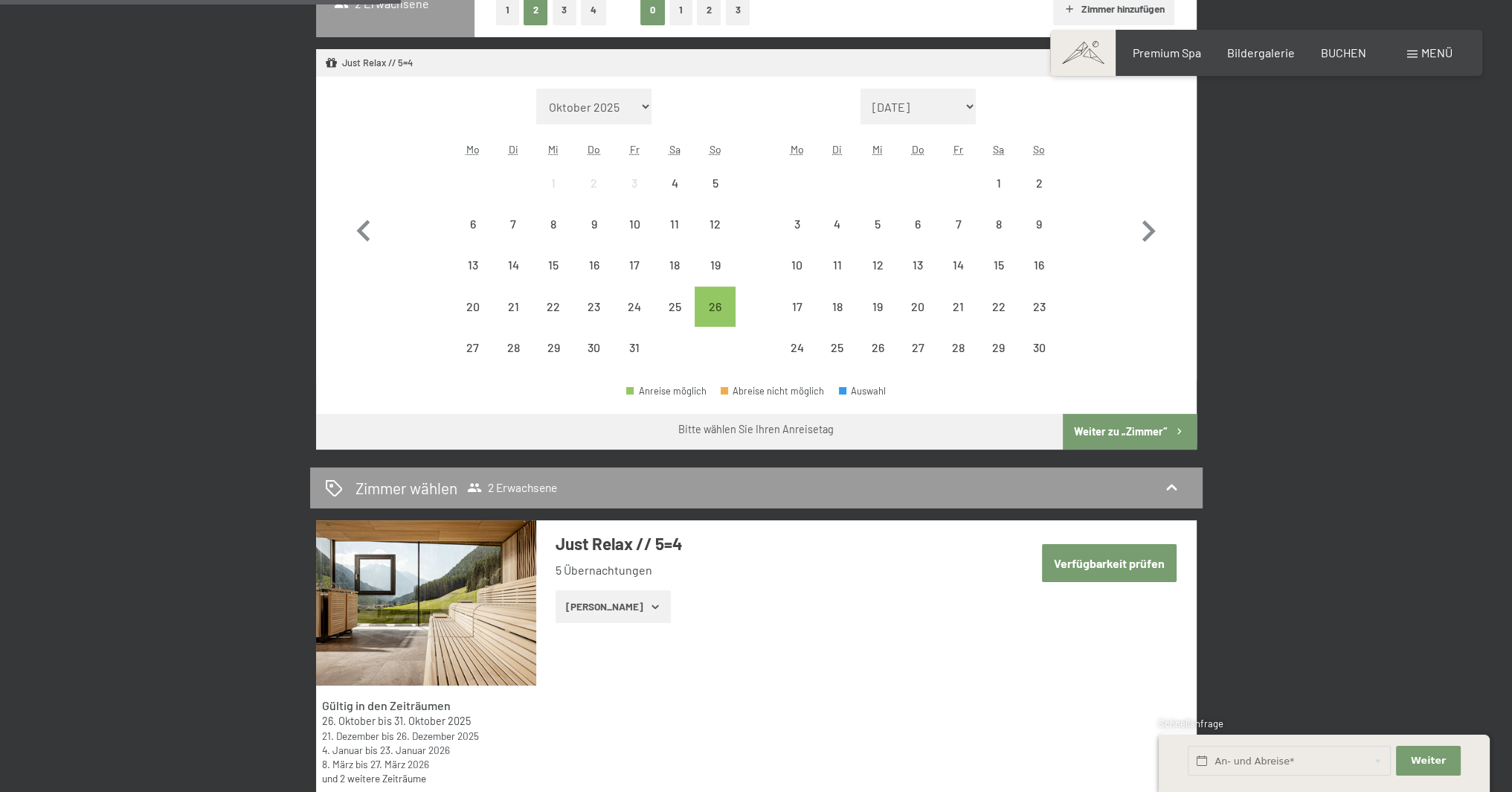
click at [1094, 563] on button "Verfügbarkeit prüfen" at bounding box center [1109, 563] width 135 height 38
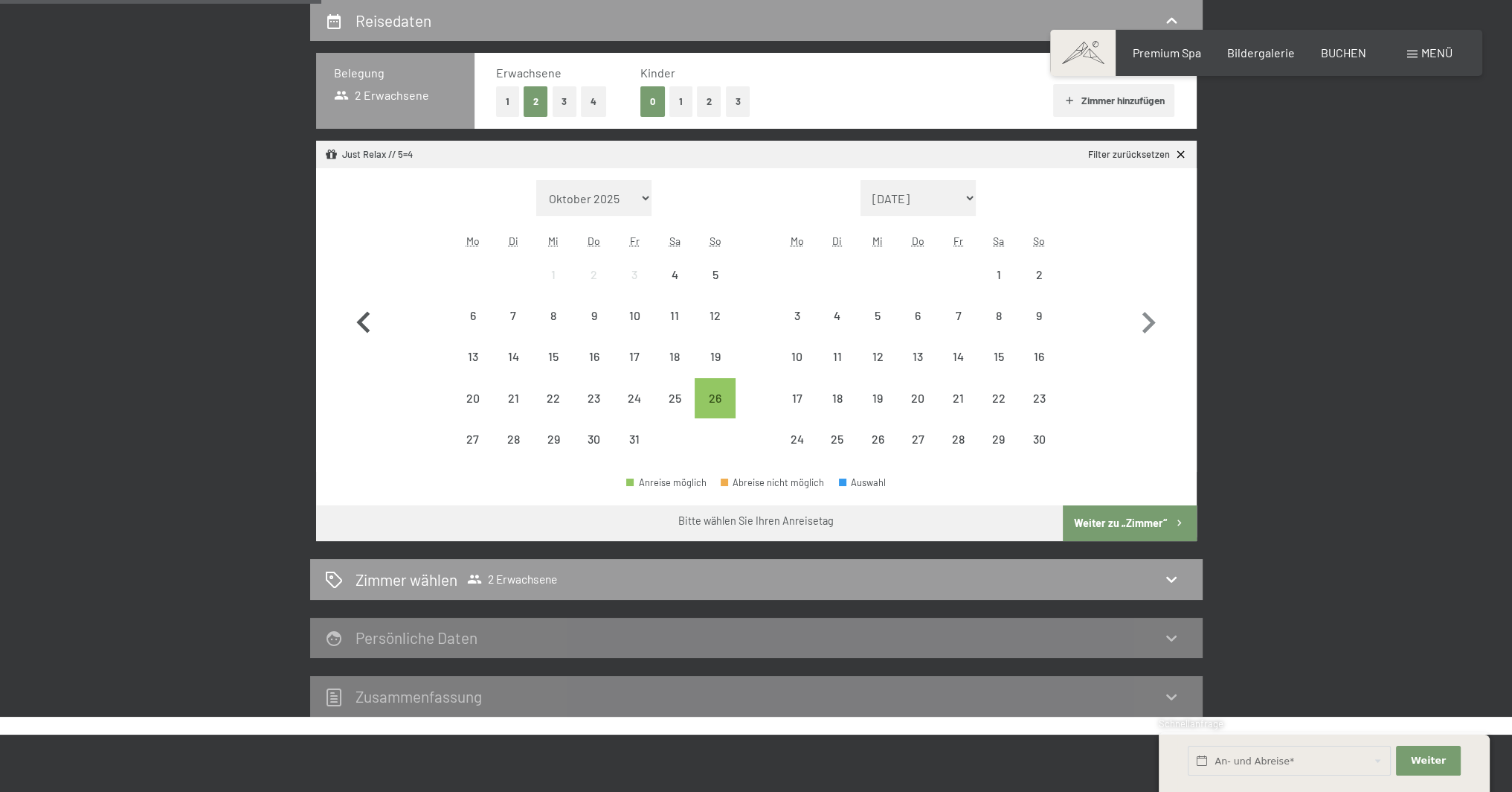
click at [353, 317] on icon "button" at bounding box center [363, 323] width 43 height 43
click at [351, 317] on icon "button" at bounding box center [363, 323] width 43 height 43
click at [1353, 50] on span "BUCHEN" at bounding box center [1343, 50] width 45 height 14
click at [368, 313] on icon "button" at bounding box center [363, 322] width 14 height 21
click at [363, 317] on icon "button" at bounding box center [363, 322] width 14 height 21
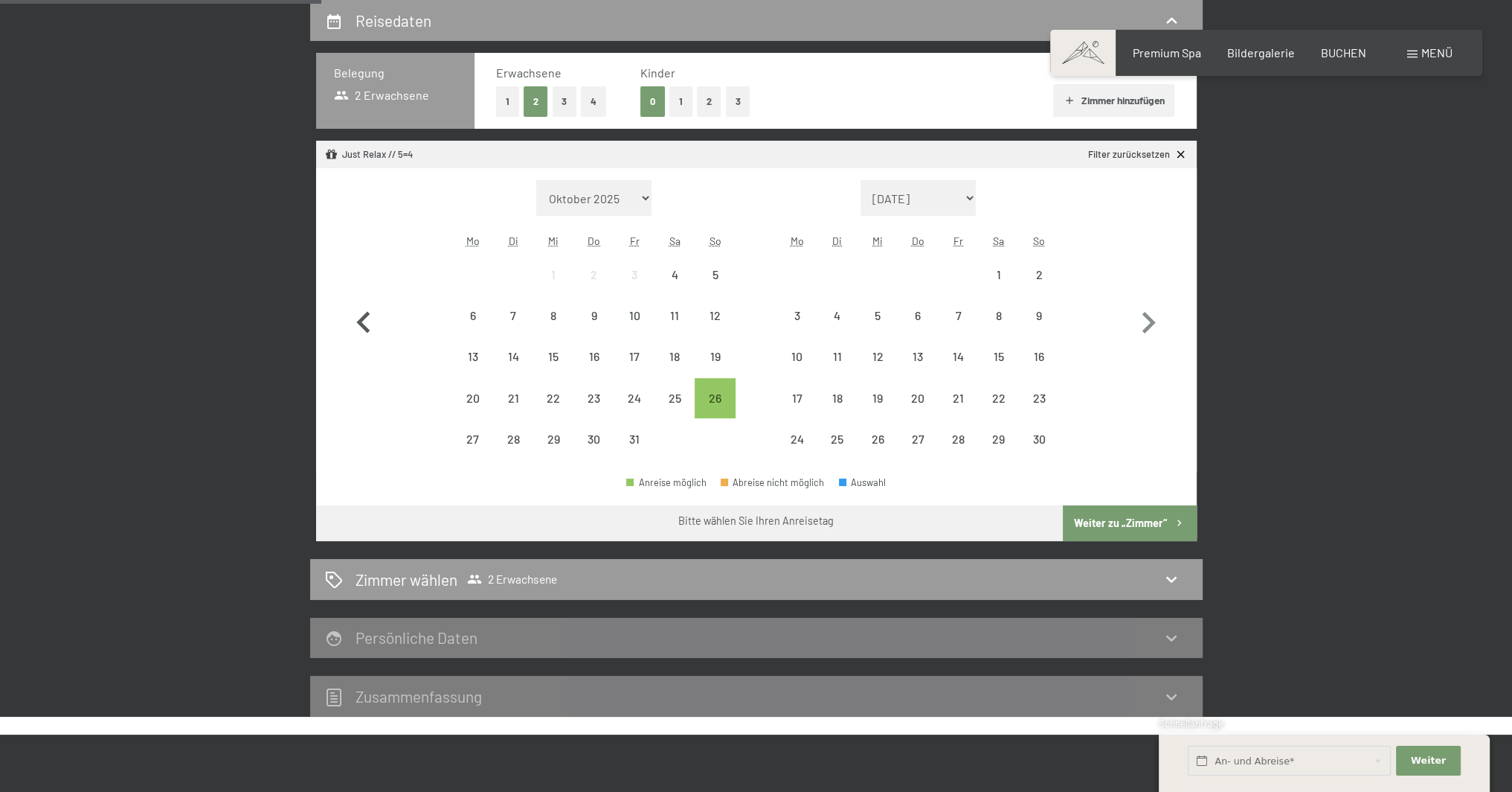
click at [363, 317] on icon "button" at bounding box center [363, 322] width 14 height 21
click at [1178, 152] on icon at bounding box center [1181, 155] width 8 height 8
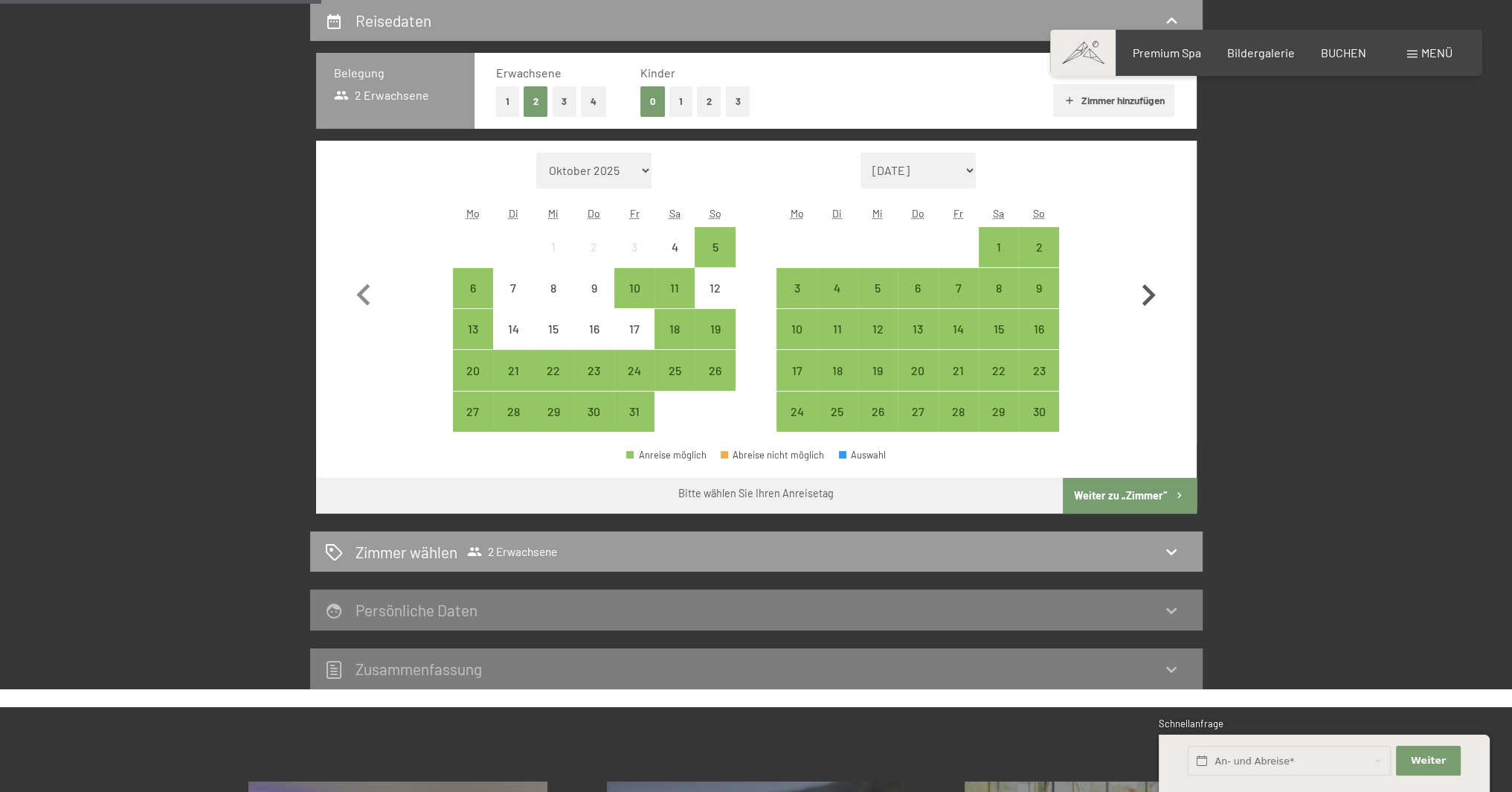
click at [1147, 295] on icon "button" at bounding box center [1148, 295] width 43 height 43
select select "[DATE]"
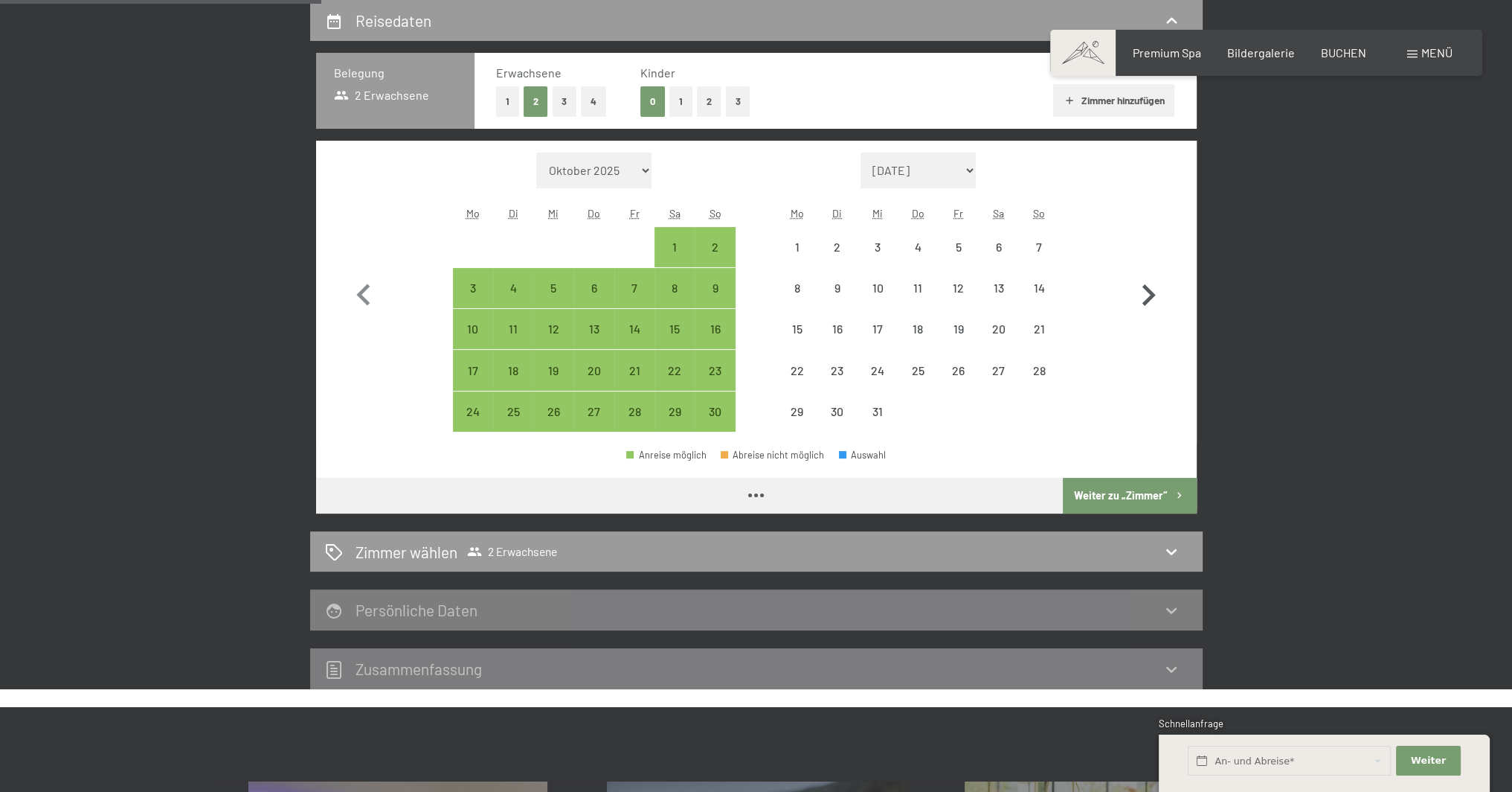
click at [1147, 295] on icon "button" at bounding box center [1148, 295] width 43 height 43
select select "[DATE]"
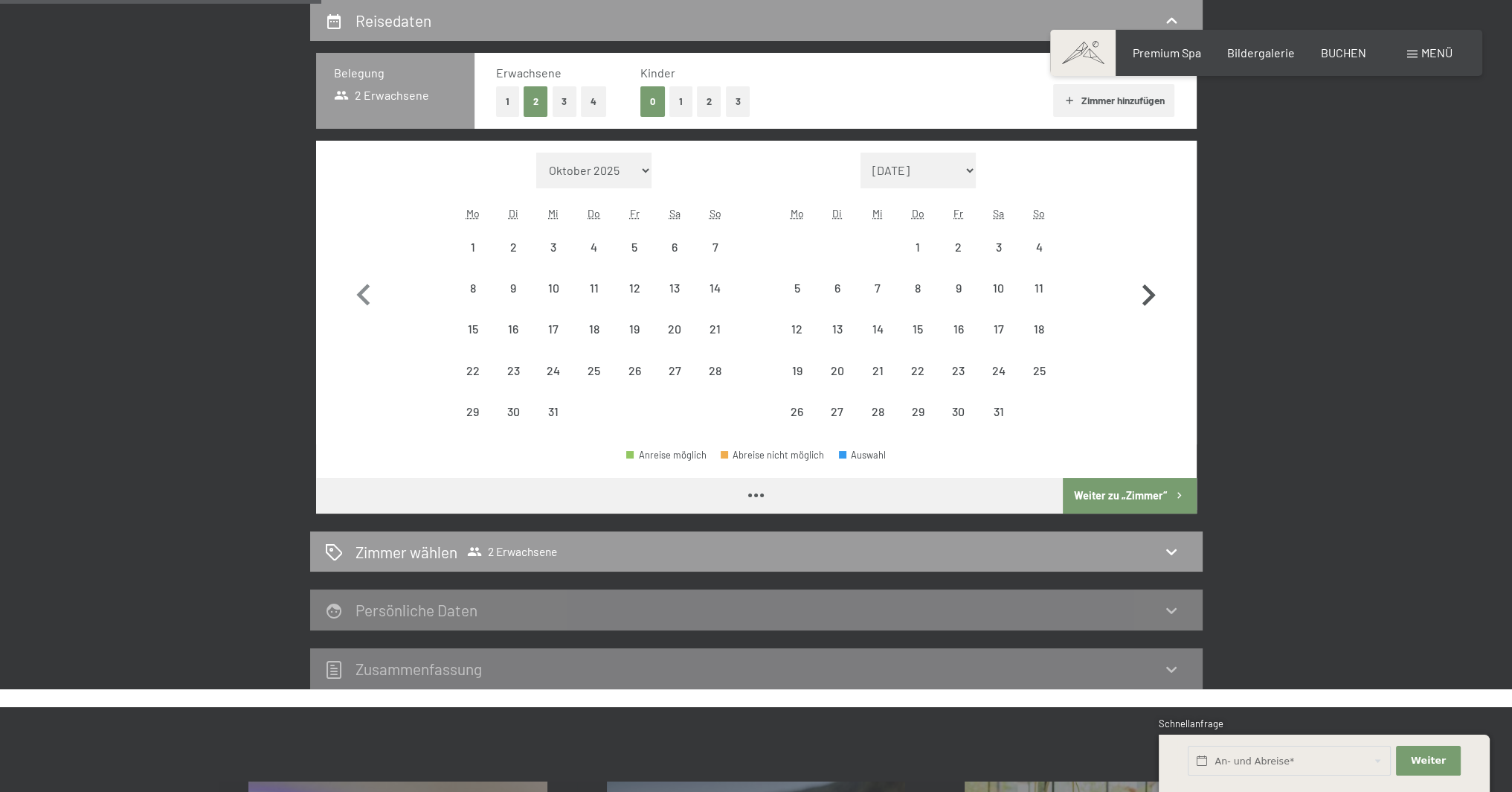
click at [1147, 295] on icon "button" at bounding box center [1148, 295] width 43 height 43
select select "[DATE]"
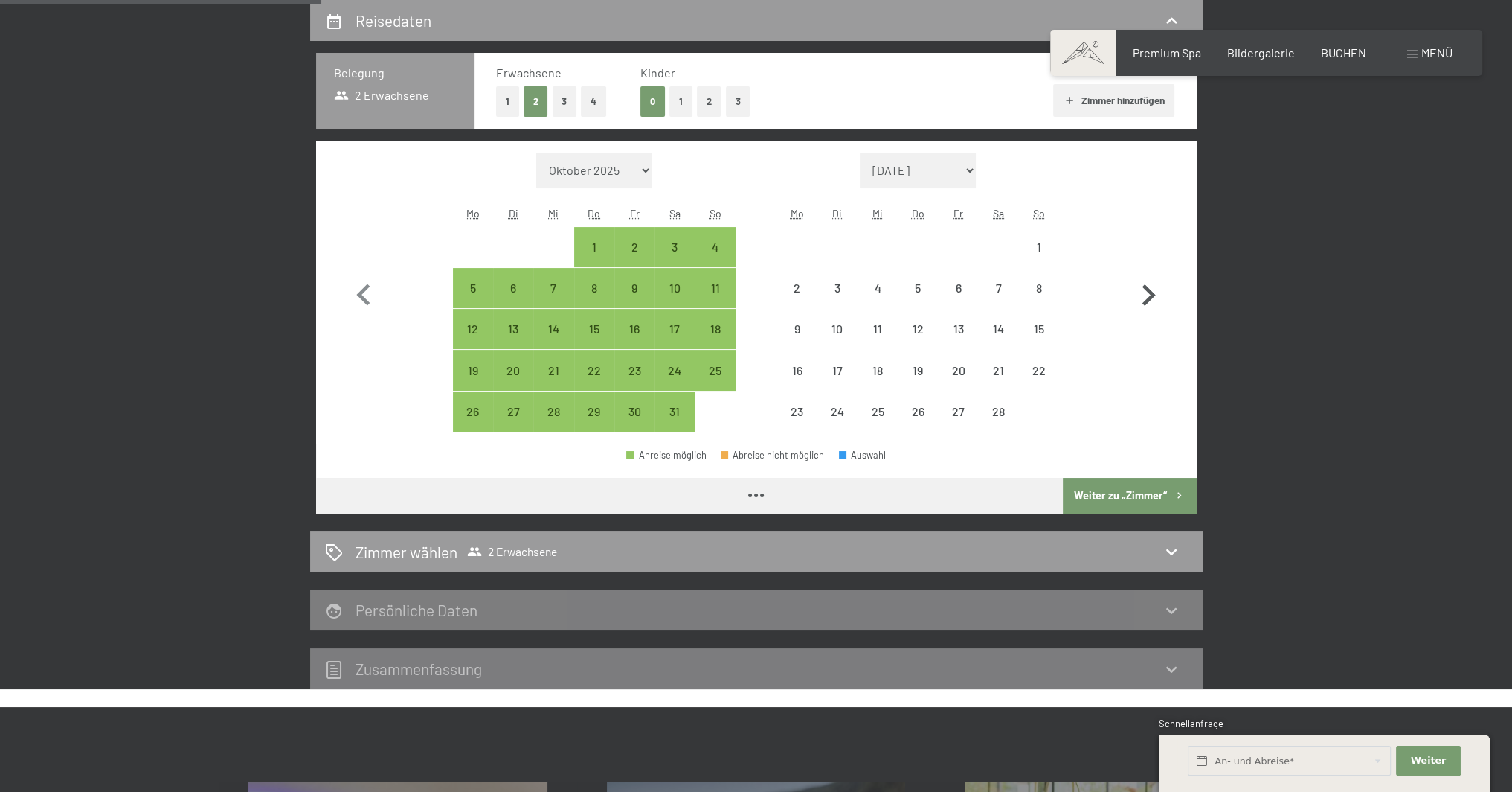
click at [1147, 295] on icon "button" at bounding box center [1148, 295] width 43 height 43
select select "[DATE]"
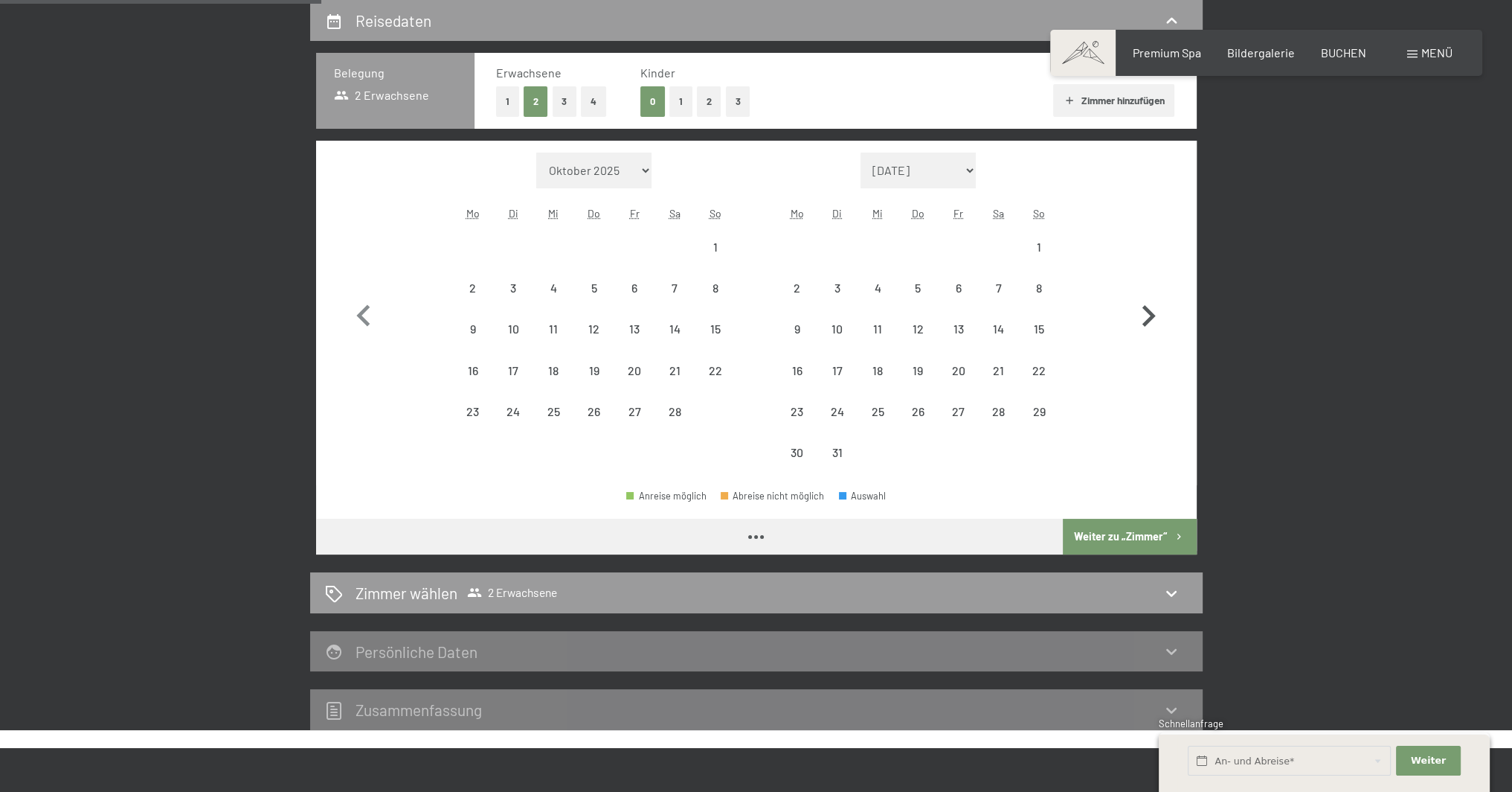
select select "[DATE]"
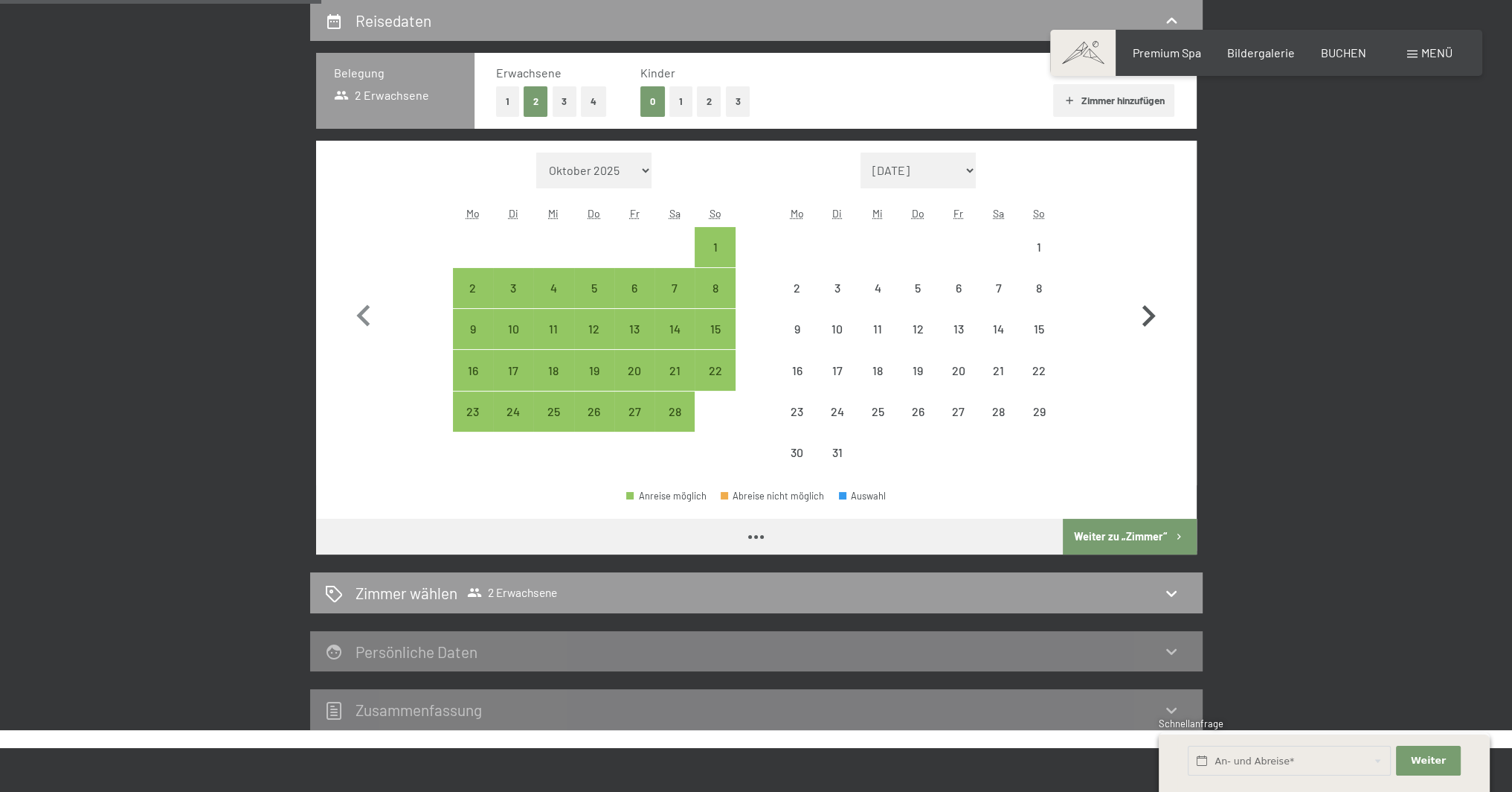
click at [1147, 295] on icon "button" at bounding box center [1148, 316] width 43 height 43
select select "[DATE]"
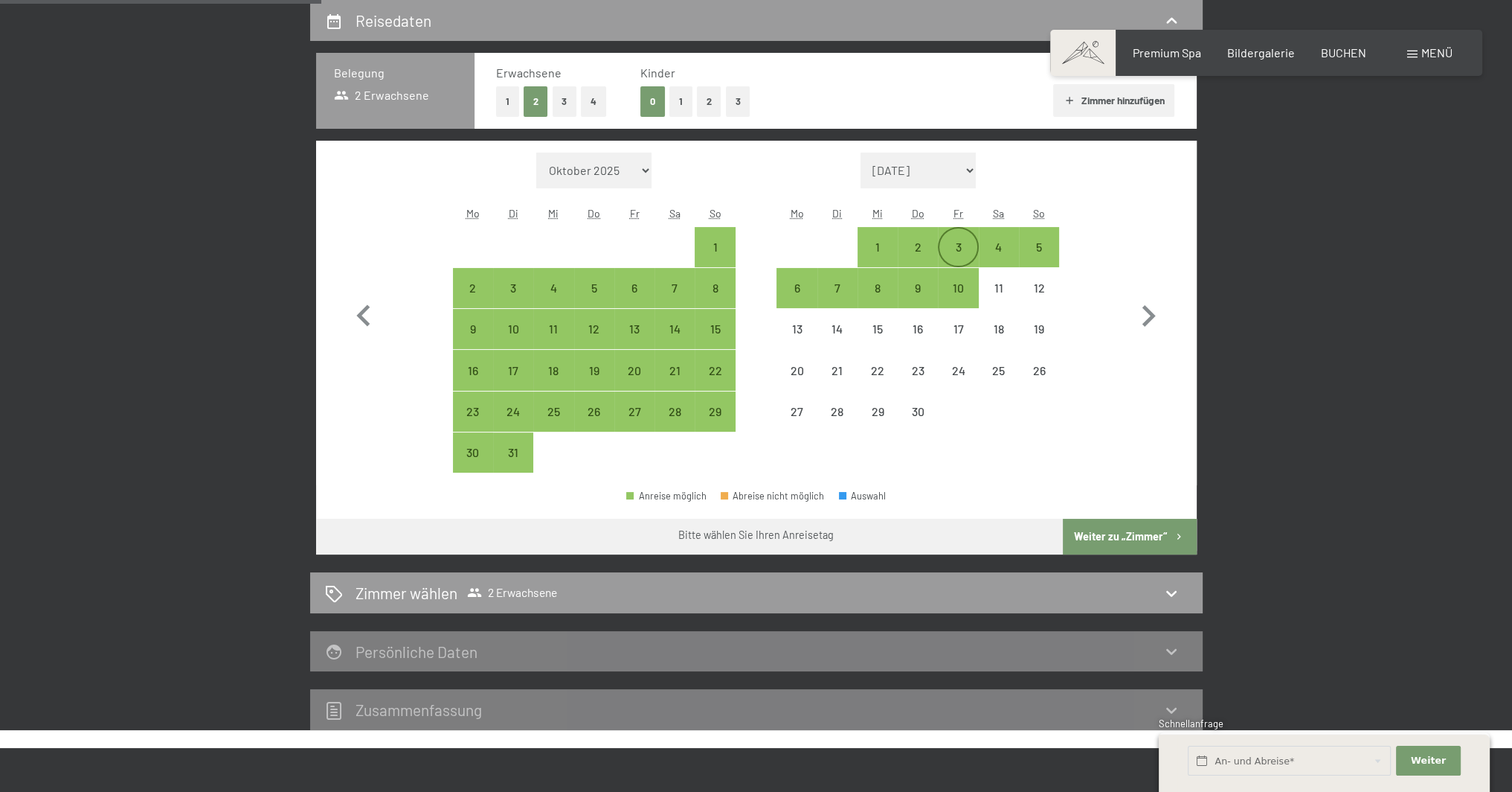
click at [967, 242] on div "3" at bounding box center [958, 260] width 37 height 37
select select "[DATE]"
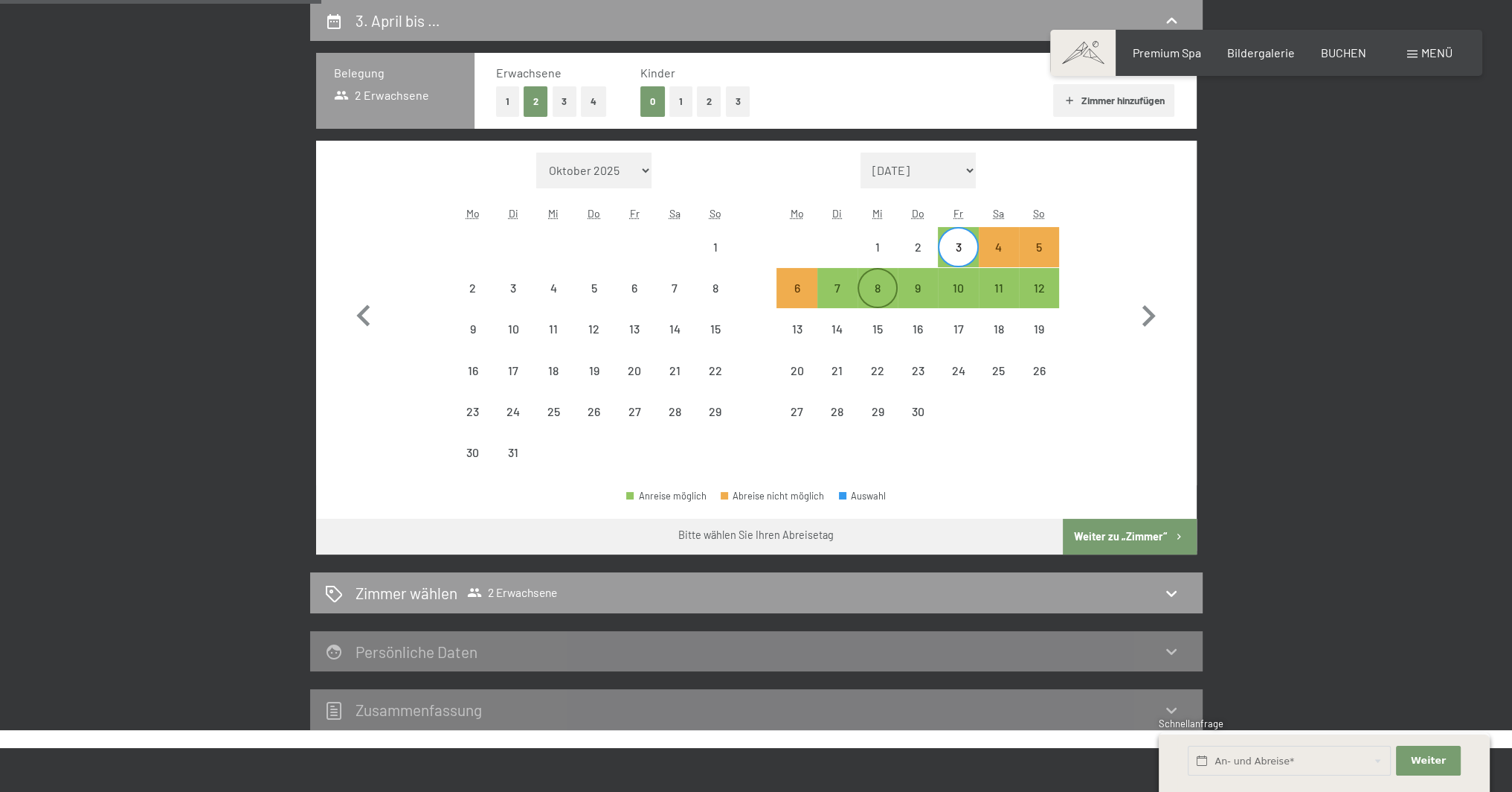
click at [871, 286] on div "8" at bounding box center [878, 301] width 37 height 37
select select "[DATE]"
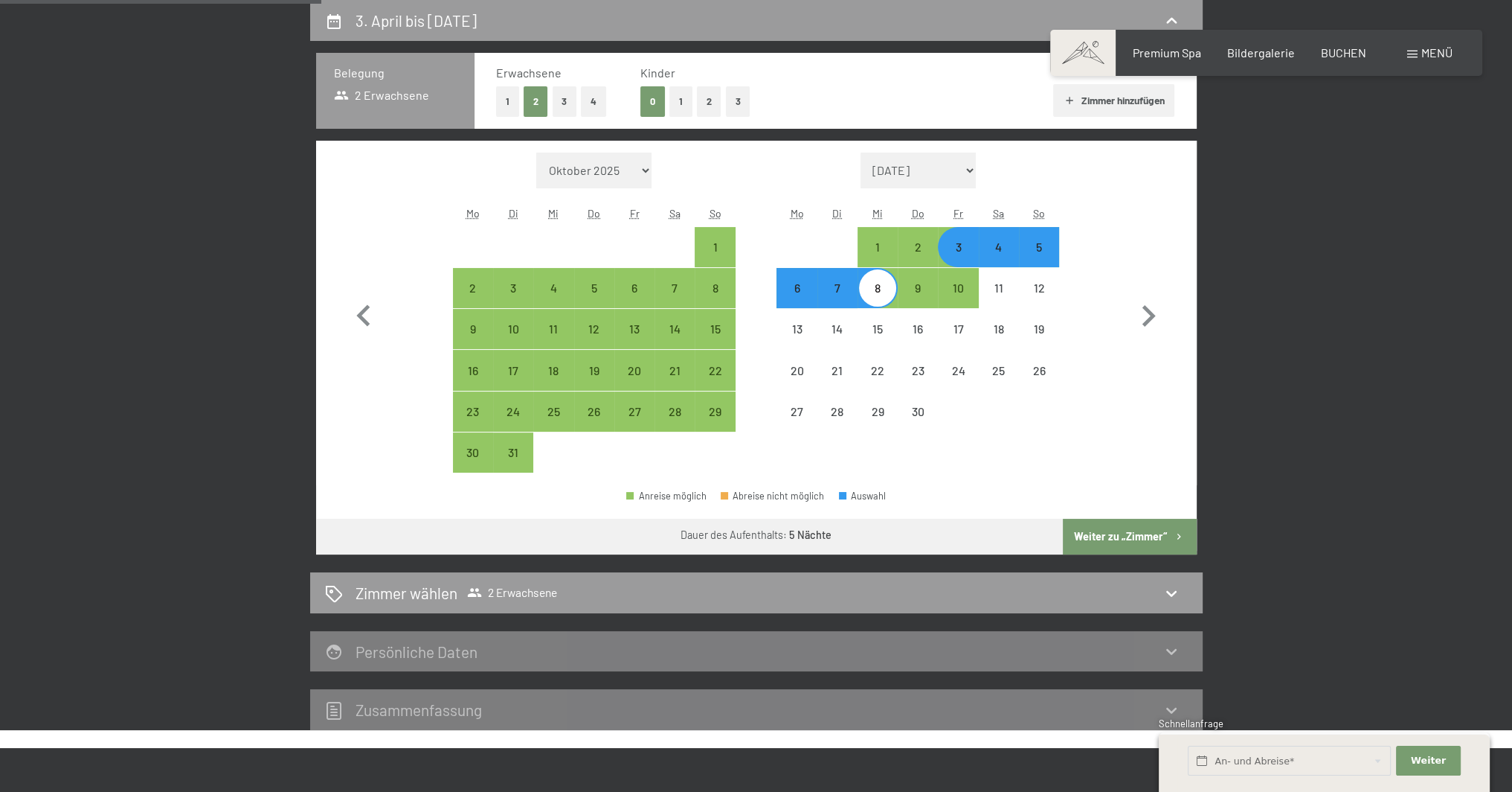
click at [1138, 536] on button "Weiter zu „Zimmer“" at bounding box center [1129, 536] width 133 height 36
select select "[DATE]"
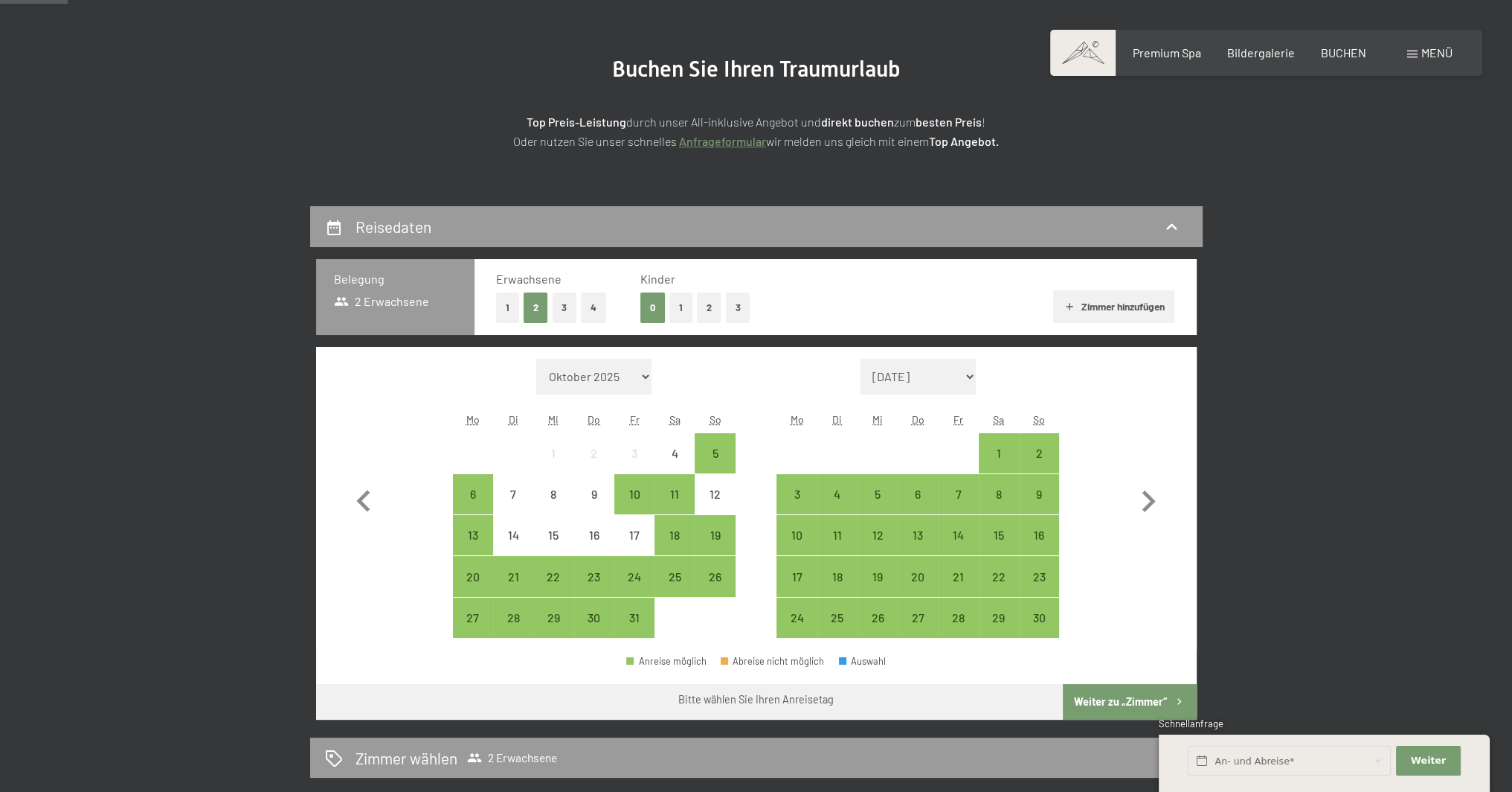
scroll to position [298, 0]
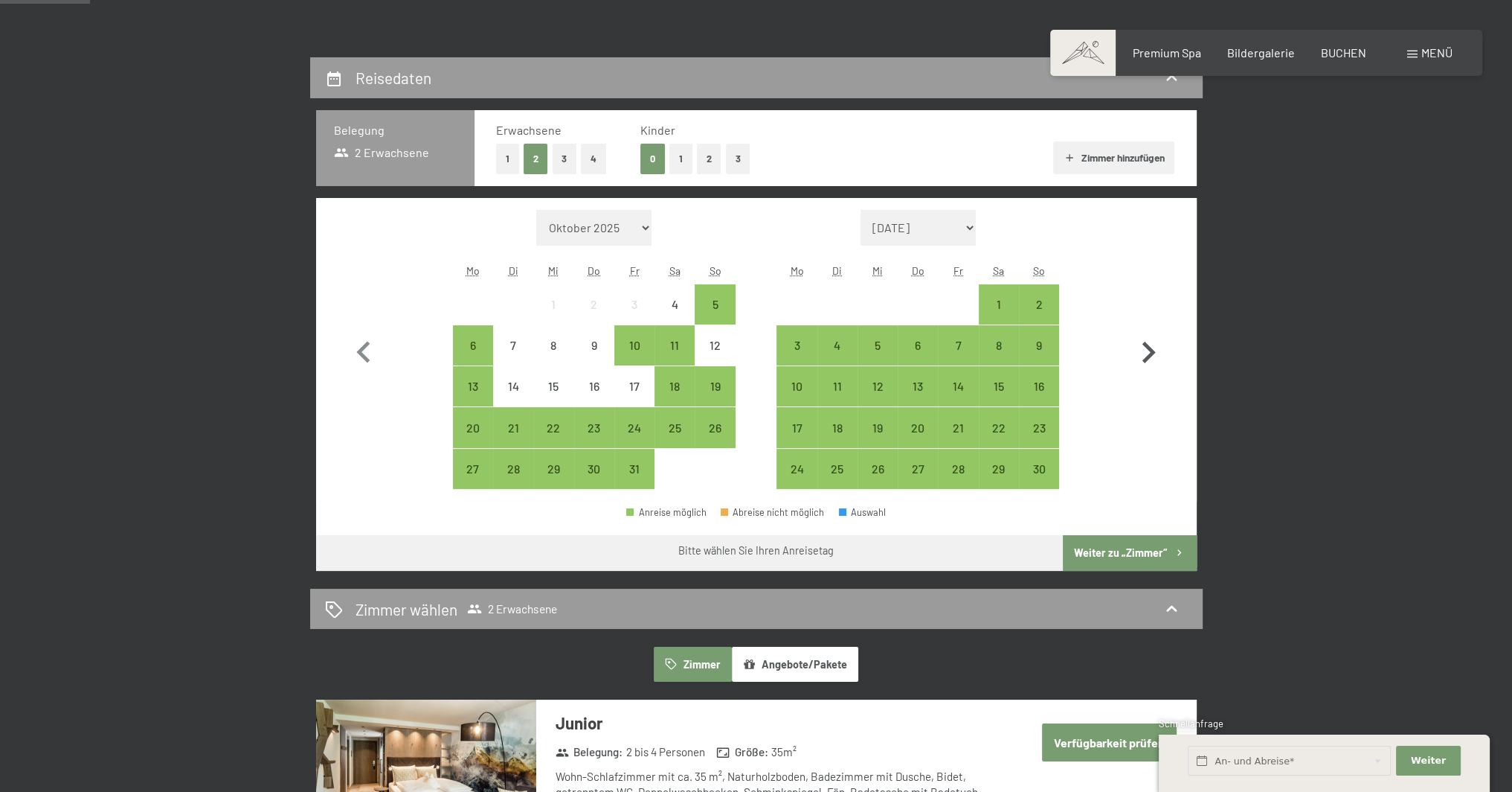
click at [1143, 349] on icon "button" at bounding box center [1148, 353] width 43 height 43
select select "[DATE]"
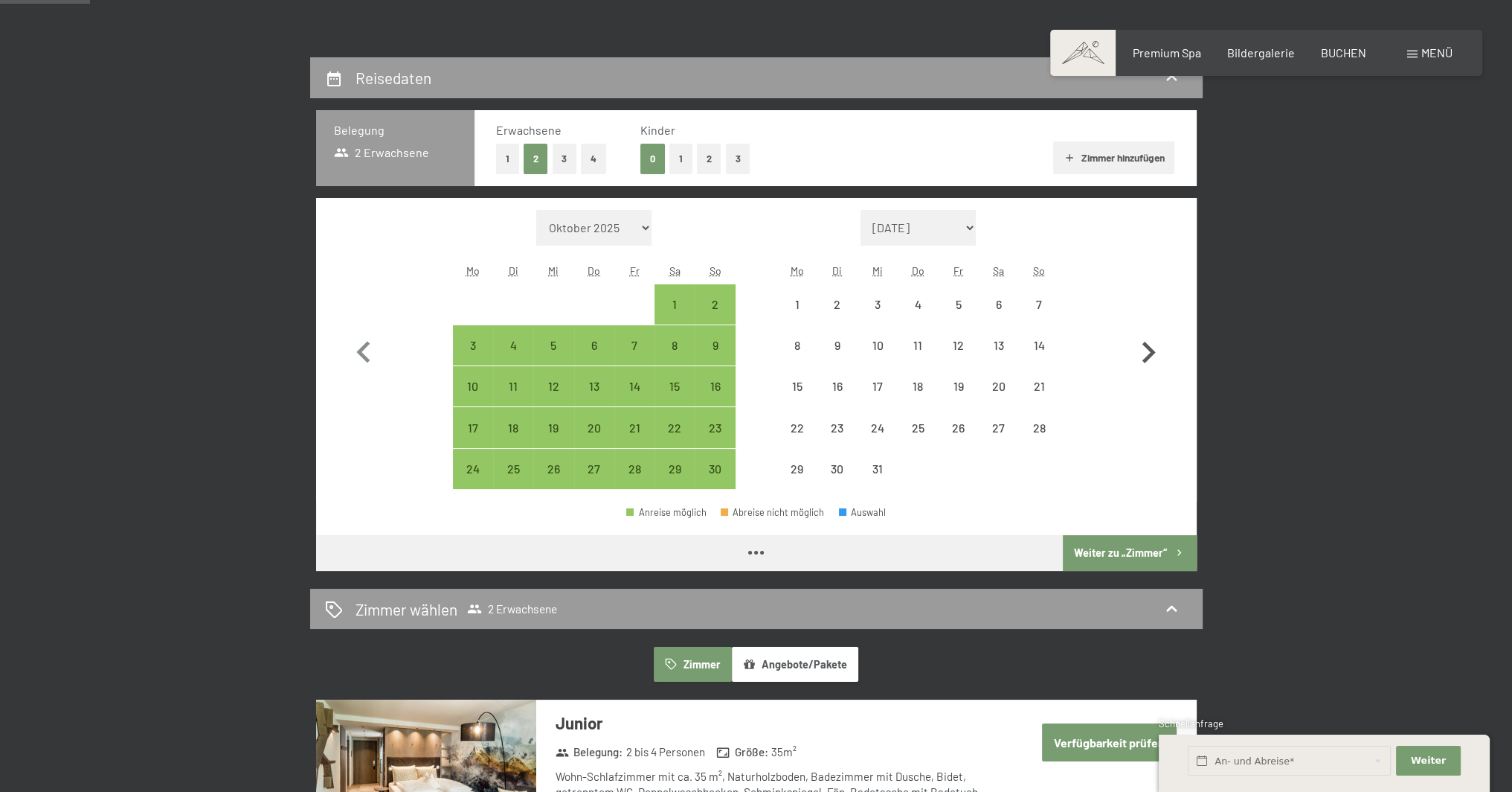
click at [1142, 350] on icon "button" at bounding box center [1148, 353] width 43 height 43
select select "[DATE]"
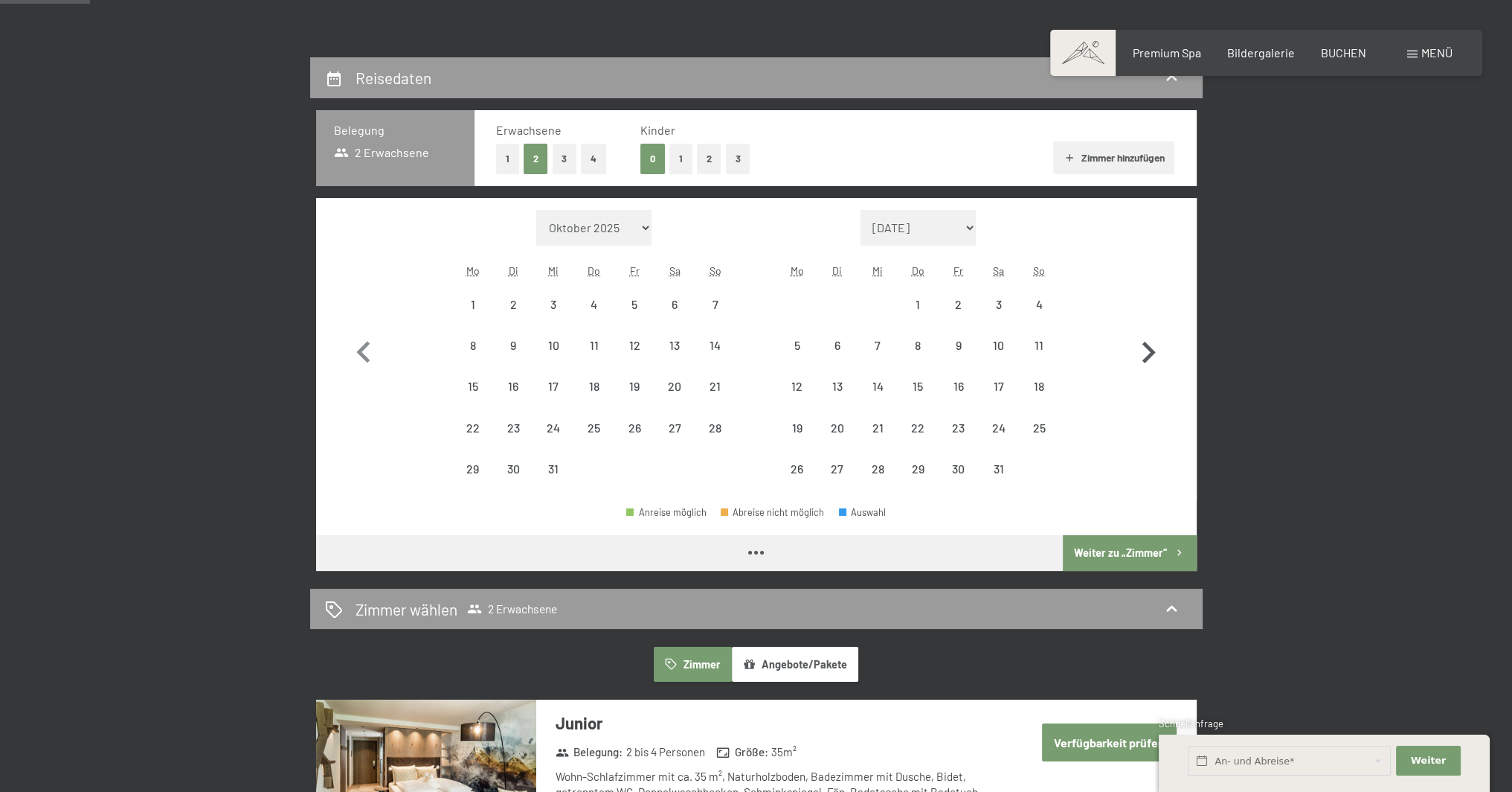
select select "[DATE]"
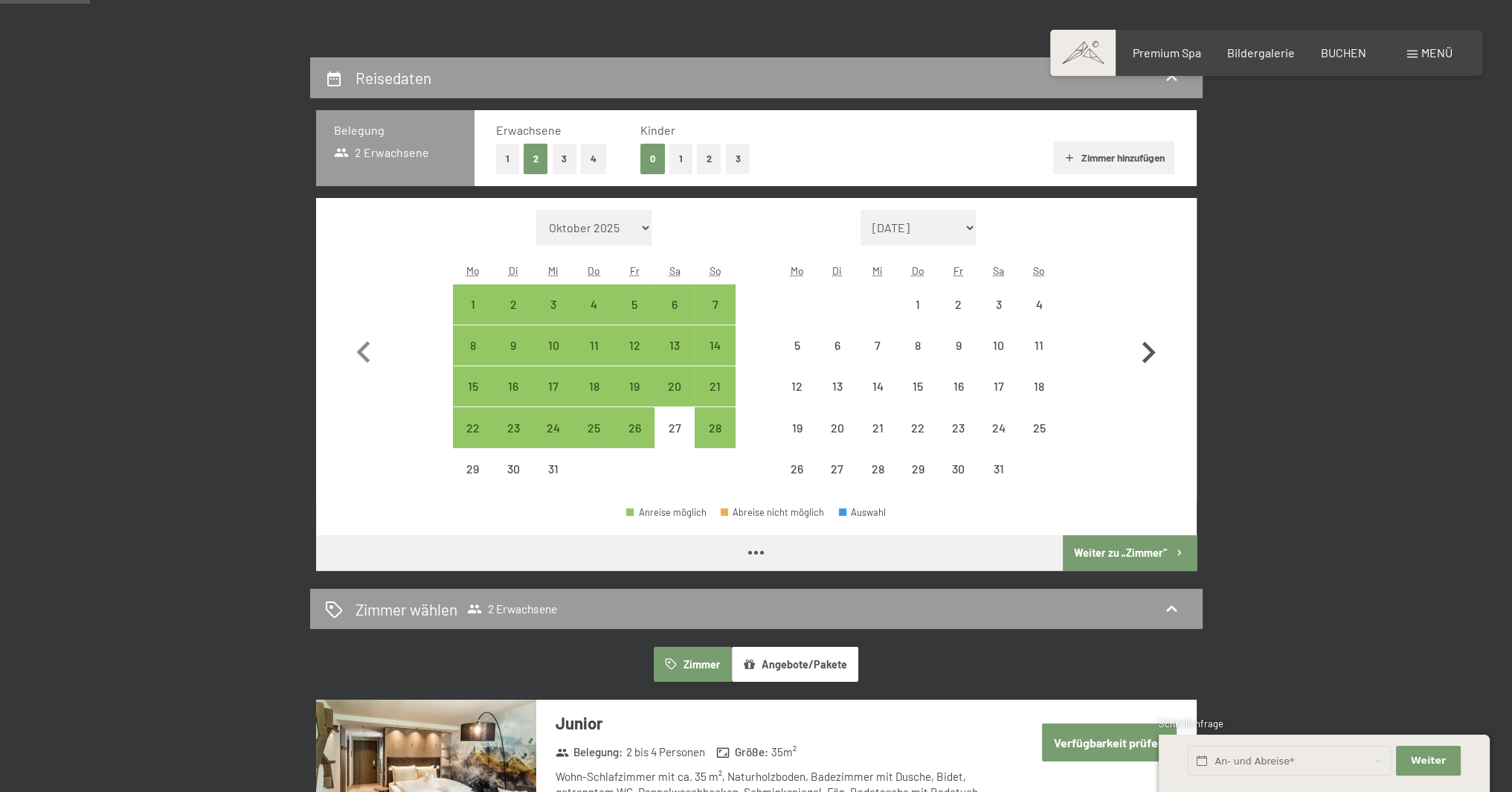
click at [1142, 350] on icon "button" at bounding box center [1148, 353] width 43 height 43
select select "[DATE]"
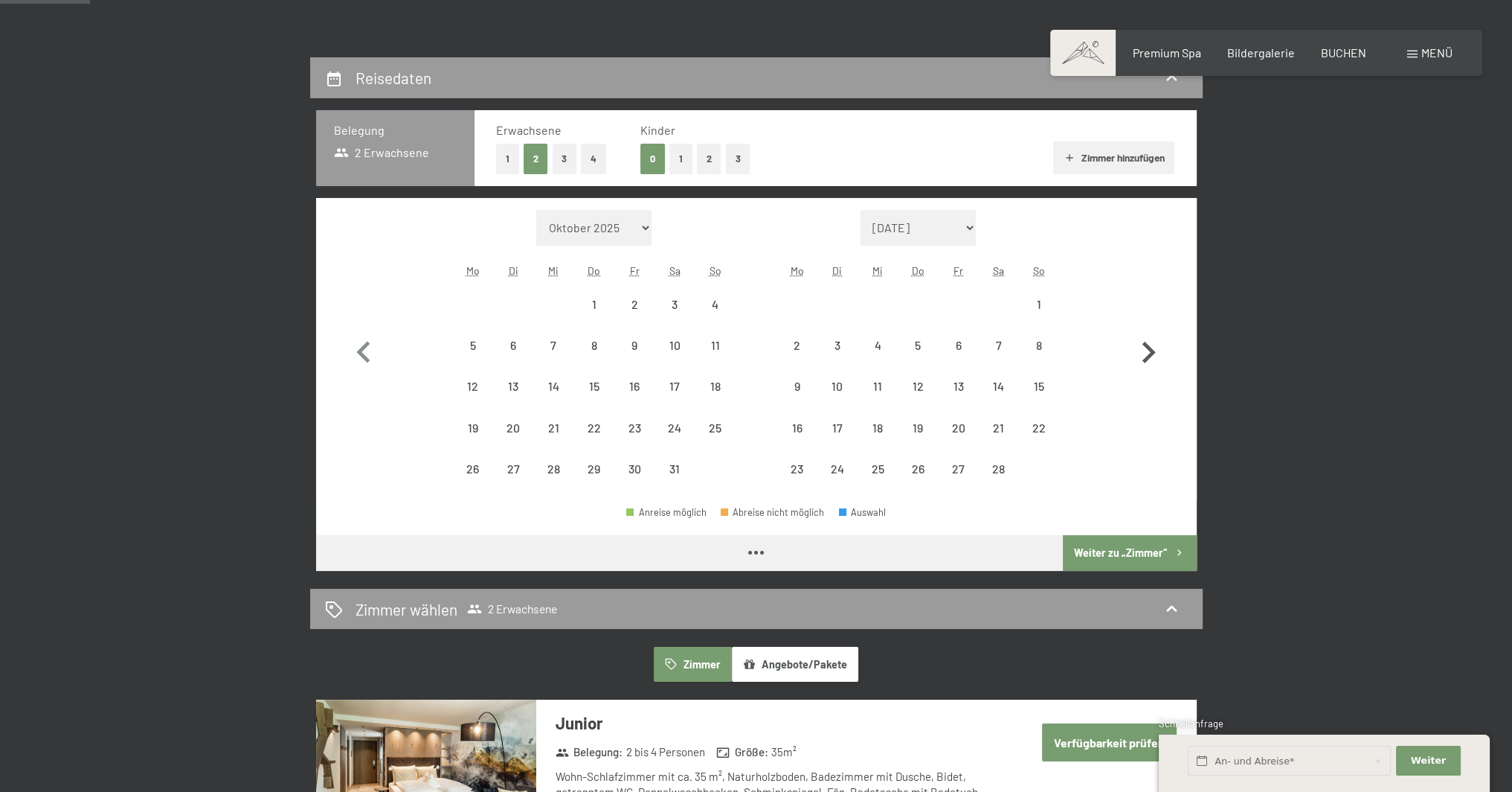
select select "[DATE]"
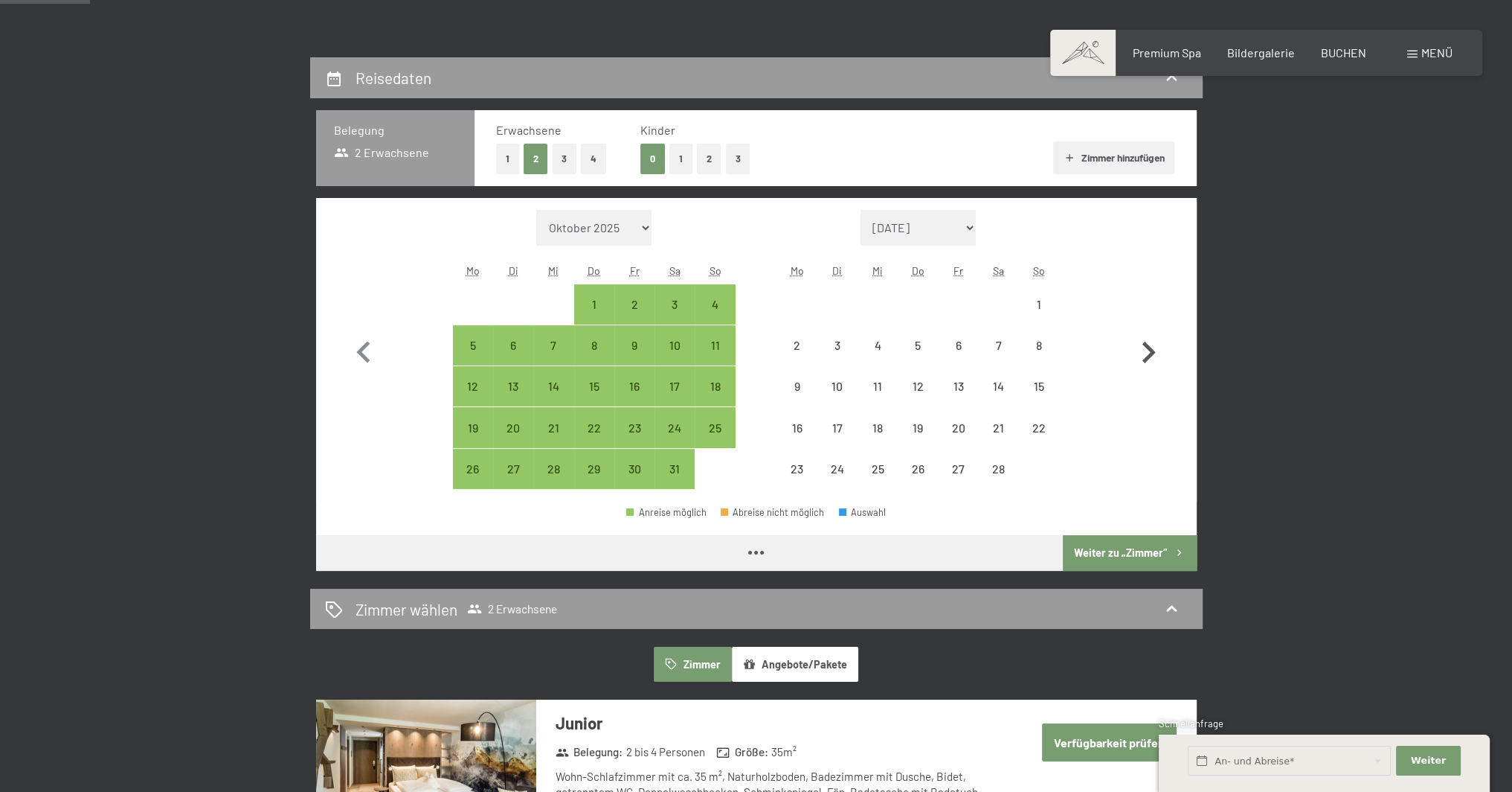
click at [1142, 350] on icon "button" at bounding box center [1148, 353] width 43 height 43
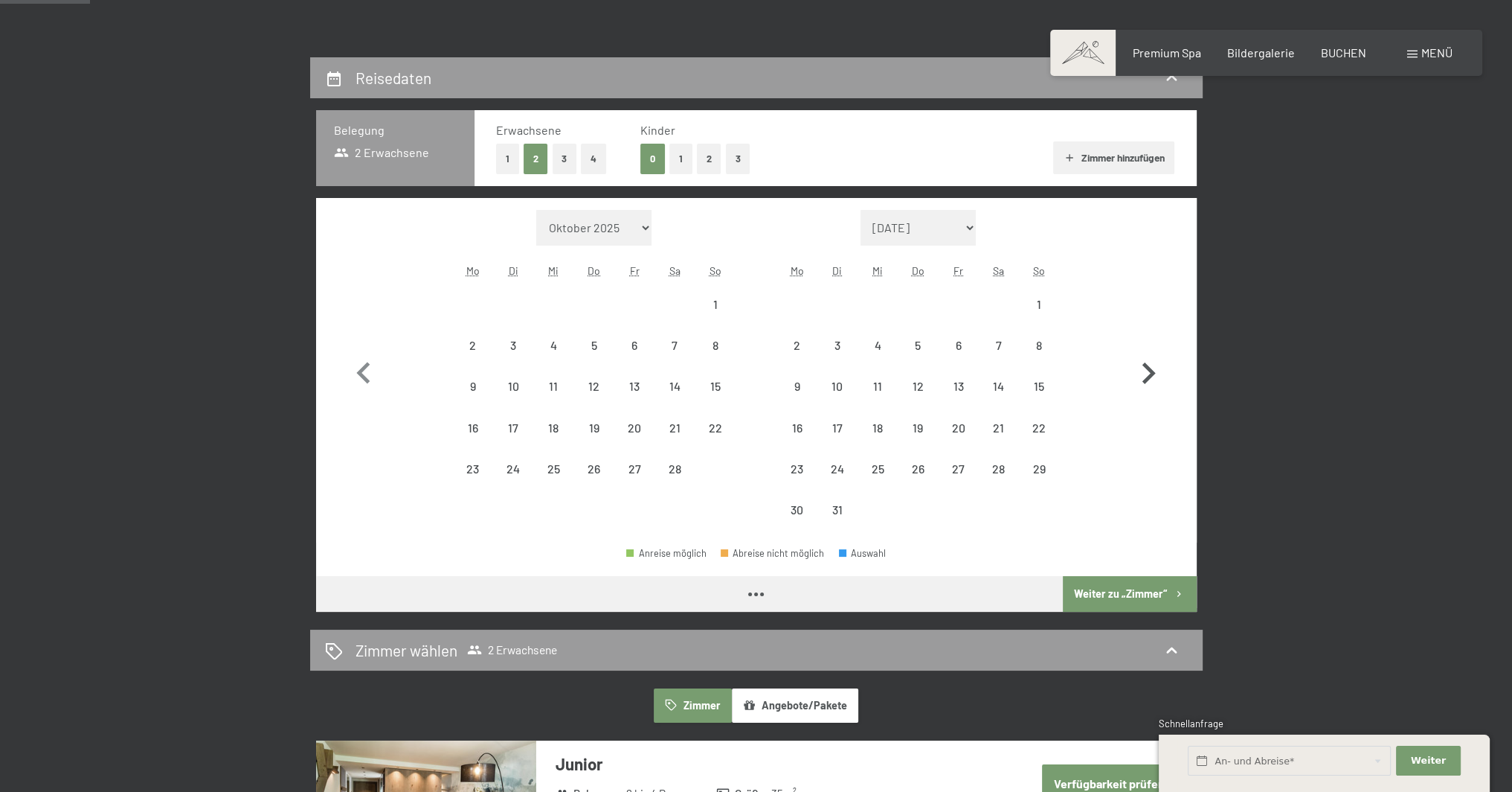
select select "[DATE]"
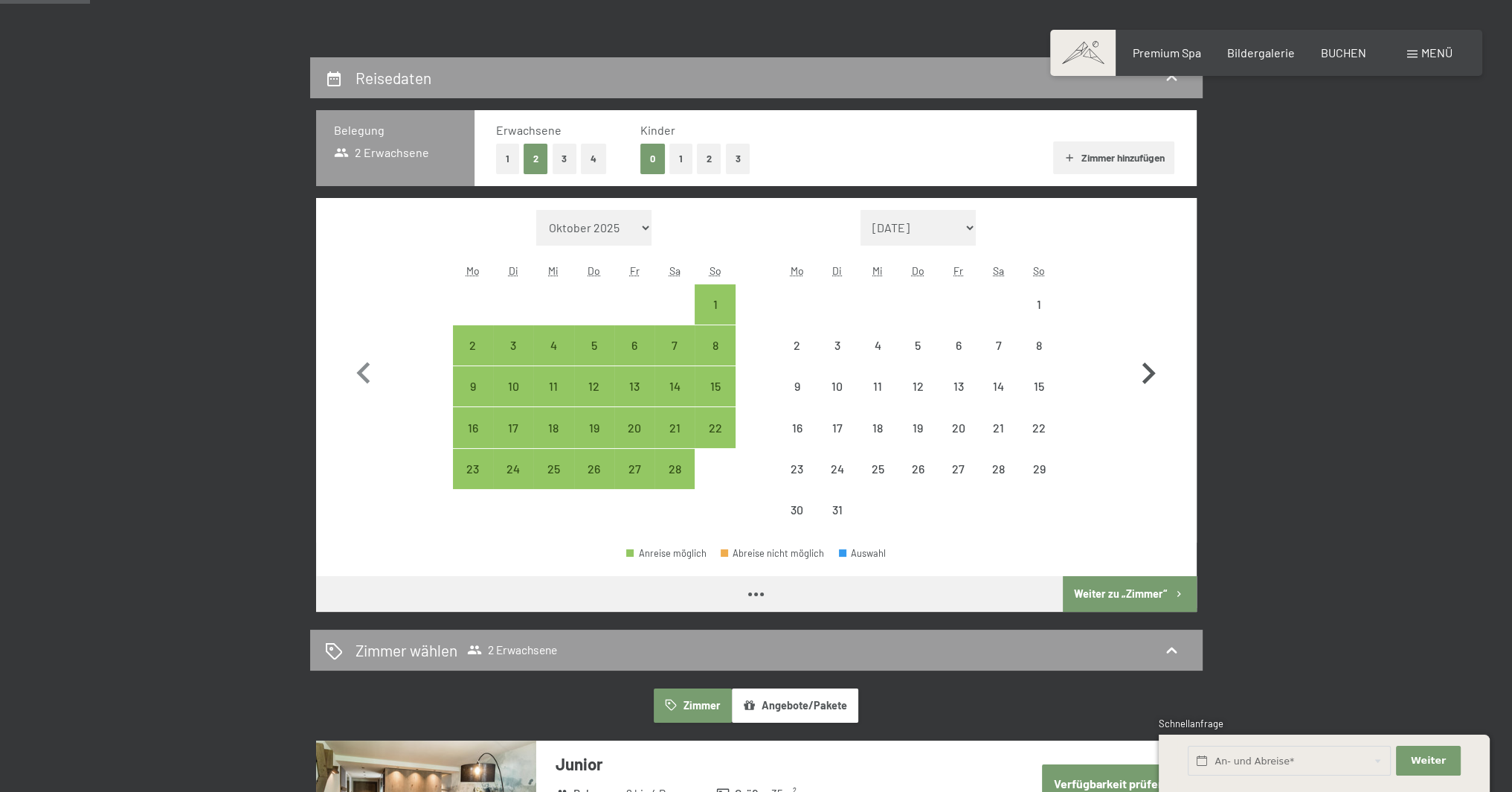
click at [1142, 350] on button "button" at bounding box center [1148, 370] width 43 height 320
select select "[DATE]"
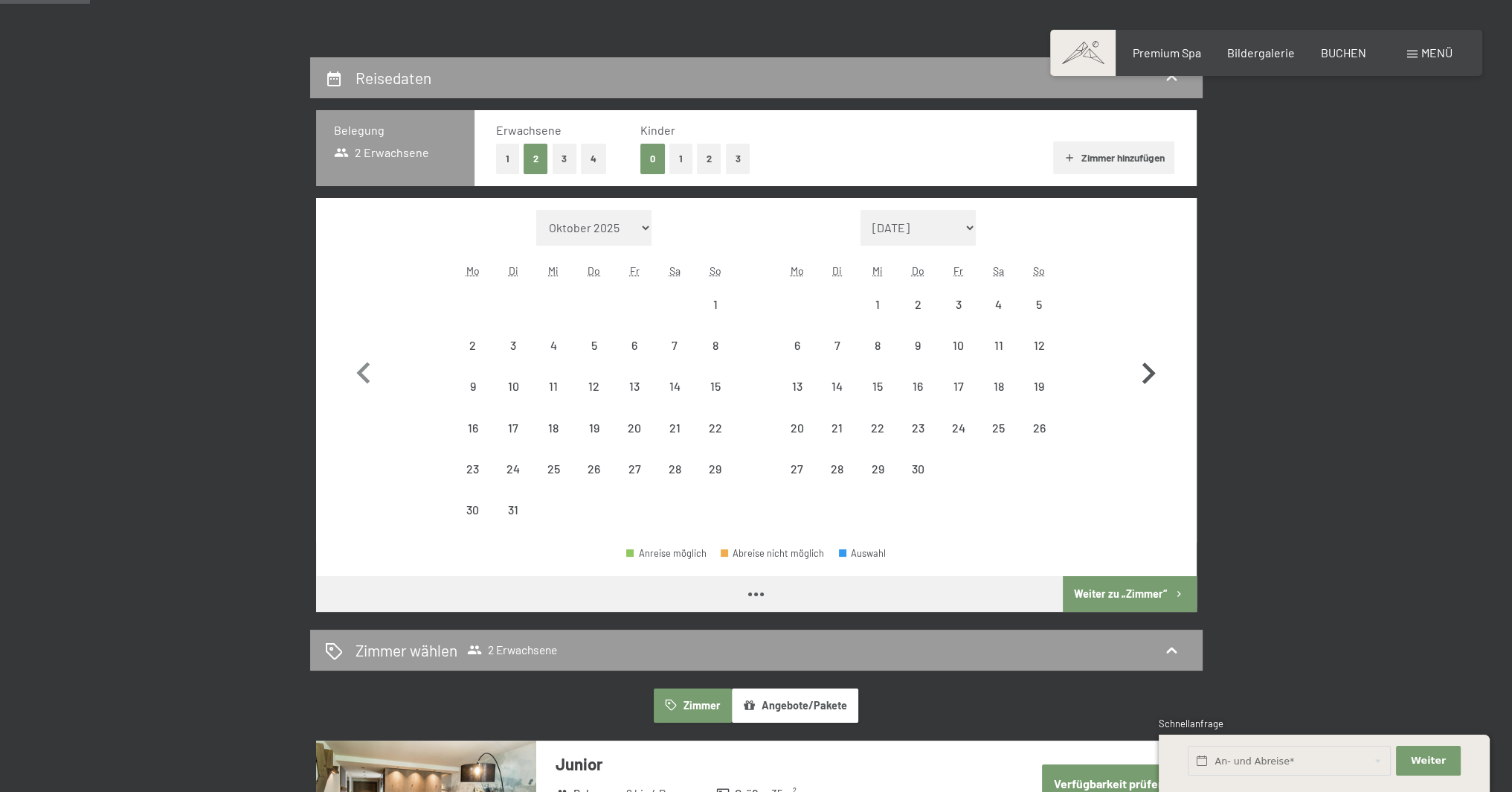
select select "[DATE]"
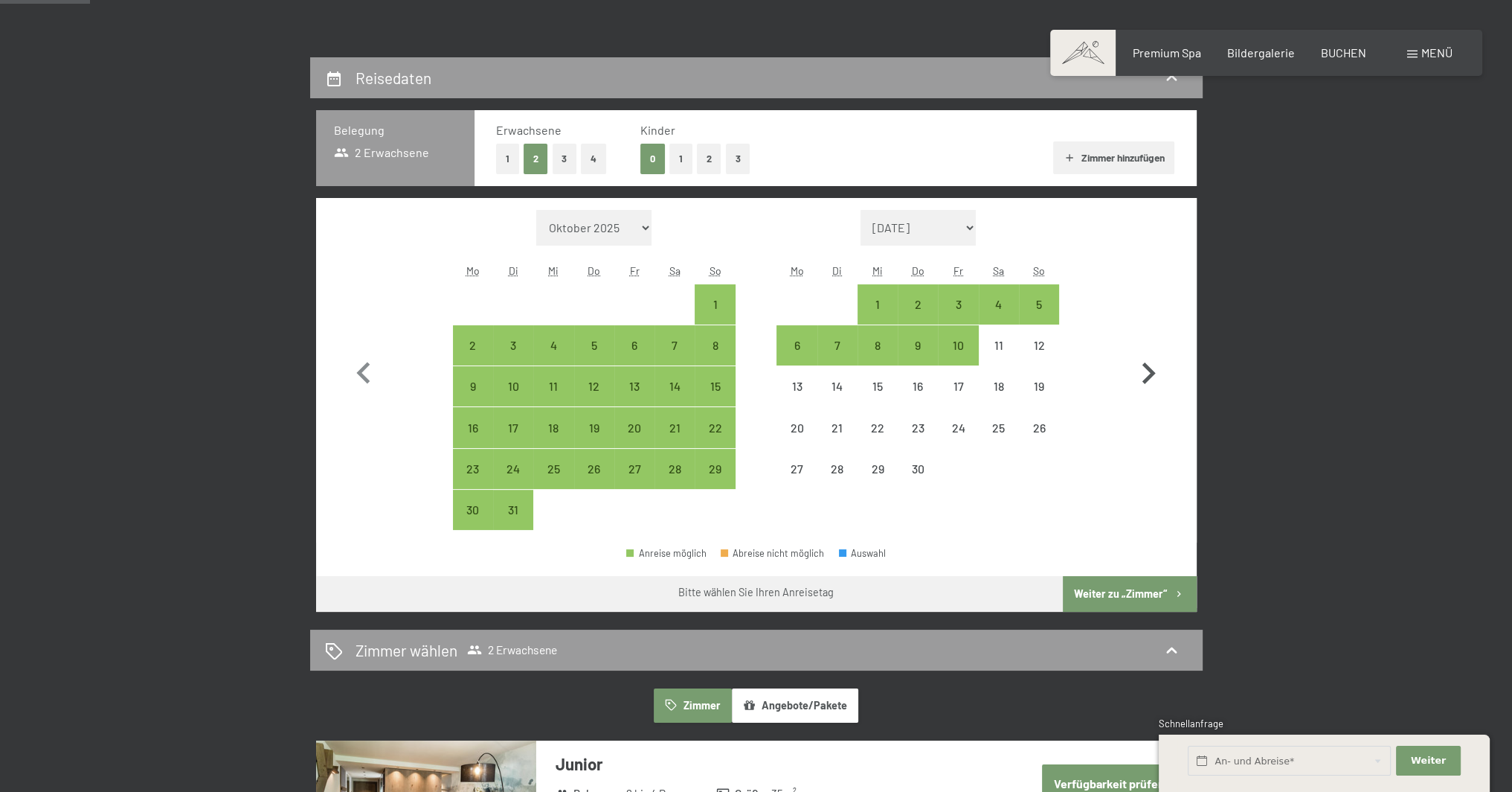
click at [1142, 350] on button "button" at bounding box center [1148, 370] width 43 height 320
select select "[DATE]"
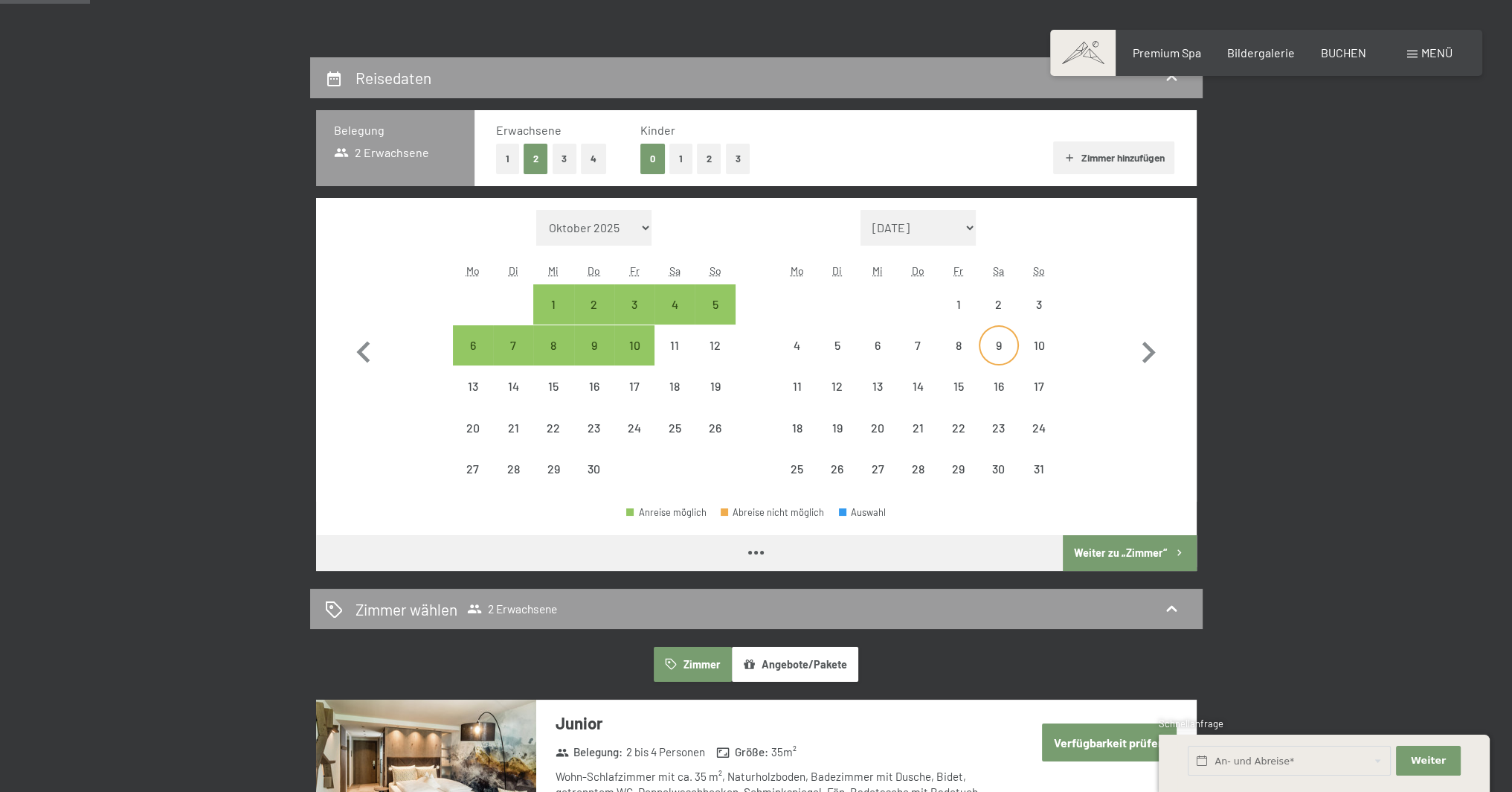
select select "[DATE]"
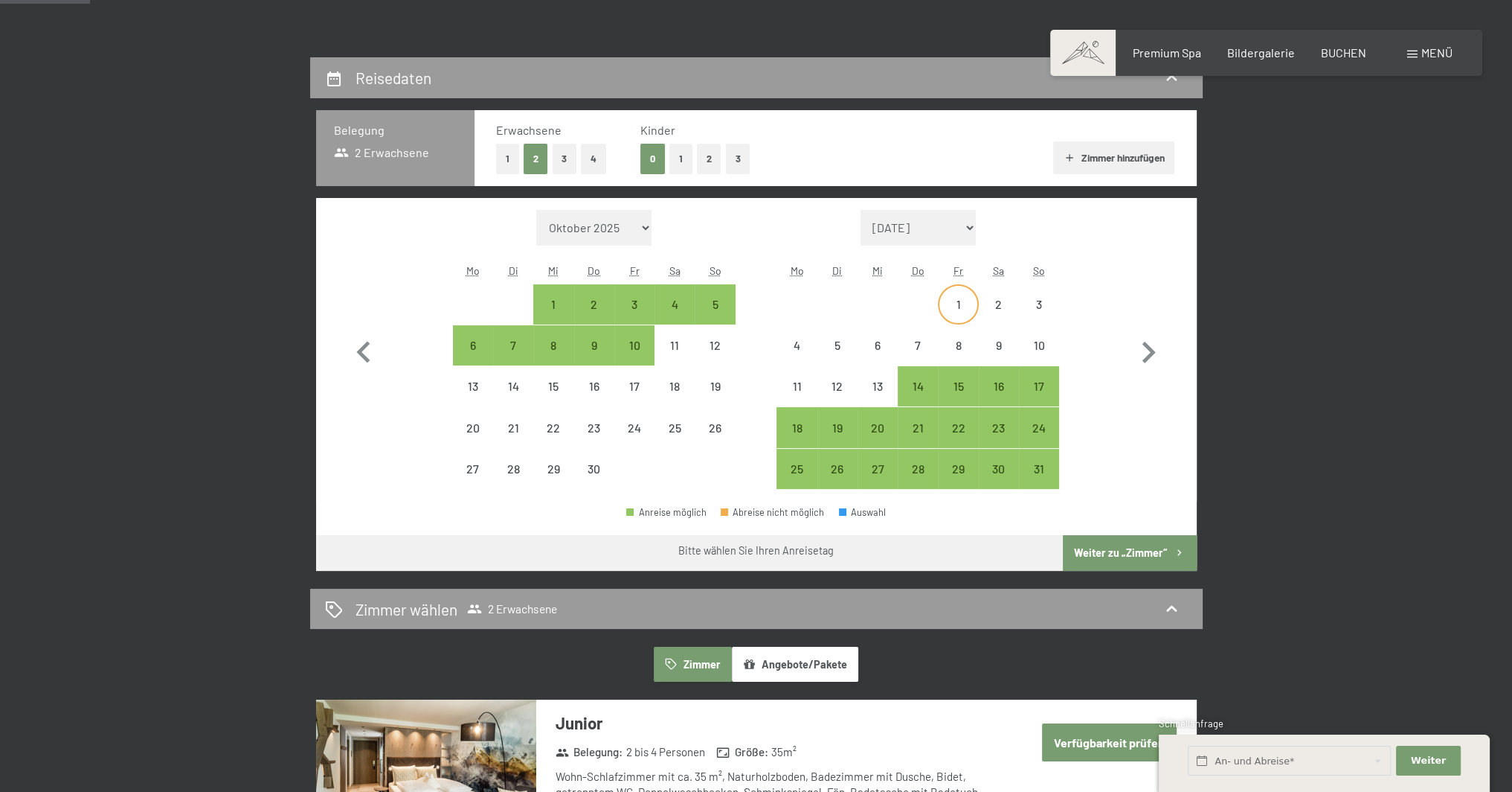
click at [960, 305] on div "1" at bounding box center [958, 316] width 37 height 37
select select "[DATE]"
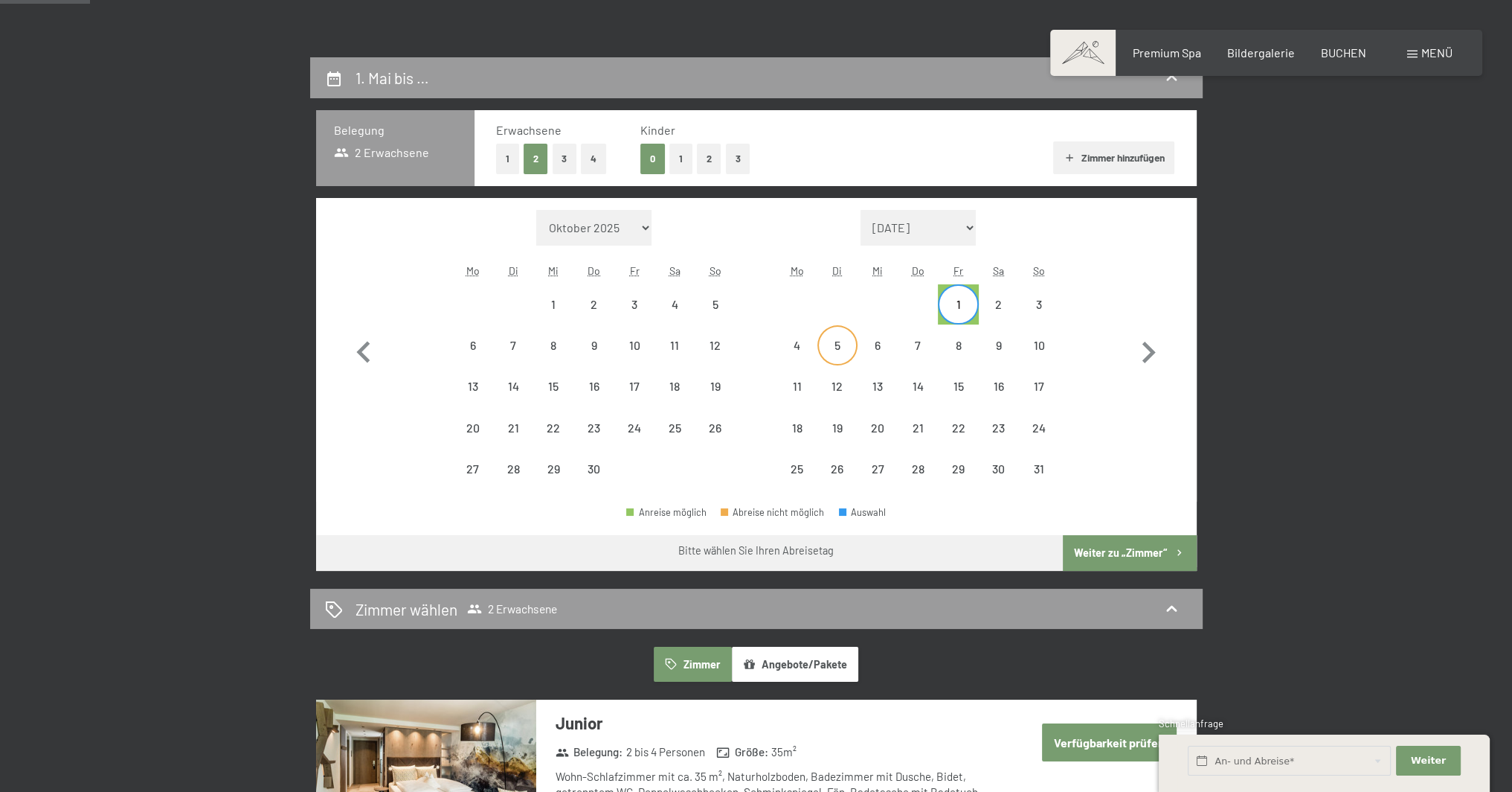
click at [838, 349] on div "5" at bounding box center [838, 357] width 37 height 37
select select "[DATE]"
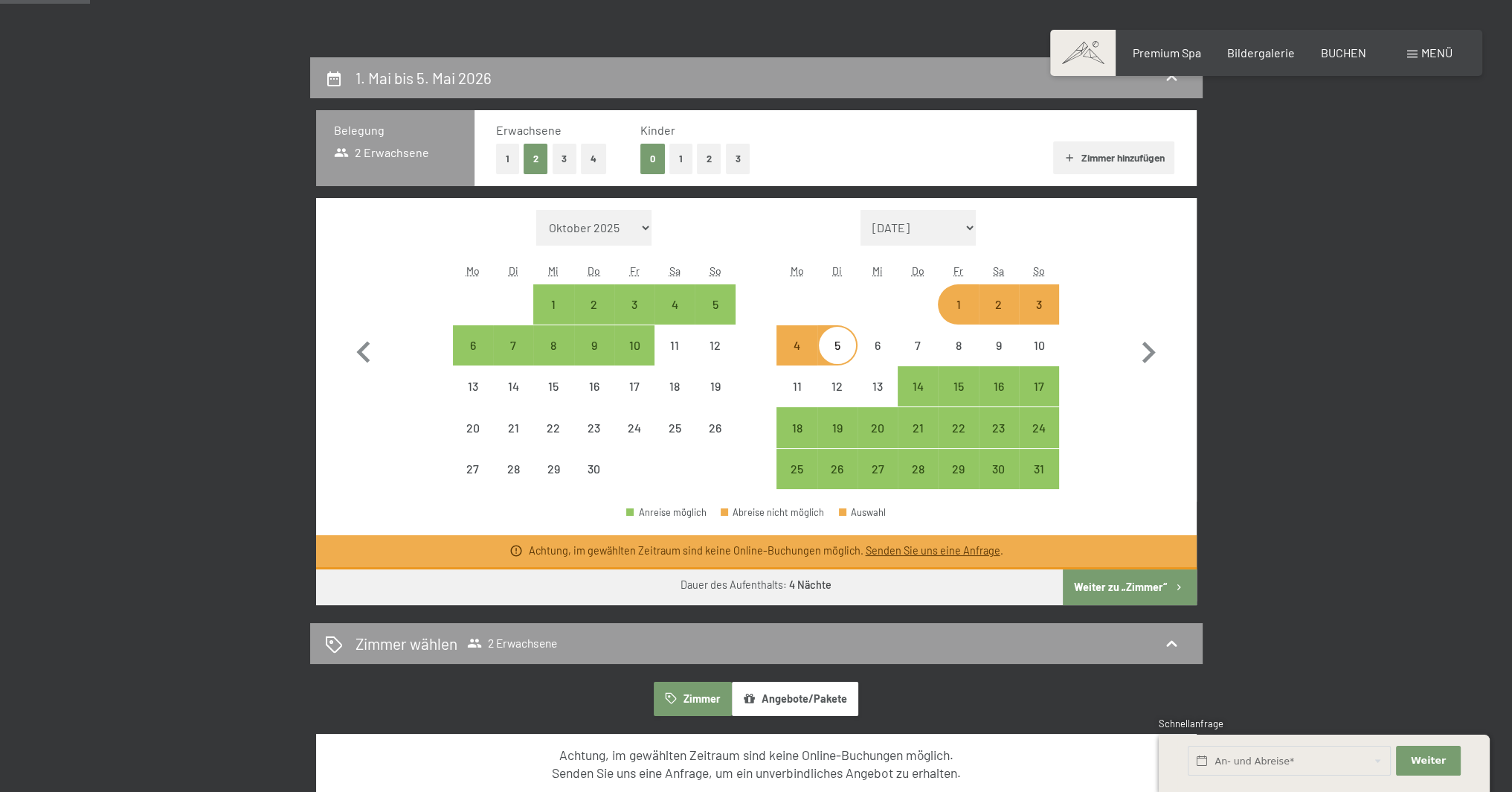
click at [1109, 336] on div "Monat/Jahr Oktober 2025 [DATE] Dezember 2025 Januar 2026 Februar 2026 März 2026…" at bounding box center [756, 350] width 828 height 279
click at [1149, 346] on icon "button" at bounding box center [1148, 353] width 43 height 43
select select "[DATE]"
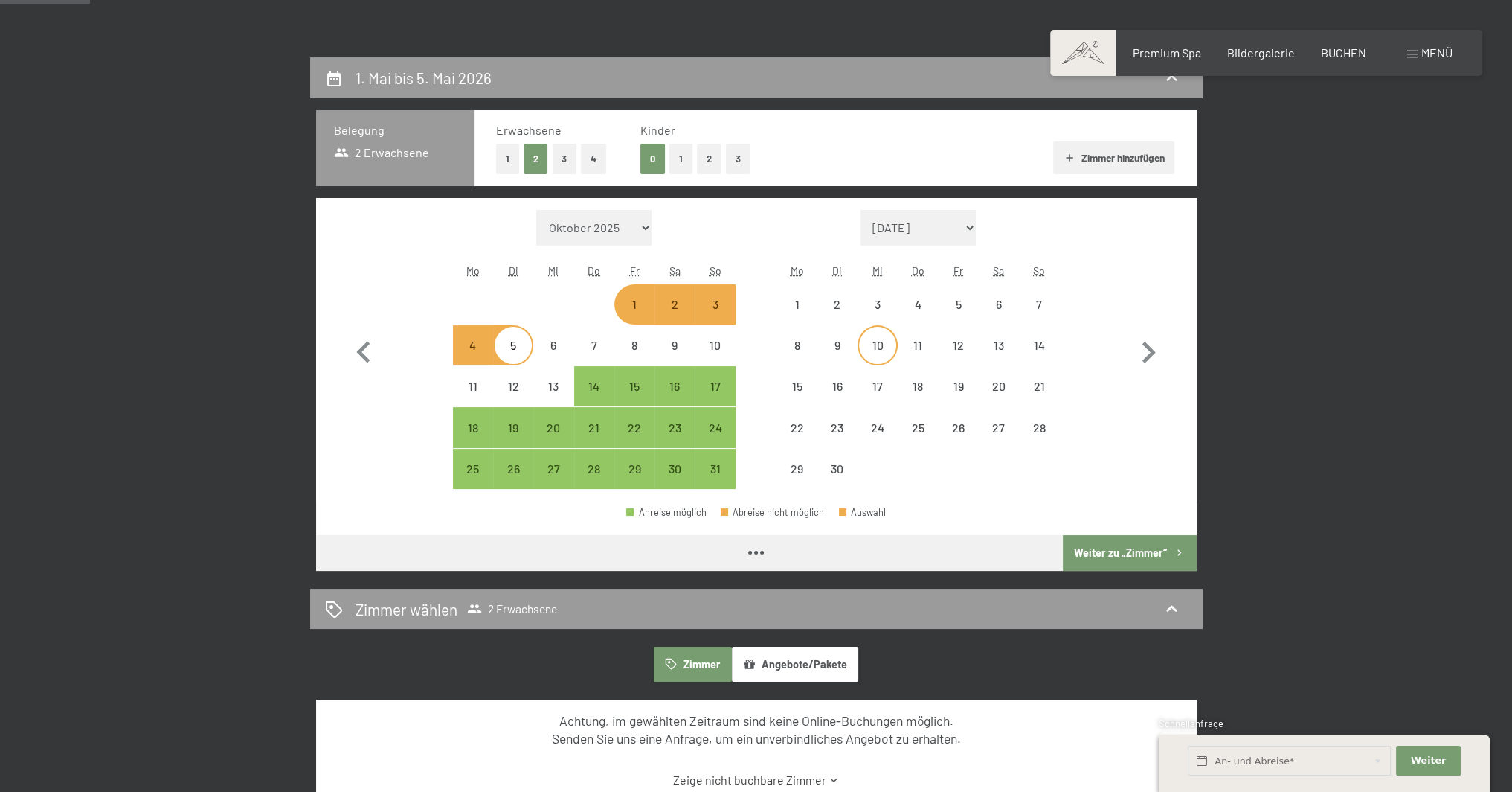
select select "[DATE]"
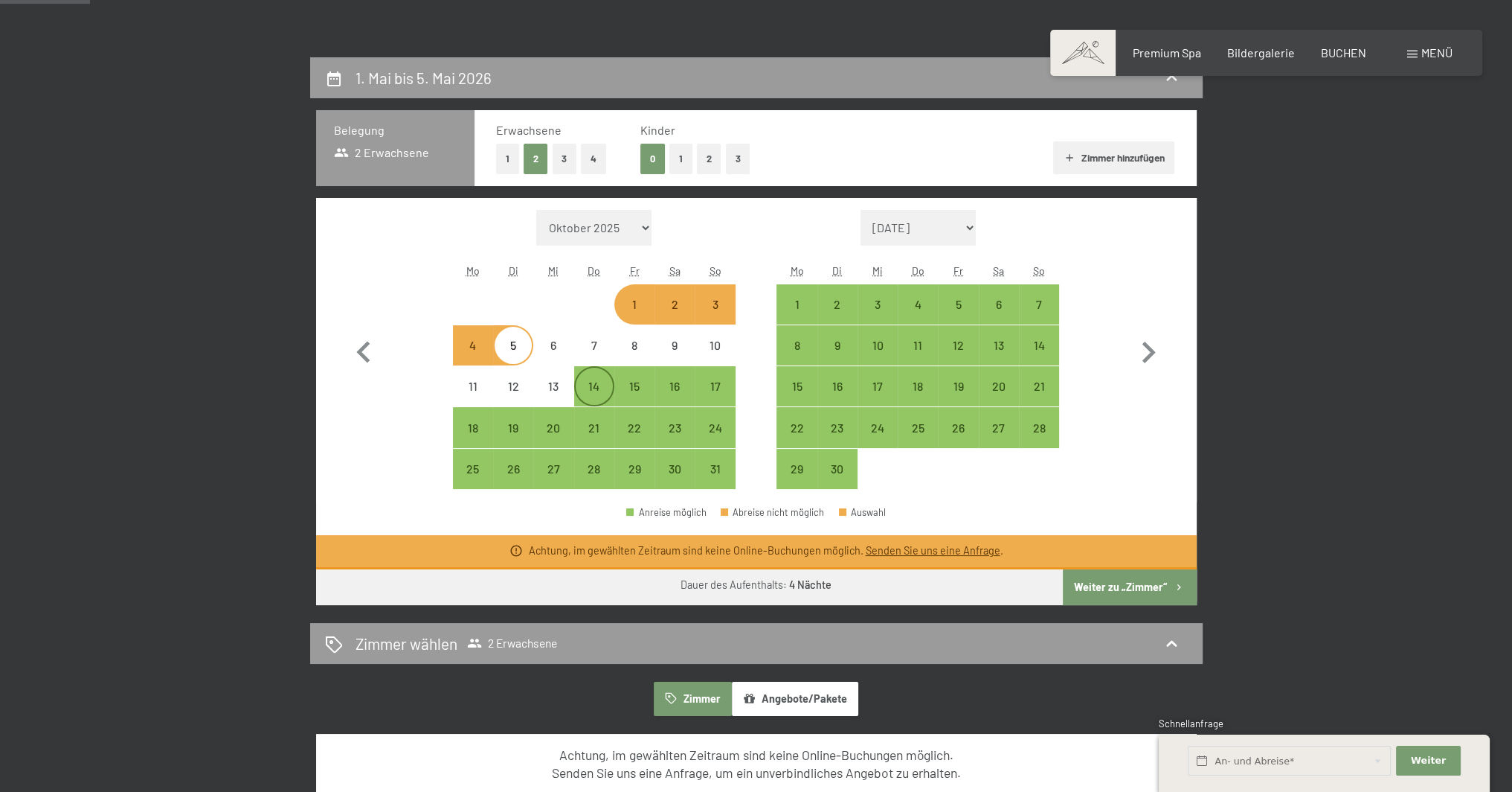
click at [594, 384] on div "14" at bounding box center [594, 398] width 37 height 37
select select "[DATE]"
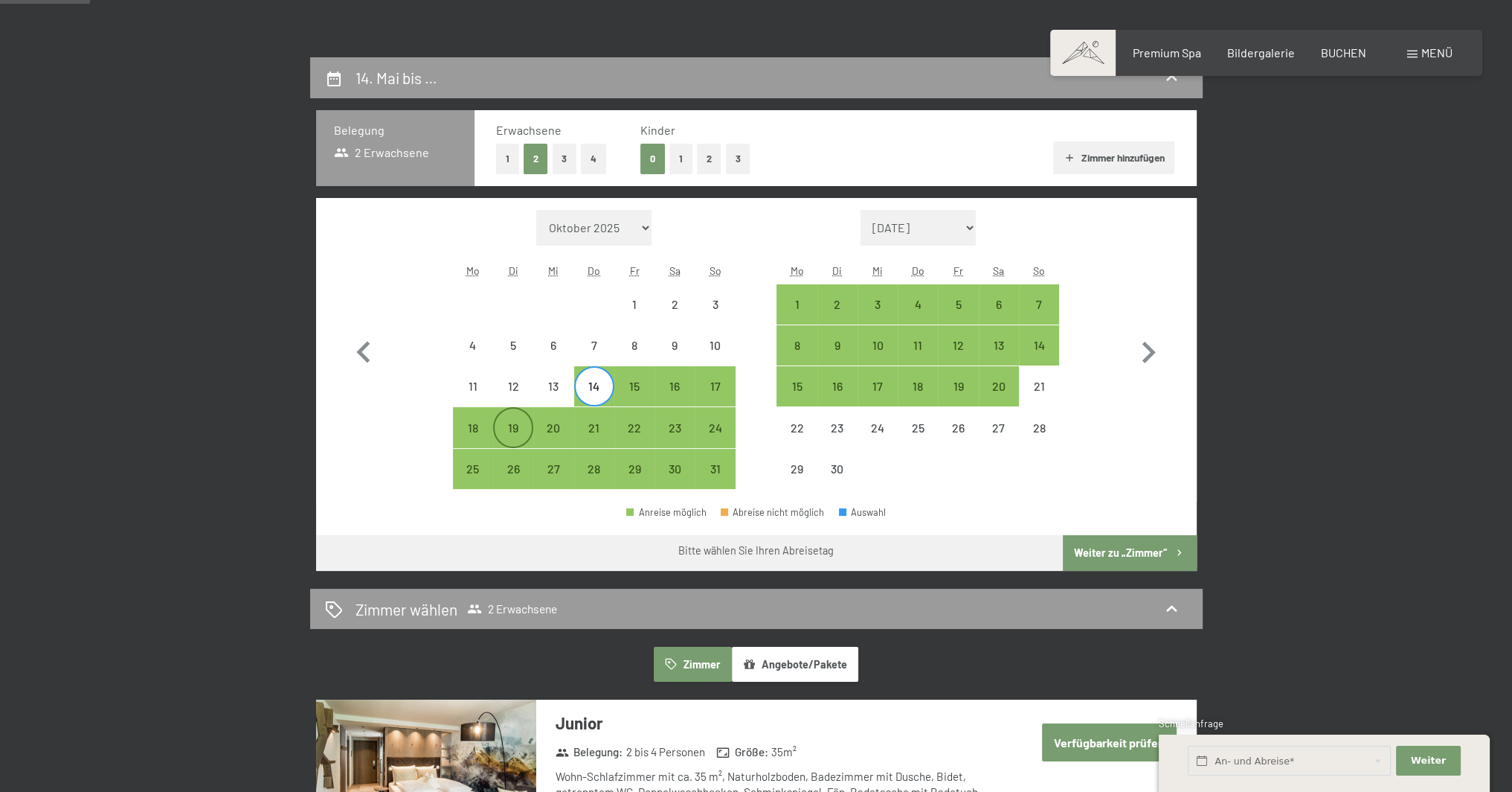
click at [517, 433] on div "19" at bounding box center [513, 440] width 37 height 37
select select "[DATE]"
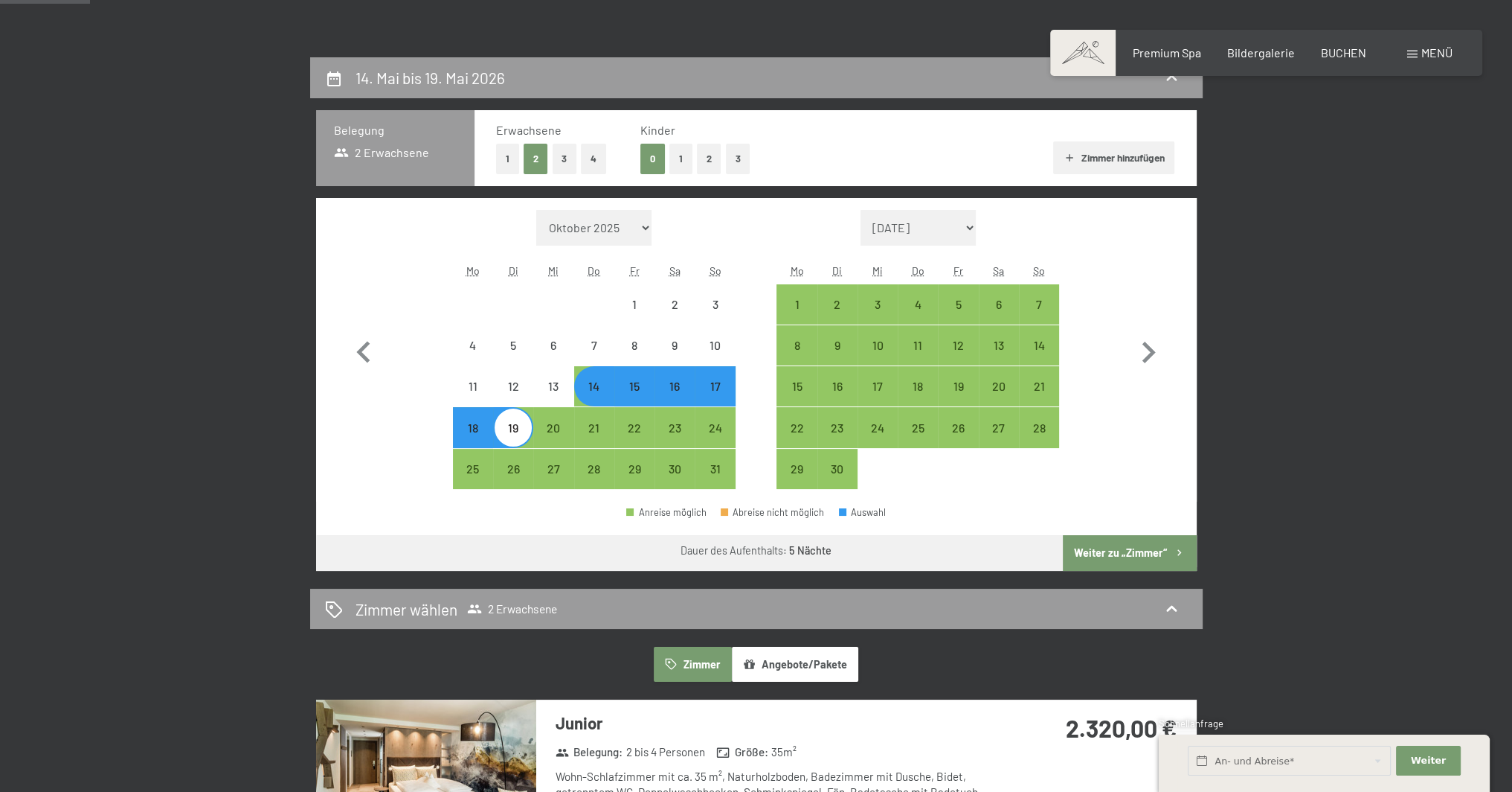
click at [1142, 551] on button "Weiter zu „Zimmer“" at bounding box center [1129, 553] width 133 height 36
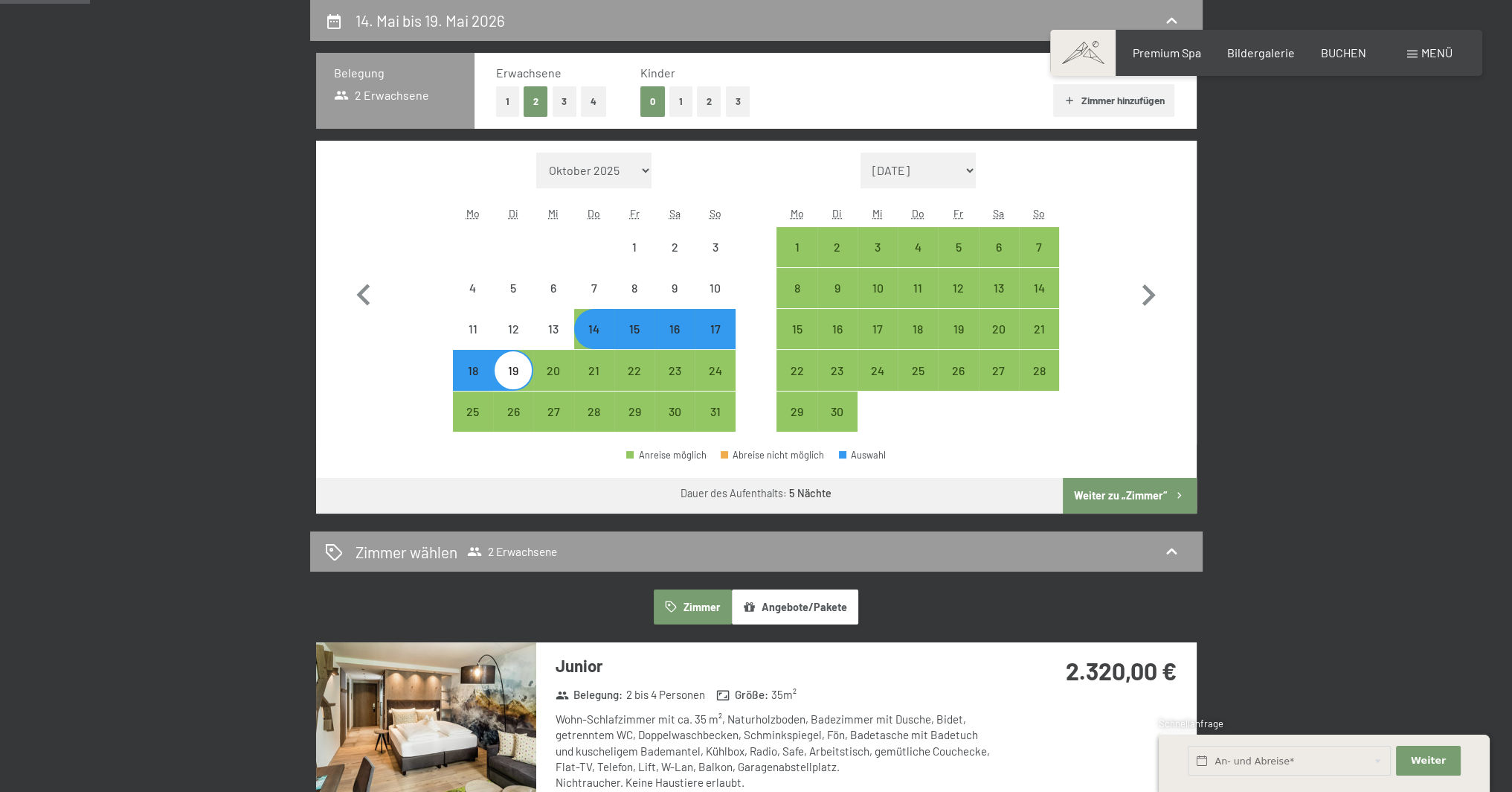
select select "[DATE]"
